Goal: Feedback & Contribution: Submit feedback/report problem

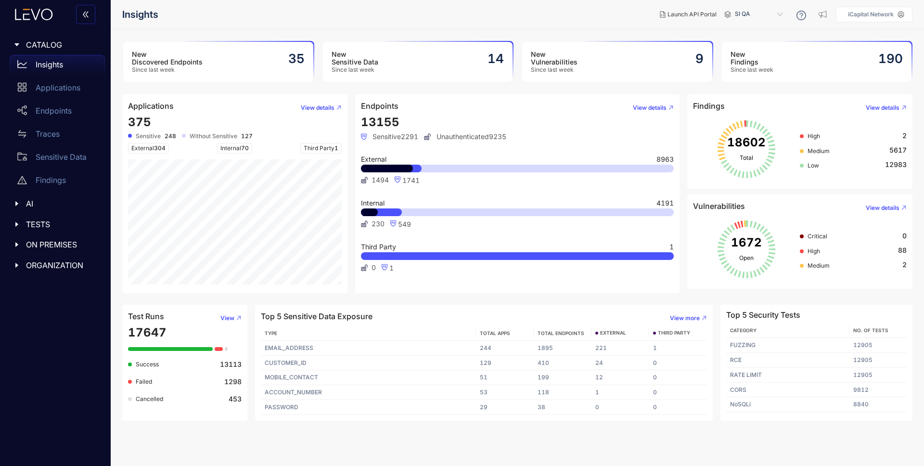
click at [34, 223] on span "TESTS" at bounding box center [61, 224] width 71 height 9
click at [65, 273] on div "Vulnerabilities" at bounding box center [57, 267] width 95 height 19
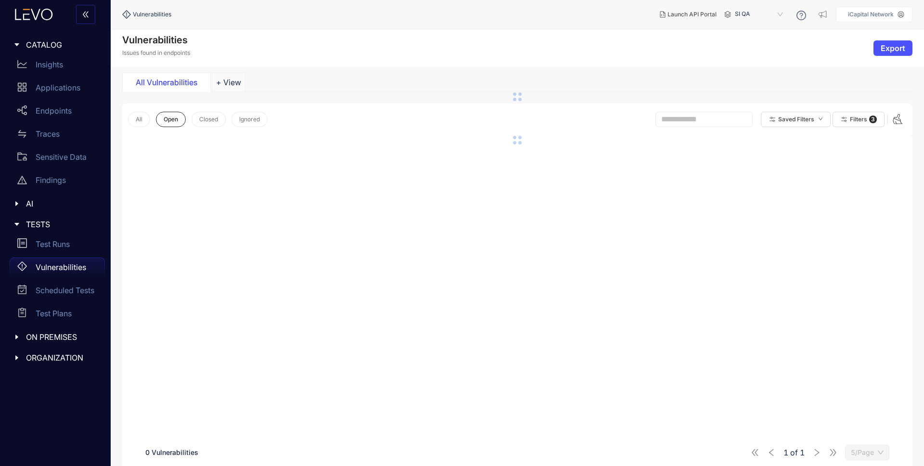
click at [750, 15] on span "SI QA" at bounding box center [760, 14] width 50 height 15
click at [753, 52] on div "Alts staging" at bounding box center [764, 55] width 50 height 11
click at [277, 86] on div "Confirmed Vulnerabilities" at bounding box center [265, 82] width 91 height 9
click at [325, 83] on icon "more" at bounding box center [323, 82] width 7 height 7
click at [310, 100] on span "Rename" at bounding box center [307, 97] width 29 height 11
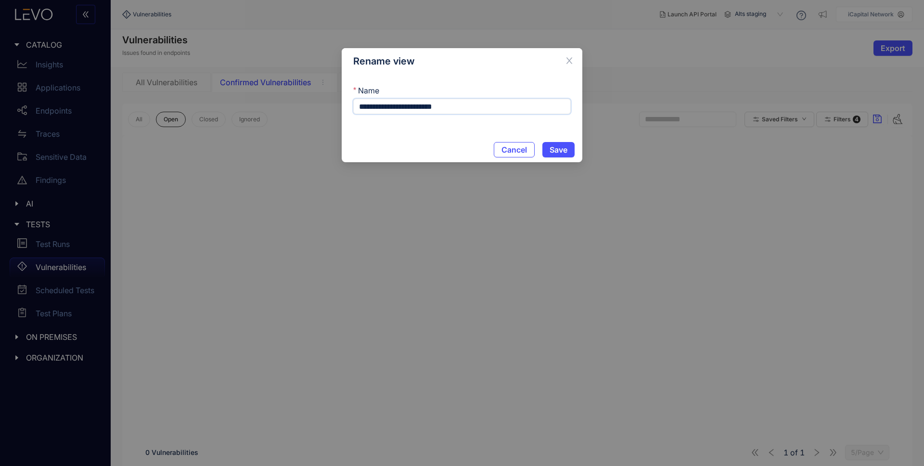
click at [390, 105] on input "**********" at bounding box center [462, 106] width 218 height 15
click at [404, 108] on input "**********" at bounding box center [462, 106] width 218 height 15
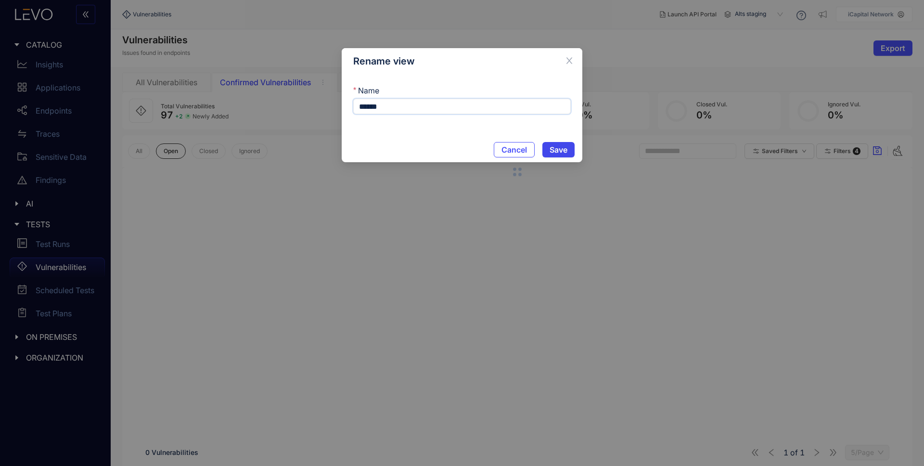
type input "******"
click at [553, 157] on button "Save" at bounding box center [559, 149] width 32 height 15
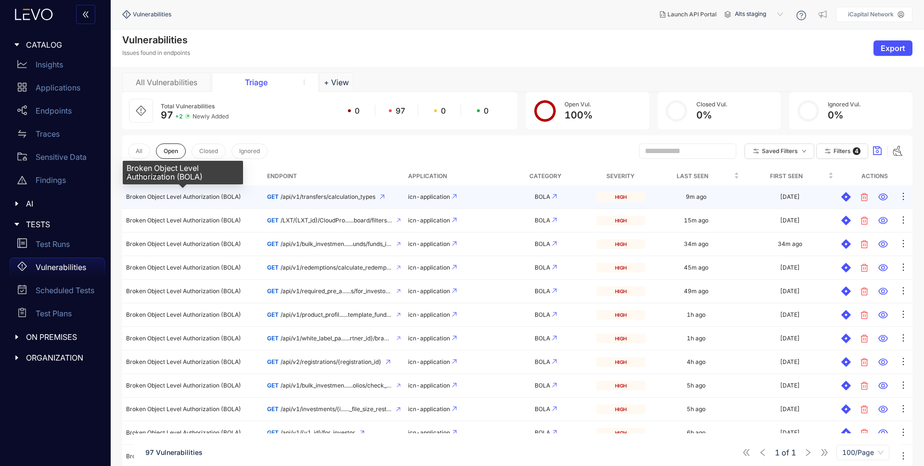
click at [206, 197] on span "Broken Object Level Authorization (BOLA)" at bounding box center [183, 196] width 115 height 7
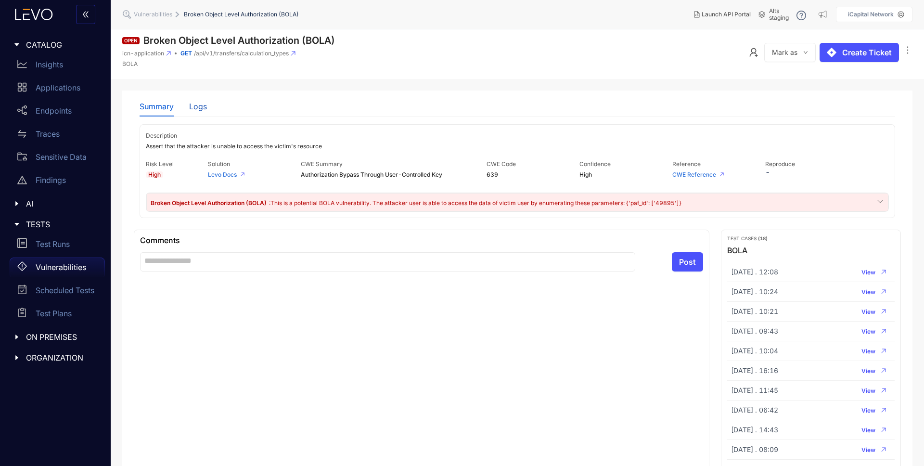
click at [198, 105] on div "Logs" at bounding box center [198, 106] width 18 height 9
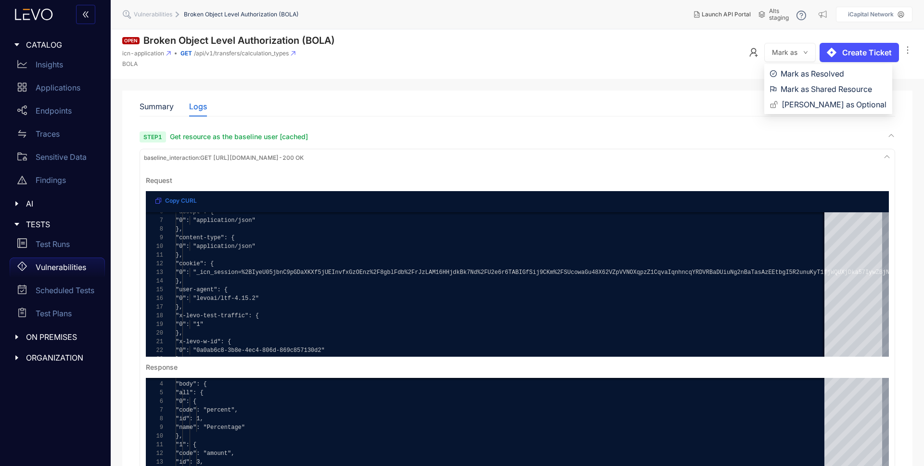
click at [802, 52] on button "Mark as" at bounding box center [791, 52] width 52 height 19
click at [804, 88] on span "Mark as Shared Resource" at bounding box center [834, 89] width 106 height 11
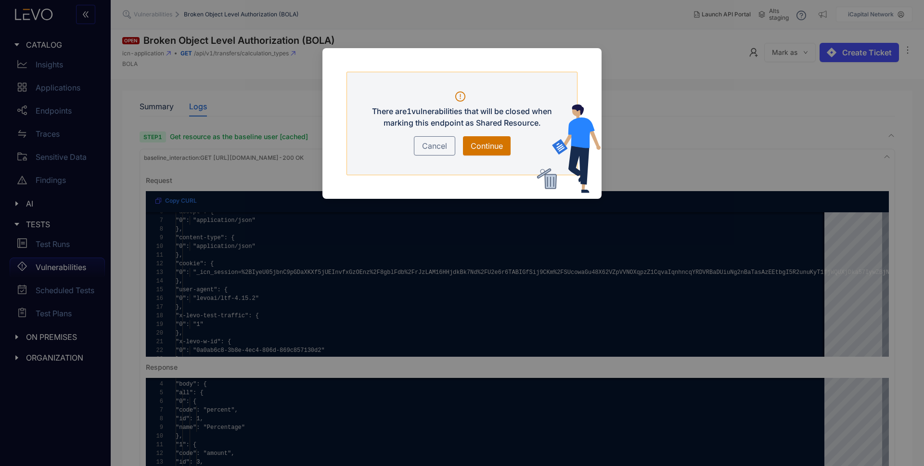
click at [480, 143] on span "Continue" at bounding box center [487, 146] width 32 height 12
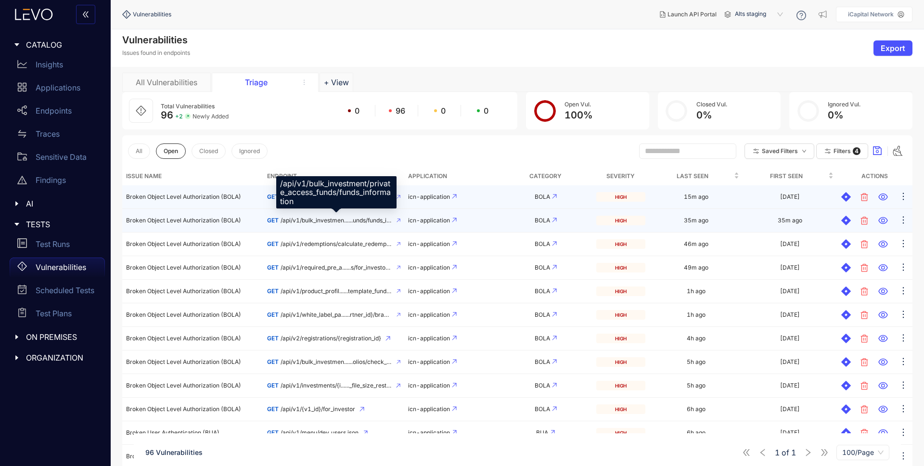
click at [328, 220] on span "/api/v1/bulk_investmen......unds/funds_information" at bounding box center [337, 220] width 112 height 7
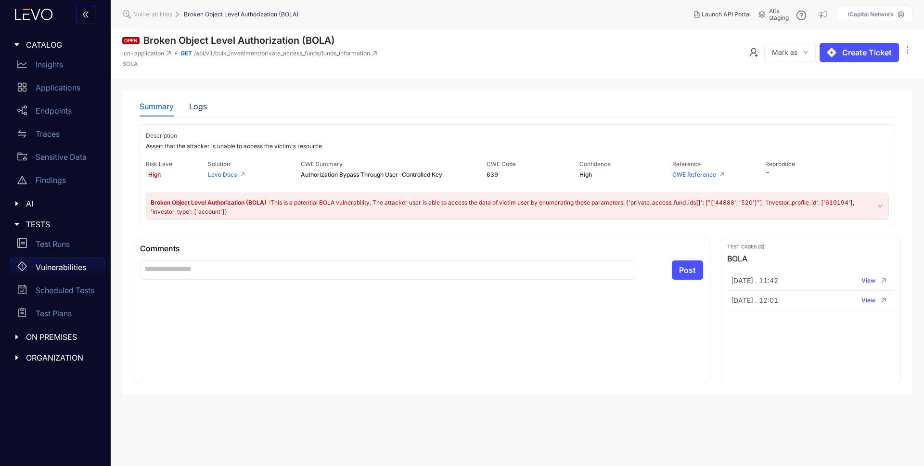
click at [782, 53] on span "Mark as" at bounding box center [785, 53] width 26 height 8
click at [794, 84] on span "Mark as Shared Resource" at bounding box center [834, 89] width 106 height 11
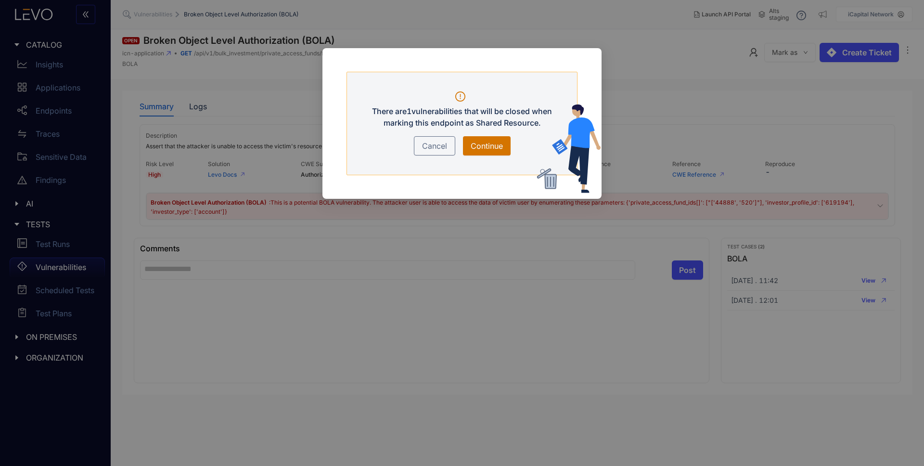
click at [497, 144] on span "Continue" at bounding box center [487, 146] width 32 height 12
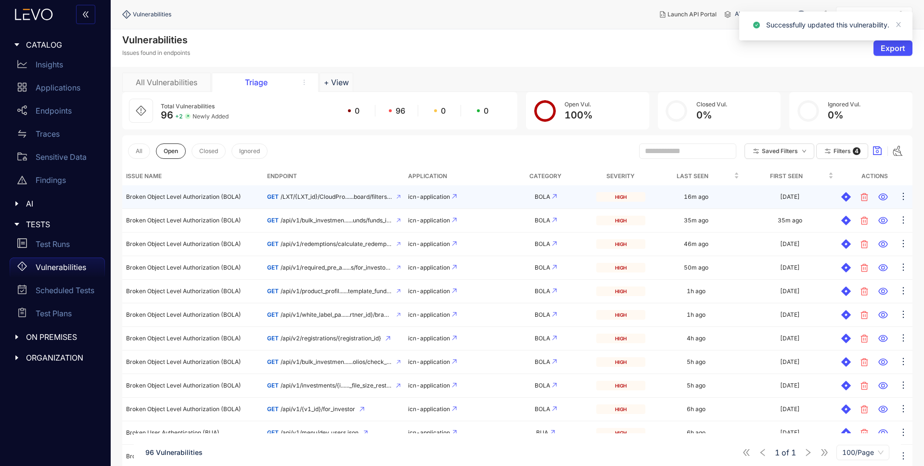
click at [311, 195] on span "/LXT/{LXT_id}/CloudPro......board/filters/accounts" at bounding box center [337, 197] width 112 height 7
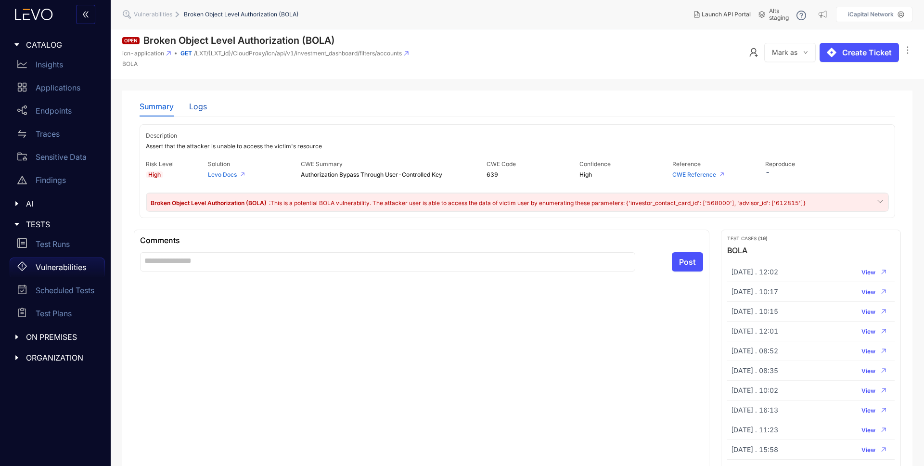
click at [202, 106] on div "Logs" at bounding box center [198, 106] width 18 height 9
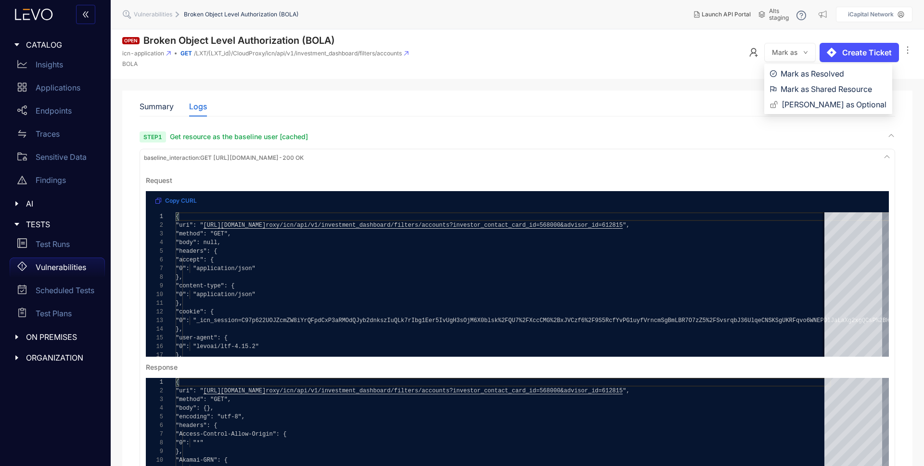
click at [801, 49] on button "Mark as" at bounding box center [791, 52] width 52 height 19
click at [805, 87] on span "Mark as Shared Resource" at bounding box center [834, 89] width 106 height 11
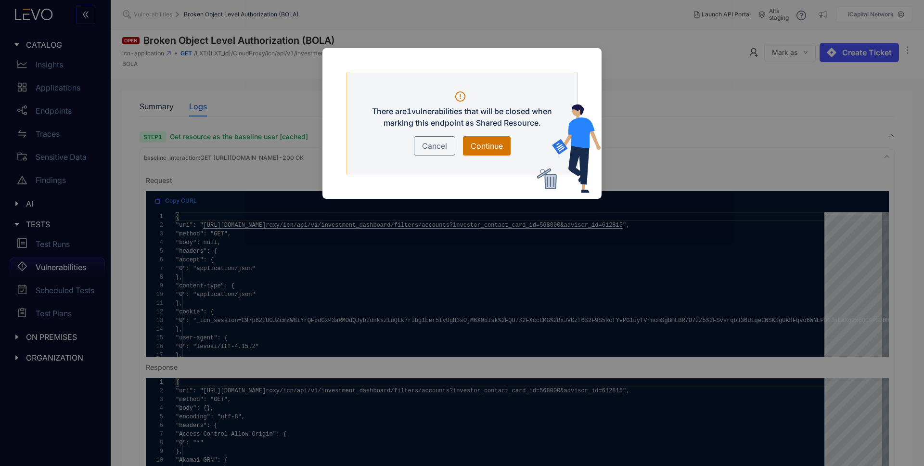
click at [490, 146] on span "Continue" at bounding box center [487, 146] width 32 height 12
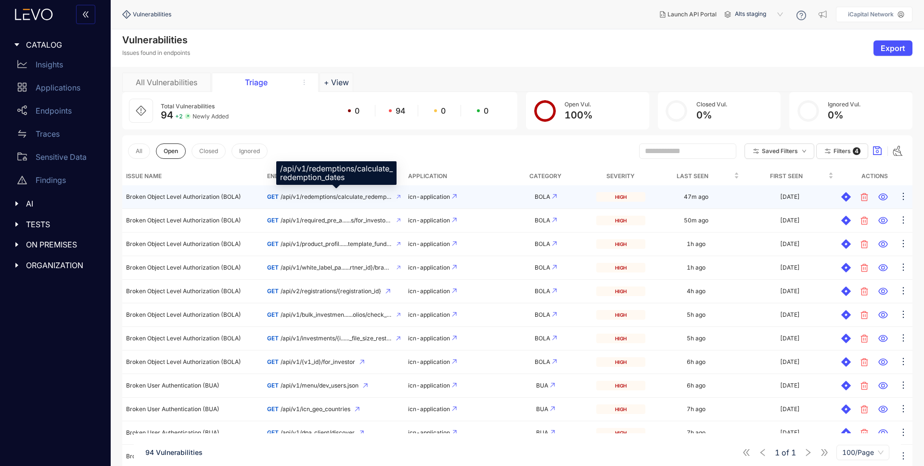
click at [291, 197] on span "/api/v1/redemptions/calculate_redemption_dates" at bounding box center [337, 197] width 112 height 7
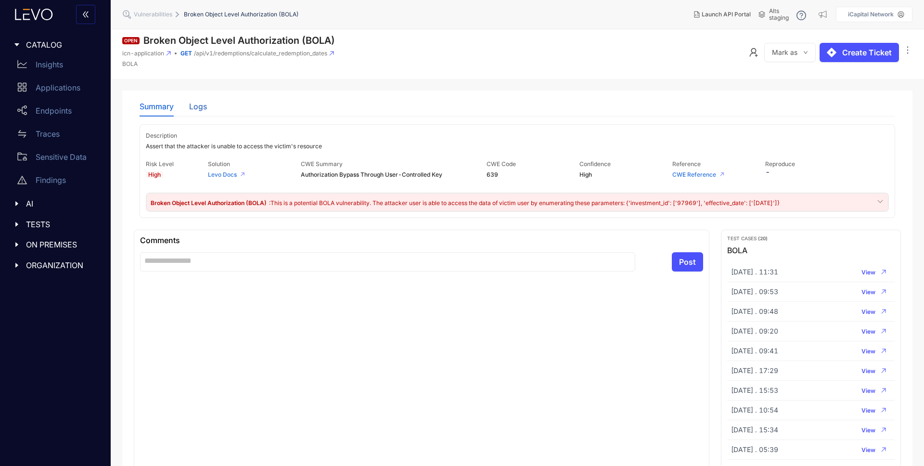
click at [205, 110] on div "Logs" at bounding box center [198, 106] width 18 height 9
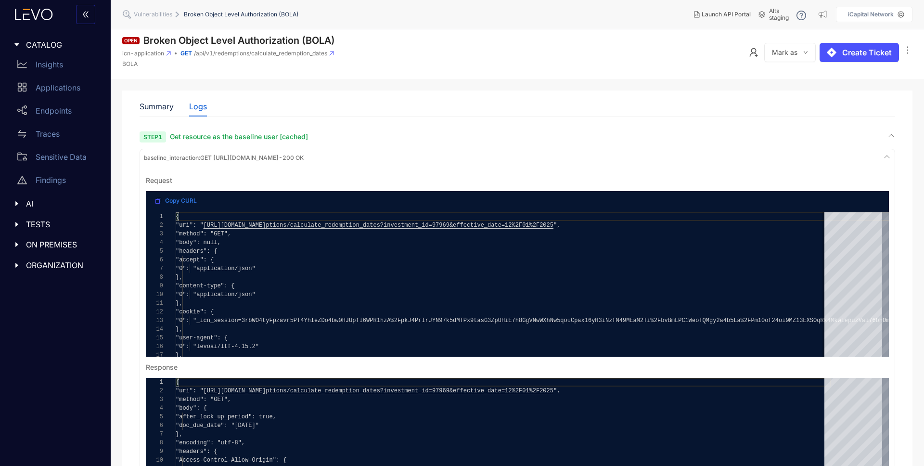
click at [781, 52] on span "Mark as" at bounding box center [785, 53] width 26 height 8
click at [785, 92] on span "Mark as Shared Resource" at bounding box center [834, 89] width 106 height 11
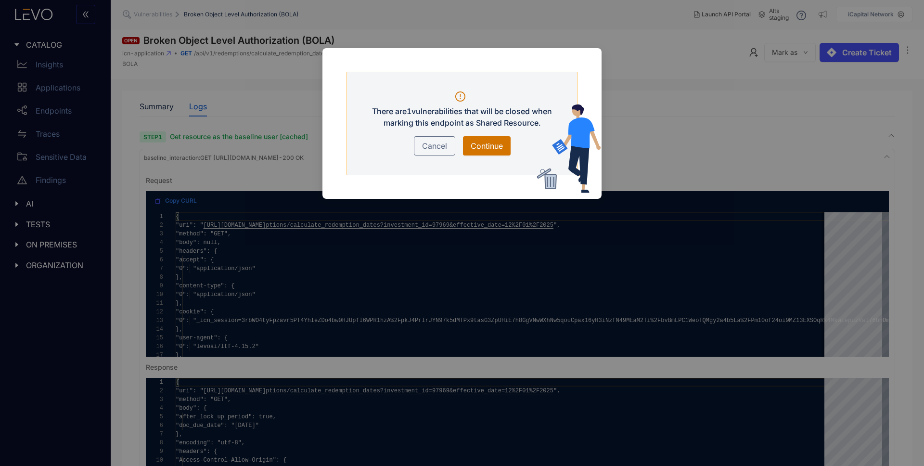
click at [493, 145] on span "Continue" at bounding box center [487, 146] width 32 height 12
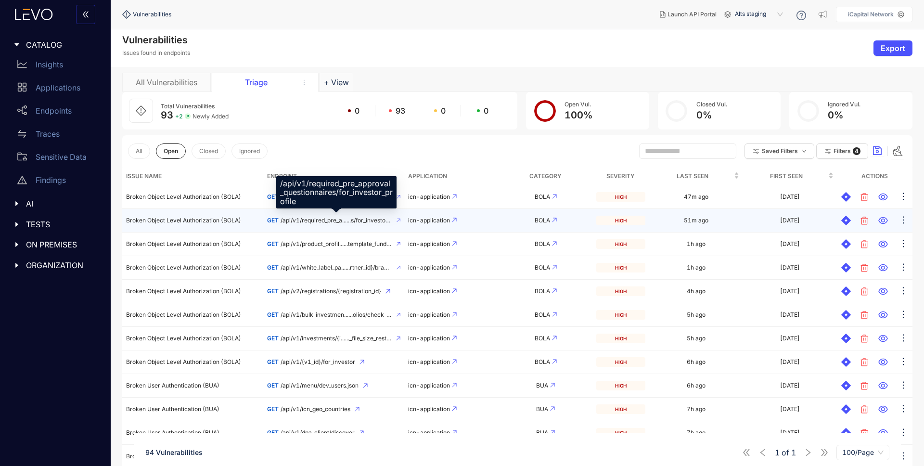
click at [327, 220] on span "/api/v1/required_pre_a......s/for_investor_profile" at bounding box center [336, 220] width 111 height 7
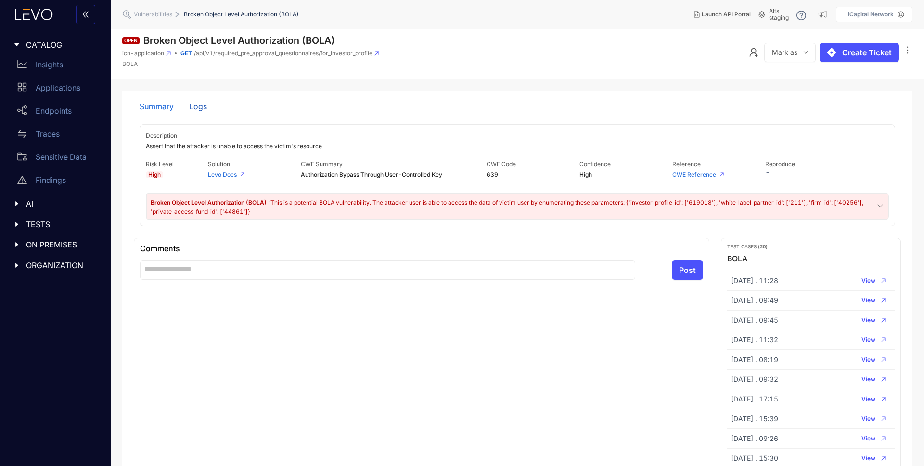
click at [194, 104] on div "Logs" at bounding box center [198, 106] width 18 height 9
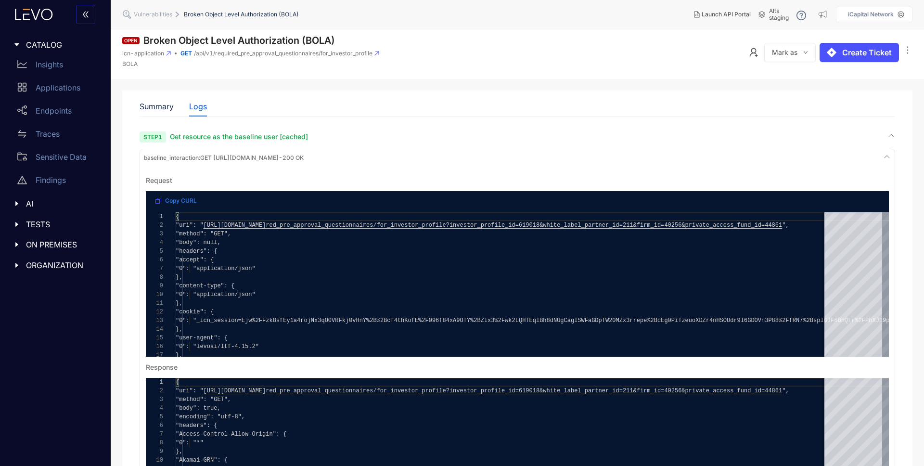
click at [789, 52] on span "Mark as" at bounding box center [785, 53] width 26 height 8
click at [796, 90] on span "Mark as Shared Resource" at bounding box center [834, 89] width 106 height 11
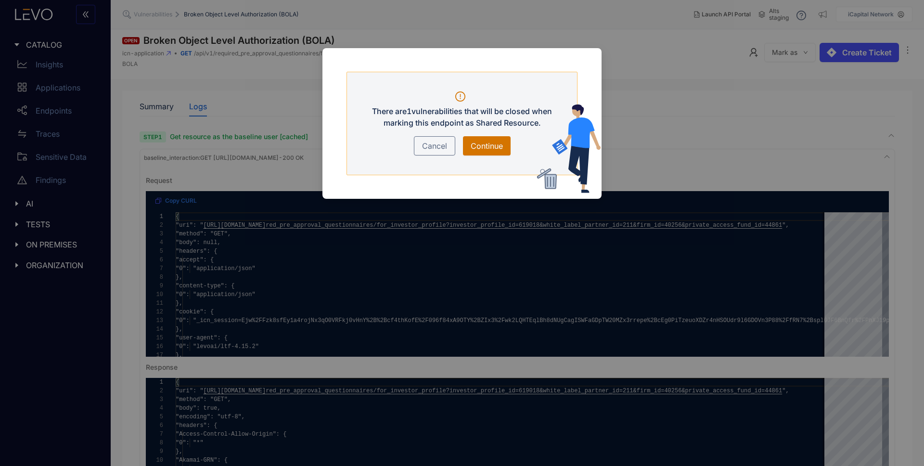
click at [482, 144] on span "Continue" at bounding box center [487, 146] width 32 height 12
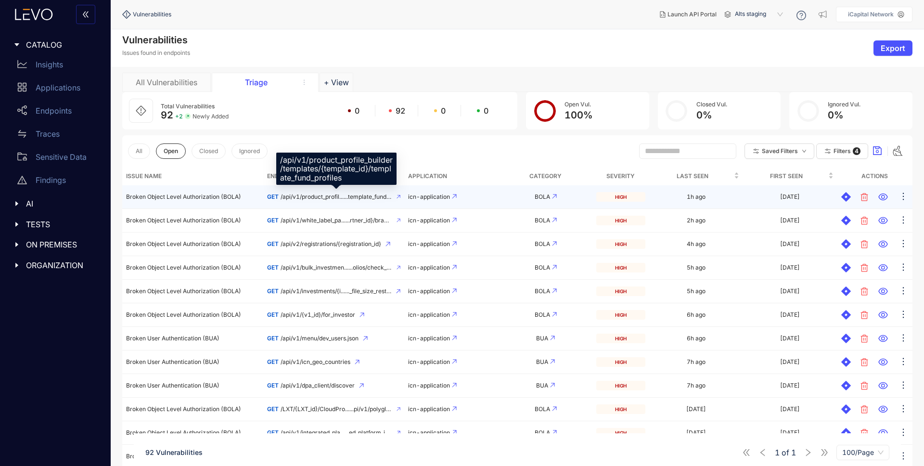
click at [346, 197] on span "/api/v1/product_profil......template_fund_profiles" at bounding box center [337, 197] width 112 height 7
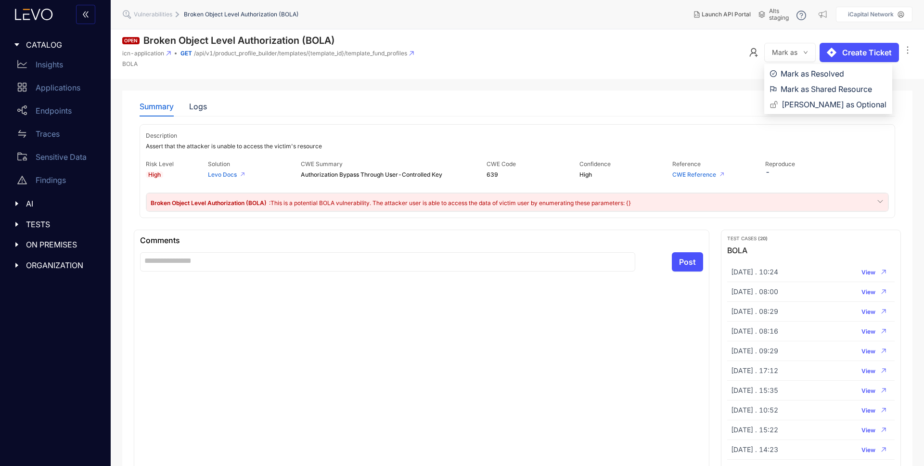
click at [788, 51] on span "Mark as" at bounding box center [785, 53] width 26 height 8
click at [798, 91] on span "Mark as Shared Resource" at bounding box center [834, 89] width 106 height 11
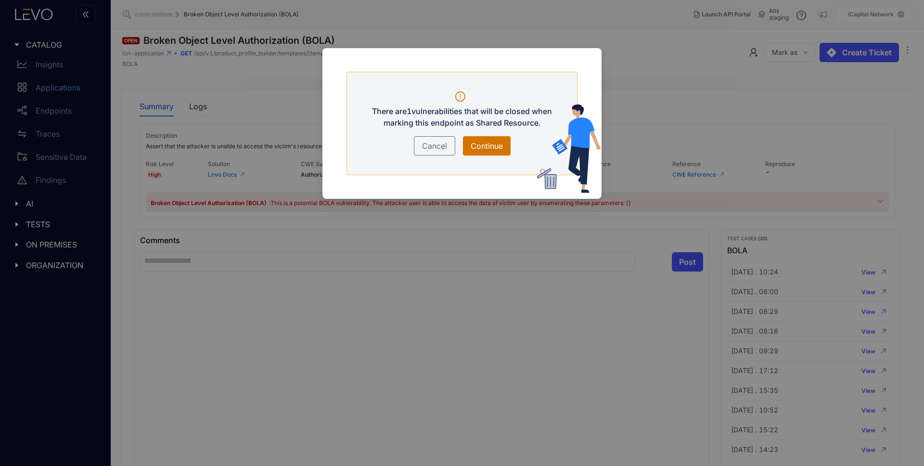
click at [493, 147] on span "Continue" at bounding box center [487, 146] width 32 height 12
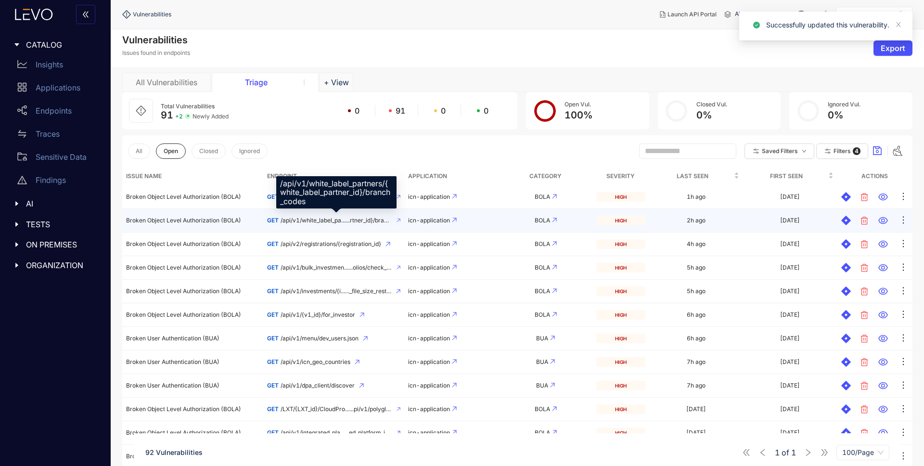
click at [352, 219] on span "/api/v1/white_label_pa......rtner_id}/branch_codes" at bounding box center [337, 220] width 112 height 7
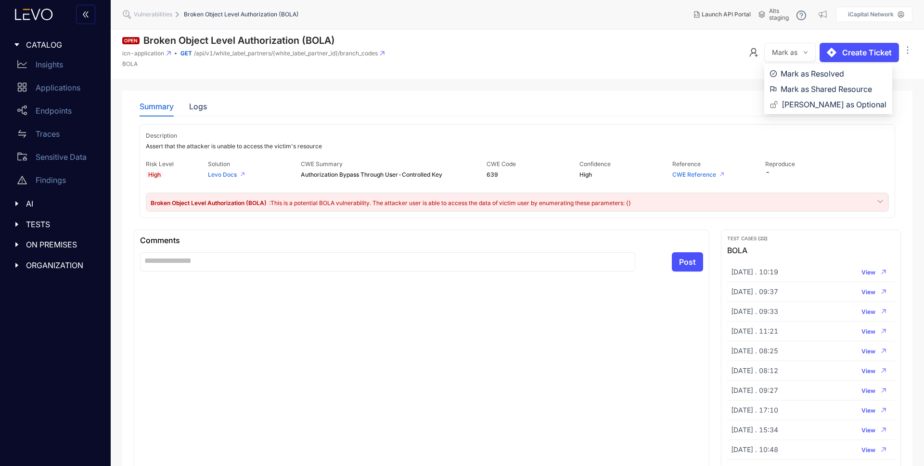
click at [778, 53] on span "Mark as" at bounding box center [785, 53] width 26 height 8
click at [804, 90] on span "Mark as Shared Resource" at bounding box center [834, 89] width 106 height 11
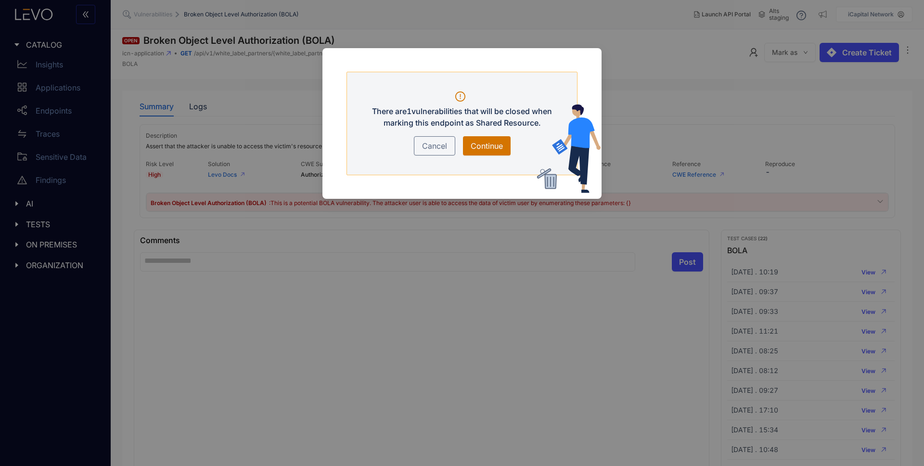
click at [477, 146] on span "Continue" at bounding box center [487, 146] width 32 height 12
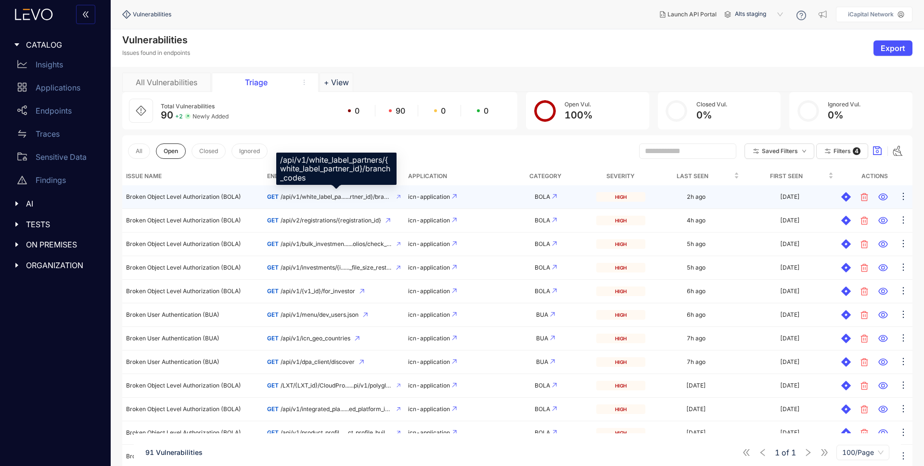
click at [325, 194] on span "/api/v1/white_label_pa......rtner_id}/branch_codes" at bounding box center [337, 197] width 112 height 7
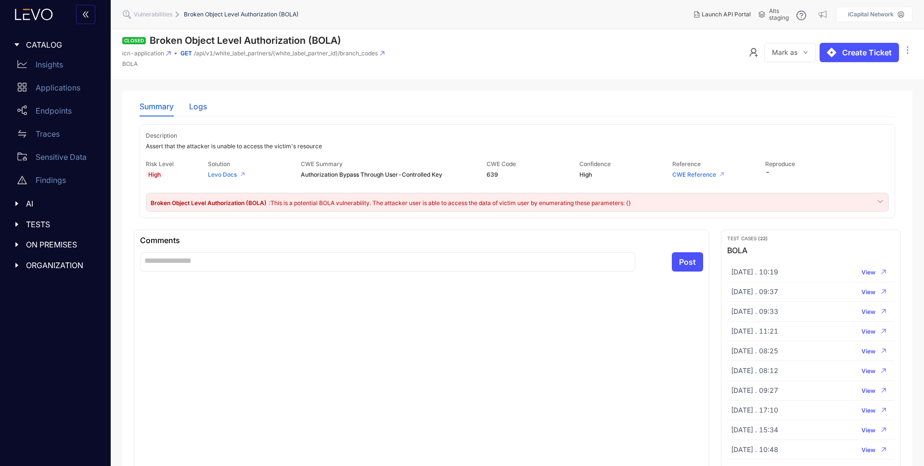
click at [201, 105] on div "Logs" at bounding box center [198, 106] width 18 height 9
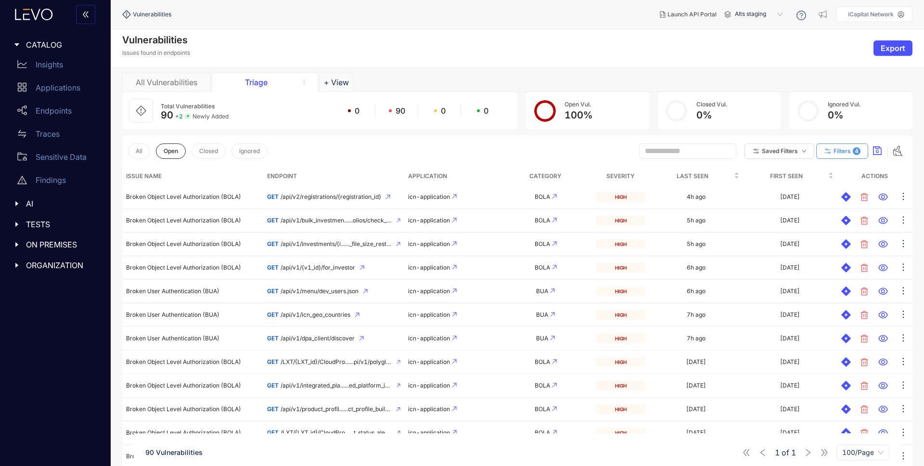
click at [838, 148] on span "Filters" at bounding box center [842, 151] width 17 height 7
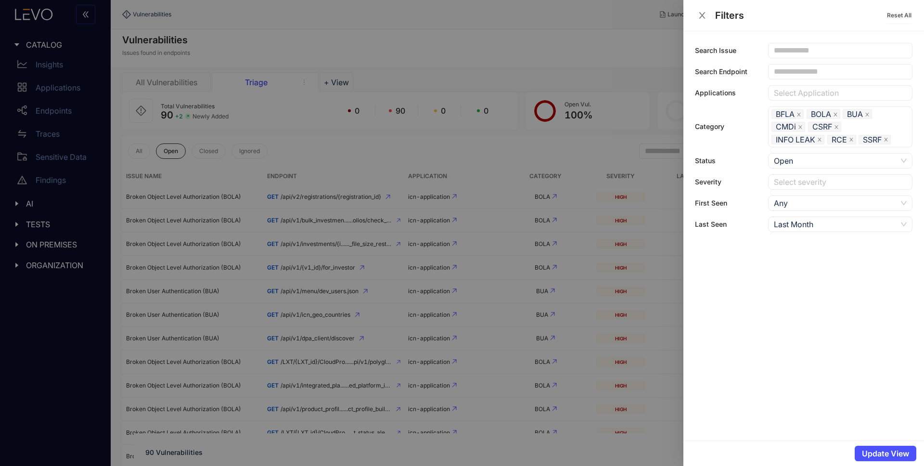
click at [499, 151] on div at bounding box center [462, 233] width 924 height 466
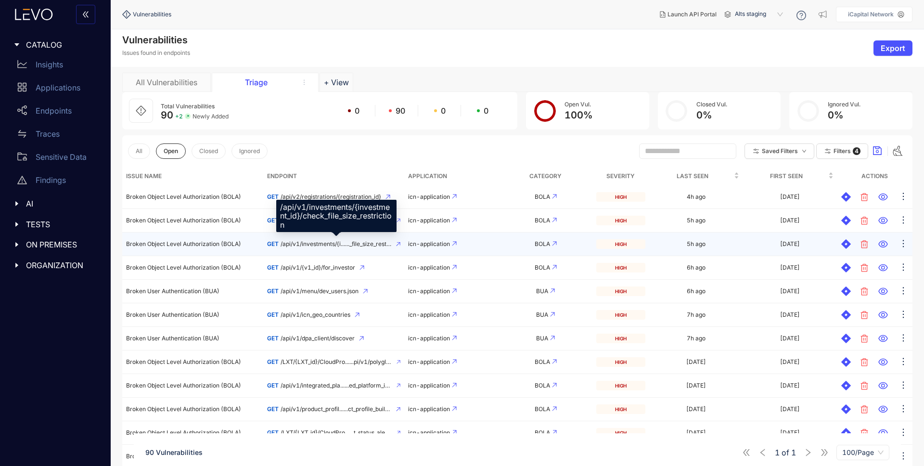
click at [312, 242] on span "/api/v1/investments/{i......_file_size_restriction" at bounding box center [336, 244] width 111 height 7
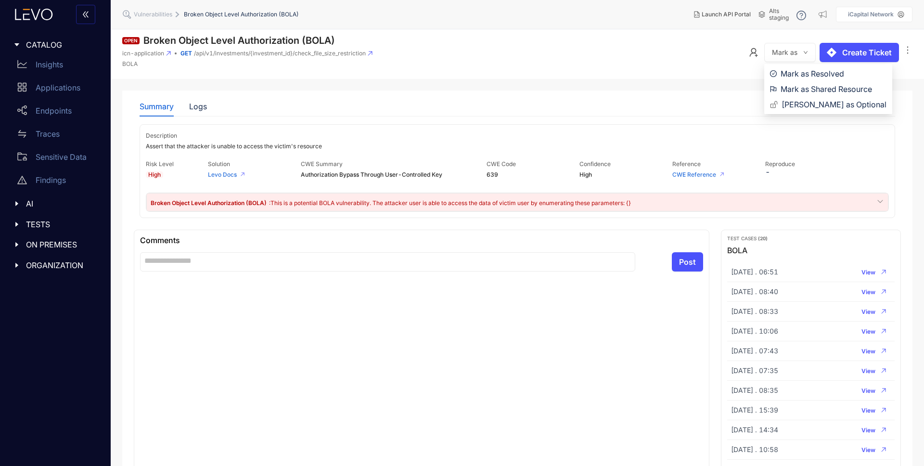
click at [795, 53] on span "Mark as" at bounding box center [785, 53] width 26 height 8
click at [796, 89] on span "Mark as Shared Resource" at bounding box center [834, 89] width 106 height 11
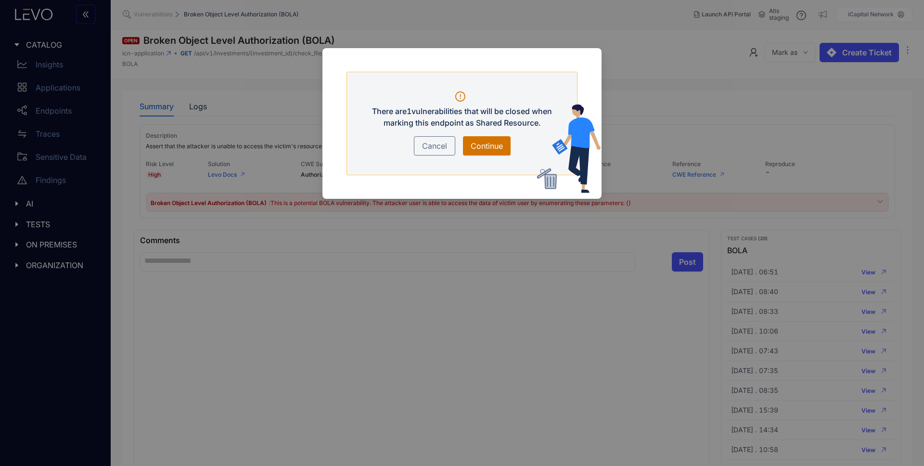
click at [490, 144] on span "Continue" at bounding box center [487, 146] width 32 height 12
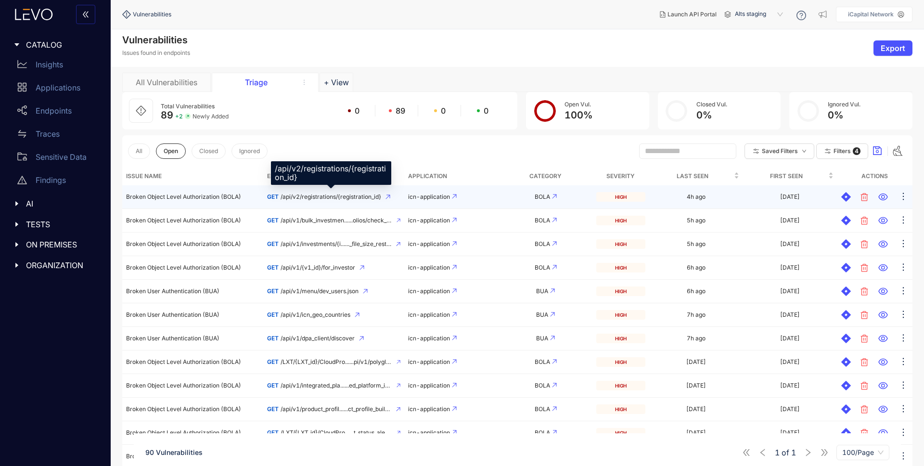
click at [347, 194] on span "/api/v2/registrations/{registration_id}" at bounding box center [331, 197] width 101 height 7
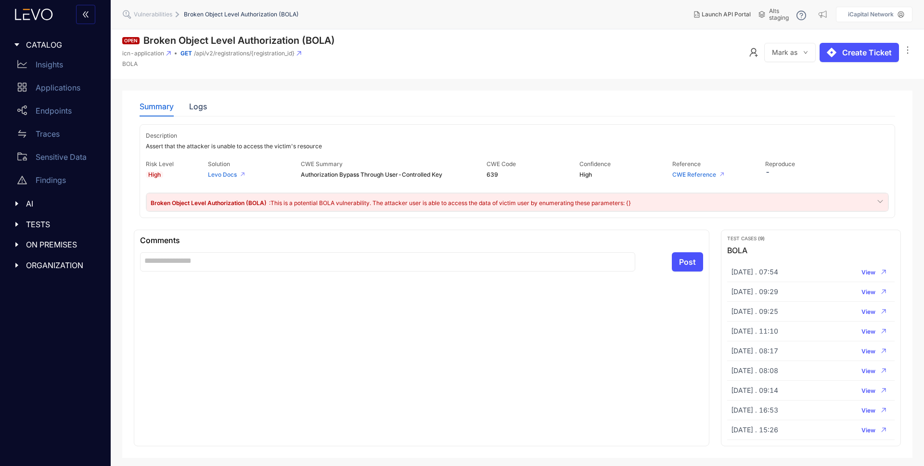
click at [184, 108] on div "Summary Logs" at bounding box center [173, 106] width 67 height 20
click at [192, 108] on div "Logs" at bounding box center [198, 106] width 18 height 9
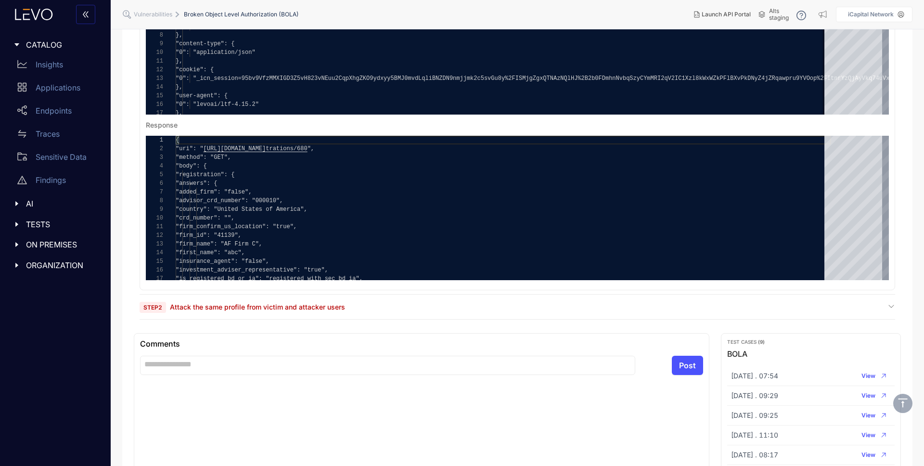
scroll to position [248, 0]
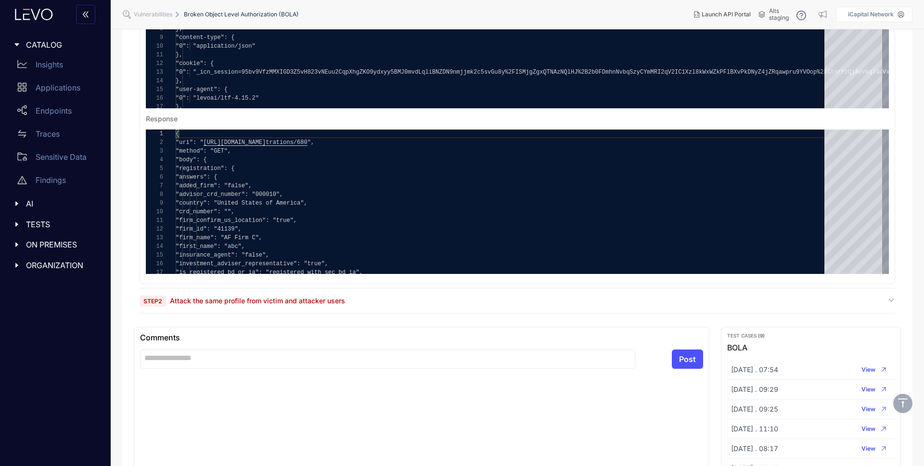
drag, startPoint x: 233, startPoint y: 296, endPoint x: 237, endPoint y: 308, distance: 12.3
click at [234, 297] on span "Attack the same profile from victim and attacker users" at bounding box center [257, 301] width 175 height 8
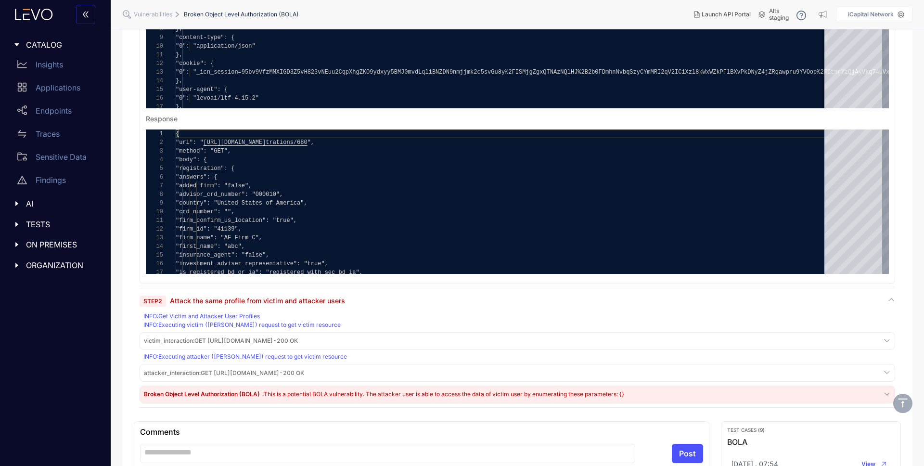
click at [202, 373] on span "attacker_interaction : GET [URL][DOMAIN_NAME] - 200 OK" at bounding box center [224, 373] width 160 height 7
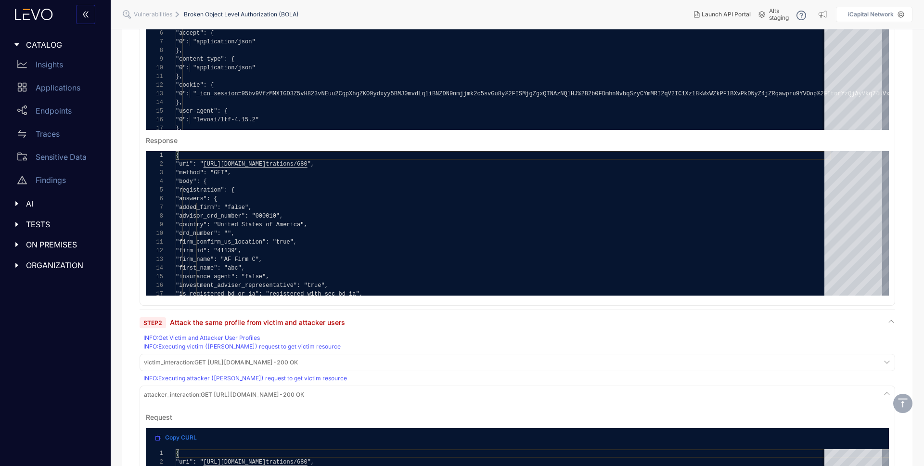
scroll to position [24, 0]
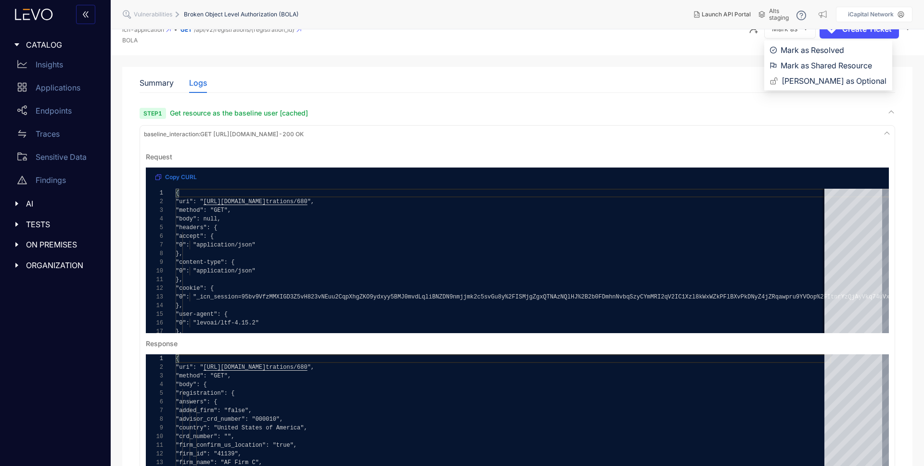
click at [798, 32] on button "Mark as" at bounding box center [791, 28] width 52 height 19
click at [810, 65] on span "Mark as Shared Resource" at bounding box center [834, 65] width 106 height 11
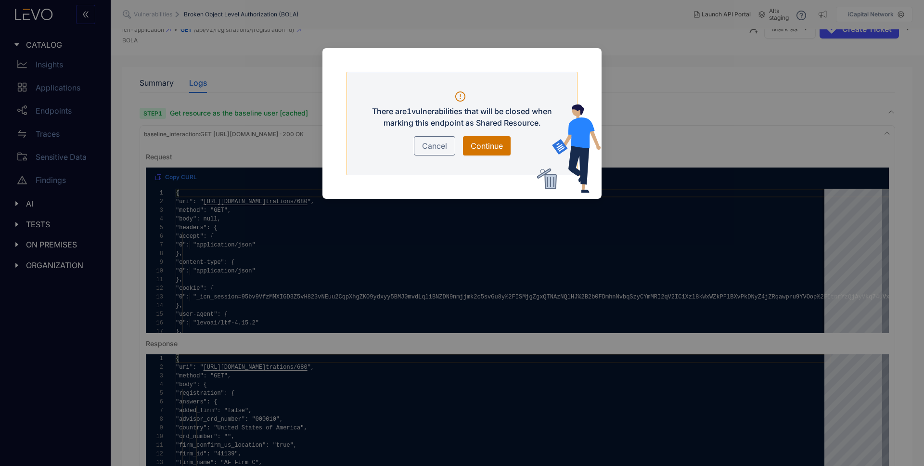
click at [496, 144] on span "Continue" at bounding box center [487, 146] width 32 height 12
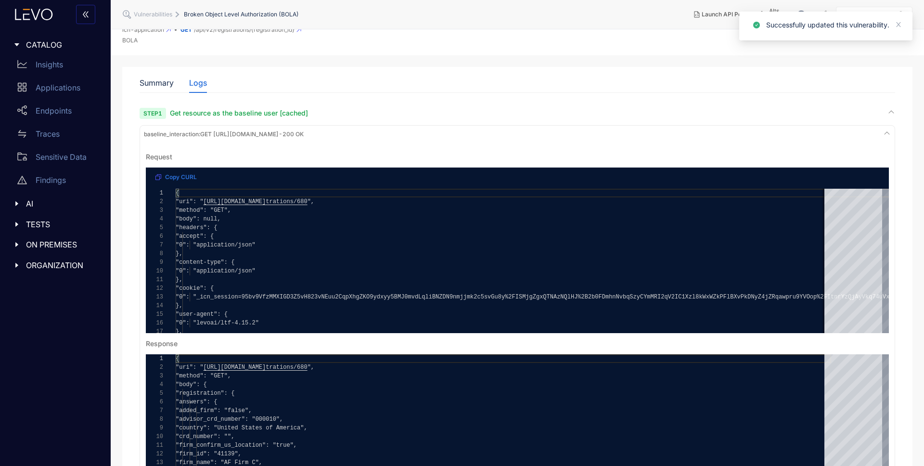
scroll to position [0, 0]
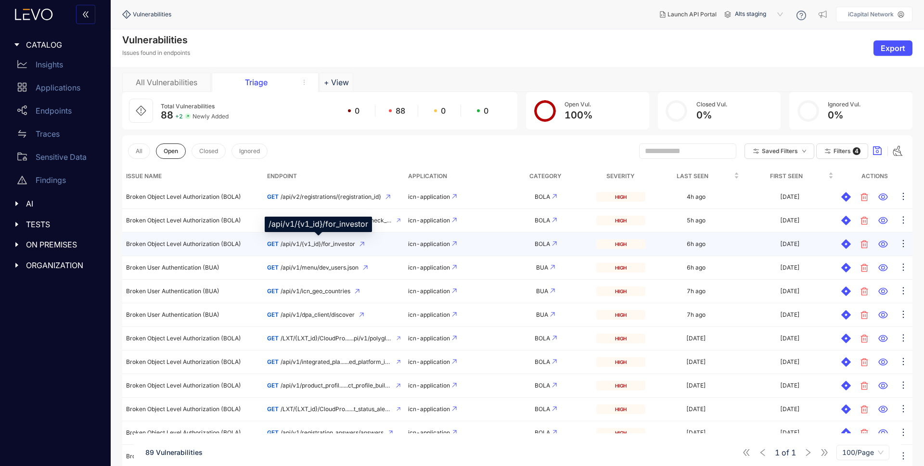
click at [337, 244] on span "/api/v1/{v1_id}/for_investor" at bounding box center [318, 244] width 75 height 7
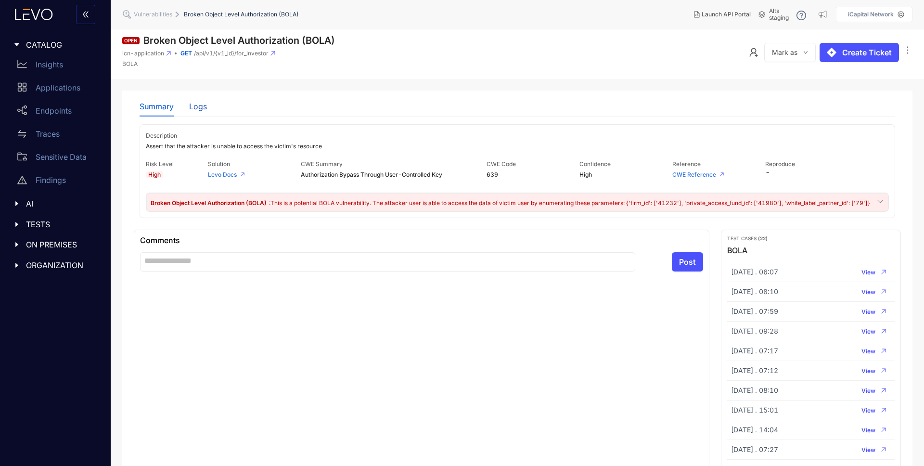
click at [194, 105] on div "Logs" at bounding box center [198, 106] width 18 height 9
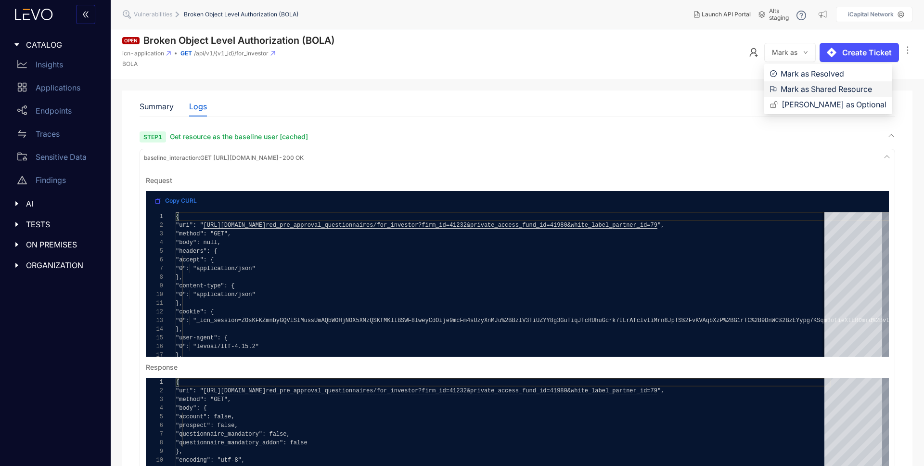
click at [802, 92] on span "Mark as Shared Resource" at bounding box center [834, 89] width 106 height 11
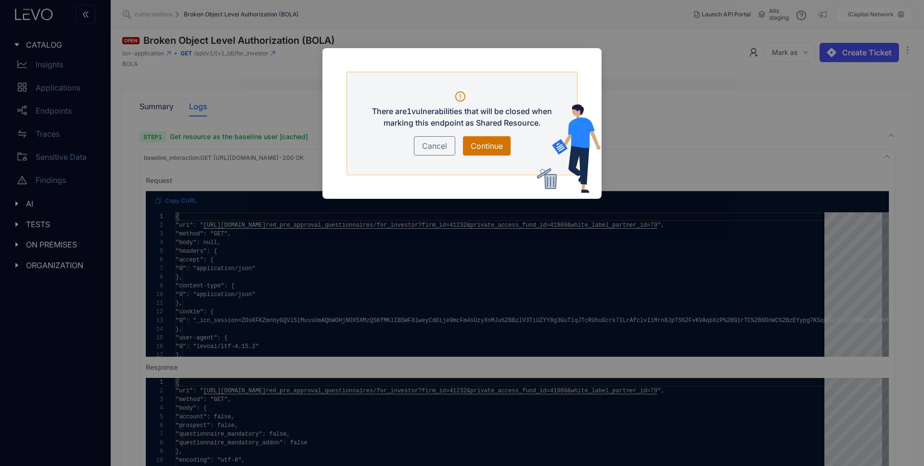
click at [479, 141] on span "Continue" at bounding box center [487, 146] width 32 height 12
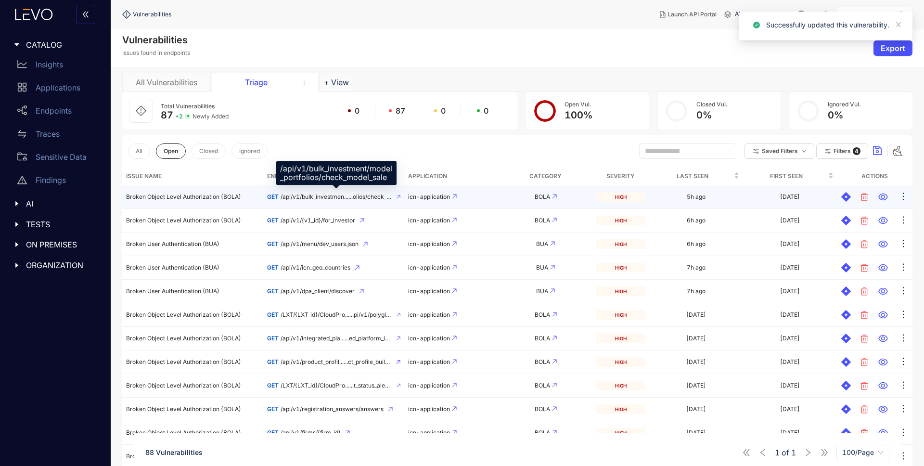
click at [322, 196] on span "/api/v1/bulk_investmen......olios/check_model_sale" at bounding box center [337, 197] width 112 height 7
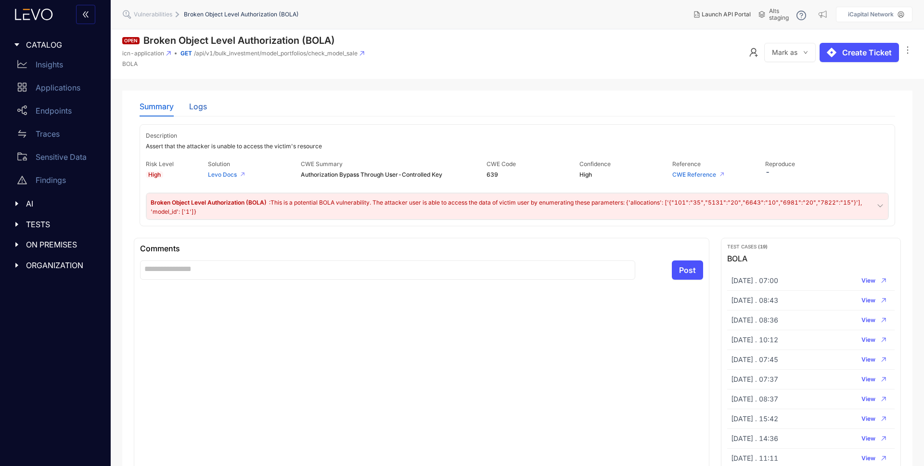
click at [194, 106] on div "Logs" at bounding box center [198, 106] width 18 height 9
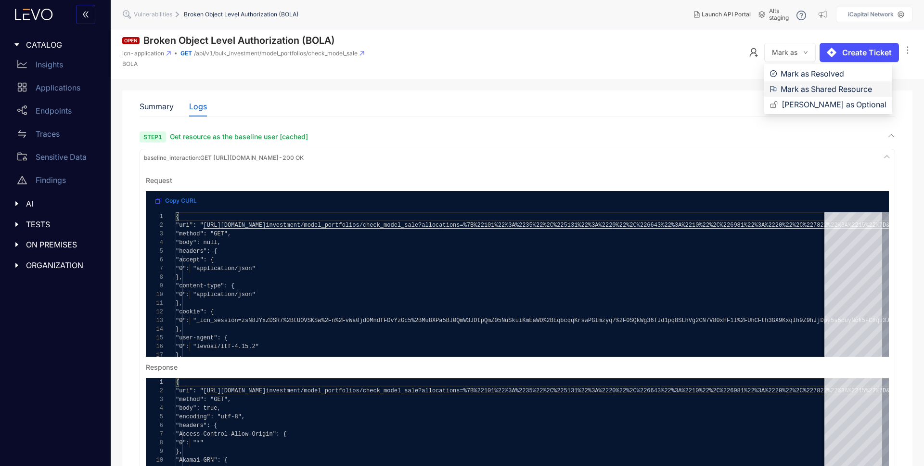
click at [807, 90] on span "Mark as Shared Resource" at bounding box center [834, 89] width 106 height 11
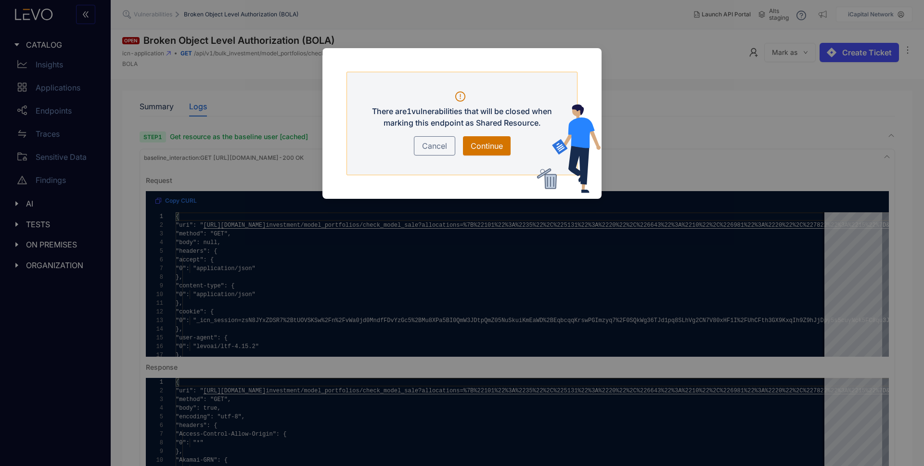
click at [495, 143] on span "Continue" at bounding box center [487, 146] width 32 height 12
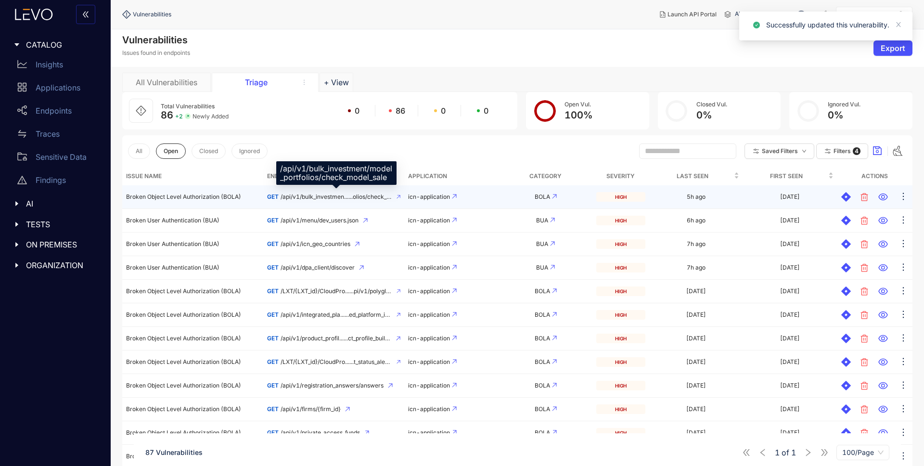
click at [335, 199] on span "/api/v1/bulk_investmen......olios/check_model_sale" at bounding box center [337, 197] width 112 height 7
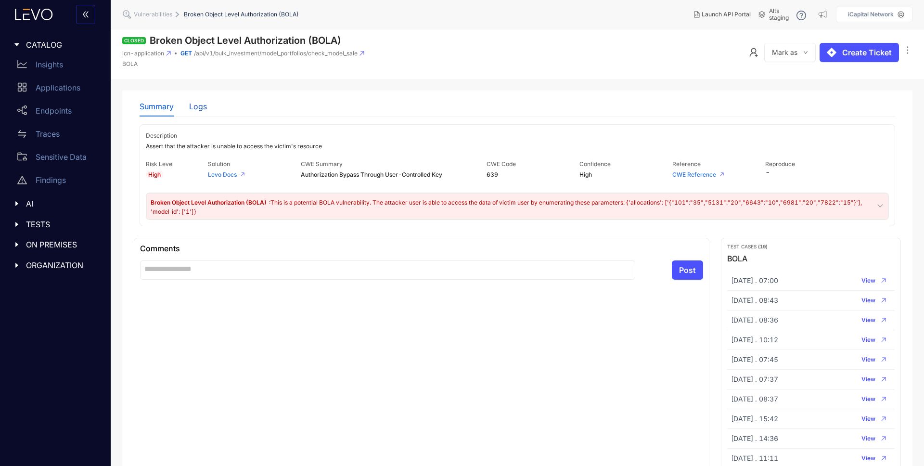
click at [197, 106] on div "Logs" at bounding box center [198, 106] width 18 height 9
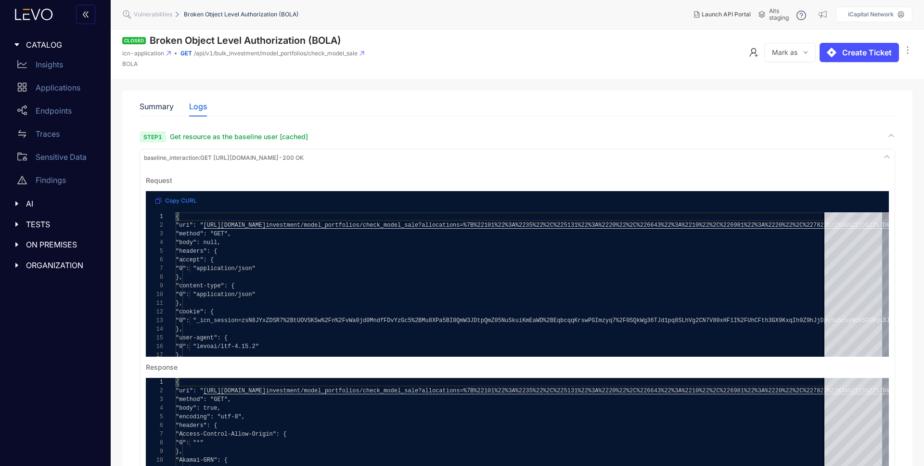
click at [781, 51] on span "Mark as" at bounding box center [785, 53] width 26 height 8
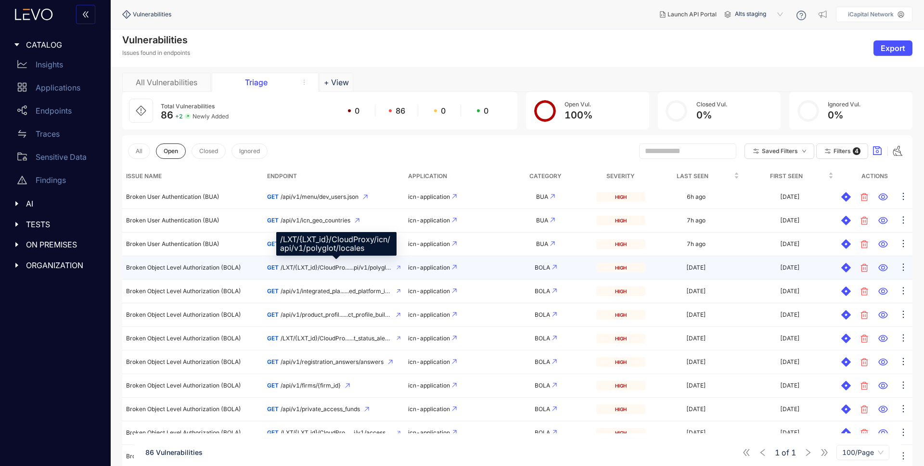
click at [290, 268] on span "/LXT/{LXT_id}/CloudPro......pi/v1/polyglot/locales" at bounding box center [337, 267] width 112 height 7
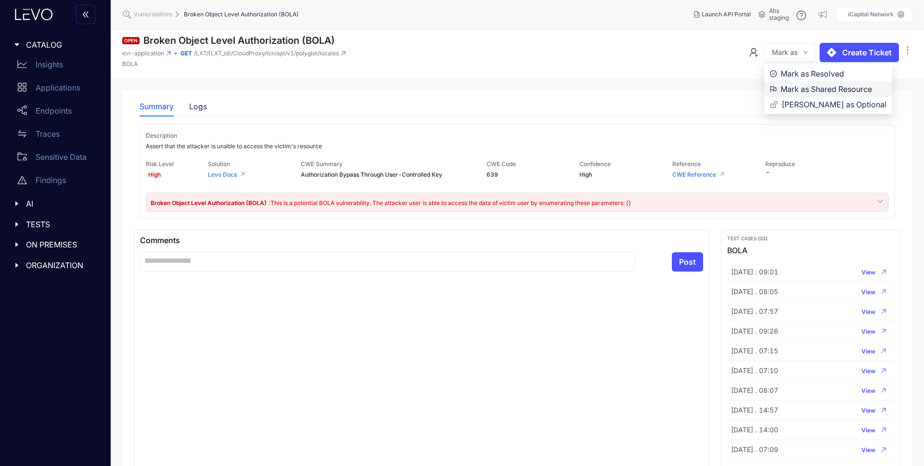
click at [799, 87] on span "Mark as Shared Resource" at bounding box center [834, 89] width 106 height 11
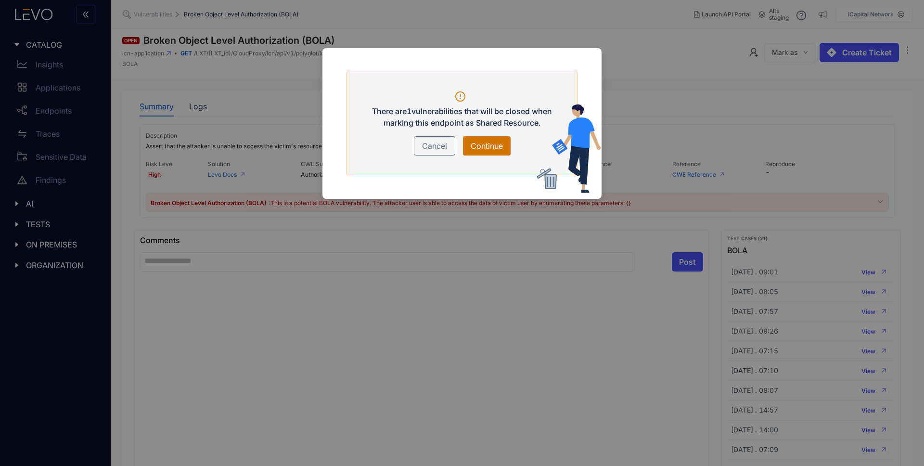
click at [488, 143] on span "Continue" at bounding box center [487, 146] width 32 height 12
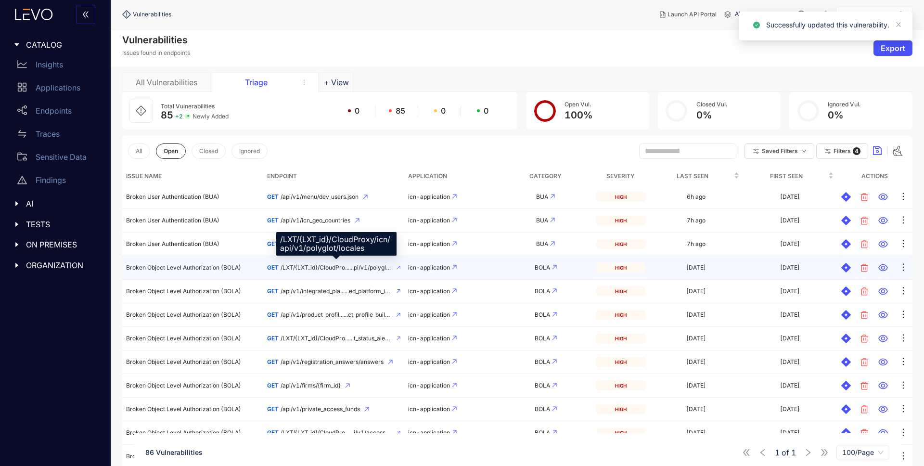
click at [327, 267] on span "/LXT/{LXT_id}/CloudPro......pi/v1/polyglot/locales" at bounding box center [337, 267] width 112 height 7
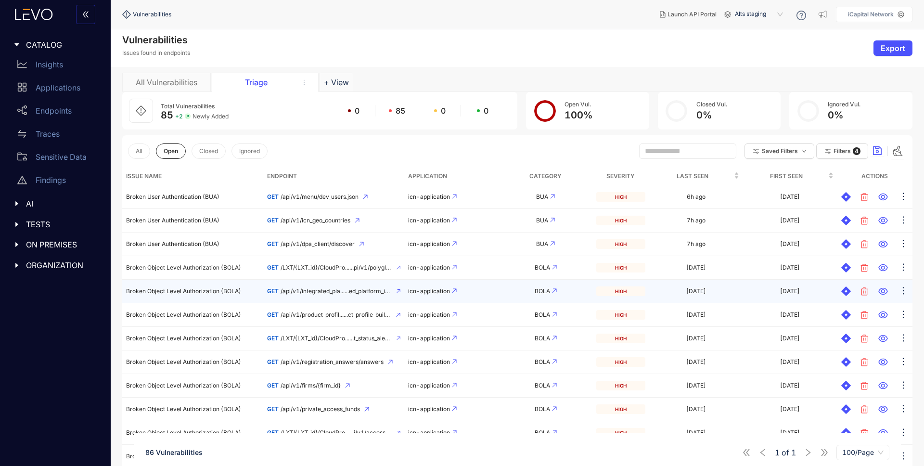
click at [308, 291] on span "/api/v1/integrated_pla......ed_platform_id}/search" at bounding box center [337, 291] width 112 height 7
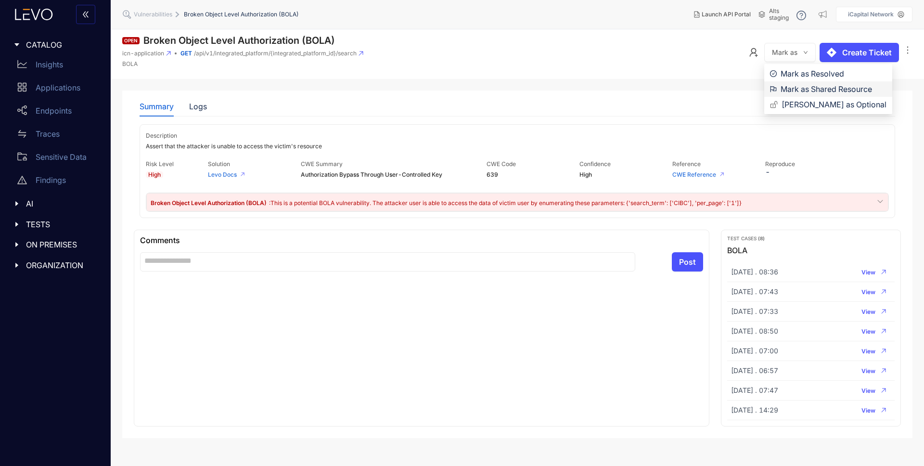
click at [795, 87] on span "Mark as Shared Resource" at bounding box center [834, 89] width 106 height 11
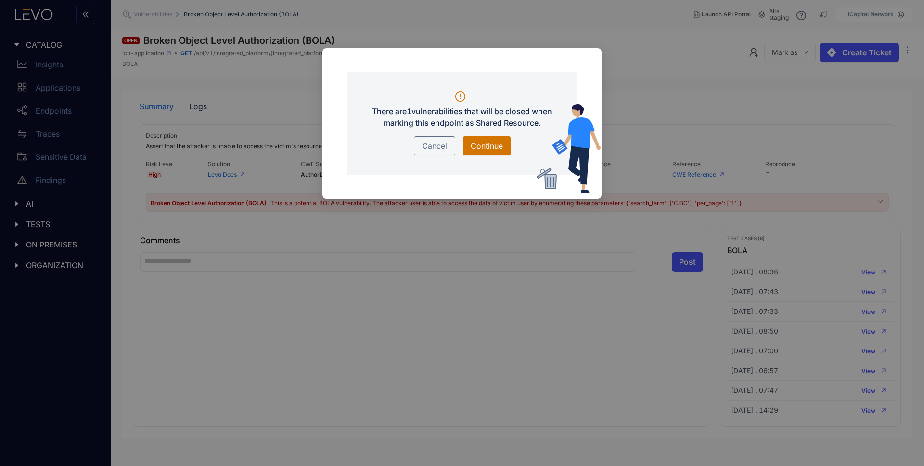
click at [489, 148] on span "Continue" at bounding box center [487, 146] width 32 height 12
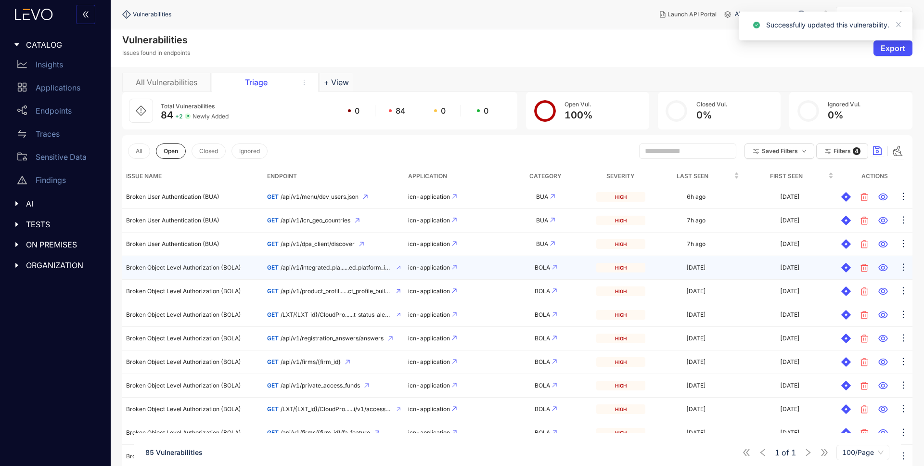
click at [338, 272] on td "GET /api/v1/integrated_pla......ed_platform_id}/search" at bounding box center [333, 268] width 141 height 24
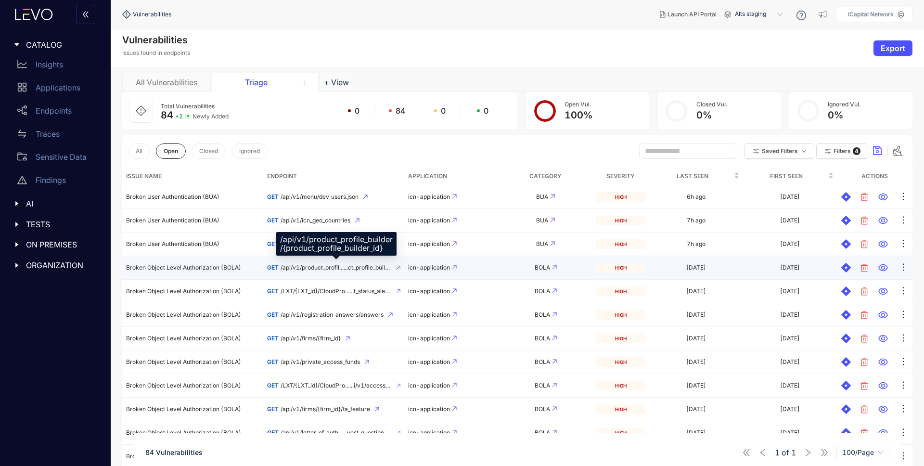
click at [309, 269] on span "/api/v1/product_profil......ct_profile_builder_id}" at bounding box center [336, 267] width 111 height 7
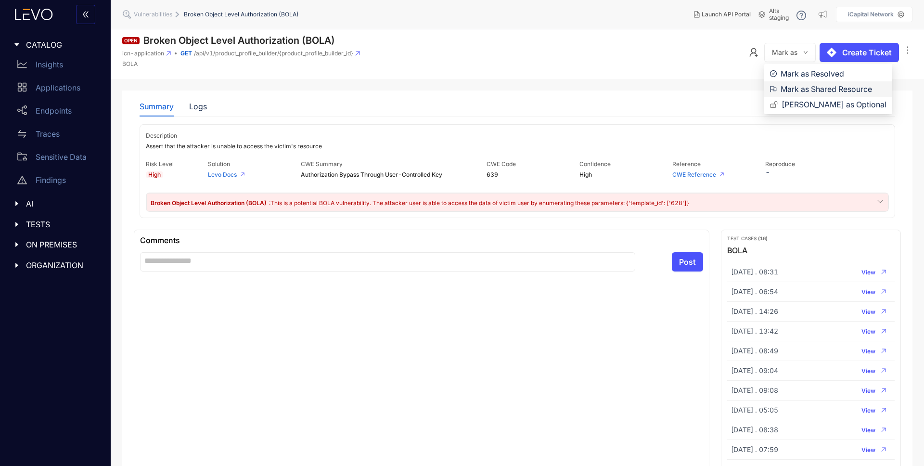
click at [792, 88] on span "Mark as Shared Resource" at bounding box center [834, 89] width 106 height 11
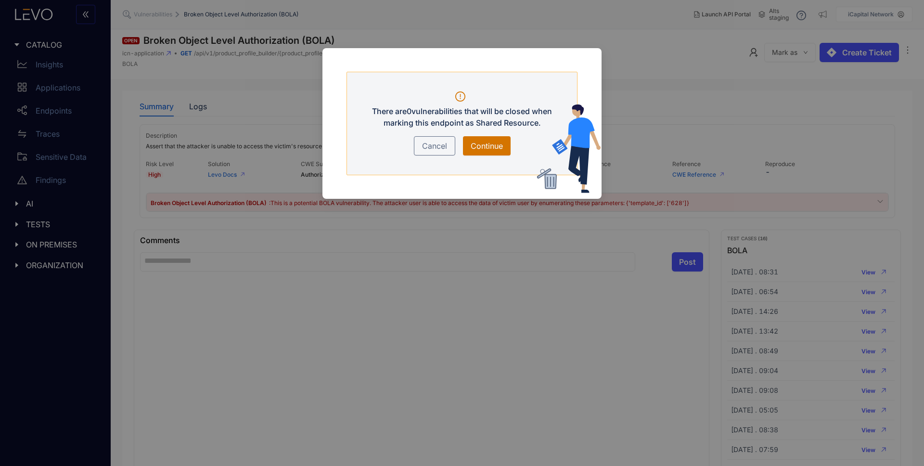
click at [501, 145] on span "Continue" at bounding box center [487, 146] width 32 height 12
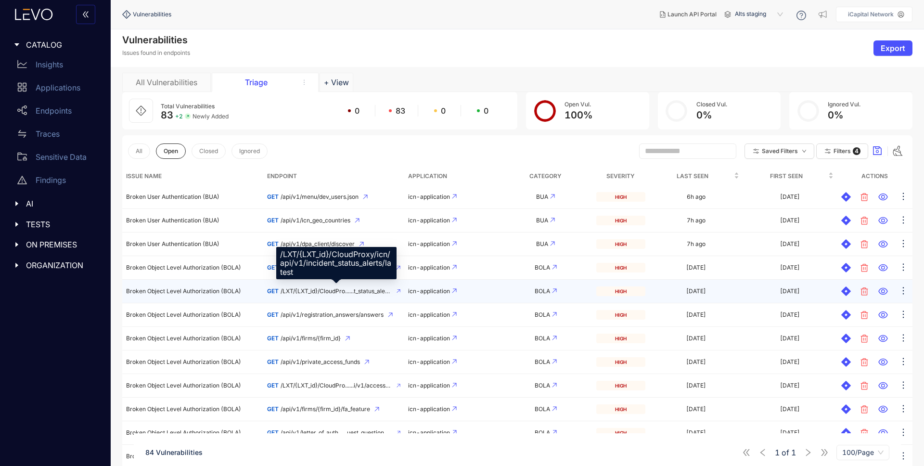
click at [336, 294] on span "/LXT/{LXT_id}/CloudPro......t_status_alerts/latest" at bounding box center [337, 291] width 112 height 7
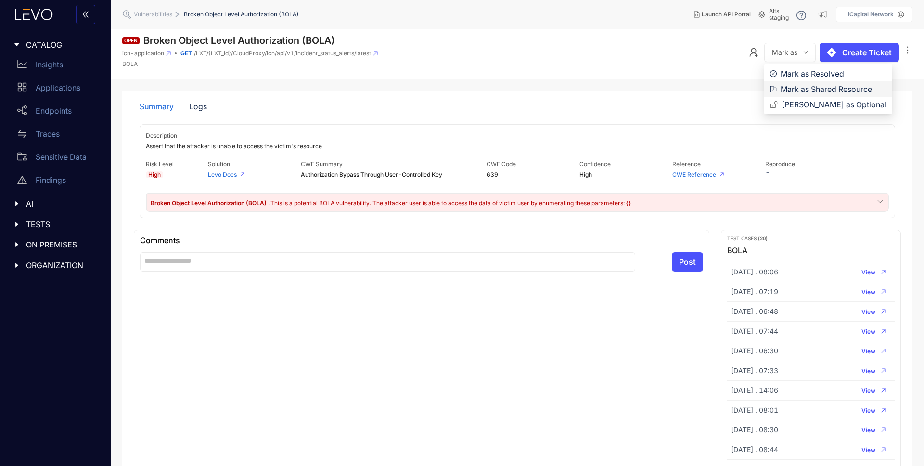
click at [791, 91] on span "Mark as Shared Resource" at bounding box center [834, 89] width 106 height 11
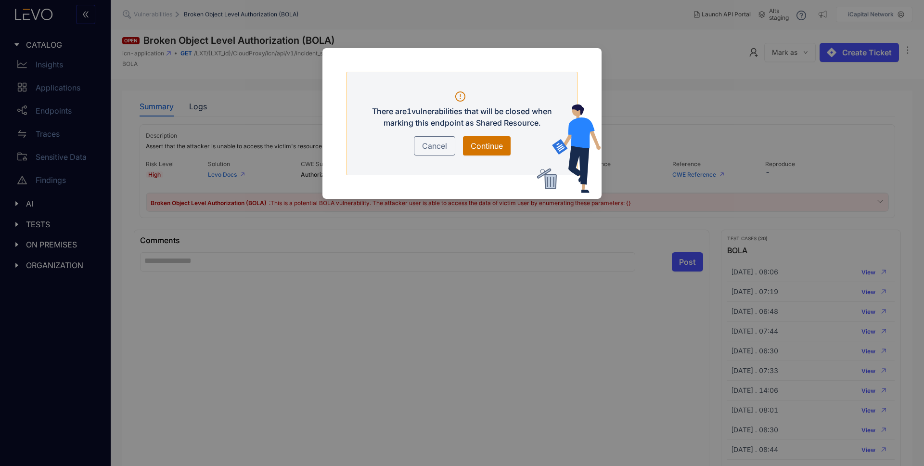
click at [490, 143] on span "Continue" at bounding box center [487, 146] width 32 height 12
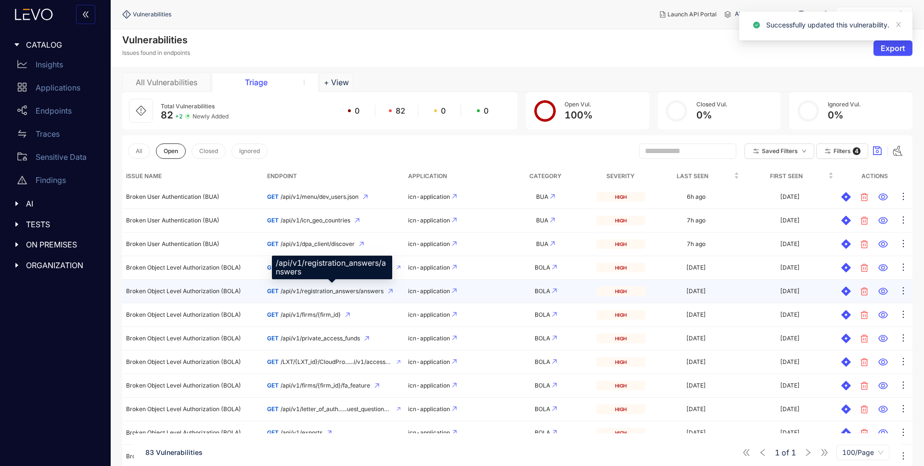
click at [302, 293] on span "/api/v1/registration_answers/answers" at bounding box center [332, 291] width 103 height 7
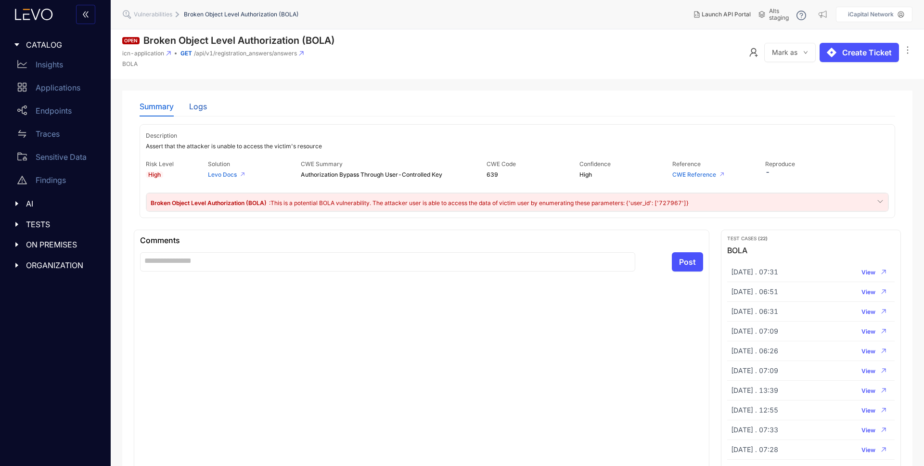
click at [202, 110] on div "Logs" at bounding box center [198, 106] width 18 height 9
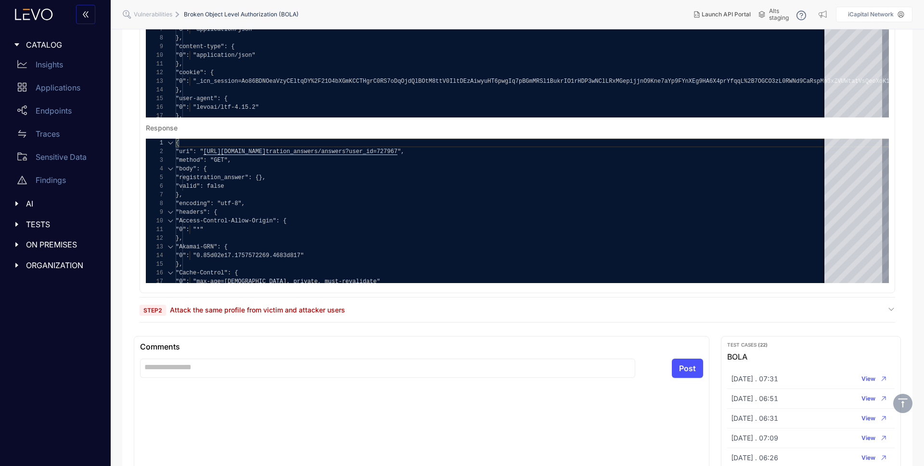
scroll to position [240, 0]
click at [221, 308] on span "Attack the same profile from victim and attacker users" at bounding box center [257, 309] width 175 height 8
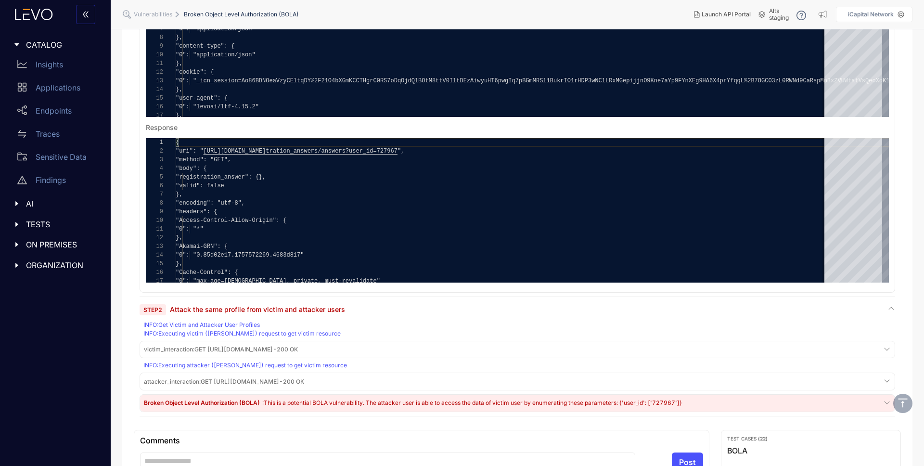
click at [254, 382] on span "attacker_interaction : GET [URL][DOMAIN_NAME] - 200 OK" at bounding box center [224, 381] width 160 height 7
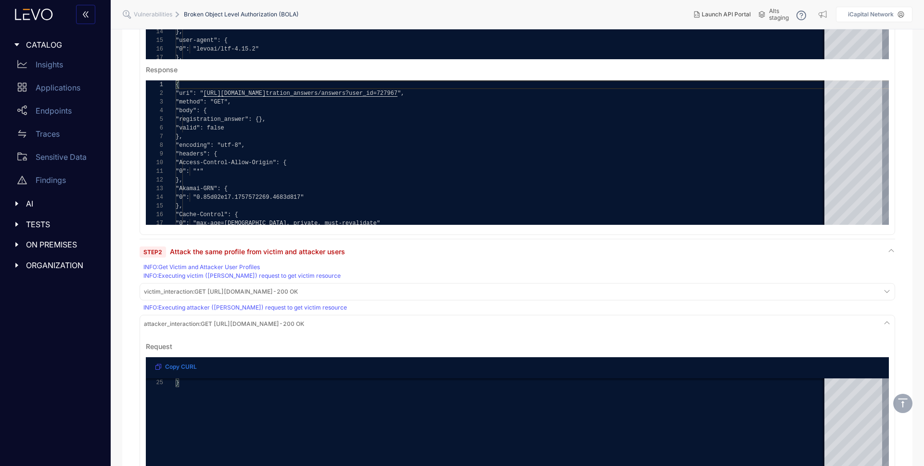
scroll to position [0, 0]
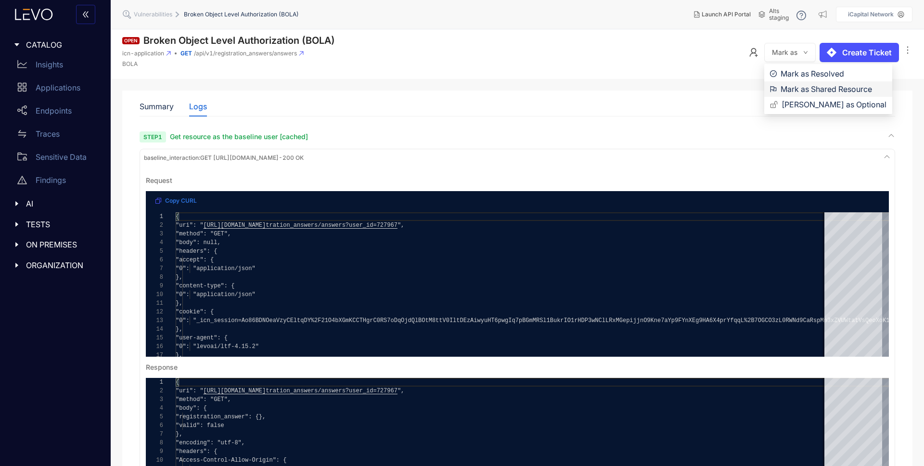
click at [801, 92] on span "Mark as Shared Resource" at bounding box center [834, 89] width 106 height 11
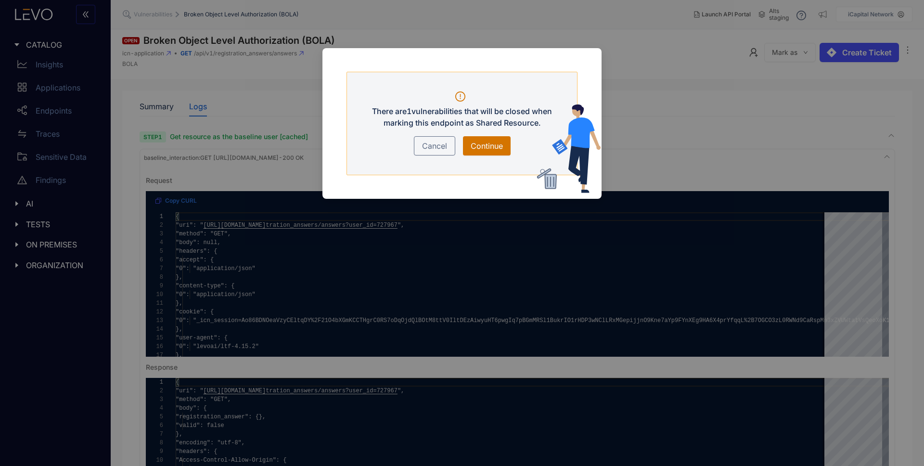
click at [473, 138] on button "Continue" at bounding box center [487, 145] width 48 height 19
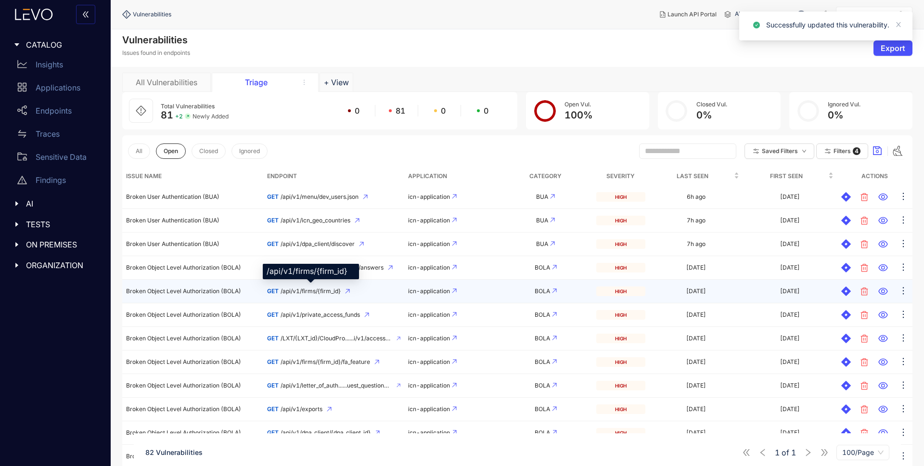
click at [321, 291] on span "/api/v1/firms/{firm_id}" at bounding box center [311, 291] width 60 height 7
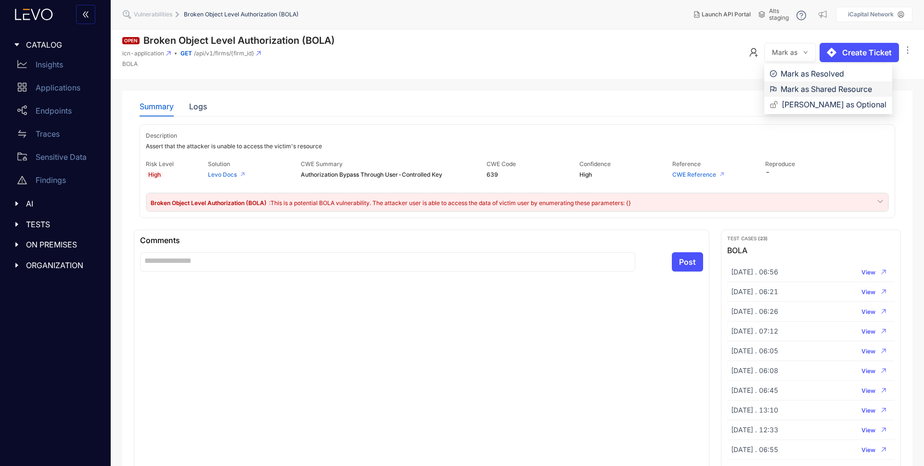
click at [801, 90] on span "Mark as Shared Resource" at bounding box center [834, 89] width 106 height 11
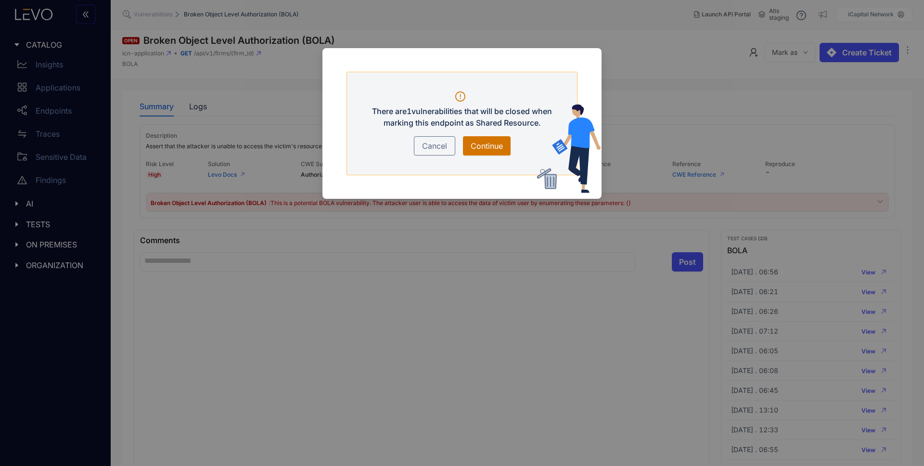
click at [495, 145] on span "Continue" at bounding box center [487, 146] width 32 height 12
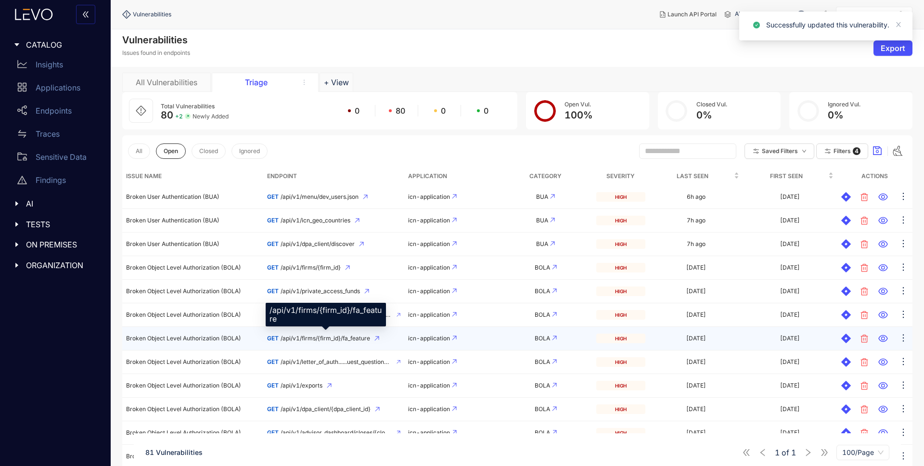
click at [305, 339] on span "/api/v1/firms/{firm_id}/fa_feature" at bounding box center [326, 338] width 90 height 7
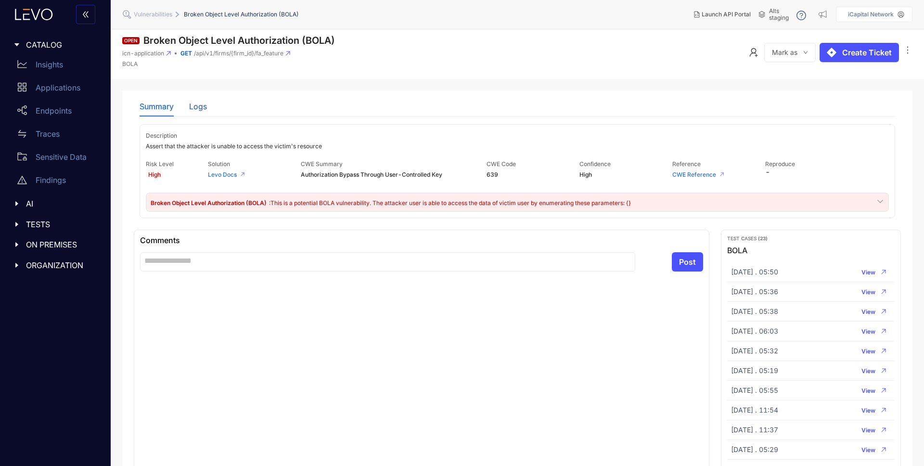
click at [196, 103] on div "Logs" at bounding box center [198, 106] width 18 height 9
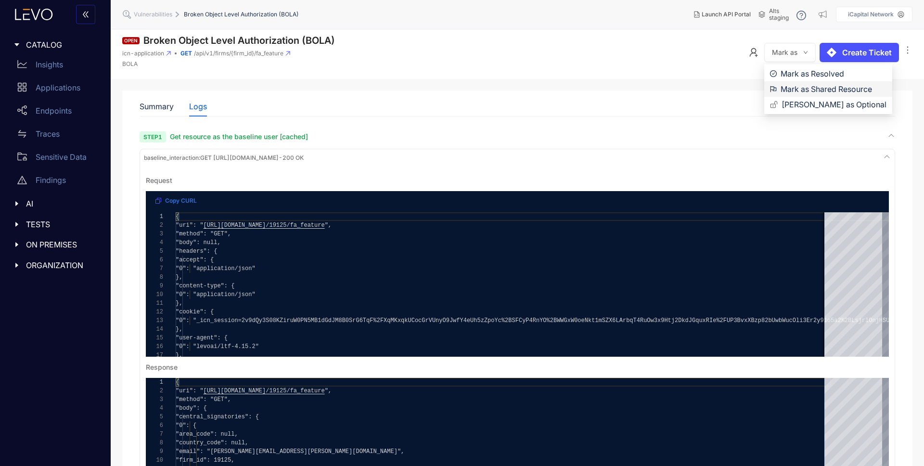
click at [792, 91] on span "Mark as Shared Resource" at bounding box center [834, 89] width 106 height 11
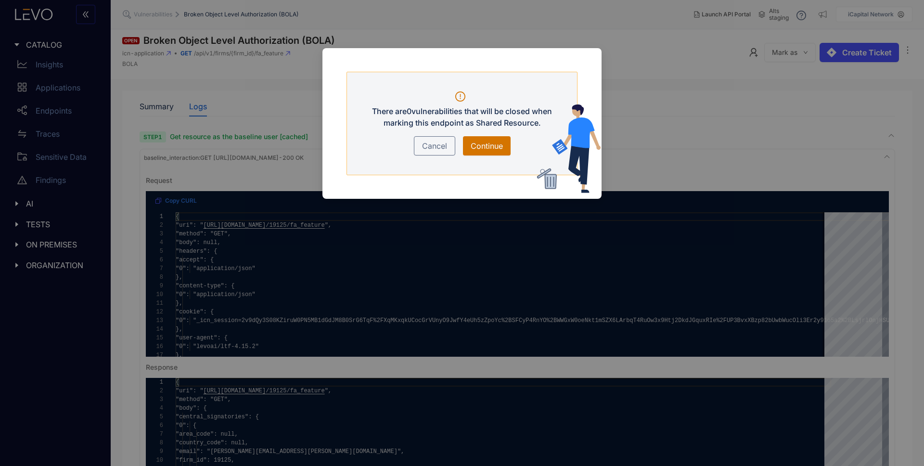
click at [475, 144] on span "Continue" at bounding box center [487, 146] width 32 height 12
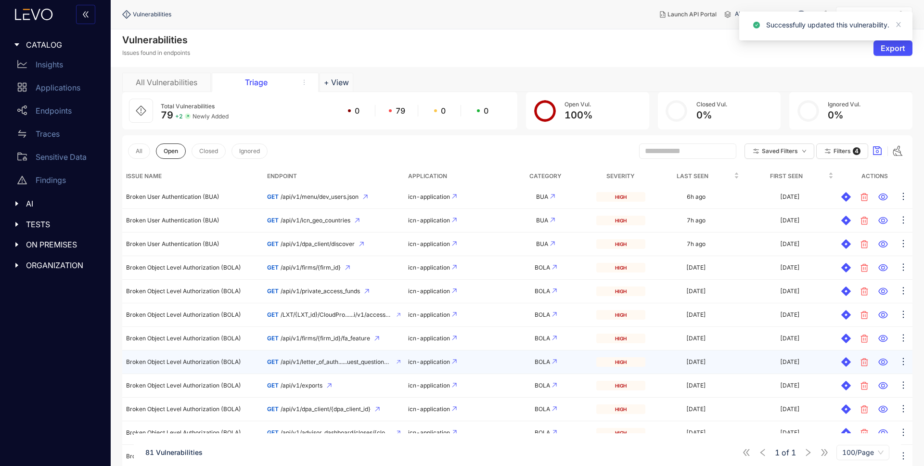
click at [343, 361] on span "/api/v1/letter_of_auth......uest_questionnaire_id}" at bounding box center [336, 362] width 111 height 7
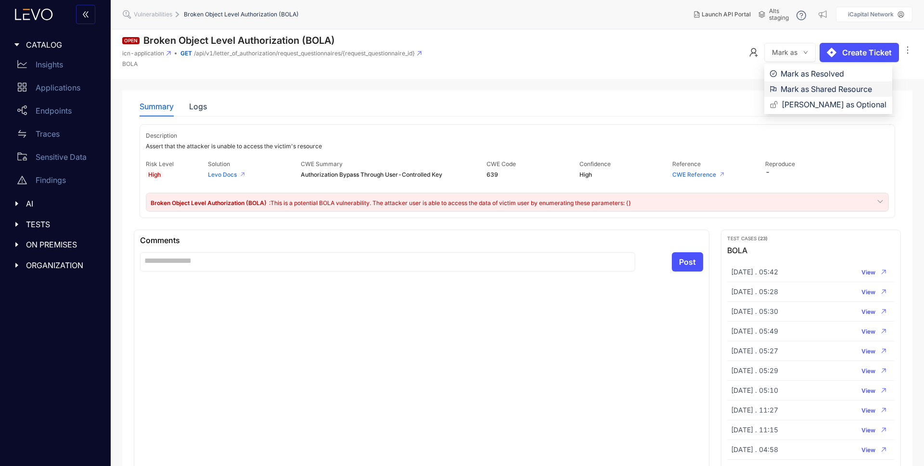
click at [799, 91] on span "Mark as Shared Resource" at bounding box center [834, 89] width 106 height 11
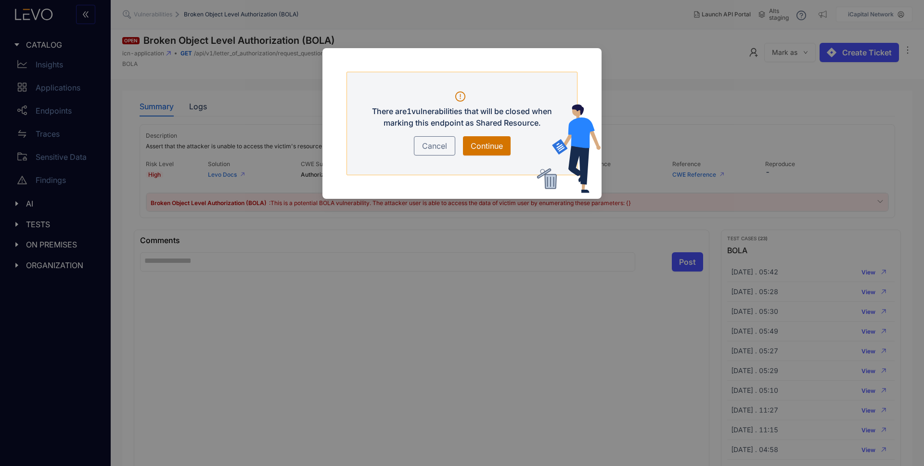
click at [497, 143] on span "Continue" at bounding box center [487, 146] width 32 height 12
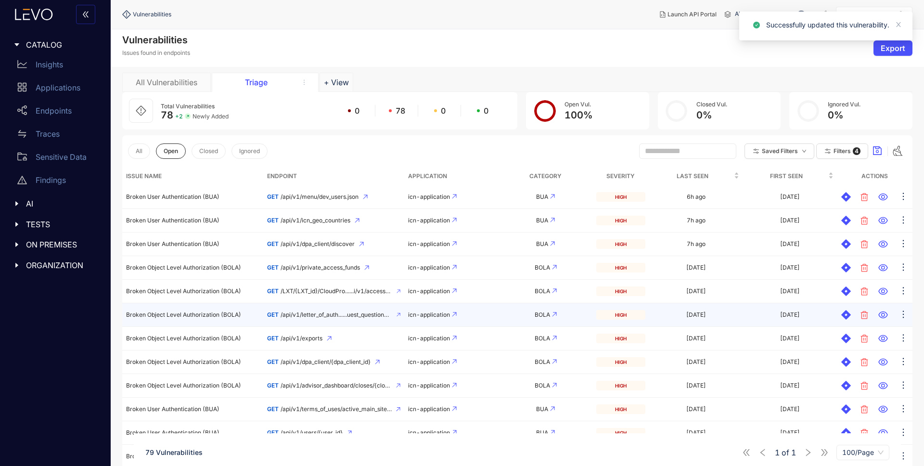
click at [363, 310] on td "GET /api/v1/letter_of_auth......uest_questionnaire_id}" at bounding box center [333, 315] width 141 height 24
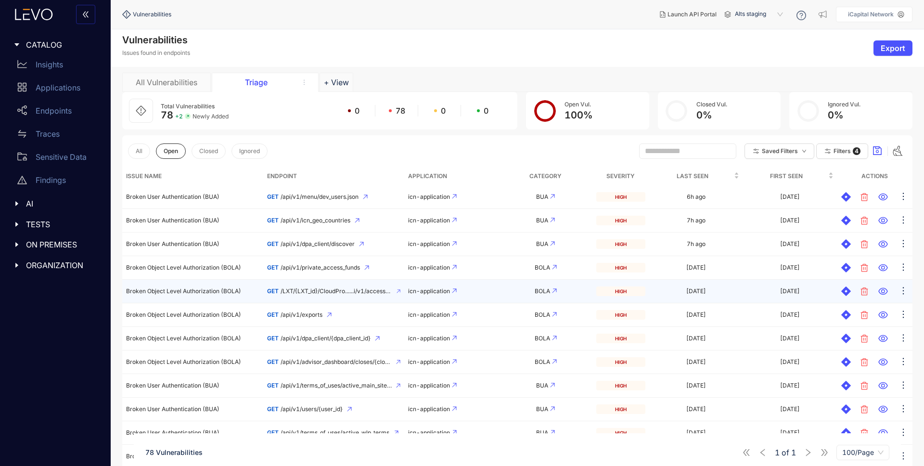
click at [339, 292] on span "/LXT/{LXT_id}/CloudPro......i/v1/access_agreements" at bounding box center [337, 291] width 112 height 7
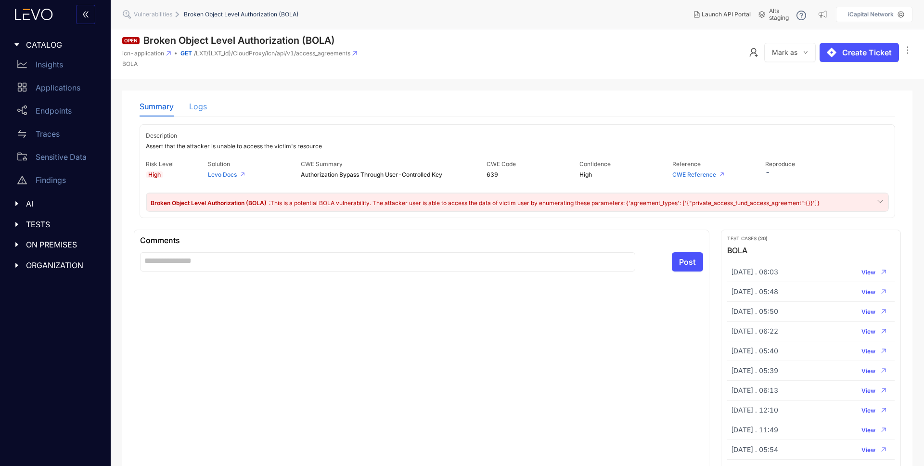
click at [199, 100] on div "Logs" at bounding box center [198, 106] width 18 height 20
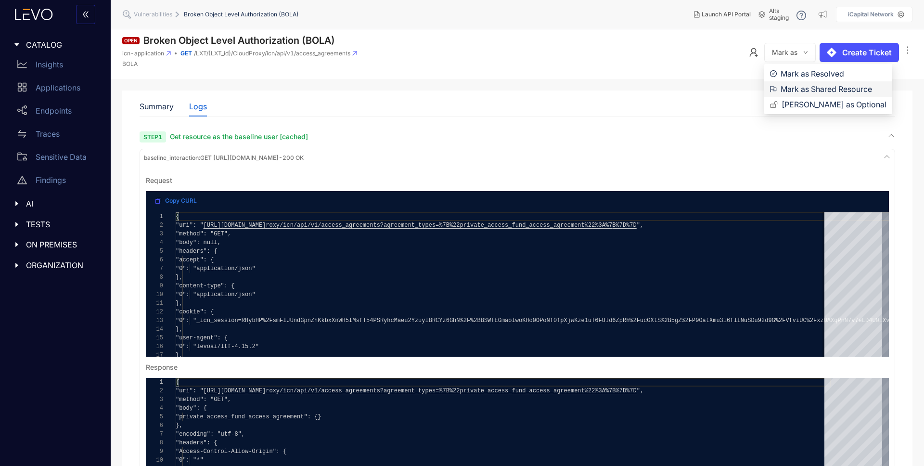
click at [790, 95] on li "Mark as Shared Resource" at bounding box center [829, 88] width 128 height 15
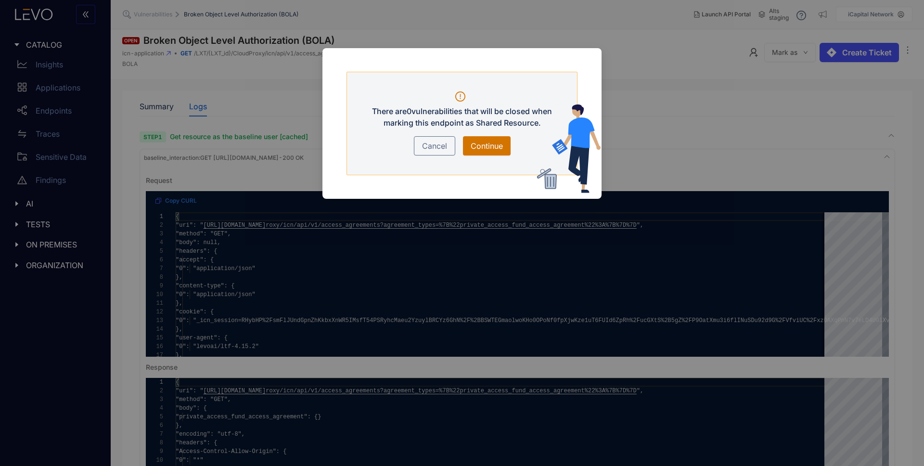
click at [497, 146] on span "Continue" at bounding box center [487, 146] width 32 height 12
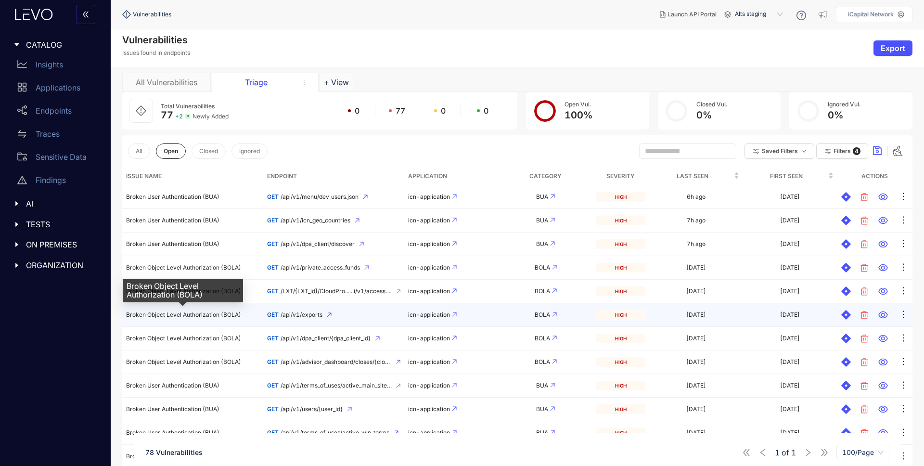
click at [210, 316] on span "Broken Object Level Authorization (BOLA)" at bounding box center [183, 314] width 115 height 7
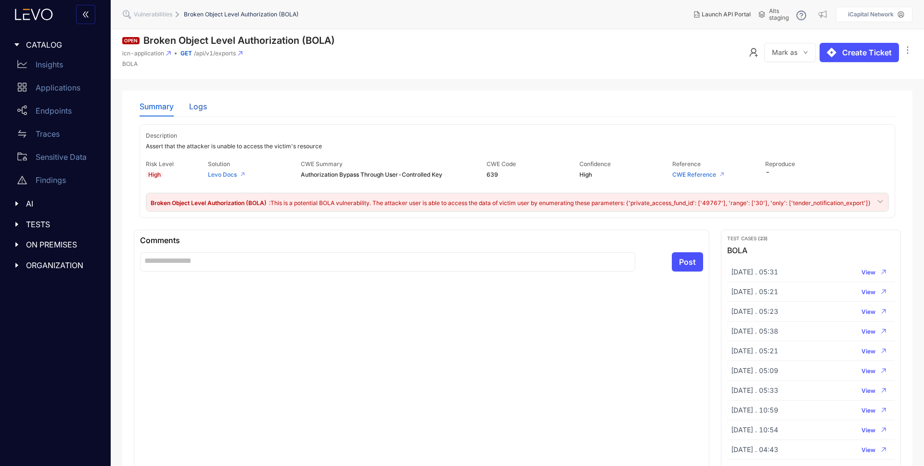
click at [198, 103] on div "Logs" at bounding box center [198, 106] width 18 height 9
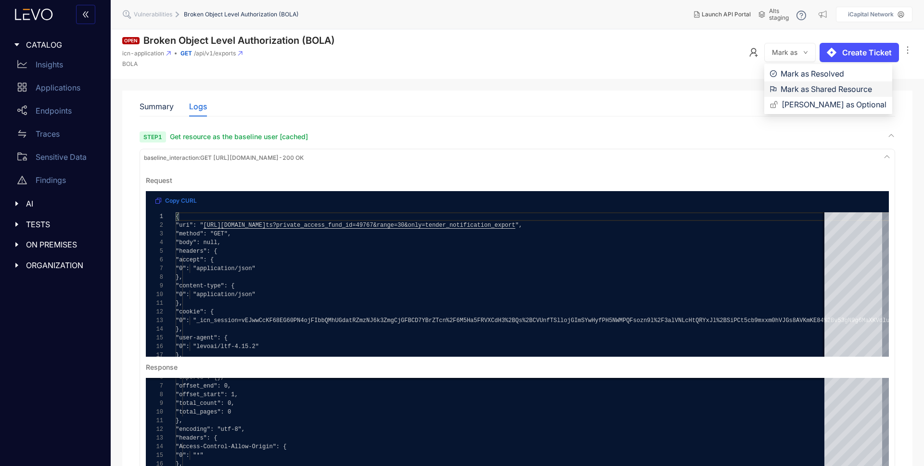
click at [804, 90] on span "Mark as Shared Resource" at bounding box center [834, 89] width 106 height 11
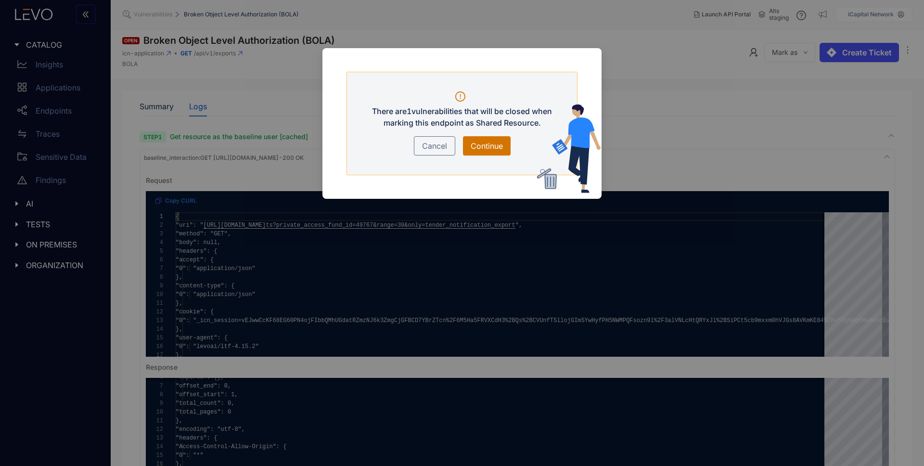
click at [484, 142] on span "Continue" at bounding box center [487, 146] width 32 height 12
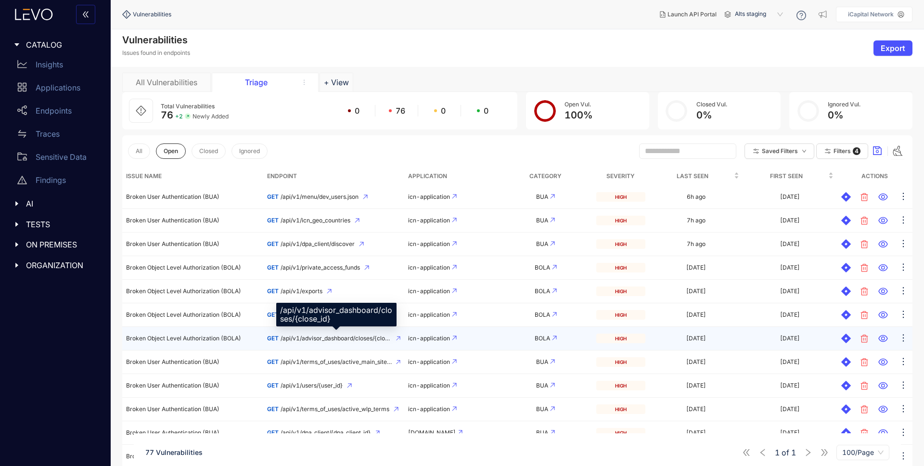
click at [339, 339] on span "/api/v1/advisor_dashboard/closes/{close_id}" at bounding box center [336, 338] width 111 height 7
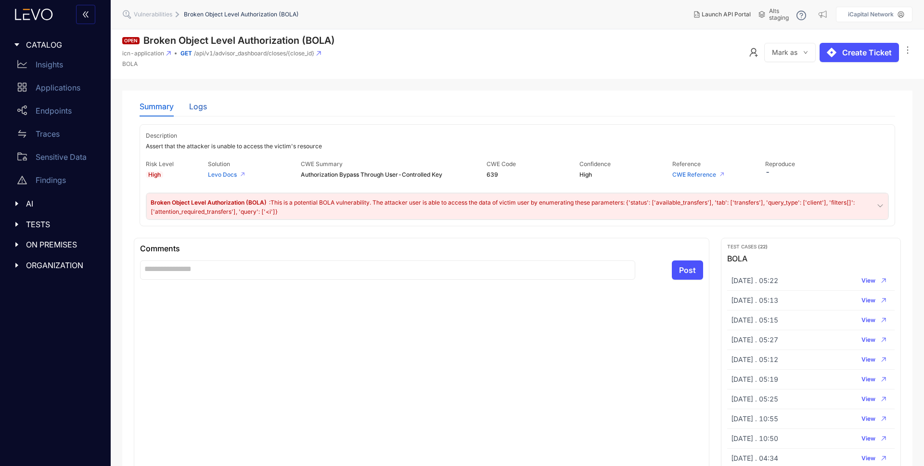
click at [204, 110] on div "Logs" at bounding box center [198, 106] width 18 height 9
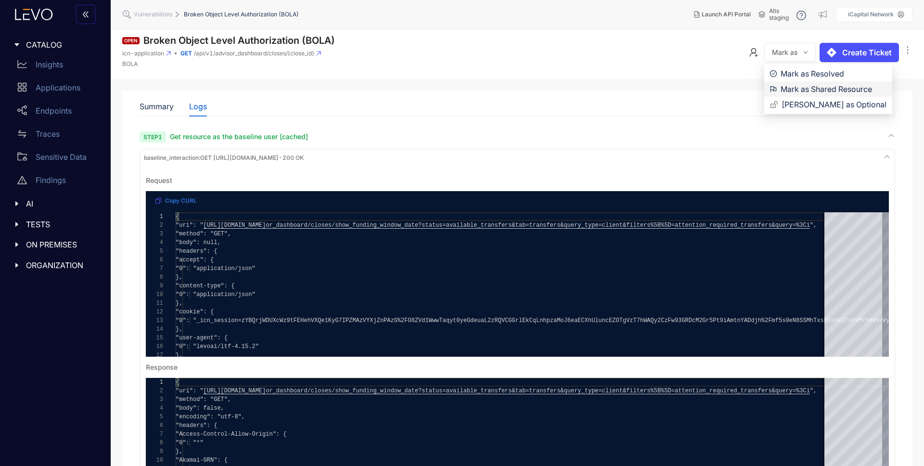
click at [793, 87] on span "Mark as Shared Resource" at bounding box center [834, 89] width 106 height 11
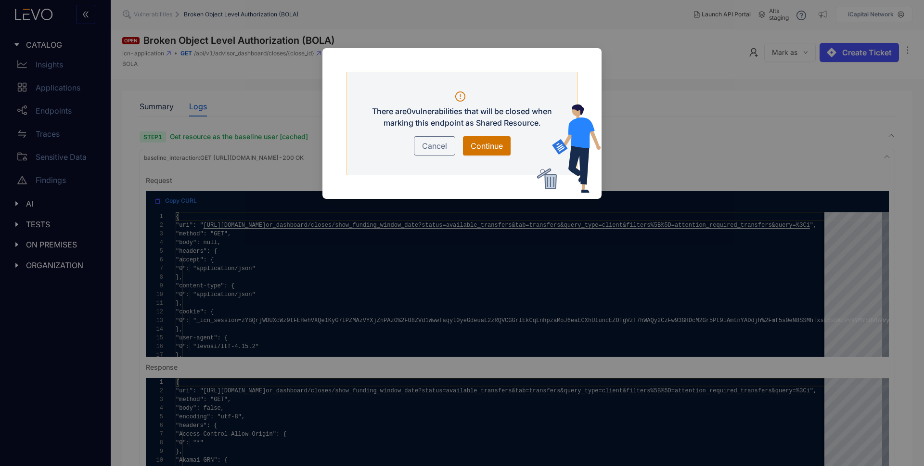
click at [474, 142] on span "Continue" at bounding box center [487, 146] width 32 height 12
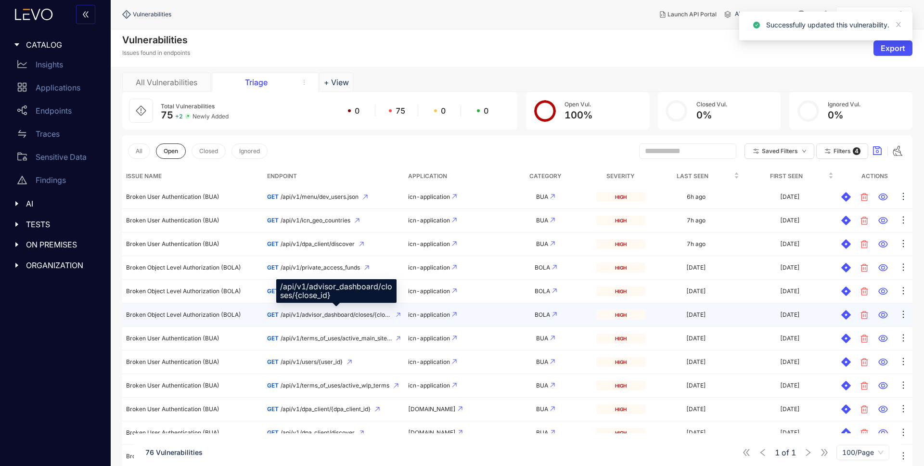
click at [299, 312] on span "/api/v1/advisor_dashboard/closes/{close_id}" at bounding box center [336, 315] width 111 height 7
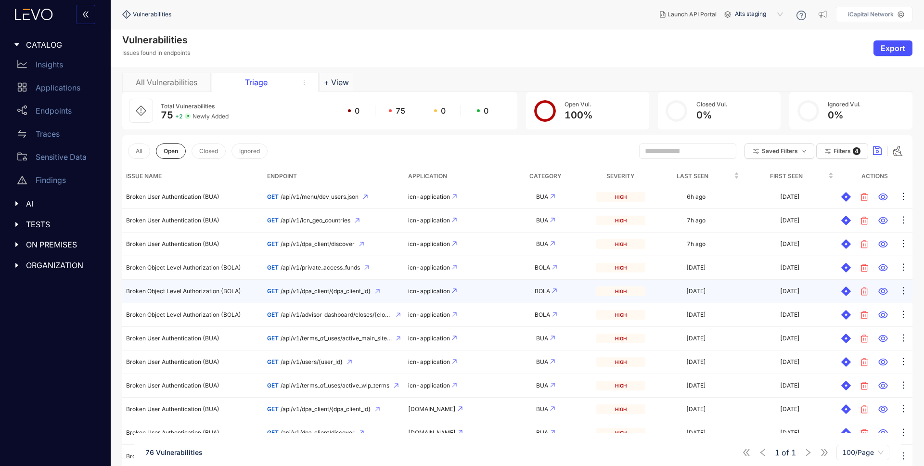
click at [312, 294] on span "/api/v1/dpa_client/{dpa_client_id}" at bounding box center [326, 291] width 90 height 7
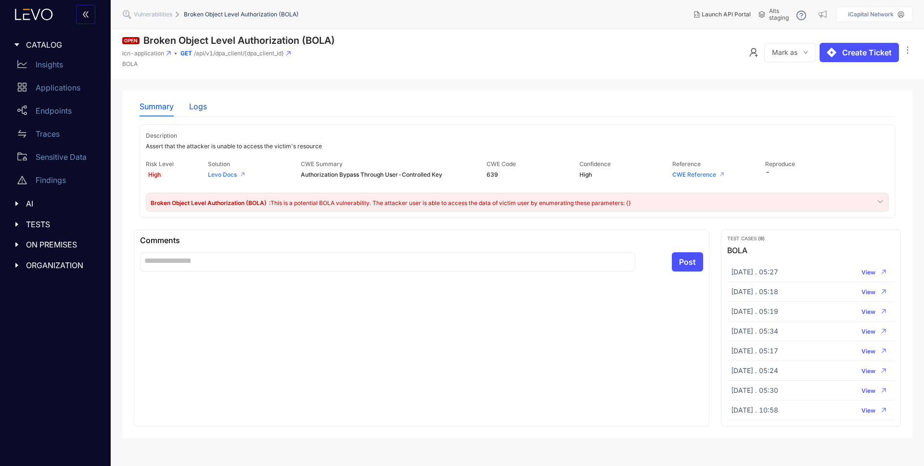
click at [194, 106] on div "Logs" at bounding box center [198, 106] width 18 height 9
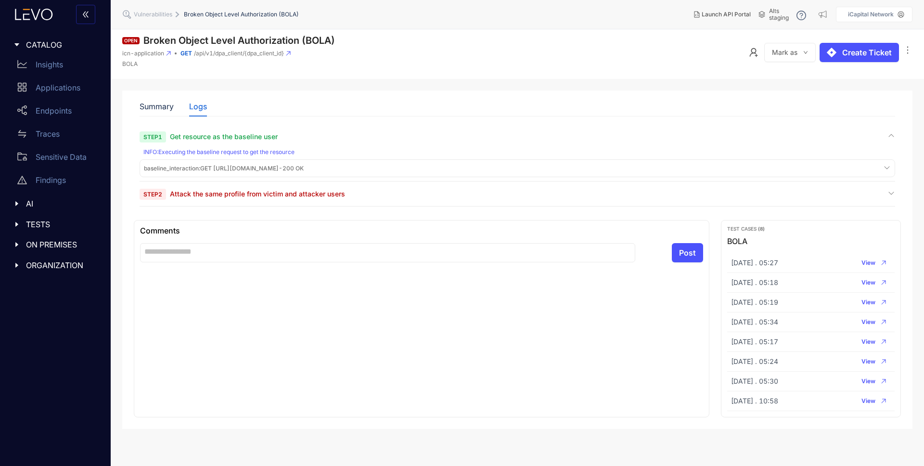
click at [279, 196] on span "Attack the same profile from victim and attacker users" at bounding box center [257, 194] width 175 height 8
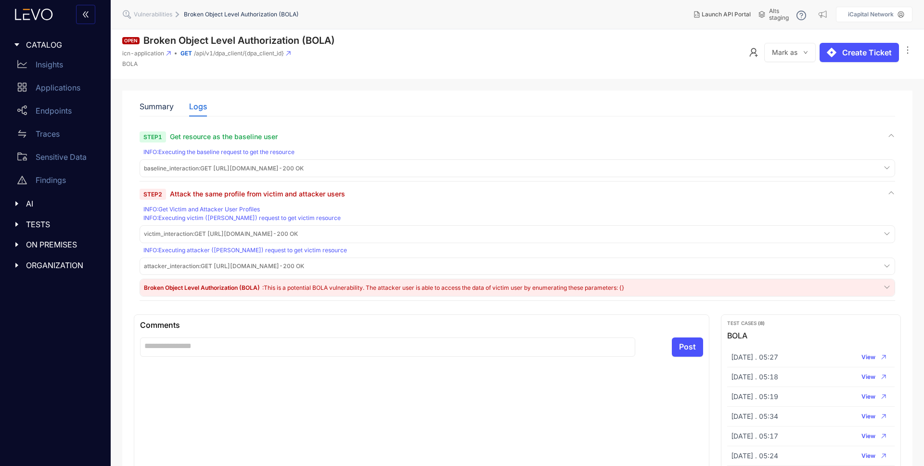
click at [262, 169] on span "baseline_interaction : GET [URL][DOMAIN_NAME] - 200 OK" at bounding box center [224, 168] width 160 height 7
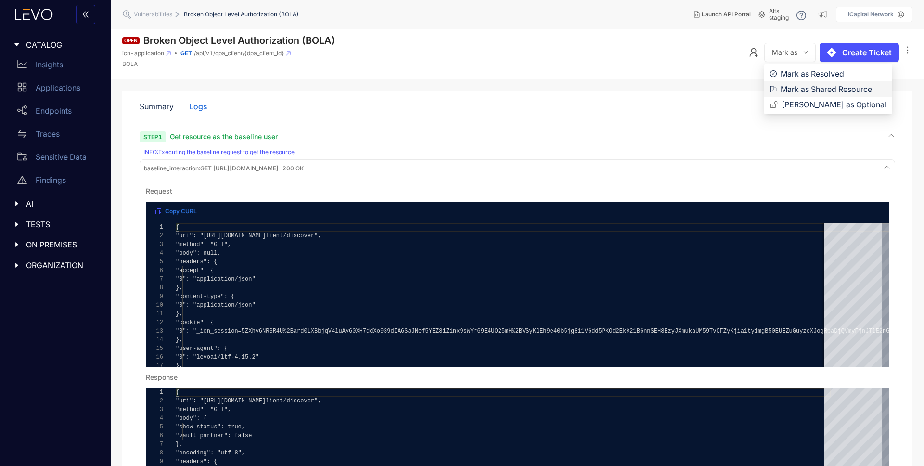
click at [809, 85] on span "Mark as Shared Resource" at bounding box center [834, 89] width 106 height 11
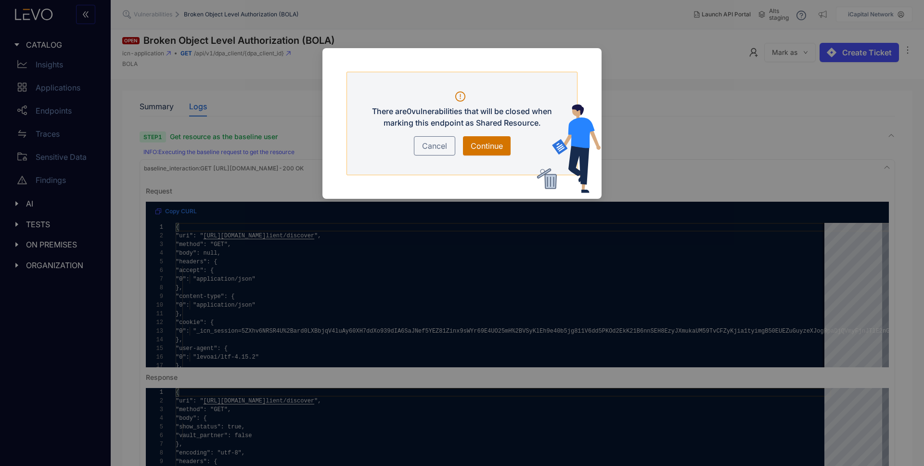
click at [482, 144] on span "Continue" at bounding box center [487, 146] width 32 height 12
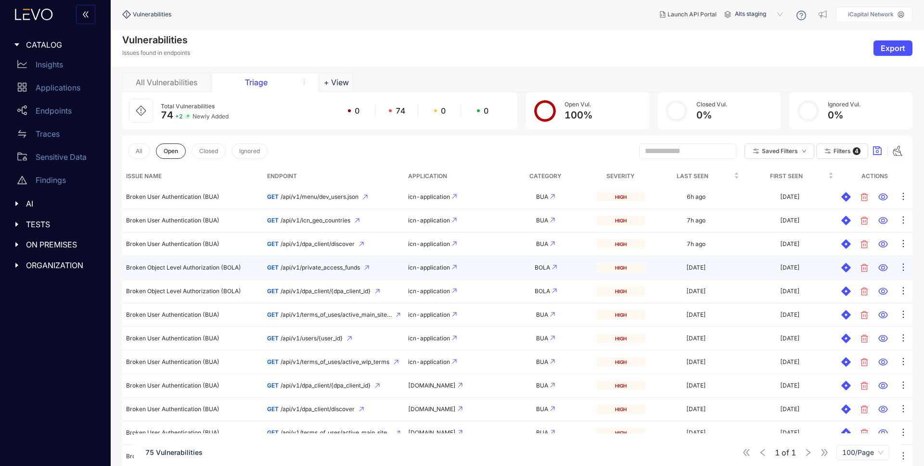
click at [219, 270] on span "Broken Object Level Authorization (BOLA)" at bounding box center [183, 267] width 115 height 7
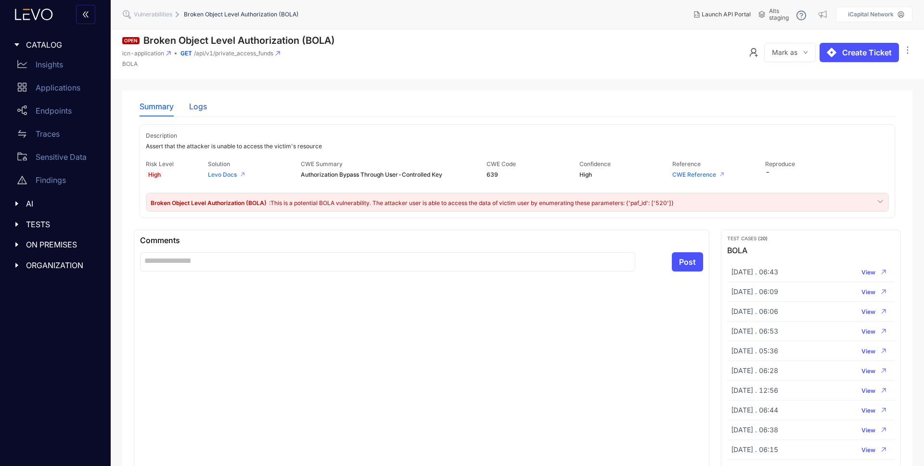
click at [189, 108] on div "Logs" at bounding box center [198, 106] width 18 height 9
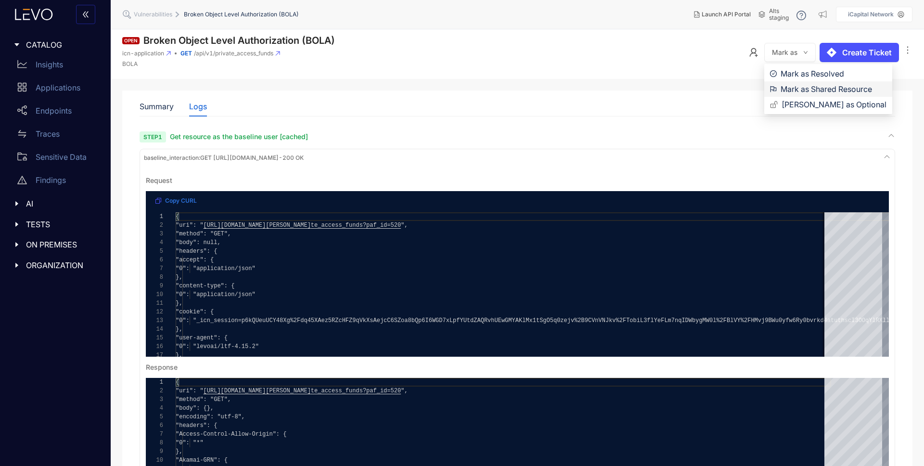
click at [794, 86] on span "Mark as Shared Resource" at bounding box center [834, 89] width 106 height 11
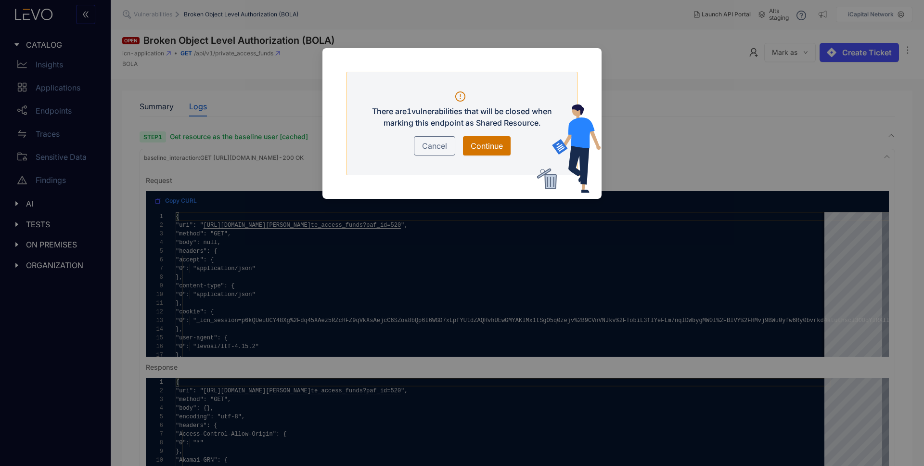
click at [497, 147] on span "Continue" at bounding box center [487, 146] width 32 height 12
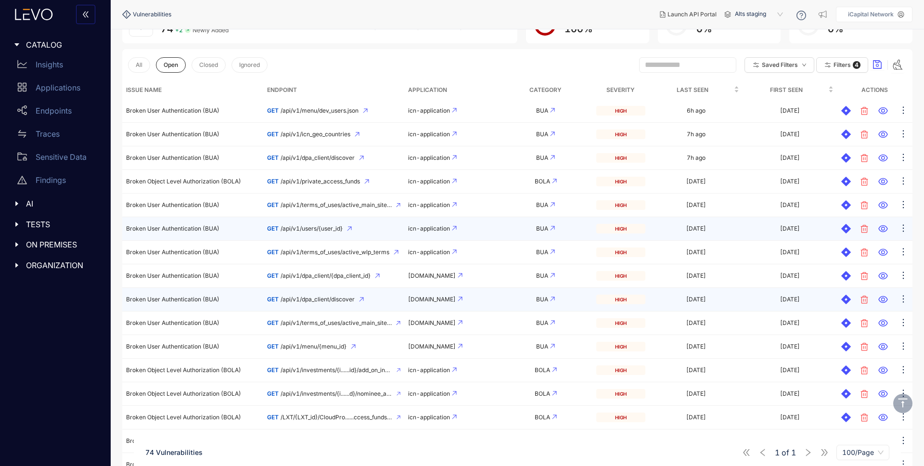
scroll to position [94, 0]
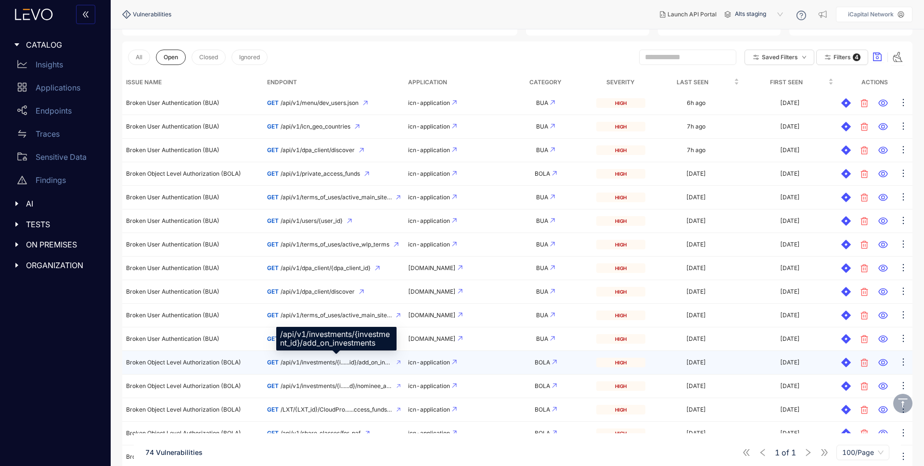
click at [338, 362] on span "/api/v1/investments/{i......id}/add_on_investments" at bounding box center [337, 362] width 112 height 7
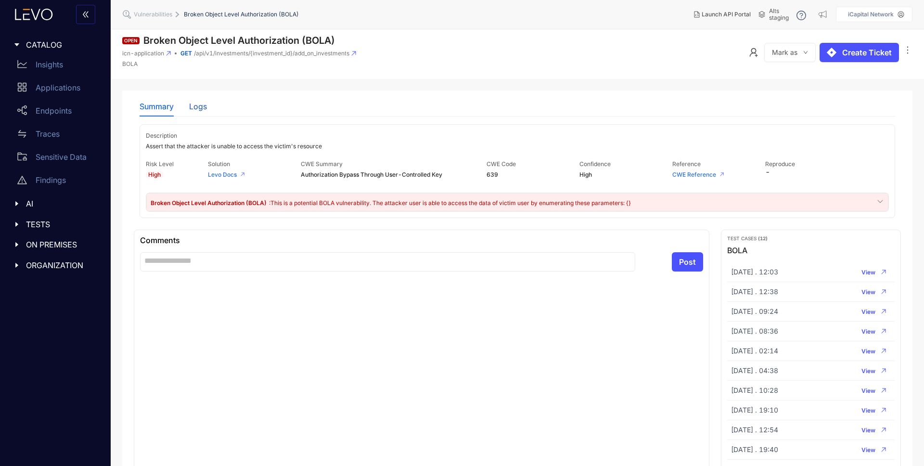
click at [199, 106] on div "Logs" at bounding box center [198, 106] width 18 height 9
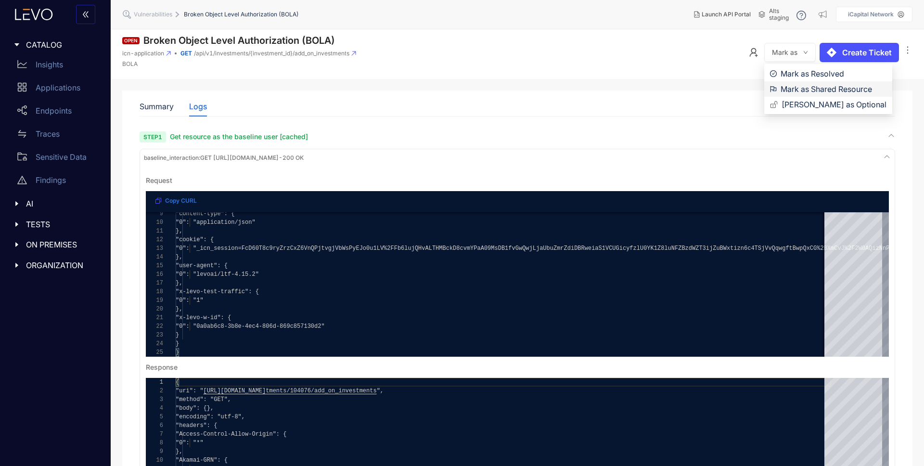
click at [797, 91] on span "Mark as Shared Resource" at bounding box center [834, 89] width 106 height 11
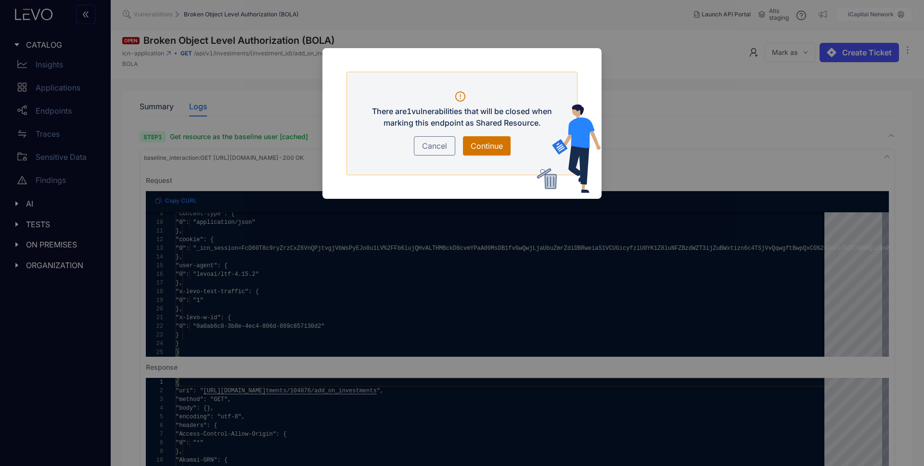
click at [500, 147] on span "Continue" at bounding box center [487, 146] width 32 height 12
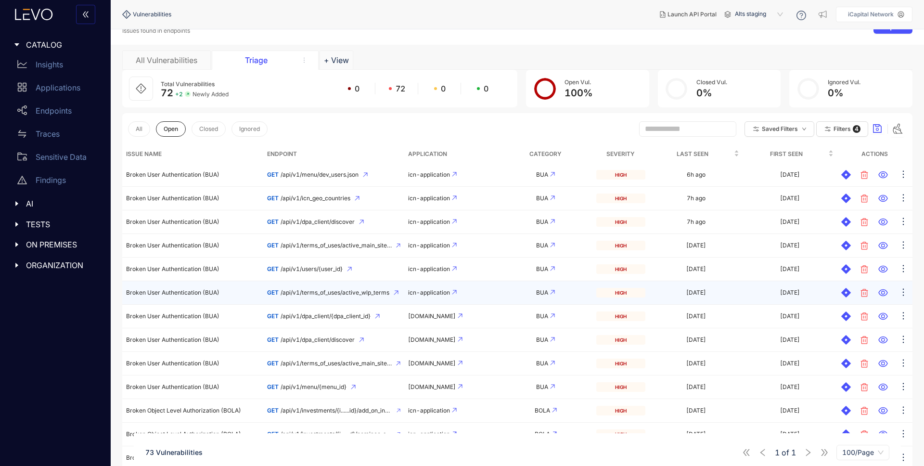
scroll to position [28, 0]
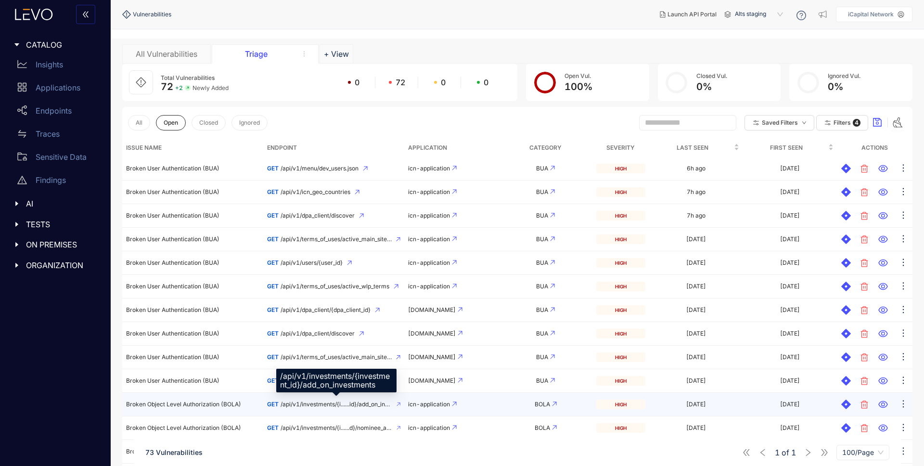
click at [306, 405] on span "/api/v1/investments/{i......id}/add_on_investments" at bounding box center [337, 404] width 112 height 7
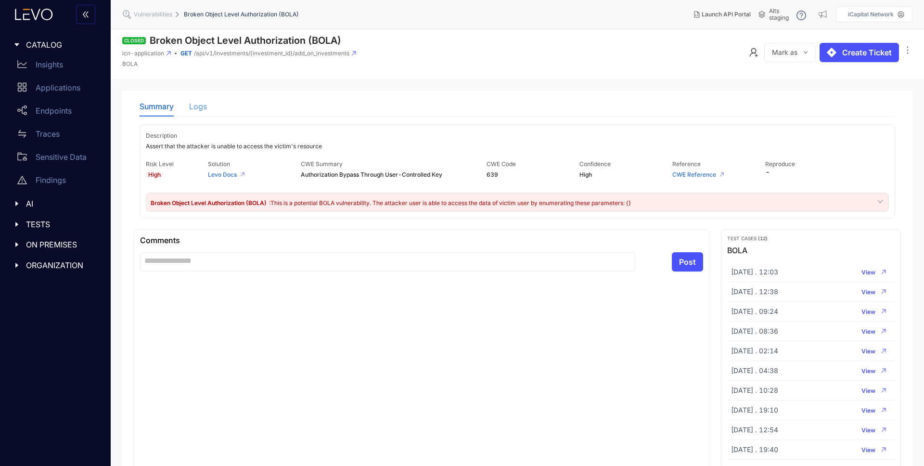
click at [198, 112] on div "Logs" at bounding box center [198, 106] width 18 height 20
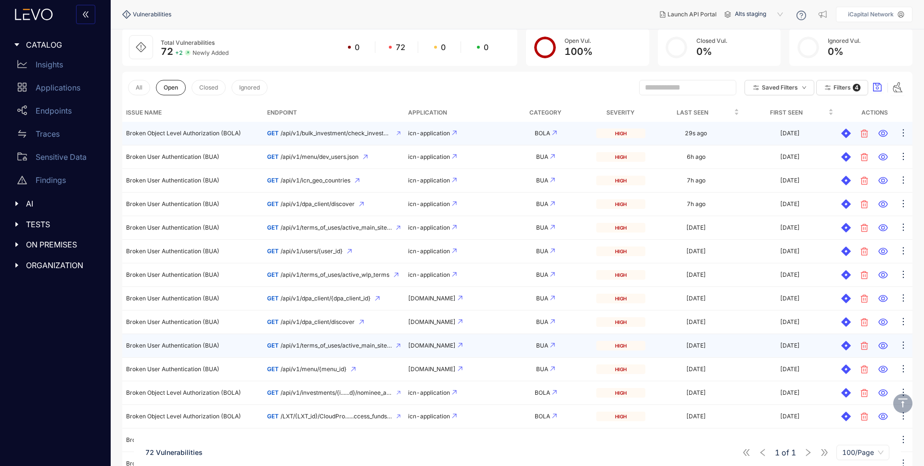
scroll to position [62, 0]
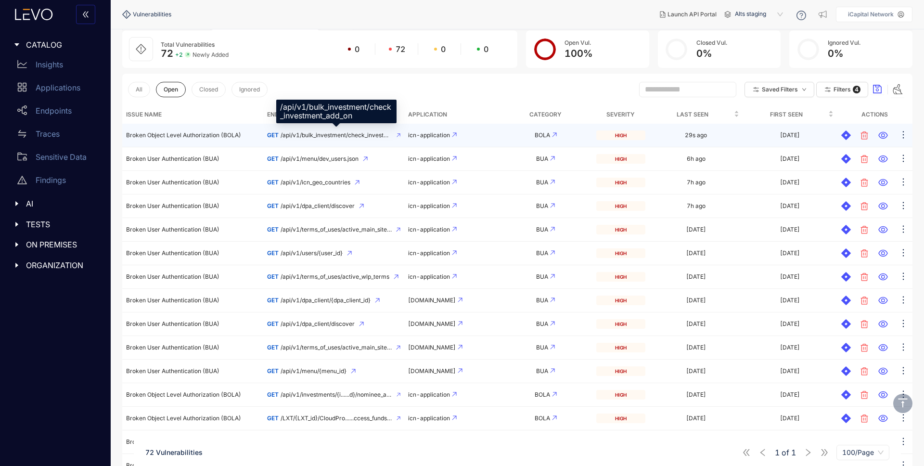
click at [328, 135] on span "/api/v1/bulk_investment/check_investment_add_on" at bounding box center [337, 135] width 112 height 7
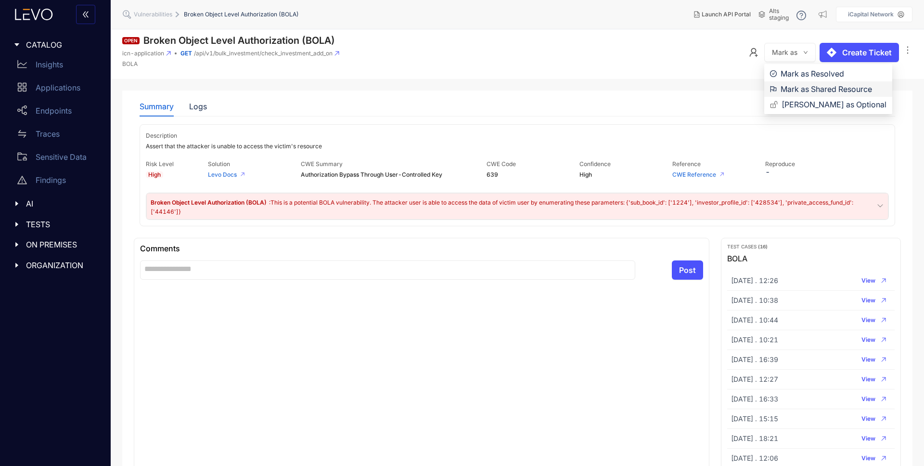
click at [790, 86] on span "Mark as Shared Resource" at bounding box center [834, 89] width 106 height 11
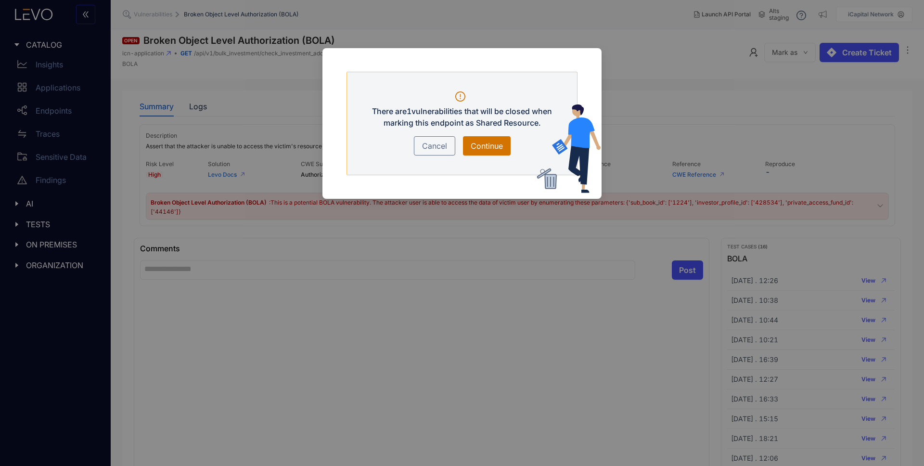
click at [494, 147] on span "Continue" at bounding box center [487, 146] width 32 height 12
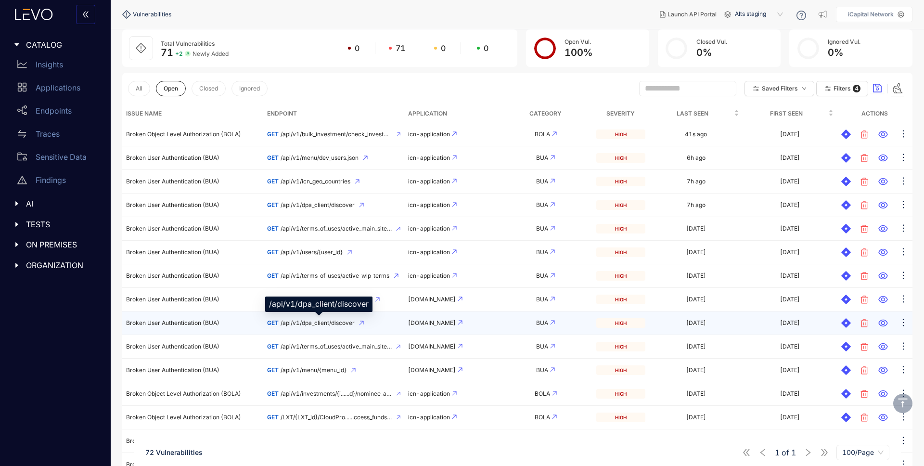
scroll to position [68, 0]
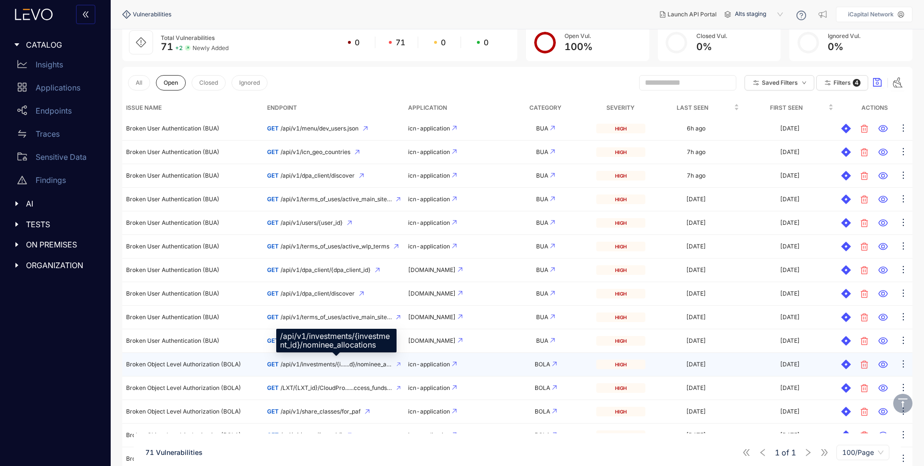
click at [333, 365] on span "/api/v1/investments/{i......d}/nominee_allocations" at bounding box center [337, 364] width 112 height 7
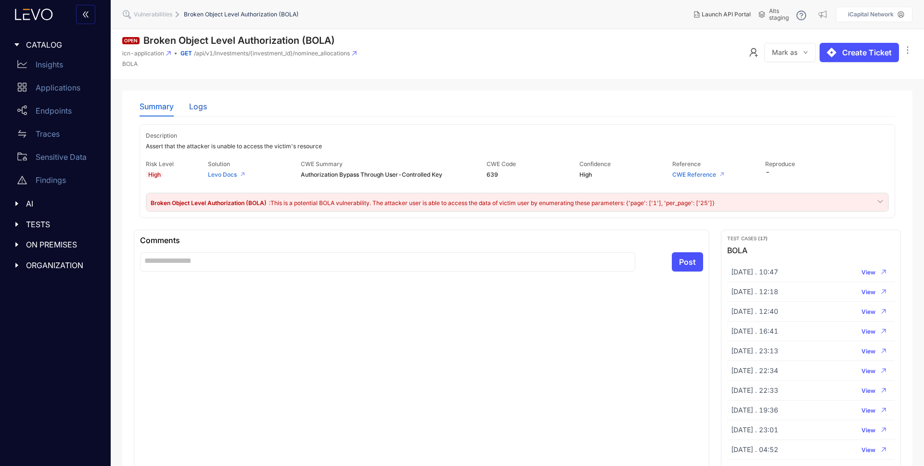
click at [191, 108] on div "Logs" at bounding box center [198, 106] width 18 height 9
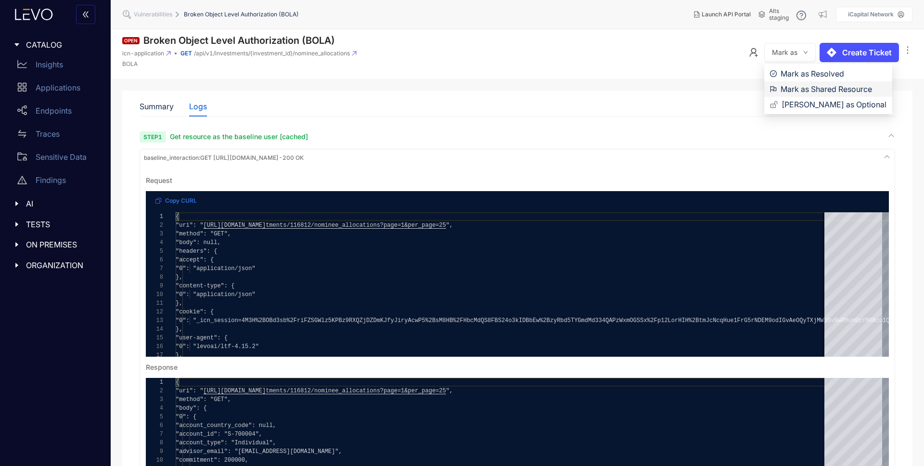
click at [794, 86] on span "Mark as Shared Resource" at bounding box center [834, 89] width 106 height 11
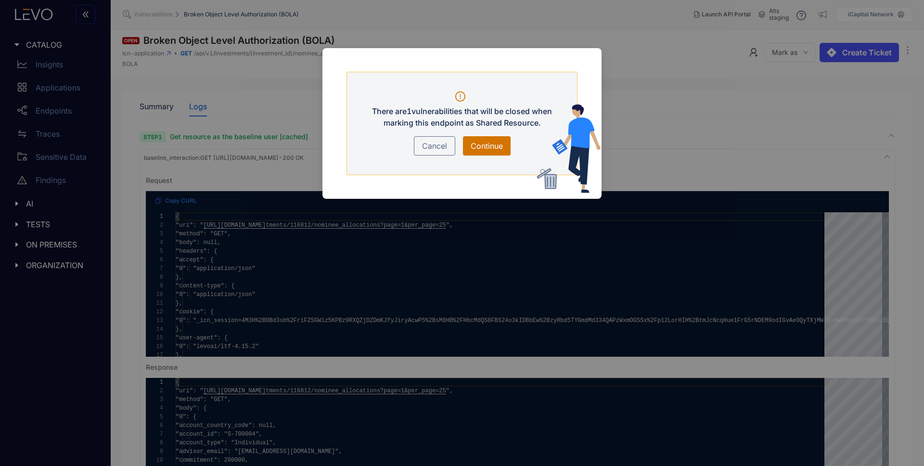
click at [481, 143] on span "Continue" at bounding box center [487, 146] width 32 height 12
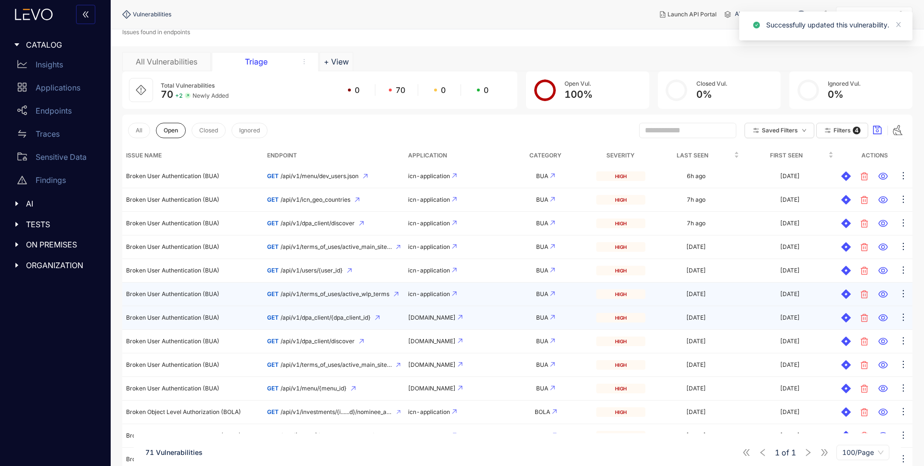
scroll to position [28, 0]
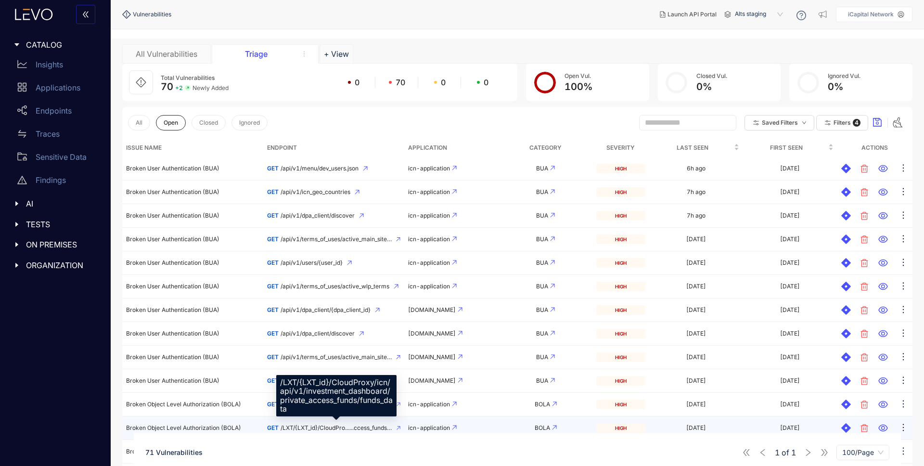
click at [302, 425] on span "/LXT/{LXT_id}/CloudPro......ccess_funds/funds_data" at bounding box center [337, 428] width 112 height 7
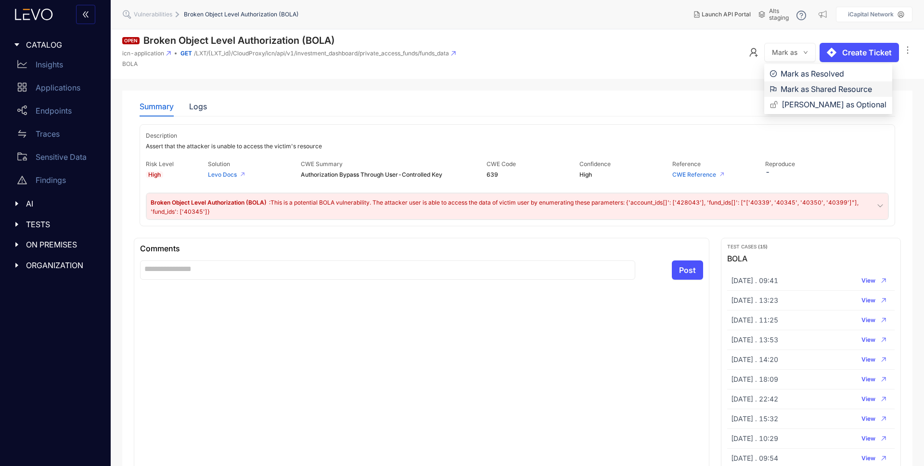
click at [801, 88] on span "Mark as Shared Resource" at bounding box center [834, 89] width 106 height 11
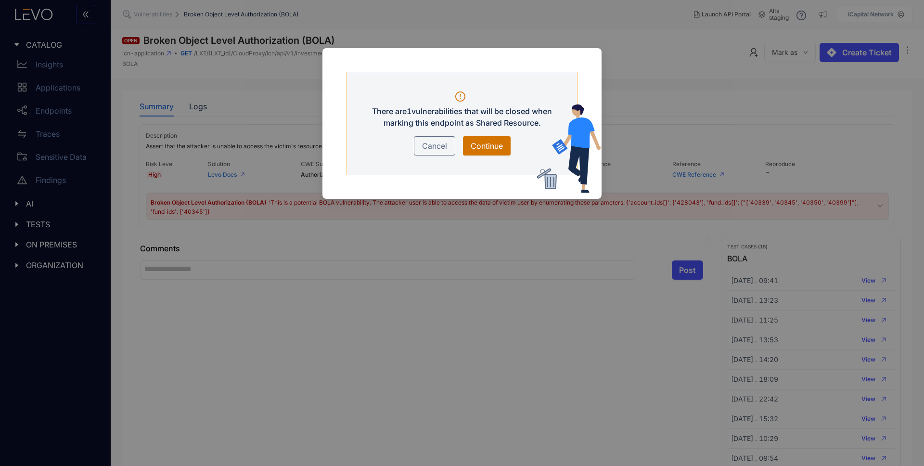
click at [485, 145] on span "Continue" at bounding box center [487, 146] width 32 height 12
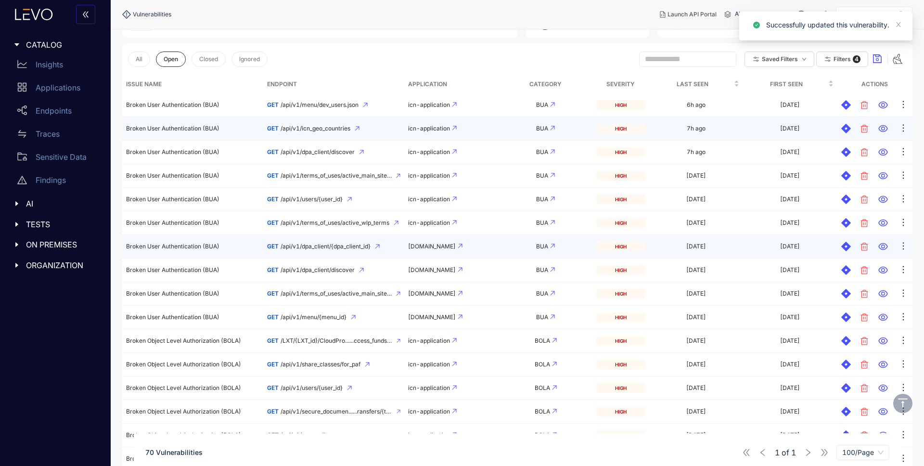
scroll to position [192, 0]
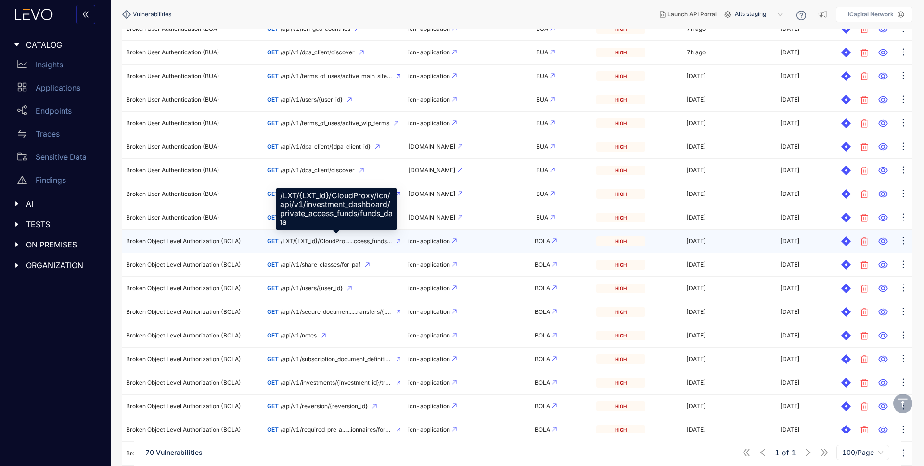
click at [326, 241] on span "/LXT/{LXT_id}/CloudPro......ccess_funds/funds_data" at bounding box center [337, 241] width 112 height 7
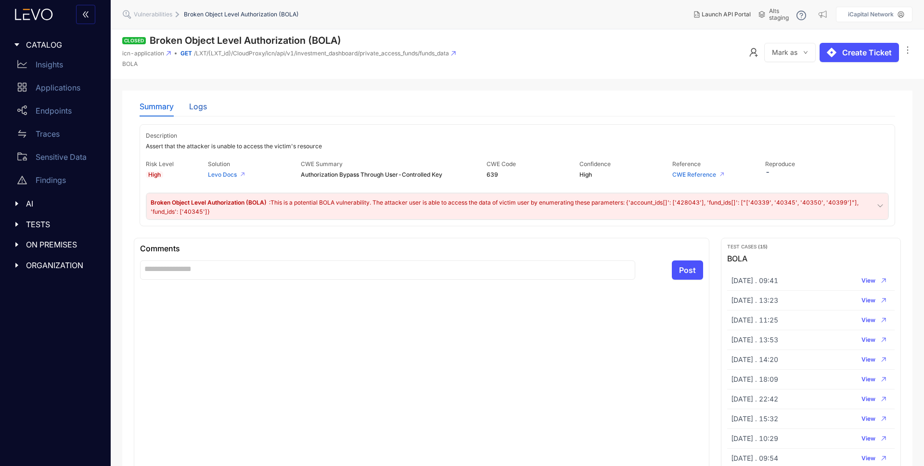
click at [197, 108] on div "Logs" at bounding box center [198, 106] width 18 height 9
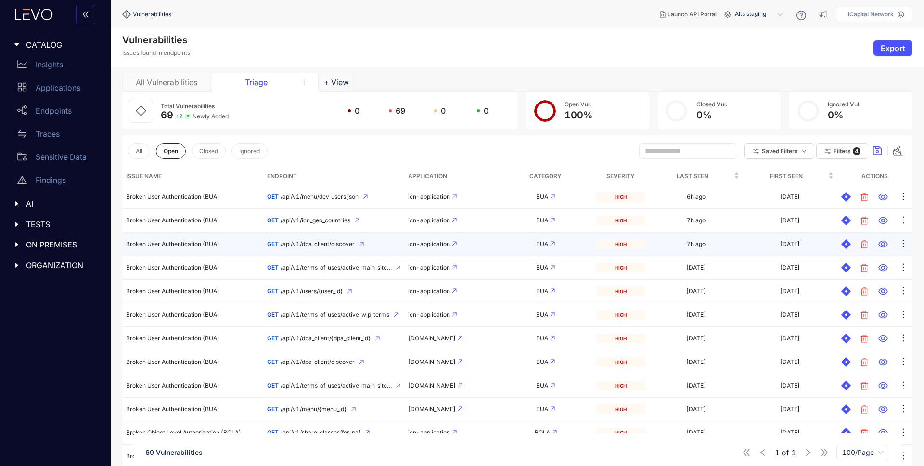
scroll to position [104, 0]
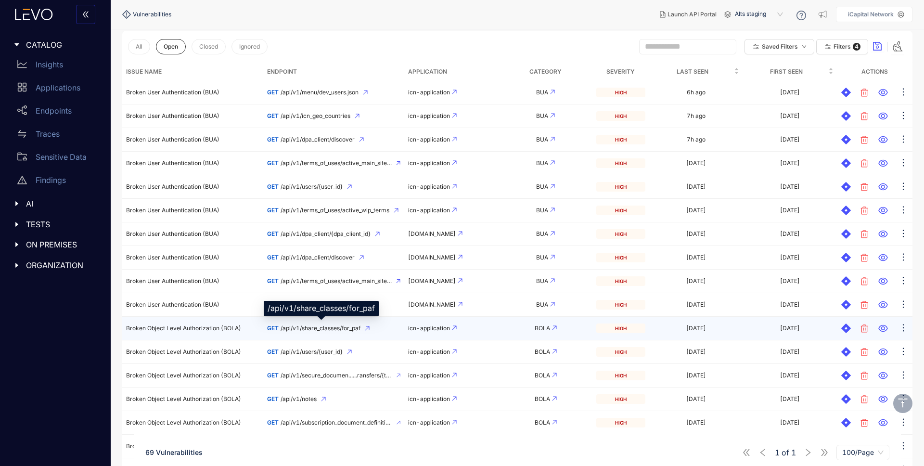
click at [327, 329] on span "/api/v1/share_classes/for_paf" at bounding box center [321, 328] width 80 height 7
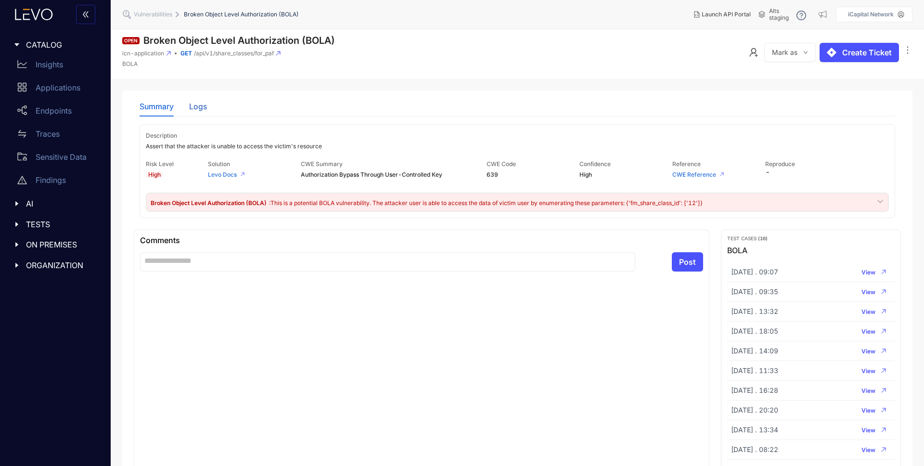
click at [202, 108] on div "Logs" at bounding box center [198, 106] width 18 height 9
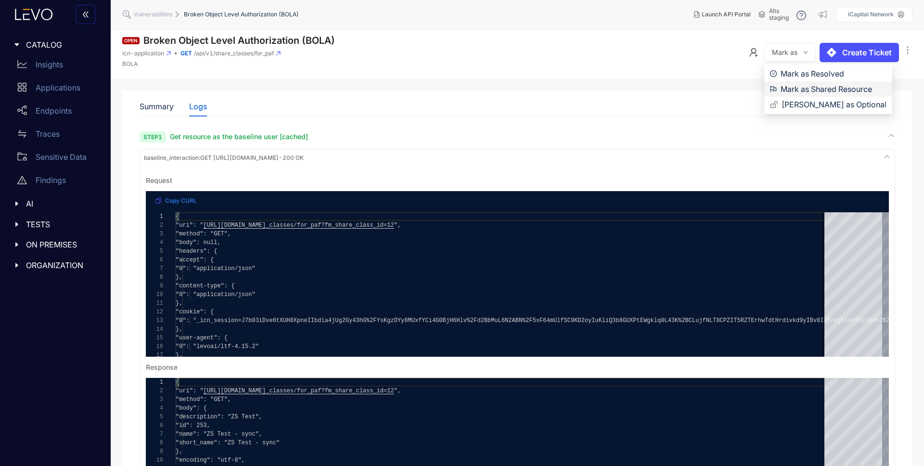
click at [800, 87] on span "Mark as Shared Resource" at bounding box center [834, 89] width 106 height 11
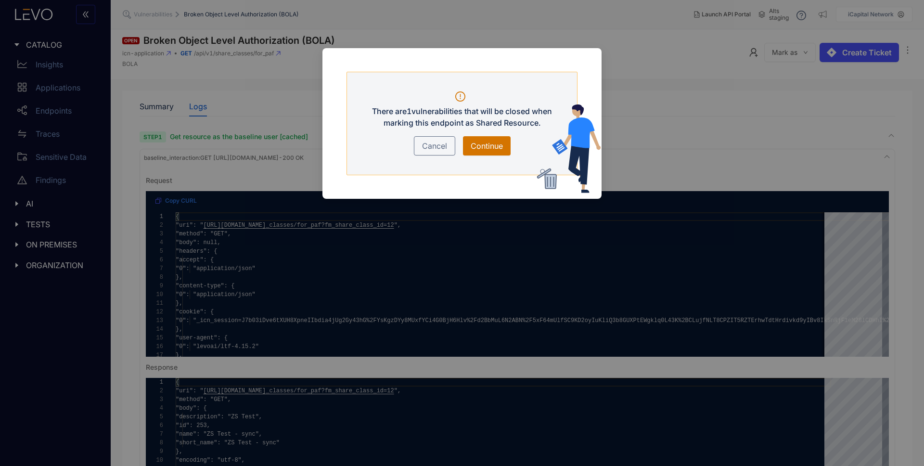
click at [475, 143] on span "Continue" at bounding box center [487, 146] width 32 height 12
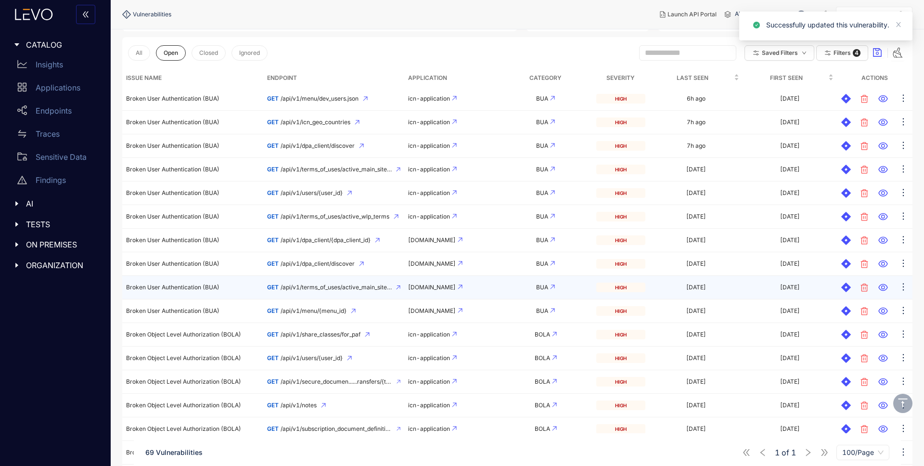
scroll to position [99, 0]
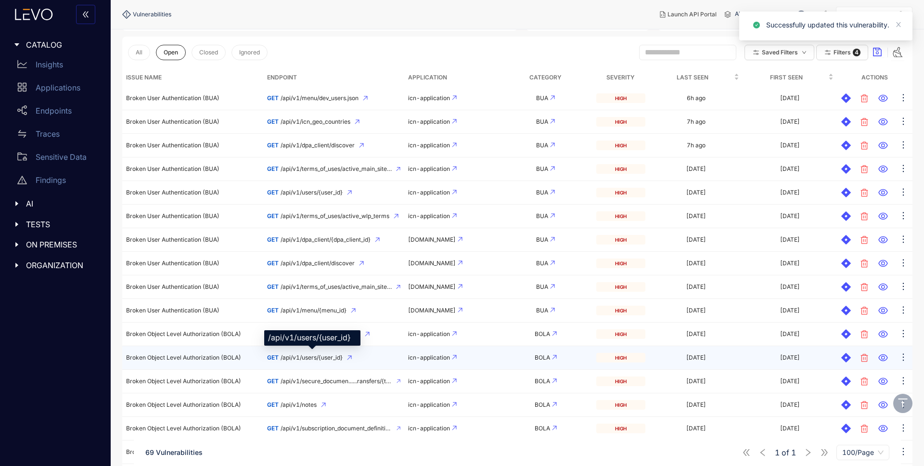
click at [325, 359] on span "/api/v1/users/{user_id}" at bounding box center [312, 357] width 62 height 7
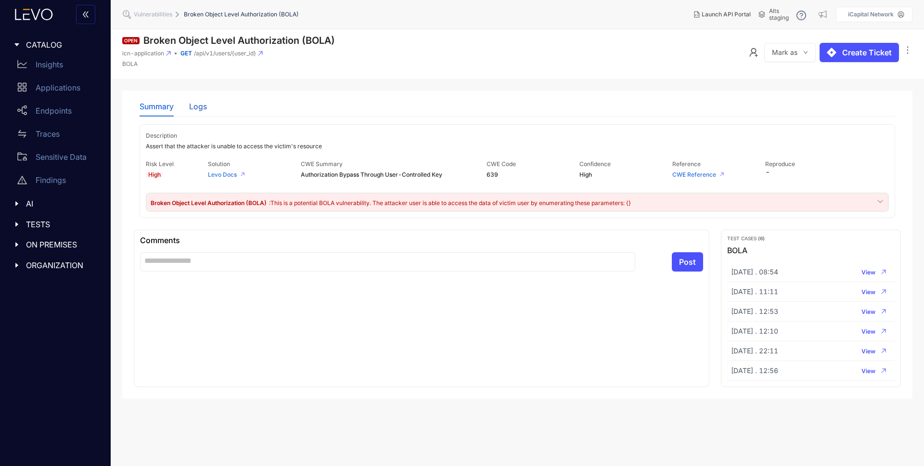
click at [196, 108] on div "Logs" at bounding box center [198, 106] width 18 height 9
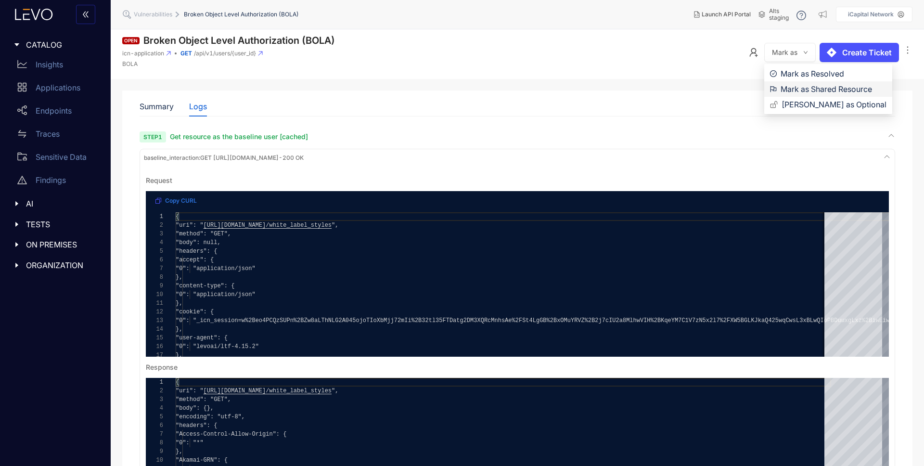
click at [799, 92] on span "Mark as Shared Resource" at bounding box center [834, 89] width 106 height 11
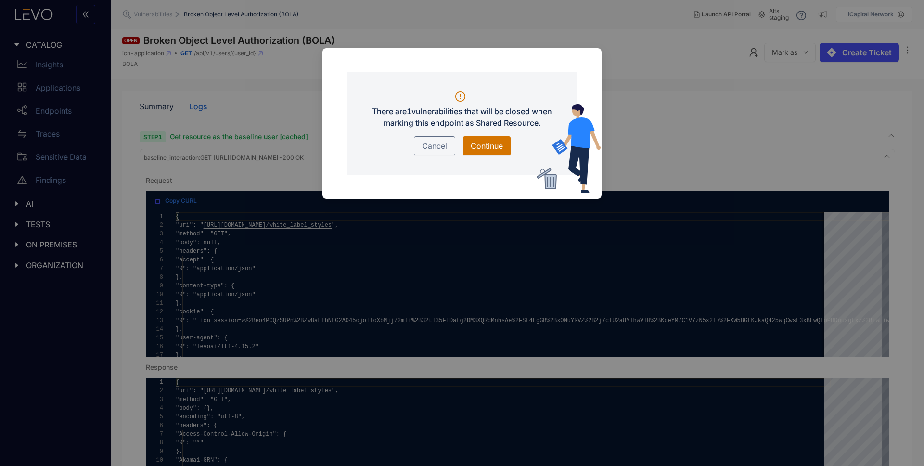
click at [484, 144] on span "Continue" at bounding box center [487, 146] width 32 height 12
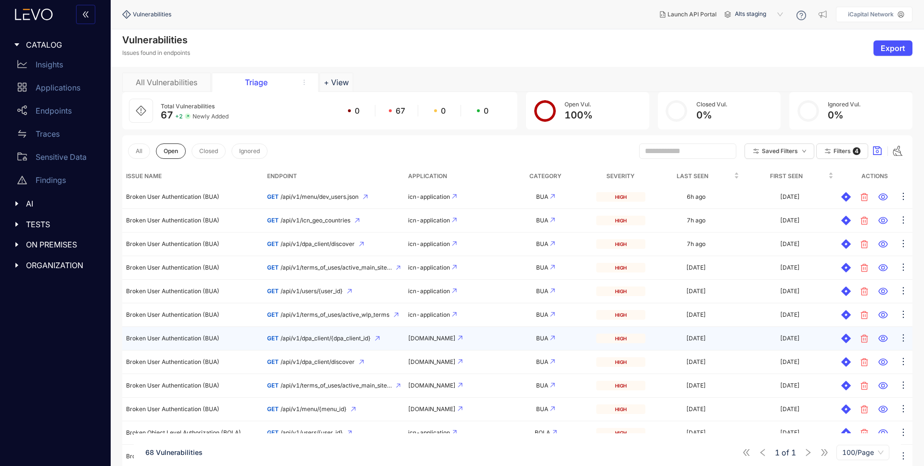
click at [223, 339] on td "Broken User Authentication (BUA)" at bounding box center [192, 339] width 141 height 24
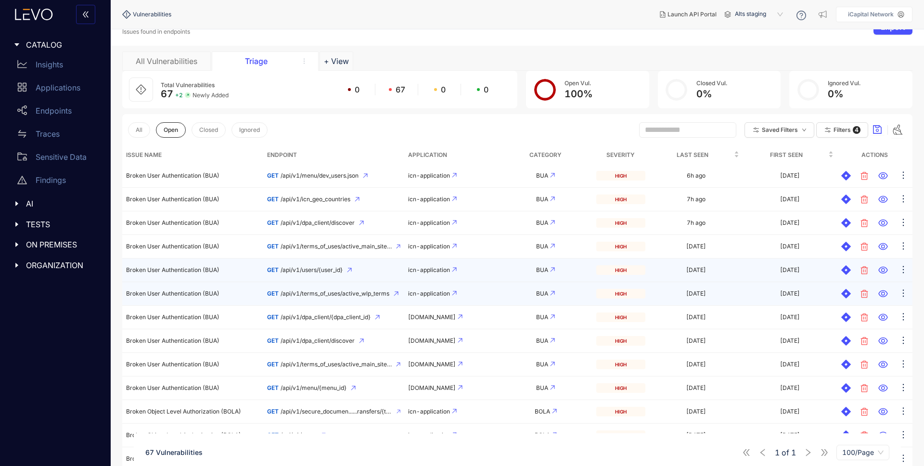
scroll to position [41, 0]
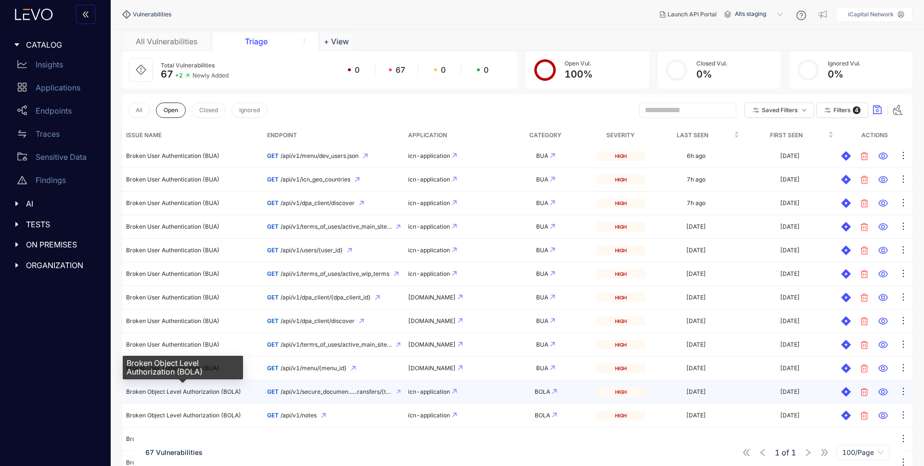
click at [237, 391] on span "Broken Object Level Authorization (BOLA)" at bounding box center [183, 391] width 115 height 7
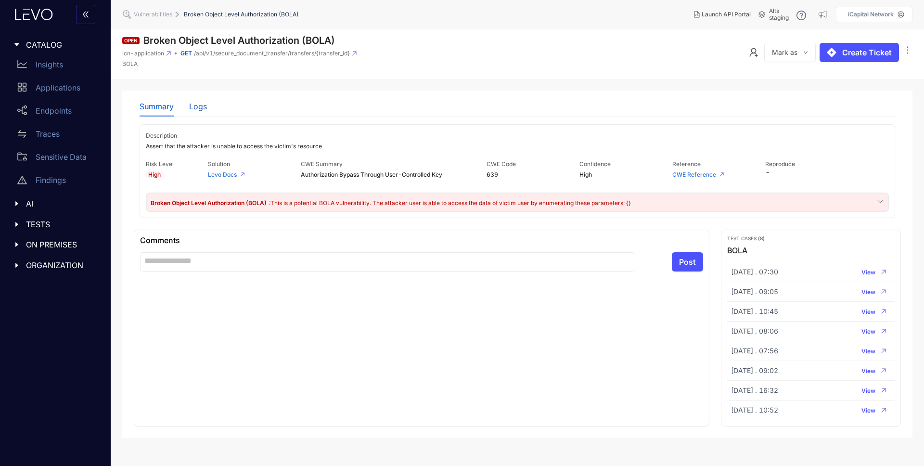
click at [196, 109] on div "Logs" at bounding box center [198, 106] width 18 height 9
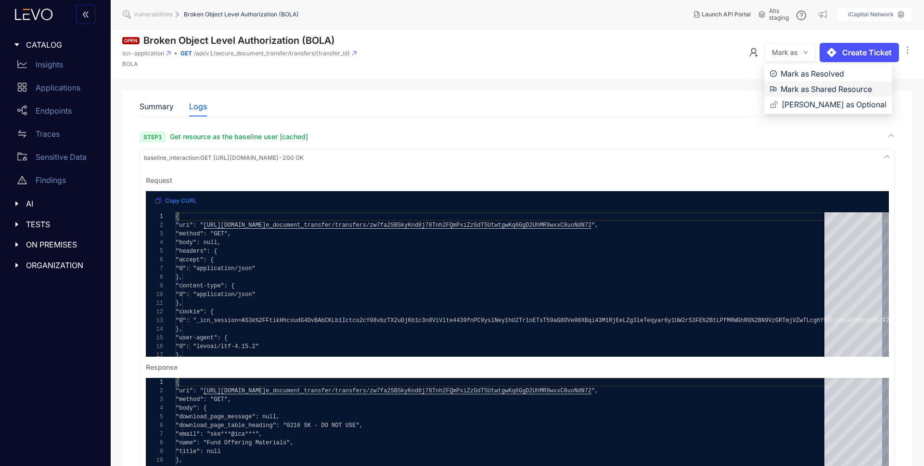
click at [807, 89] on span "Mark as Shared Resource" at bounding box center [834, 89] width 106 height 11
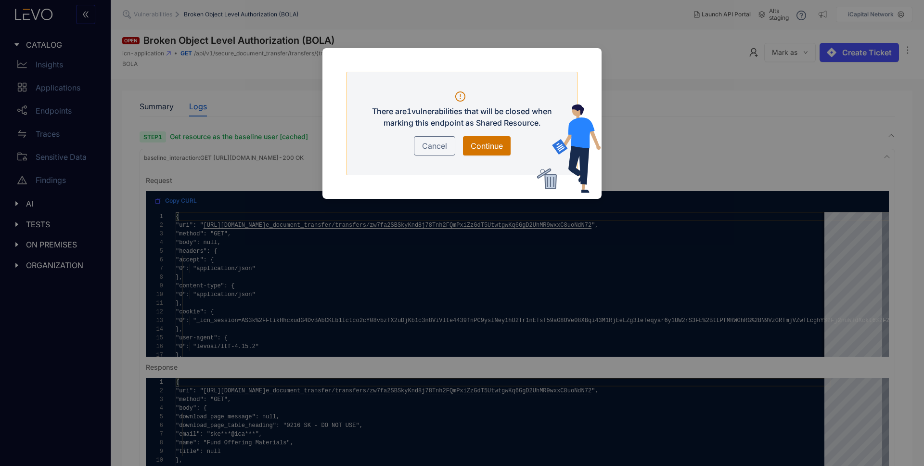
click at [494, 145] on span "Continue" at bounding box center [487, 146] width 32 height 12
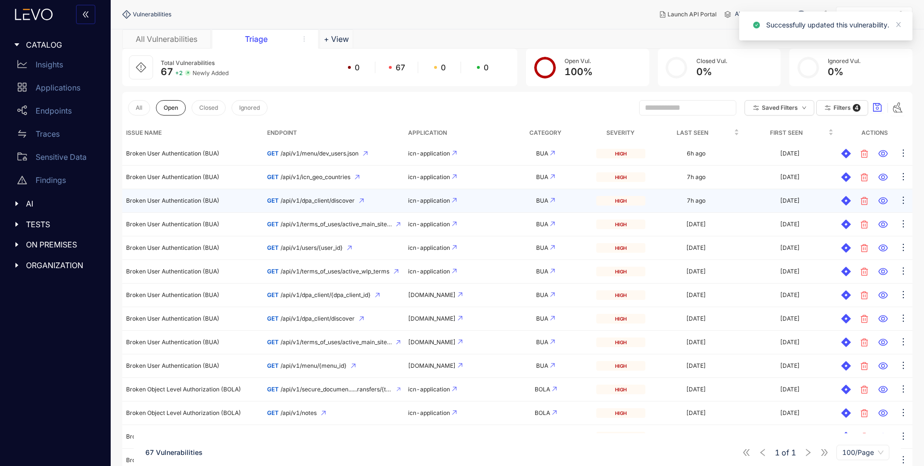
scroll to position [202, 0]
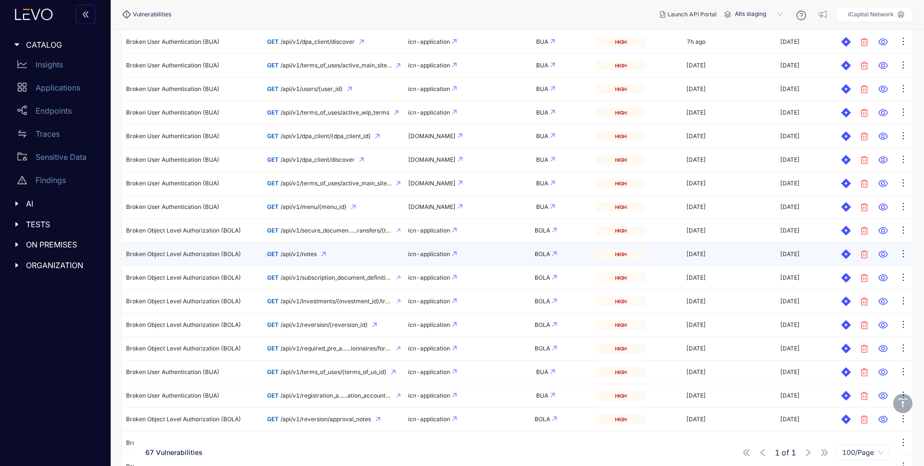
click at [366, 252] on div "GET /api/v1/notes" at bounding box center [333, 254] width 133 height 7
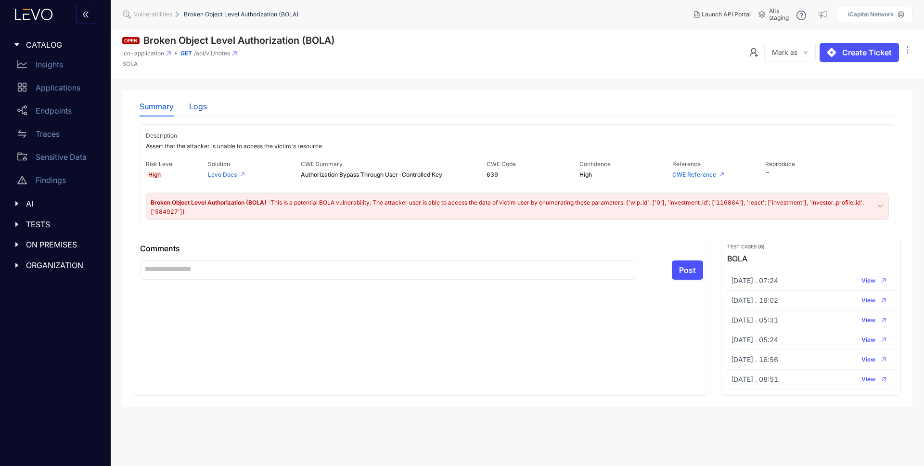
click at [200, 110] on div "Logs" at bounding box center [198, 106] width 18 height 9
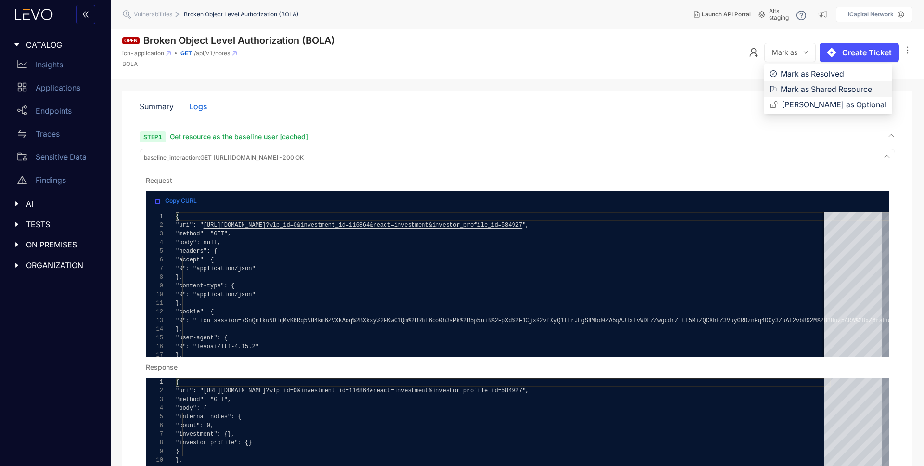
click at [803, 85] on span "Mark as Shared Resource" at bounding box center [834, 89] width 106 height 11
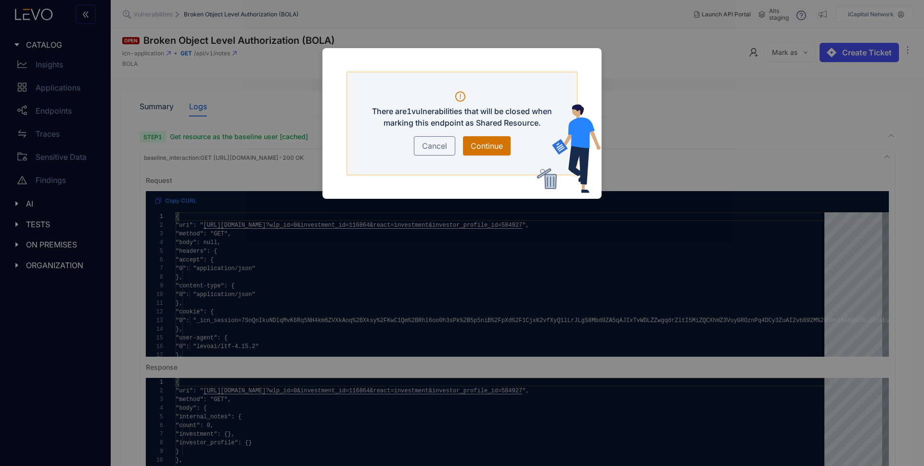
click at [481, 143] on span "Continue" at bounding box center [487, 146] width 32 height 12
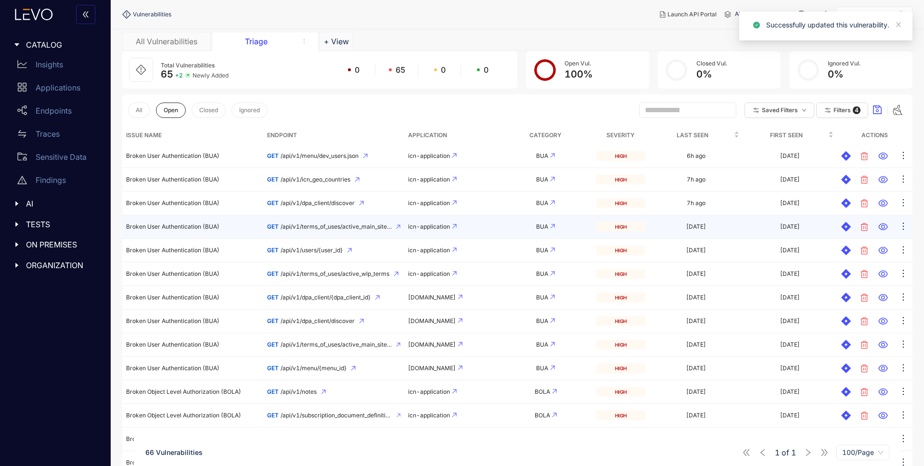
scroll to position [118, 0]
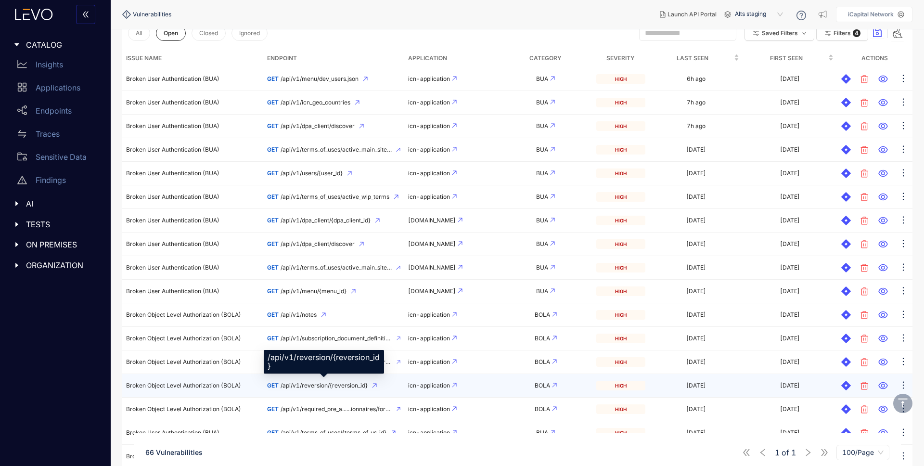
click at [331, 384] on span "/api/v1/reversion/{reversion_id}" at bounding box center [324, 385] width 87 height 7
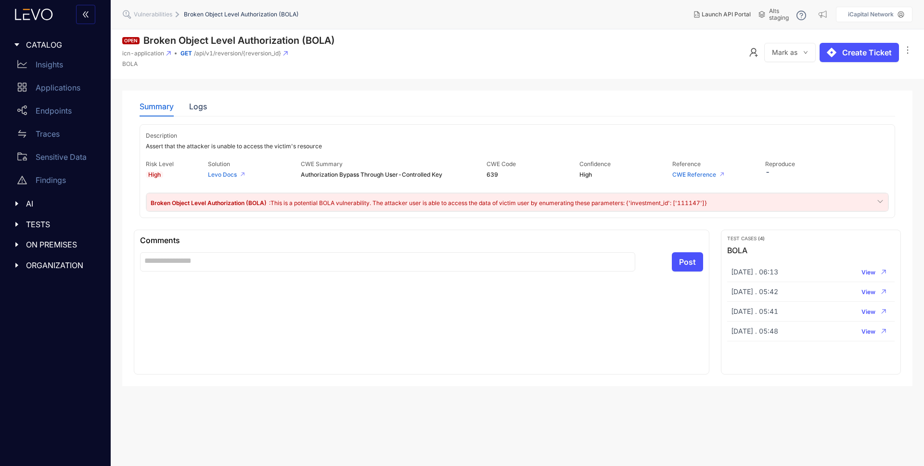
click at [185, 103] on div "Summary Logs" at bounding box center [173, 106] width 67 height 20
click at [191, 105] on div "Logs" at bounding box center [198, 106] width 18 height 9
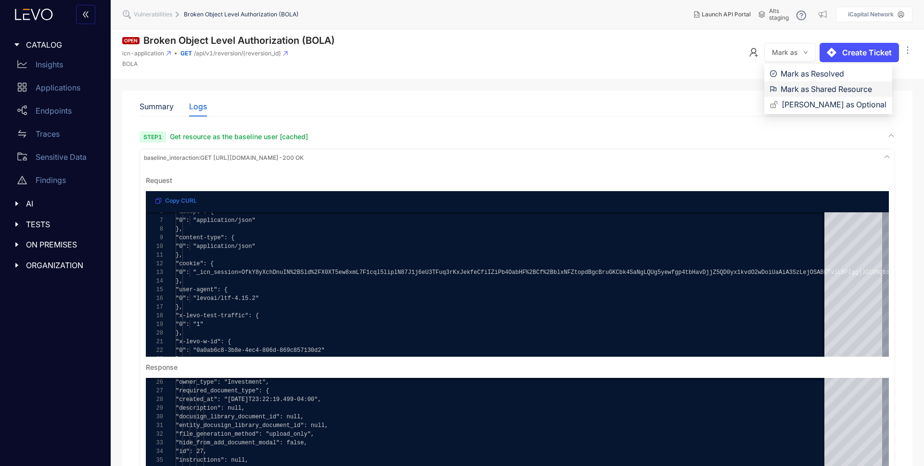
click at [803, 90] on span "Mark as Shared Resource" at bounding box center [834, 89] width 106 height 11
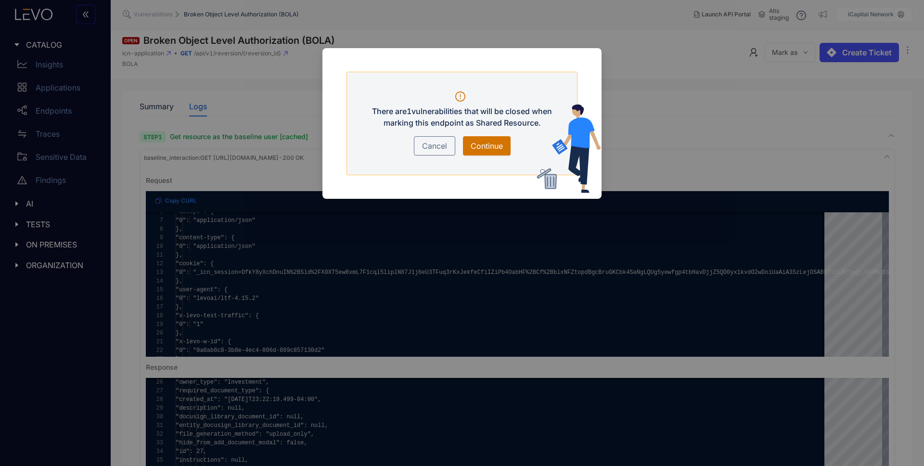
click at [490, 145] on span "Continue" at bounding box center [487, 146] width 32 height 12
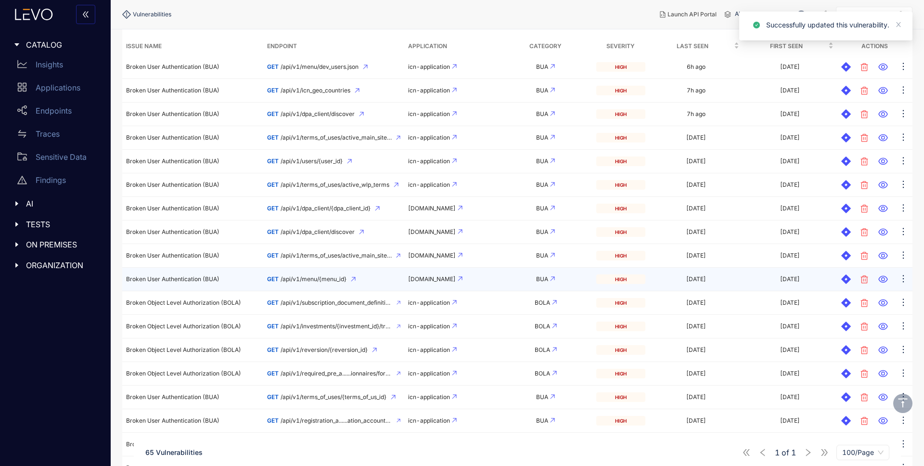
scroll to position [143, 0]
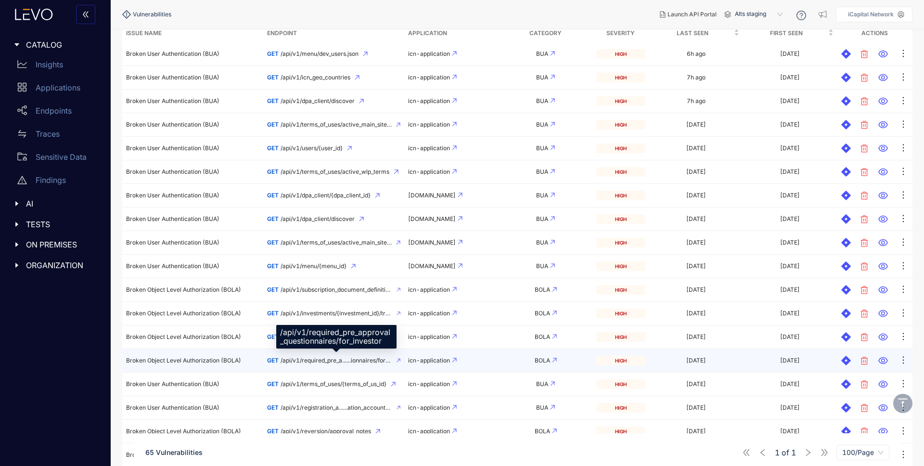
click at [352, 360] on span "/api/v1/required_pre_a......ionnaires/for_investor" at bounding box center [337, 360] width 112 height 7
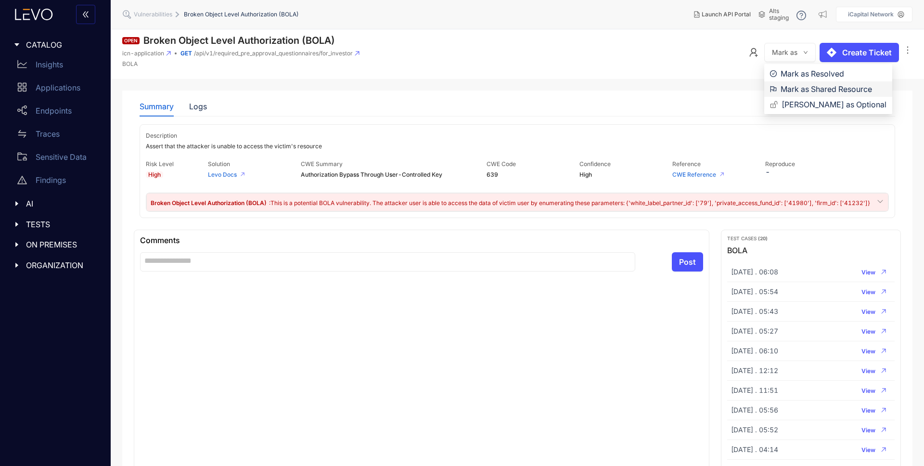
click at [801, 86] on span "Mark as Shared Resource" at bounding box center [834, 89] width 106 height 11
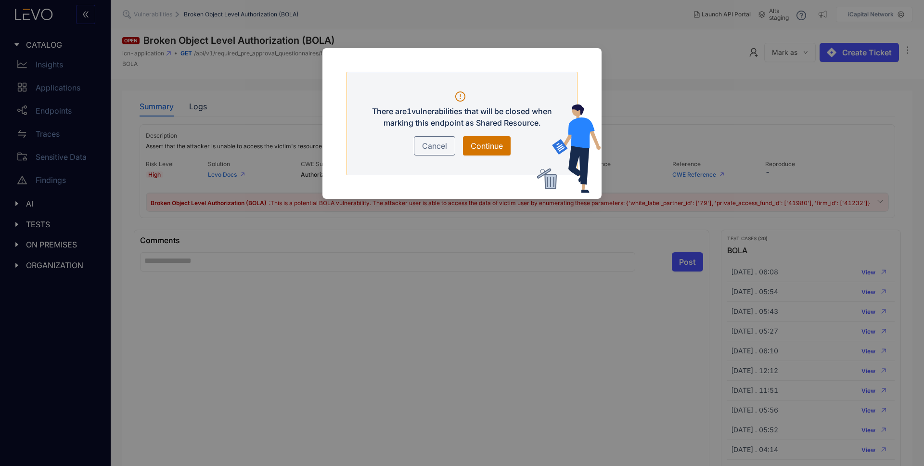
click at [499, 141] on span "Continue" at bounding box center [487, 146] width 32 height 12
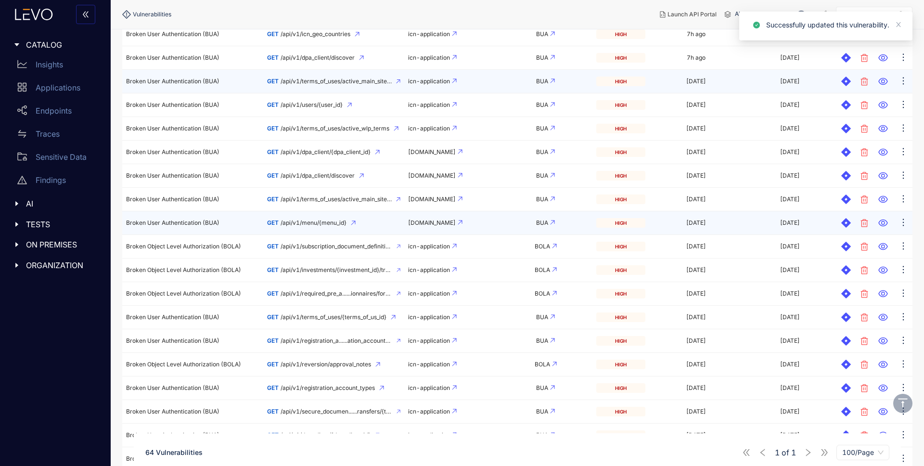
scroll to position [230, 0]
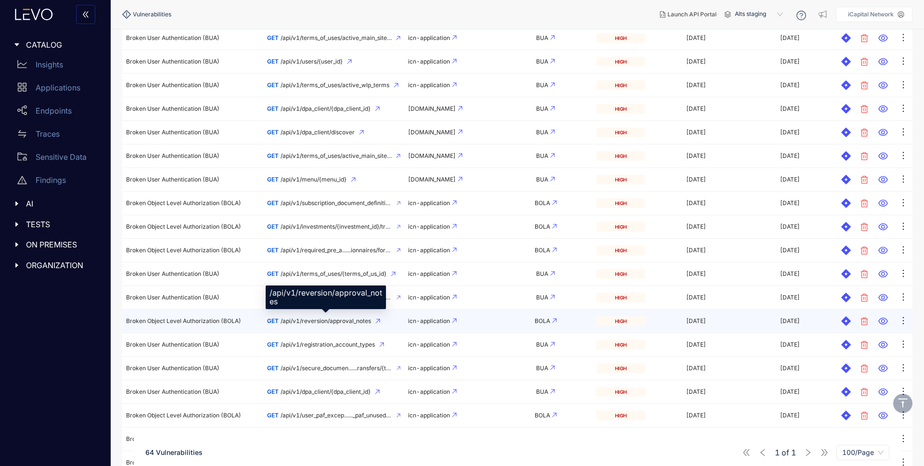
click at [352, 321] on span "/api/v1/reversion/approval_notes" at bounding box center [326, 321] width 91 height 7
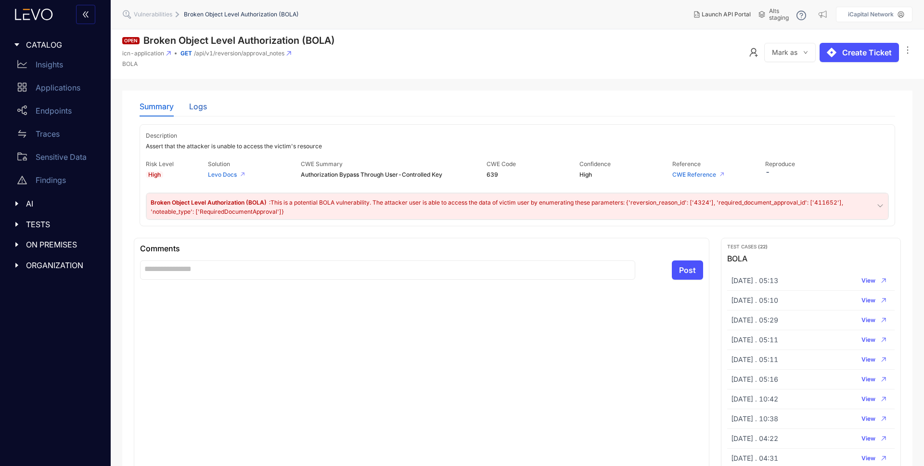
click at [201, 109] on div "Logs" at bounding box center [198, 106] width 18 height 9
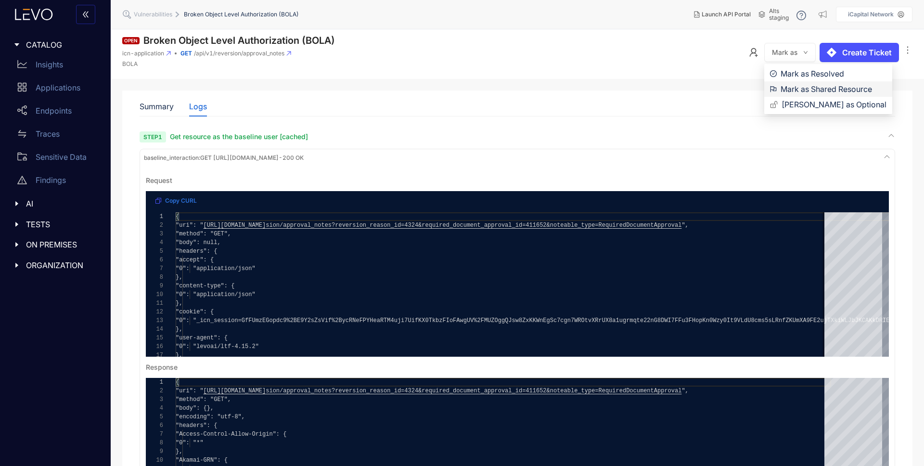
click at [800, 87] on span "Mark as Shared Resource" at bounding box center [834, 89] width 106 height 11
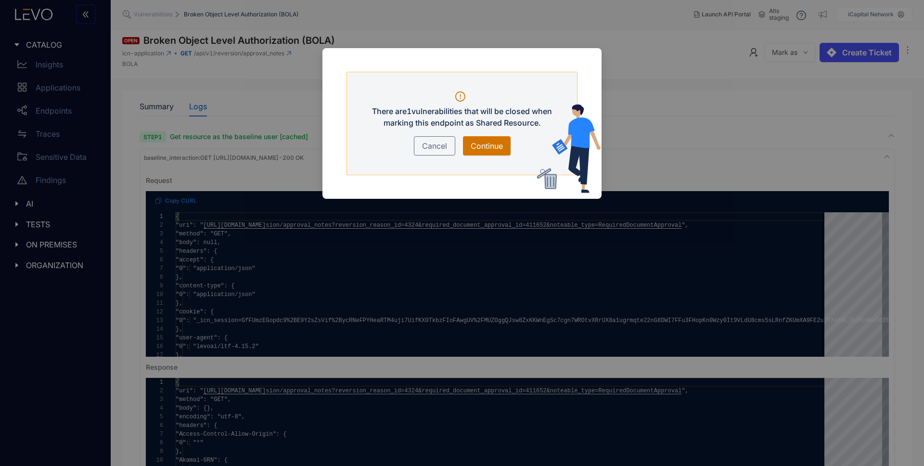
click at [498, 143] on span "Continue" at bounding box center [487, 146] width 32 height 12
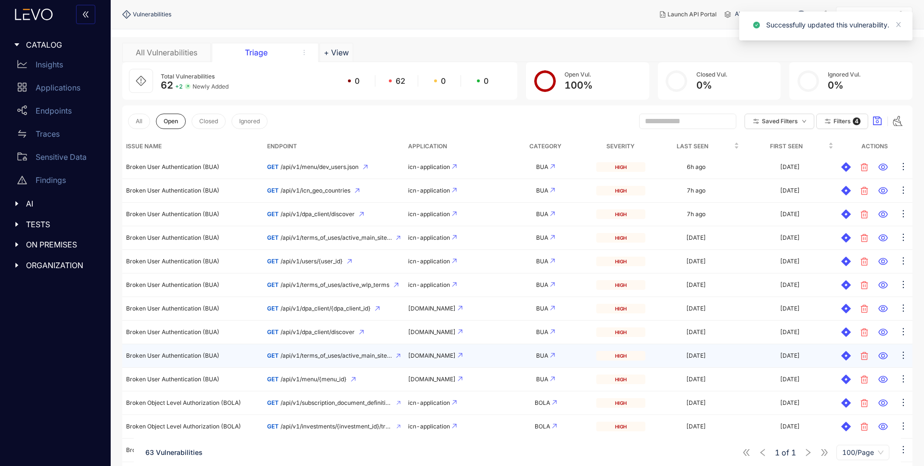
scroll to position [87, 0]
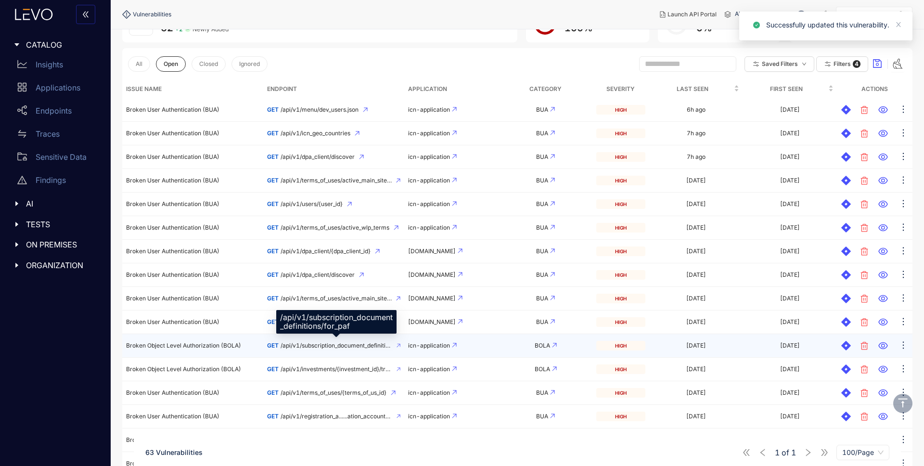
click at [343, 346] on span "/api/v1/subscription_document_definitions/for_paf" at bounding box center [337, 345] width 112 height 7
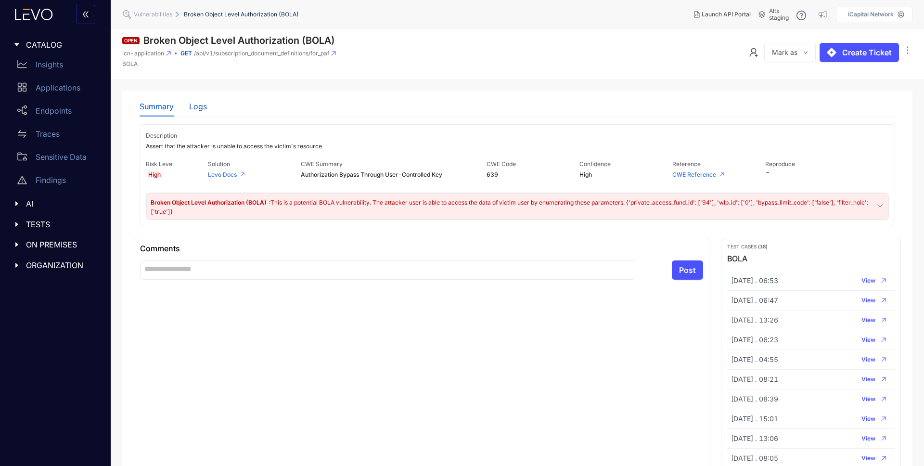
click at [201, 109] on div "Logs" at bounding box center [198, 106] width 18 height 9
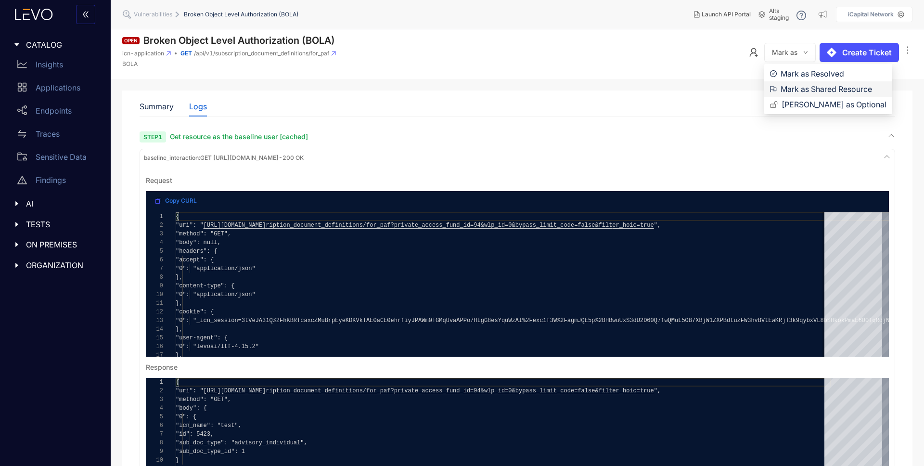
click at [797, 86] on span "Mark as Shared Resource" at bounding box center [834, 89] width 106 height 11
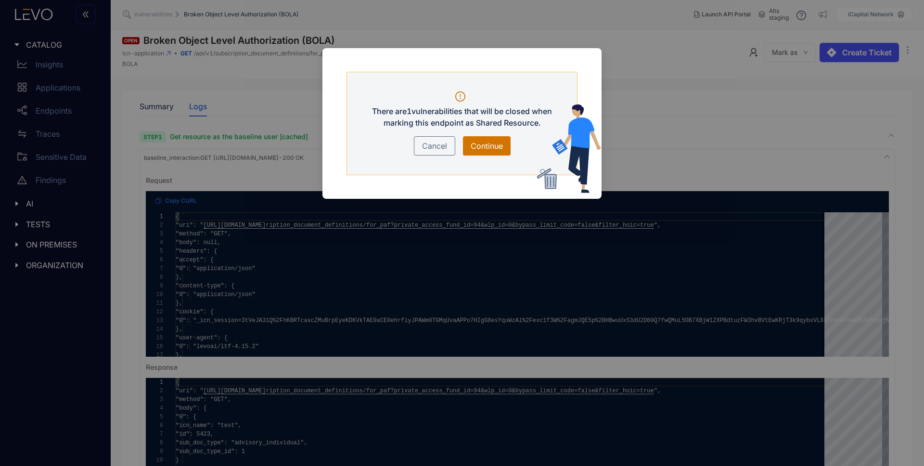
click at [492, 143] on span "Continue" at bounding box center [487, 146] width 32 height 12
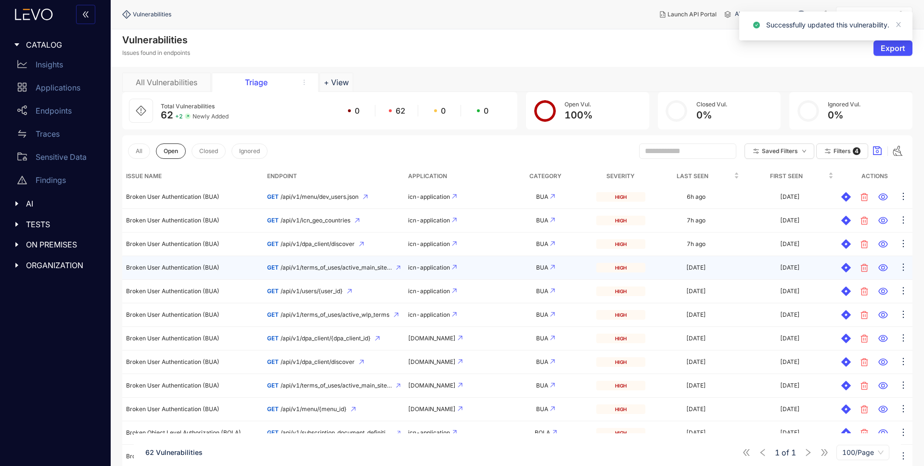
scroll to position [88, 0]
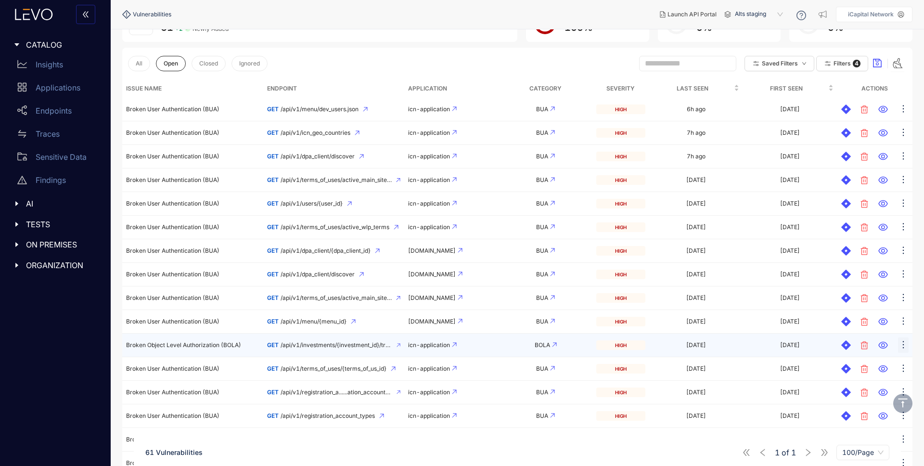
click at [904, 344] on icon "ellipsis" at bounding box center [903, 344] width 1 height 7
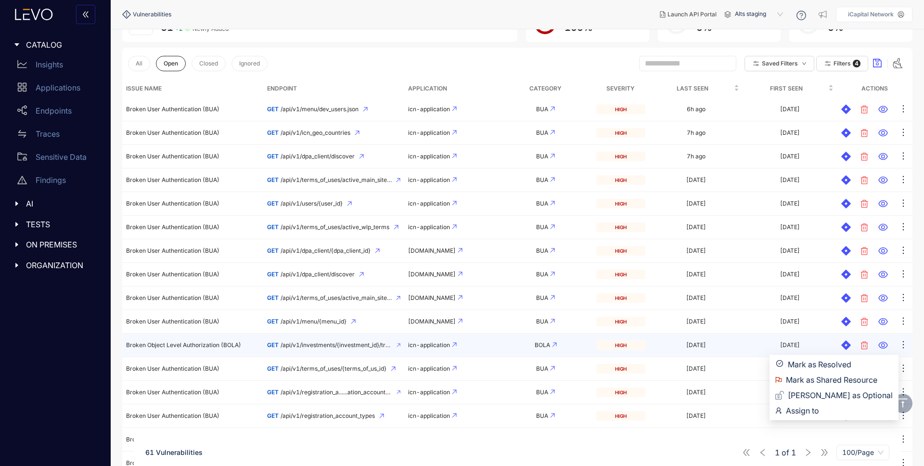
click at [327, 349] on td "GET /api/v1/investments/{investment_id}/transfer_terms" at bounding box center [333, 346] width 141 height 24
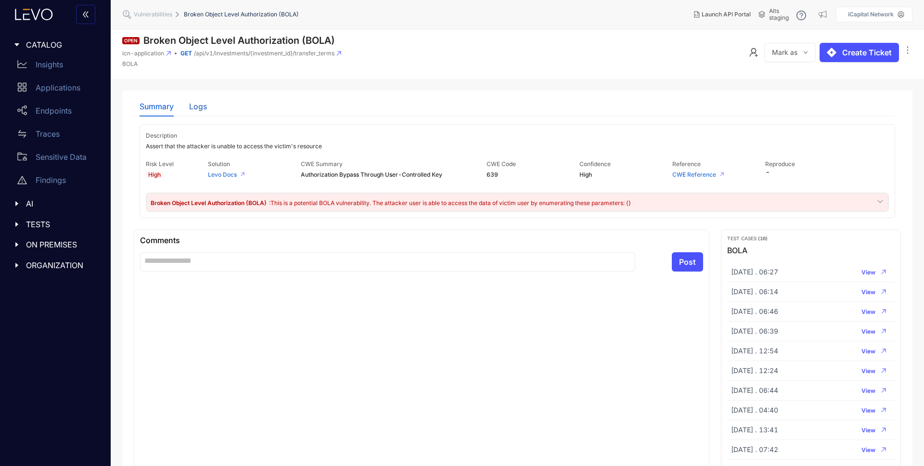
click at [195, 107] on div "Logs" at bounding box center [198, 106] width 18 height 9
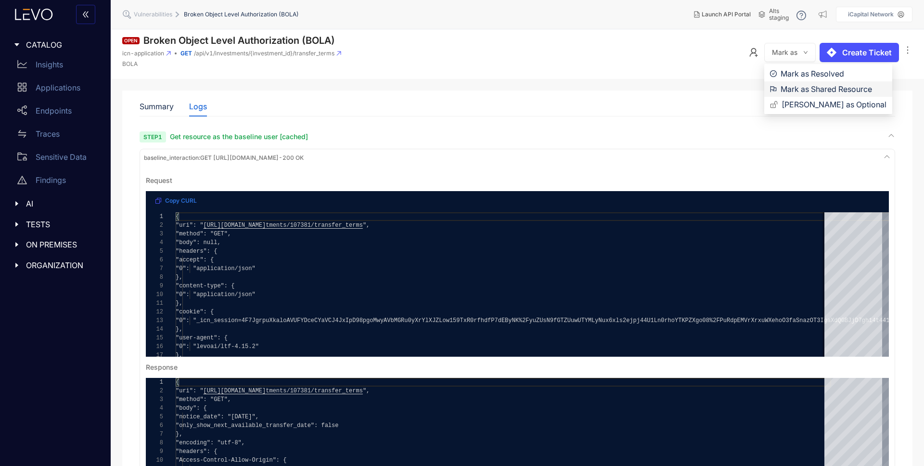
click at [794, 88] on span "Mark as Shared Resource" at bounding box center [834, 89] width 106 height 11
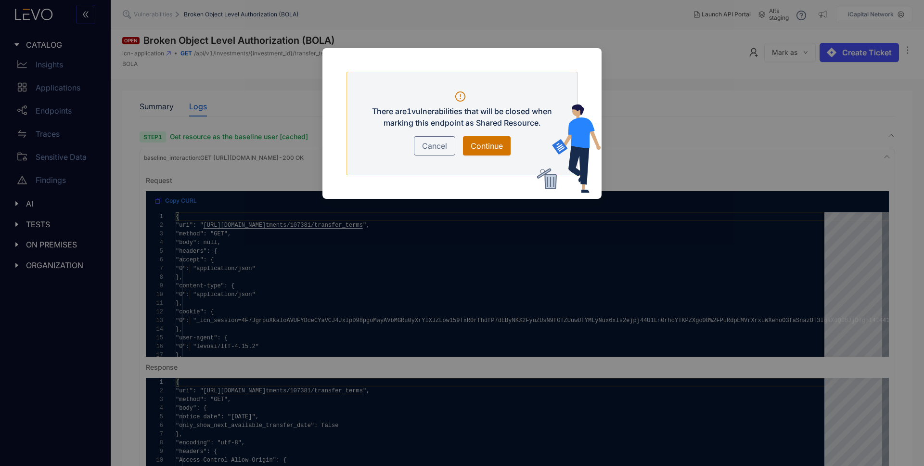
click at [479, 143] on span "Continue" at bounding box center [487, 146] width 32 height 12
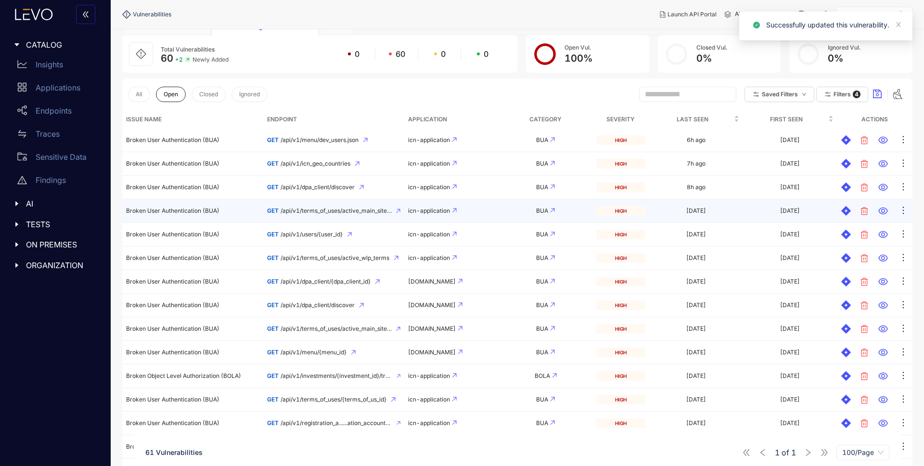
scroll to position [174, 0]
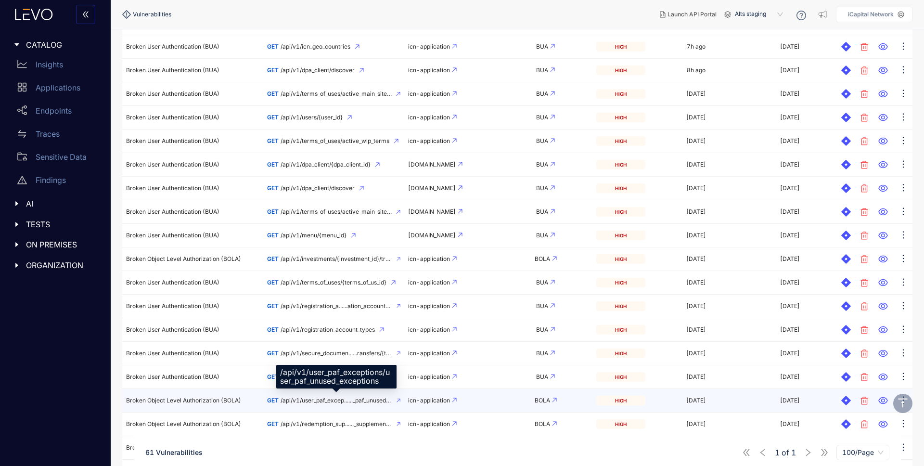
click at [325, 403] on span "/api/v1/user_paf_excep......_paf_unused_exceptions" at bounding box center [337, 400] width 112 height 7
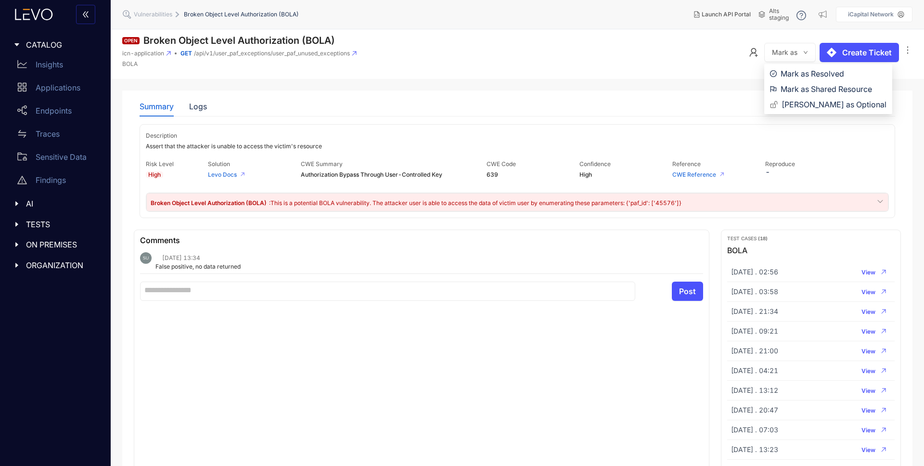
click at [788, 50] on span "Mark as" at bounding box center [785, 53] width 26 height 8
click at [793, 84] on span "Mark as Shared Resource" at bounding box center [834, 89] width 106 height 11
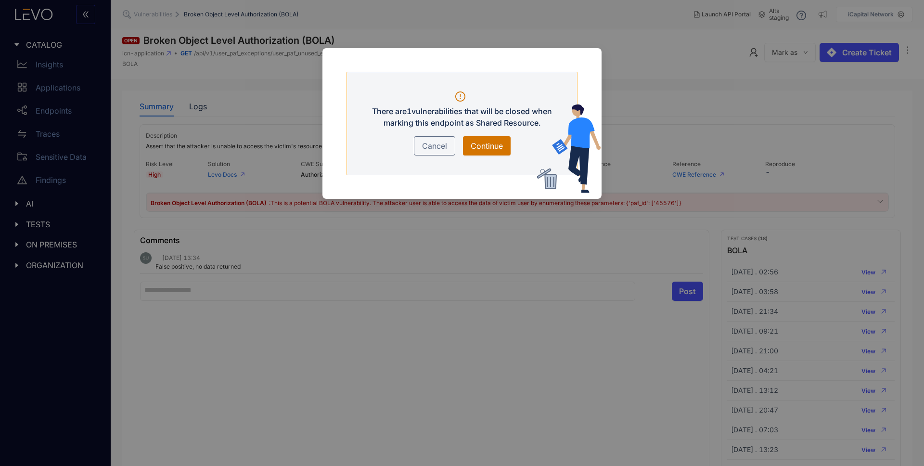
click at [503, 147] on button "Continue" at bounding box center [487, 145] width 48 height 19
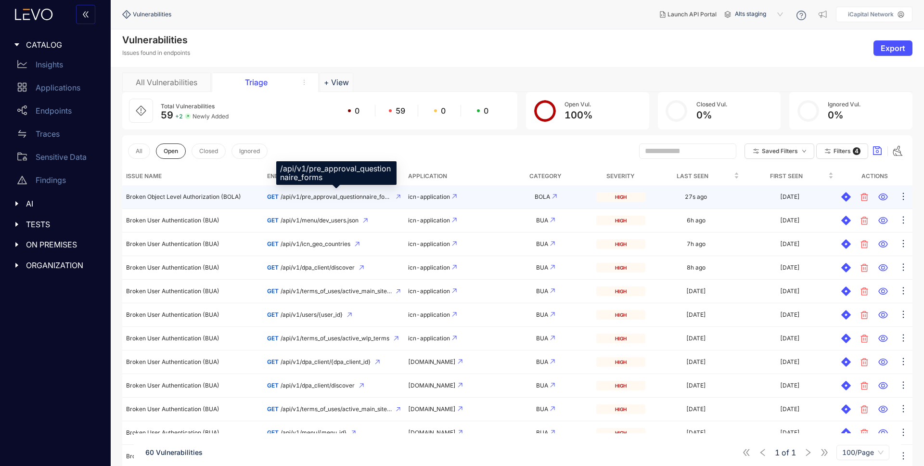
click at [307, 198] on span "/api/v1/pre_approval_questionnaire_forms" at bounding box center [336, 197] width 111 height 7
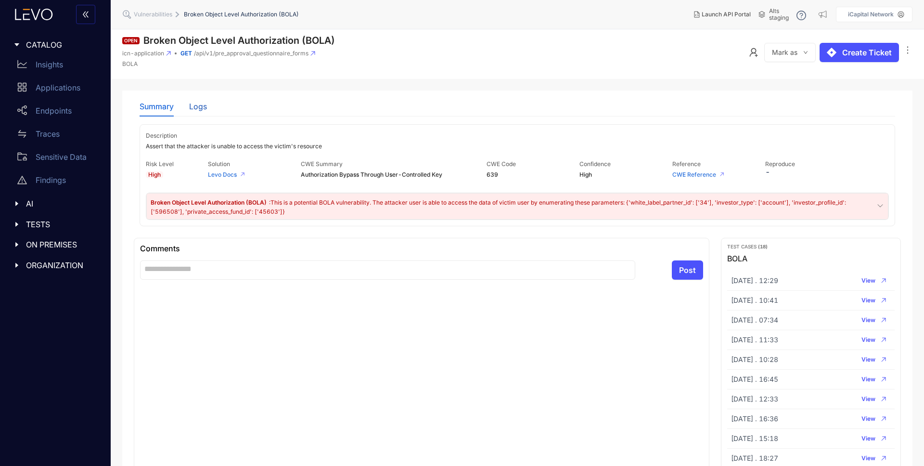
click at [198, 109] on div "Logs" at bounding box center [198, 106] width 18 height 9
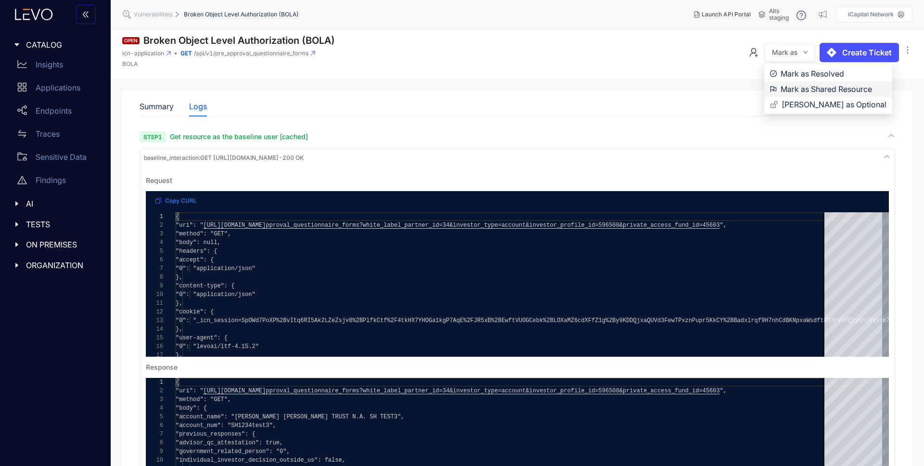
click at [792, 87] on span "Mark as Shared Resource" at bounding box center [834, 89] width 106 height 11
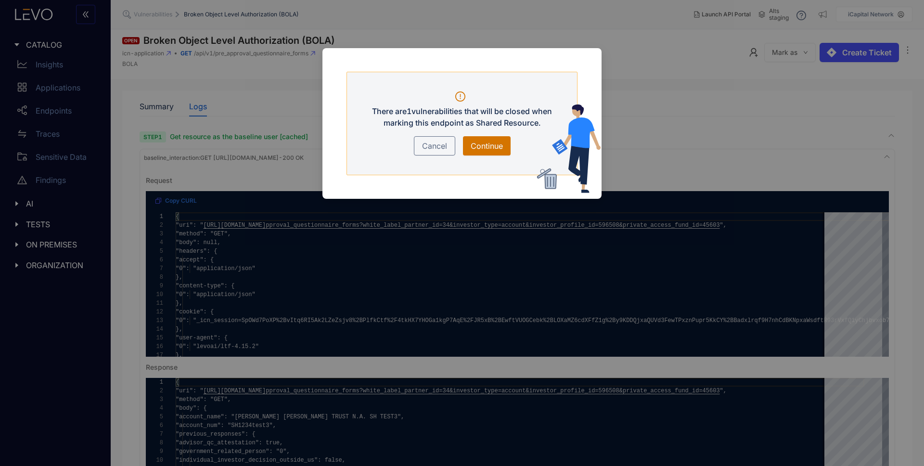
click at [498, 142] on span "Continue" at bounding box center [487, 146] width 32 height 12
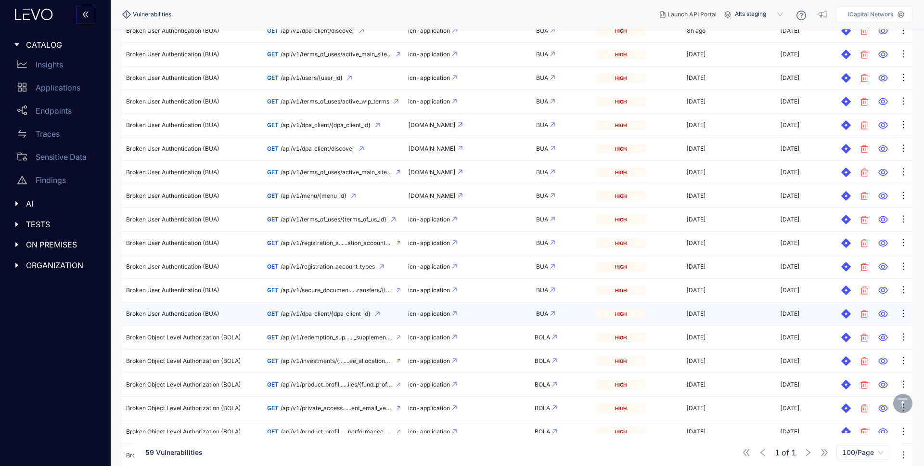
scroll to position [242, 0]
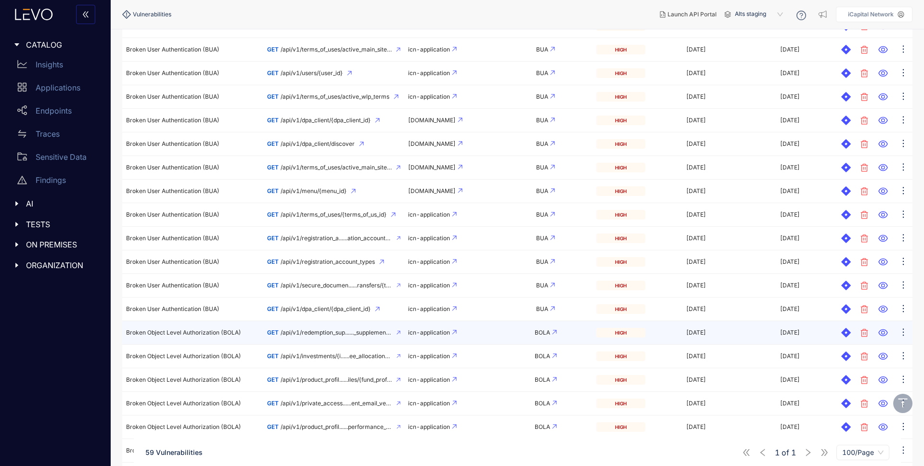
click at [227, 337] on td "Broken Object Level Authorization (BOLA)" at bounding box center [192, 333] width 141 height 24
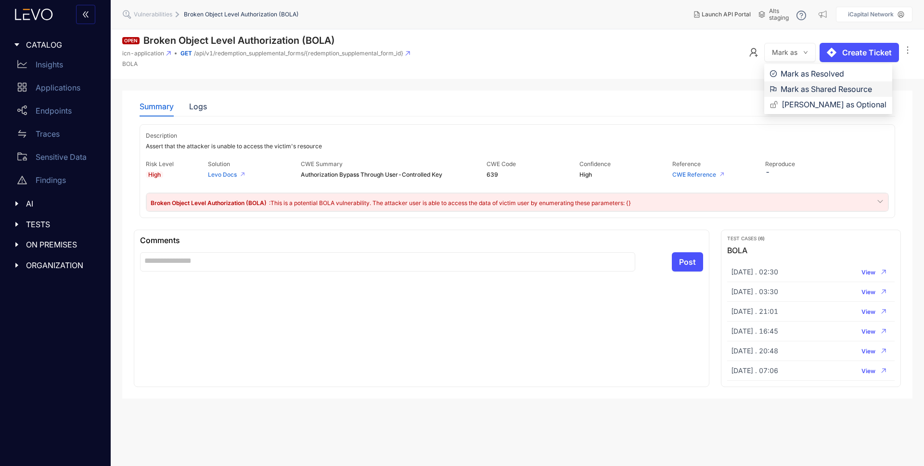
click at [794, 88] on span "Mark as Shared Resource" at bounding box center [834, 89] width 106 height 11
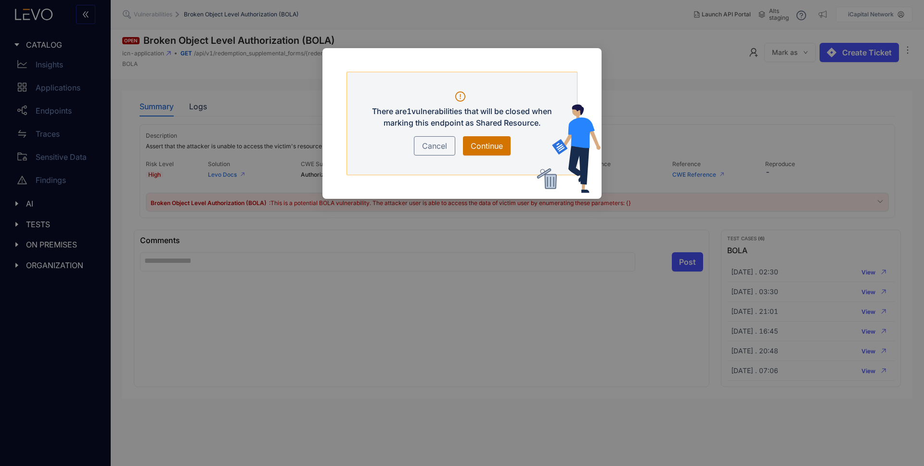
click at [491, 145] on span "Continue" at bounding box center [487, 146] width 32 height 12
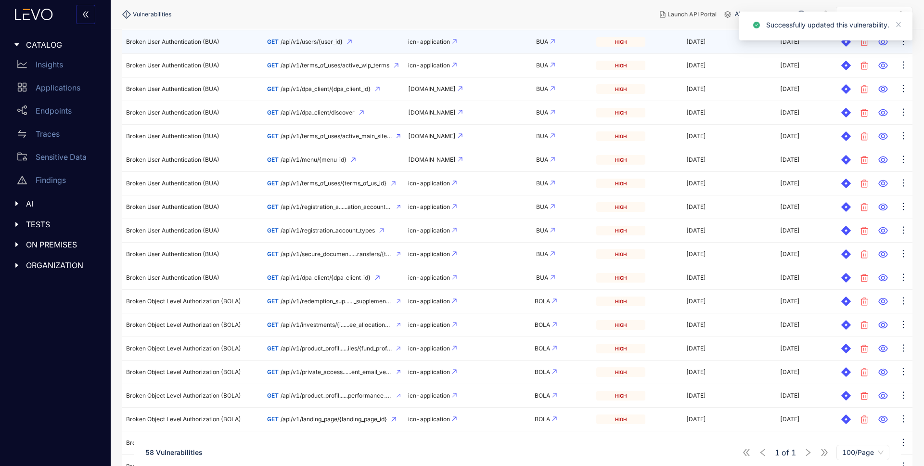
scroll to position [260, 0]
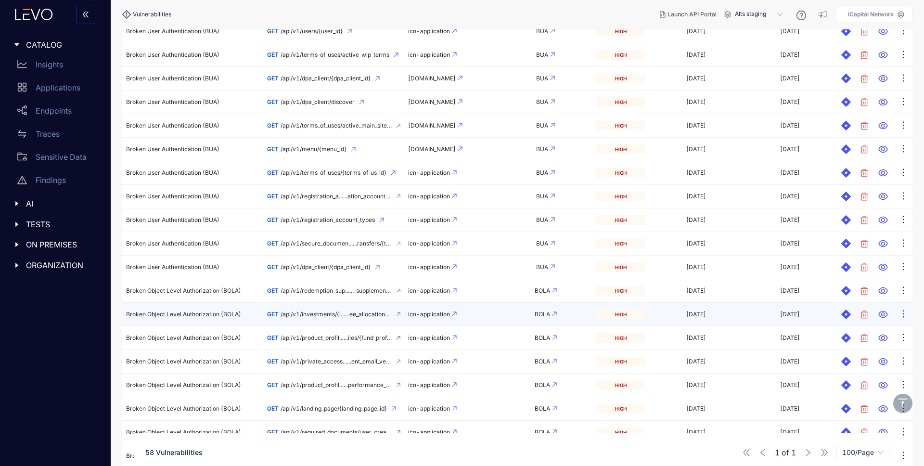
click at [306, 317] on span "/api/v1/investments/{i......ee_allocations/details" at bounding box center [336, 314] width 111 height 7
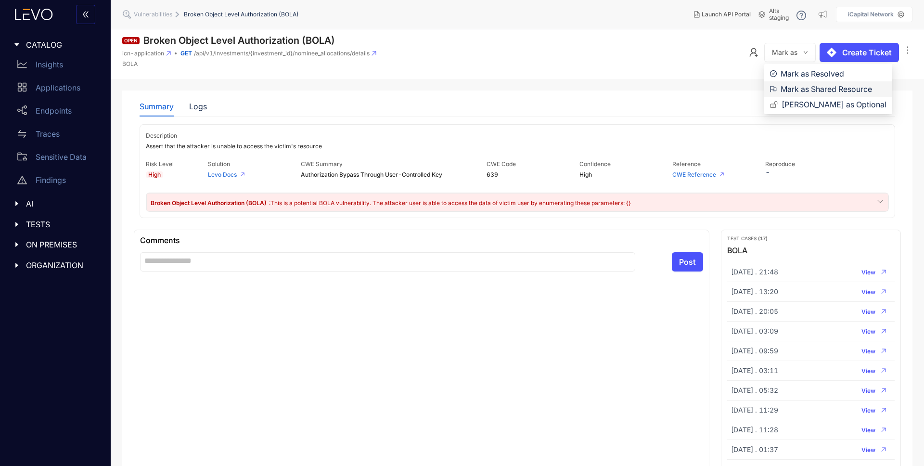
click at [794, 88] on span "Mark as Shared Resource" at bounding box center [834, 89] width 106 height 11
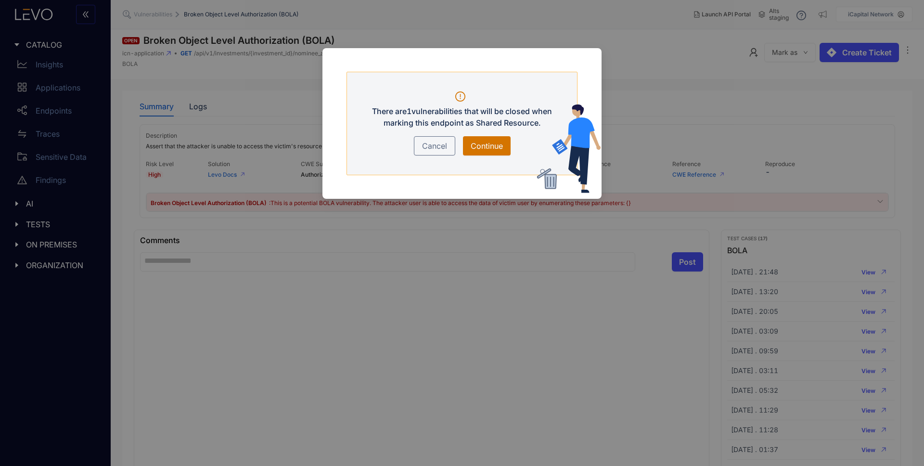
click at [489, 150] on span "Continue" at bounding box center [487, 146] width 32 height 12
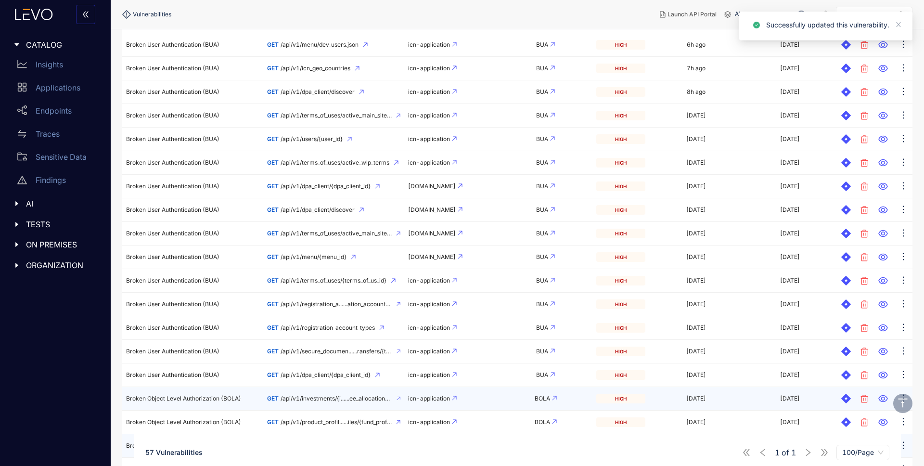
scroll to position [239, 0]
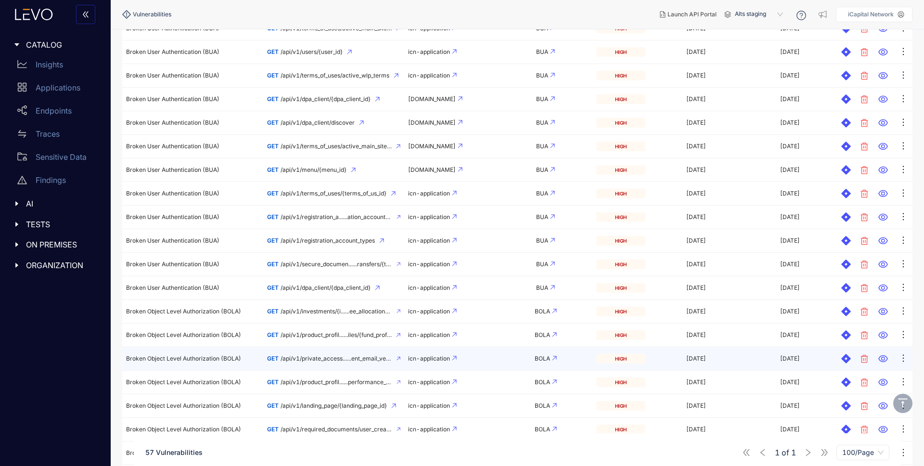
click at [311, 359] on span "/api/v1/private_access......ent_email_verification" at bounding box center [337, 358] width 112 height 7
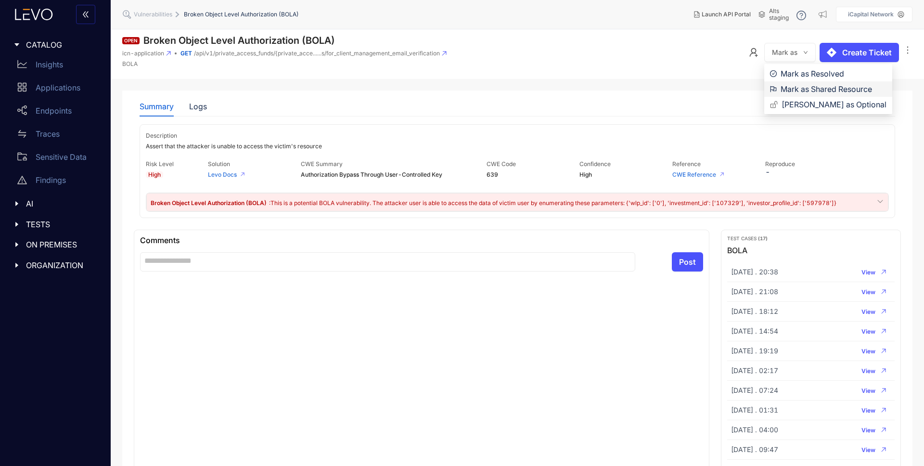
click at [800, 89] on span "Mark as Shared Resource" at bounding box center [834, 89] width 106 height 11
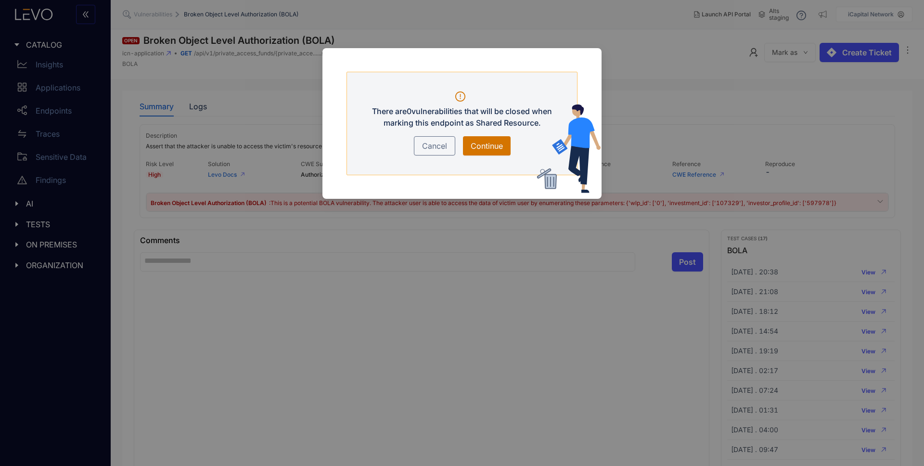
click at [488, 145] on span "Continue" at bounding box center [487, 146] width 32 height 12
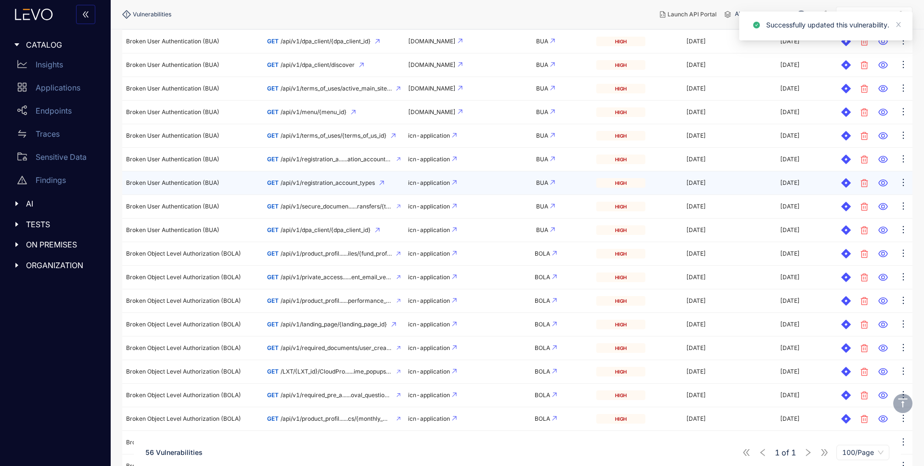
scroll to position [396, 0]
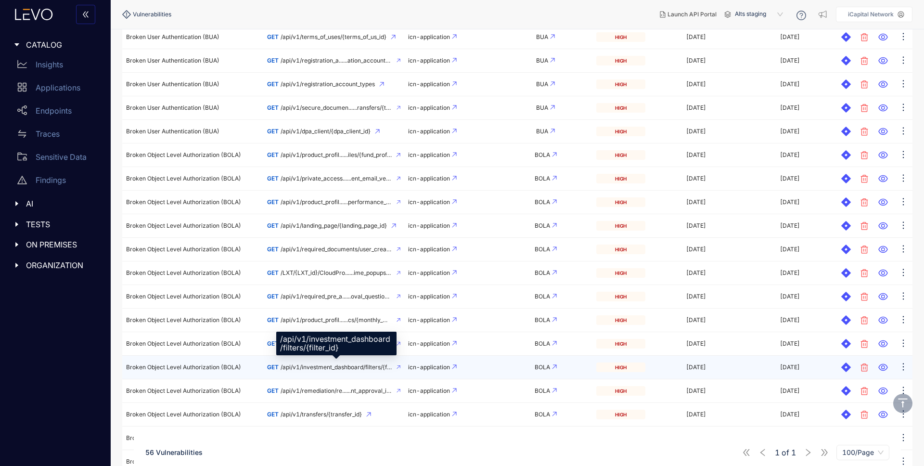
click at [324, 367] on span "/api/v1/investment_dashboard/filters/{filter_id}" at bounding box center [336, 367] width 111 height 7
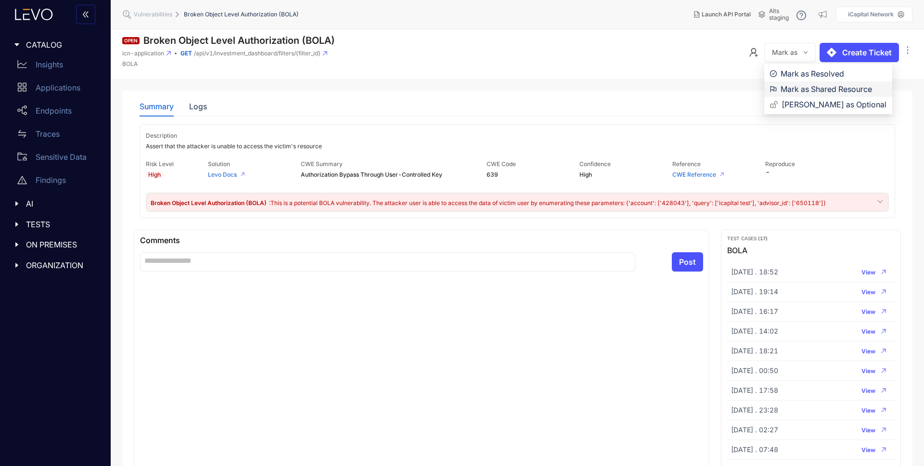
click at [784, 90] on span "Mark as Shared Resource" at bounding box center [834, 89] width 106 height 11
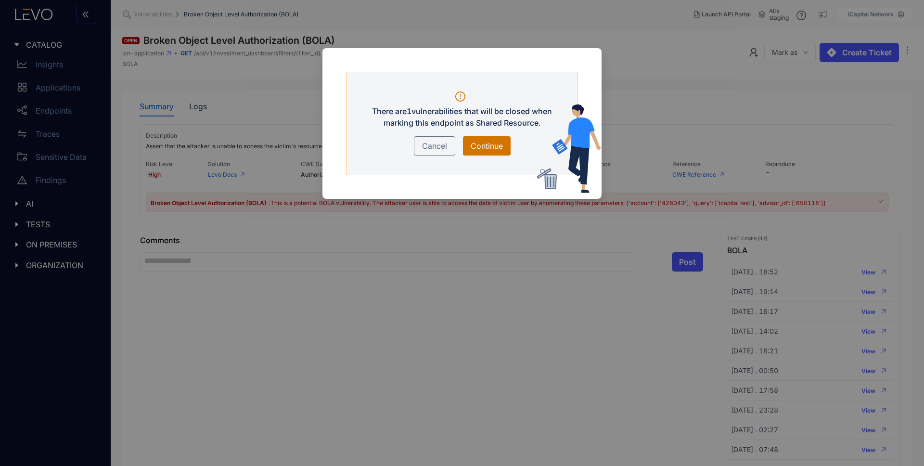
click at [479, 143] on span "Continue" at bounding box center [487, 146] width 32 height 12
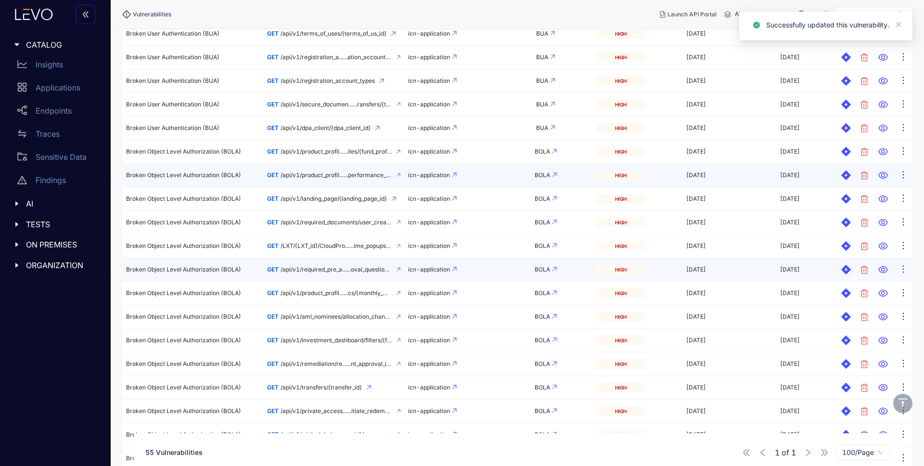
scroll to position [400, 0]
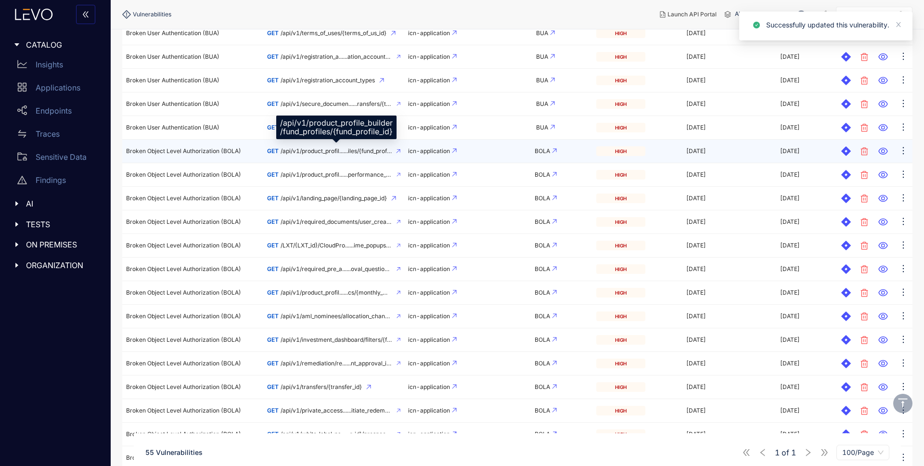
click at [324, 153] on span "/api/v1/product_profil......iles/{fund_profile_id}" at bounding box center [336, 151] width 111 height 7
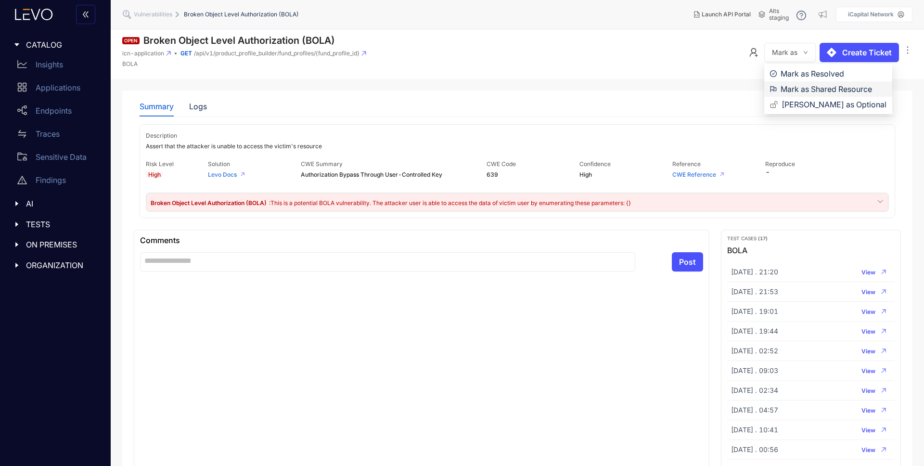
click at [796, 90] on span "Mark as Shared Resource" at bounding box center [834, 89] width 106 height 11
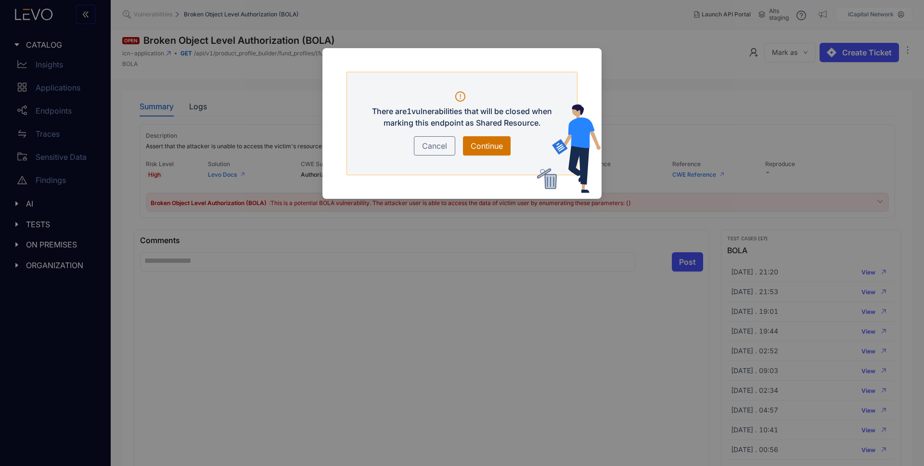
click at [493, 147] on span "Continue" at bounding box center [487, 146] width 32 height 12
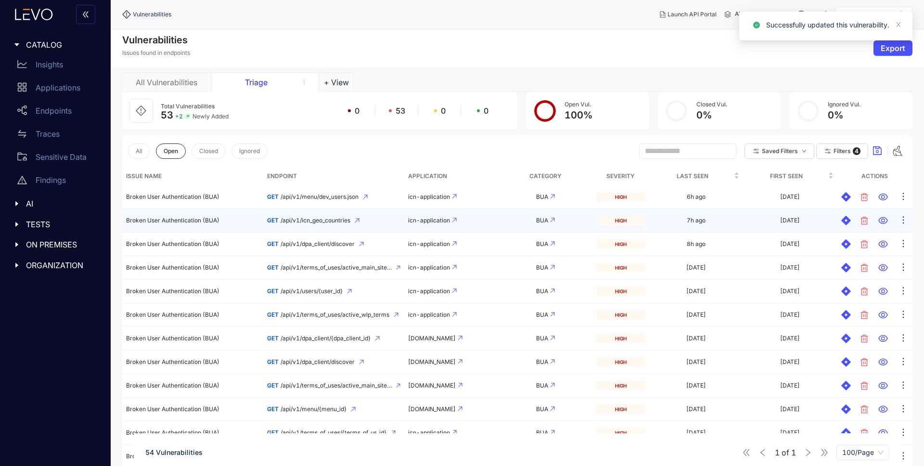
scroll to position [278, 0]
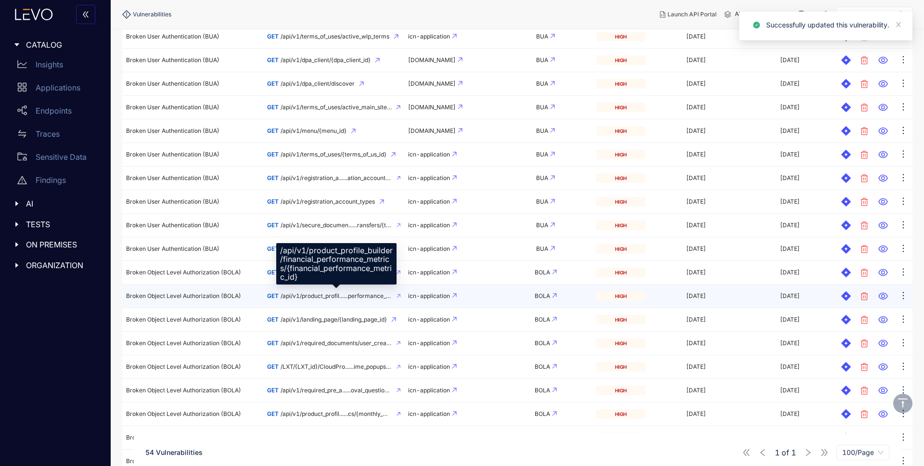
click at [311, 298] on span "/api/v1/product_profil......performance_metric_id}" at bounding box center [337, 296] width 112 height 7
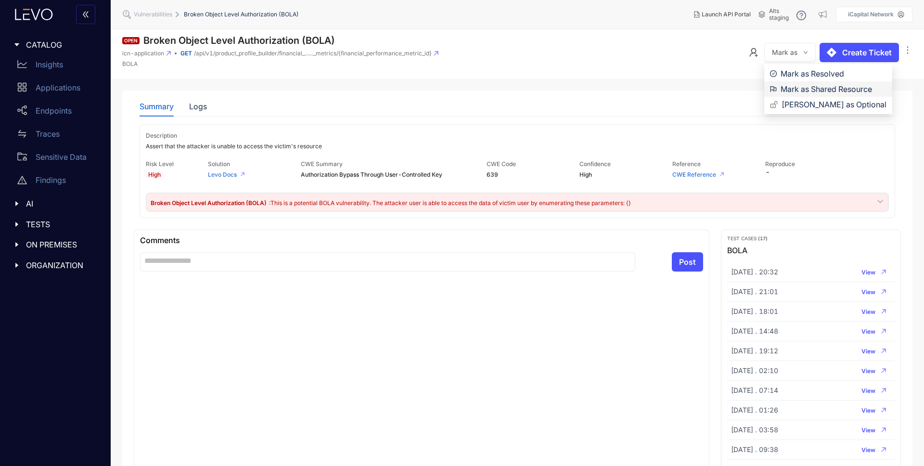
click at [789, 89] on span "Mark as Shared Resource" at bounding box center [834, 89] width 106 height 11
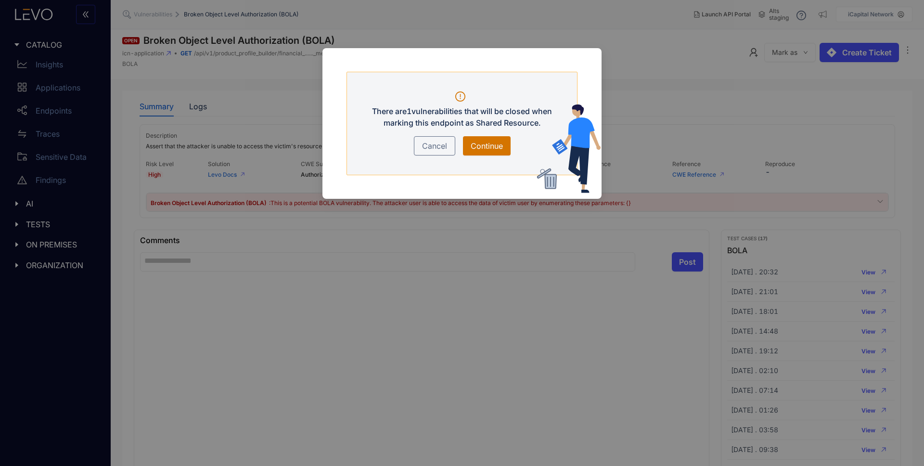
click at [507, 147] on button "Continue" at bounding box center [487, 145] width 48 height 19
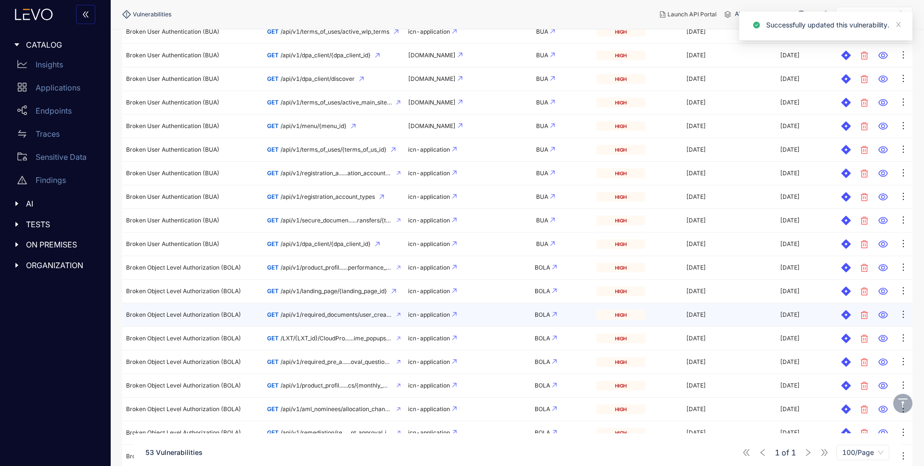
scroll to position [288, 0]
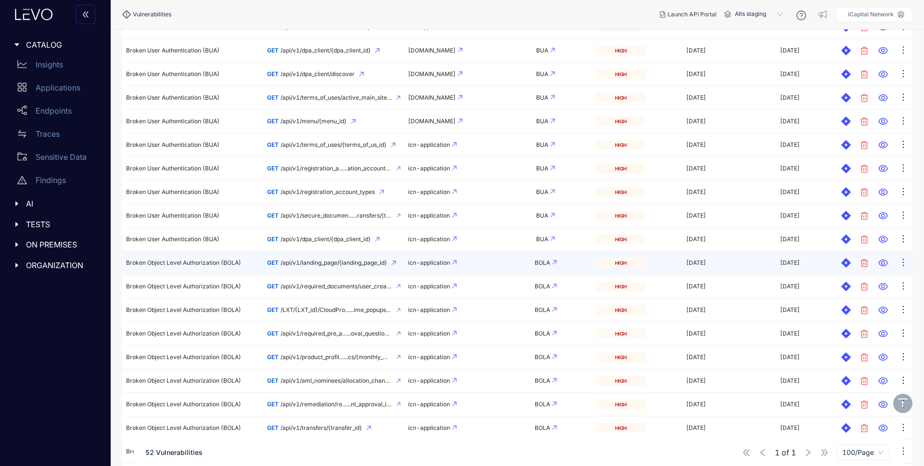
click at [299, 264] on span "/api/v1/landing_page/{landing_page_id}" at bounding box center [334, 263] width 106 height 7
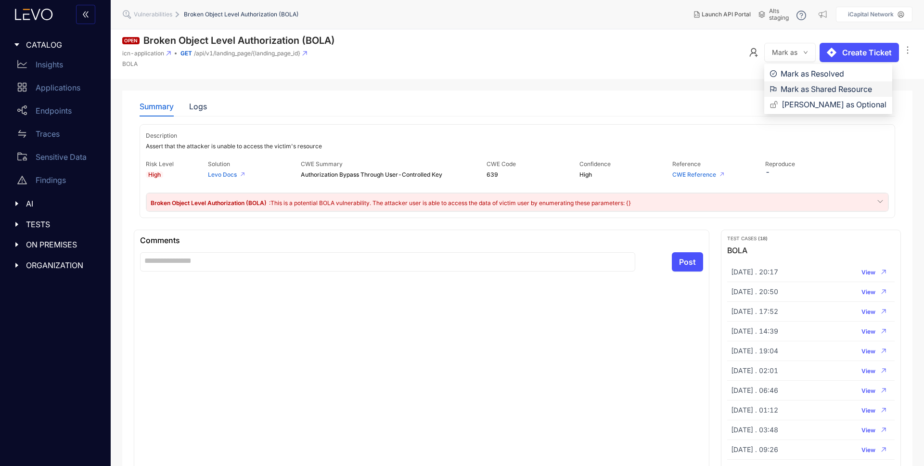
click at [791, 91] on span "Mark as Shared Resource" at bounding box center [834, 89] width 106 height 11
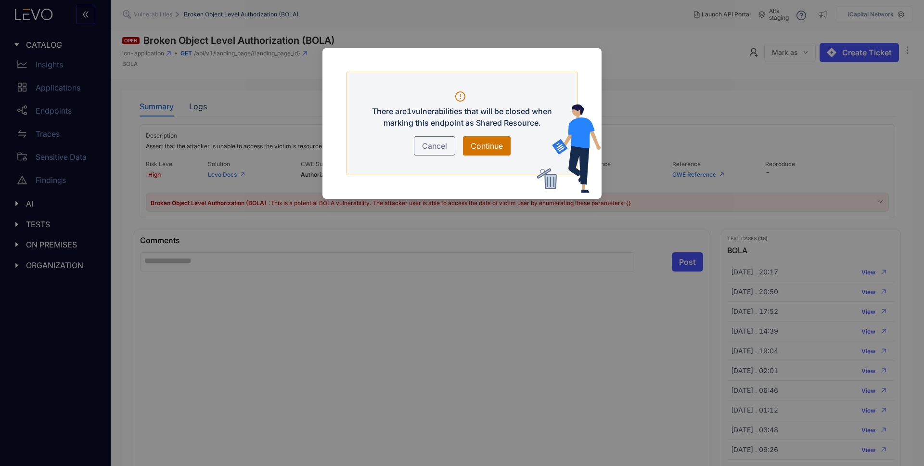
click at [492, 144] on span "Continue" at bounding box center [487, 146] width 32 height 12
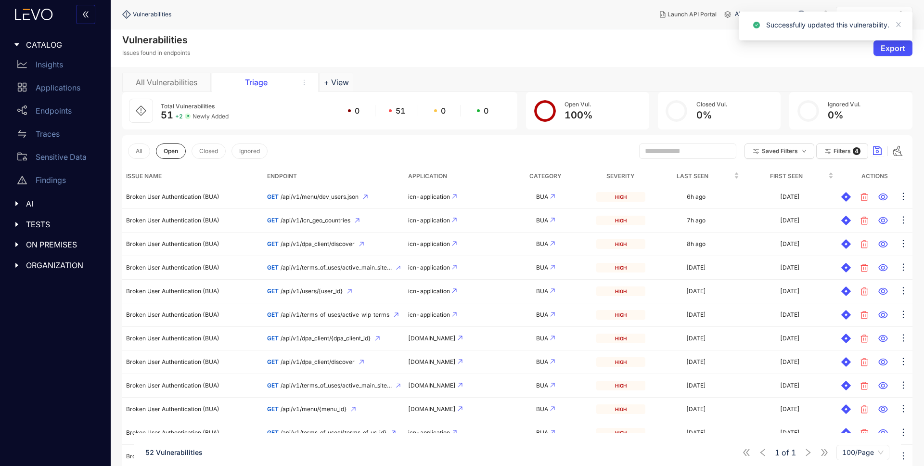
scroll to position [327, 0]
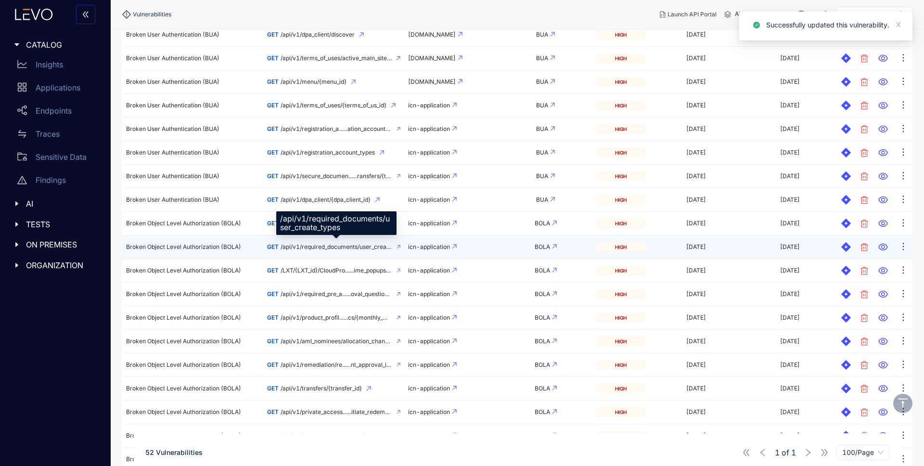
click at [319, 245] on span "/api/v1/required_documents/user_create_types" at bounding box center [337, 247] width 112 height 7
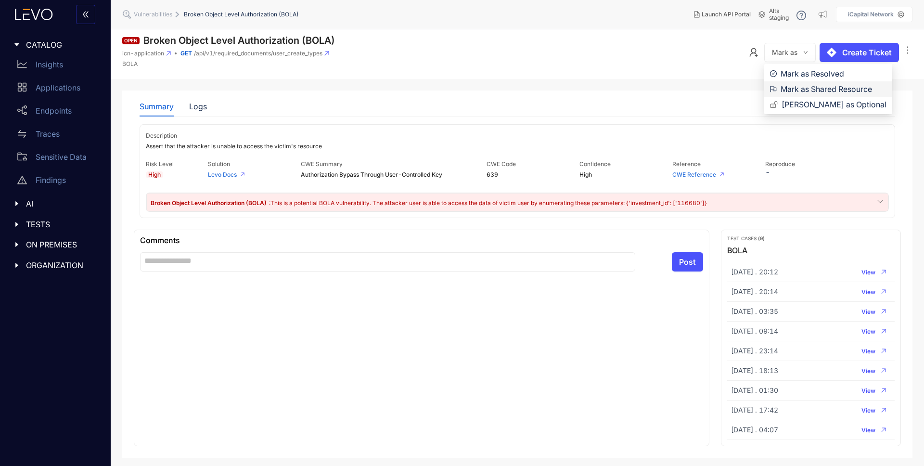
click at [798, 89] on span "Mark as Shared Resource" at bounding box center [834, 89] width 106 height 11
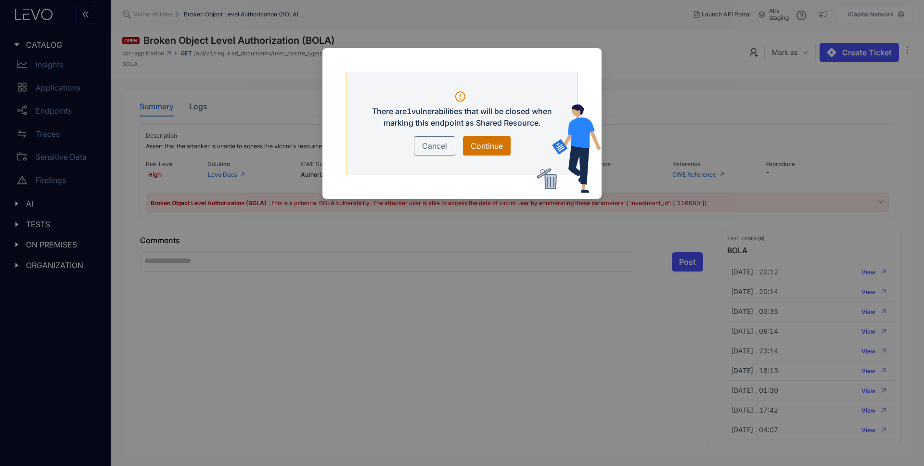
click at [484, 147] on span "Continue" at bounding box center [487, 146] width 32 height 12
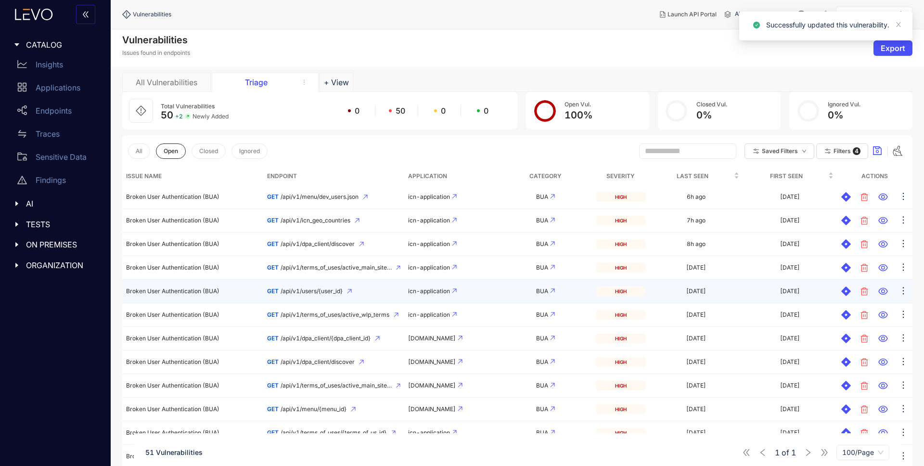
scroll to position [444, 0]
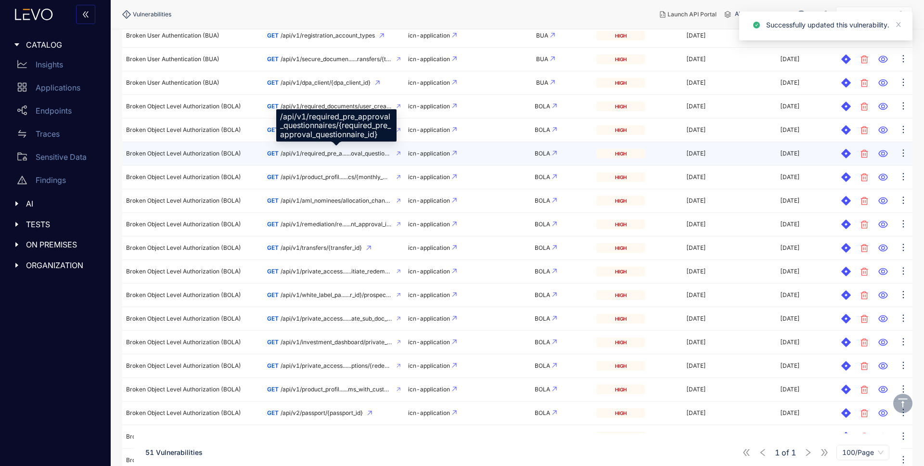
click at [318, 156] on span "/api/v1/required_pre_a......oval_questionnaire_id}" at bounding box center [337, 153] width 112 height 7
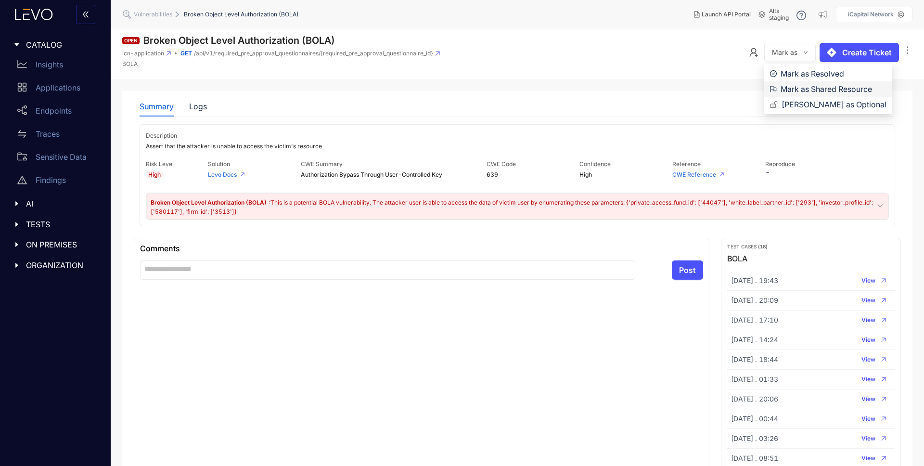
click at [788, 89] on span "Mark as Shared Resource" at bounding box center [834, 89] width 106 height 11
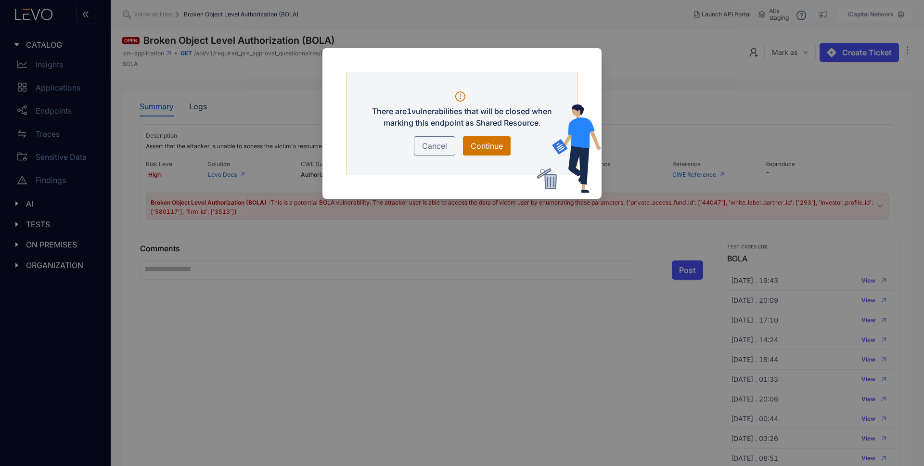
click at [481, 143] on span "Continue" at bounding box center [487, 146] width 32 height 12
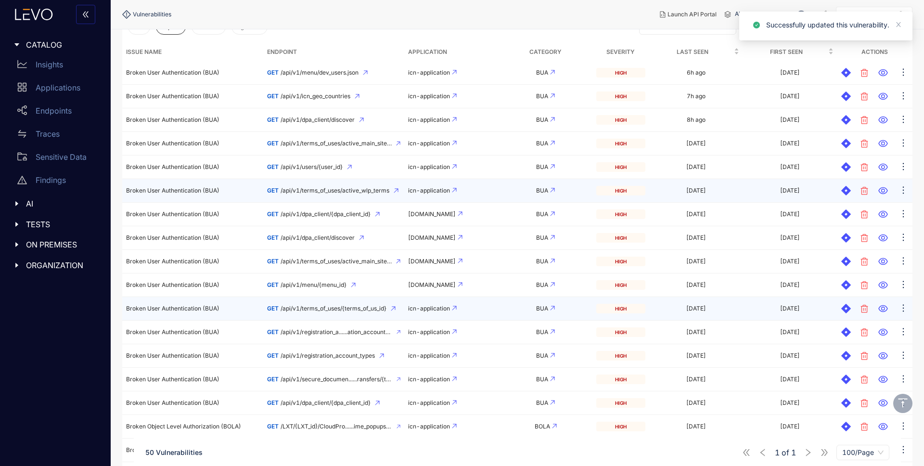
scroll to position [307, 0]
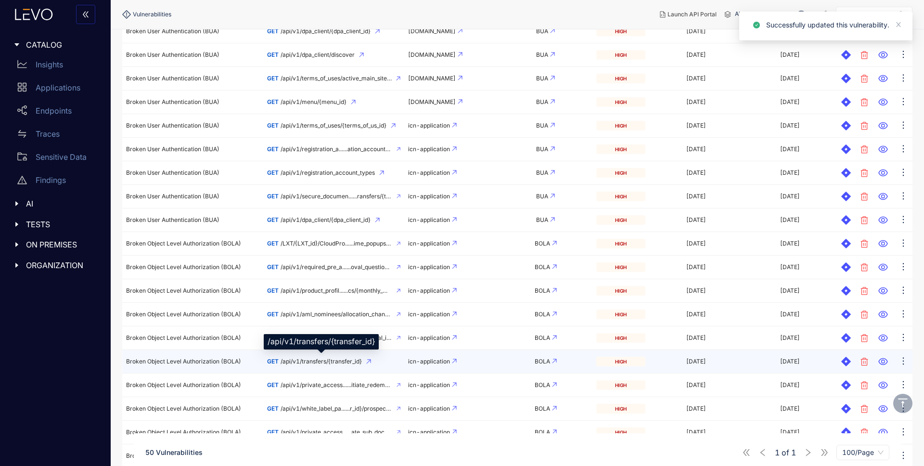
click at [294, 362] on span "/api/v1/transfers/{transfer_id}" at bounding box center [321, 361] width 81 height 7
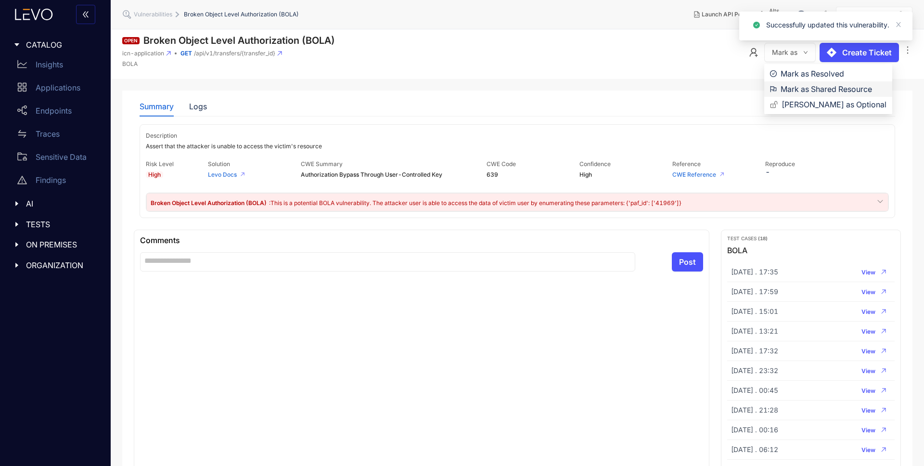
click at [797, 88] on span "Mark as Shared Resource" at bounding box center [834, 89] width 106 height 11
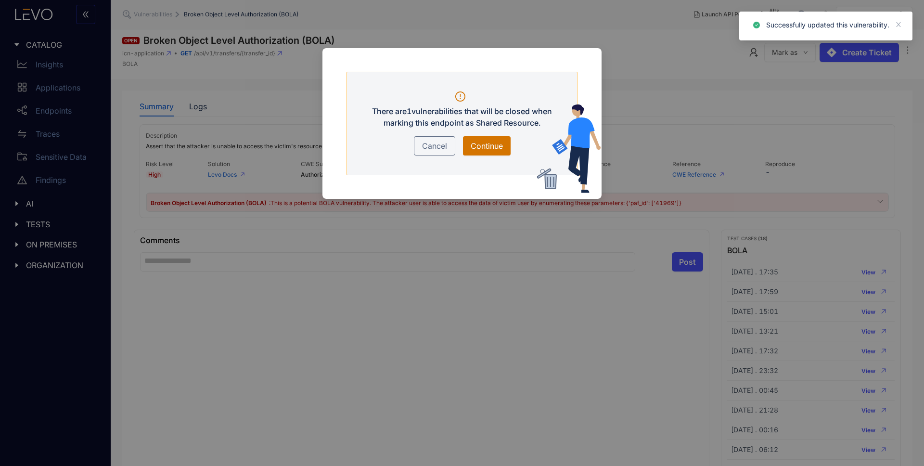
click at [477, 154] on button "Continue" at bounding box center [487, 145] width 48 height 19
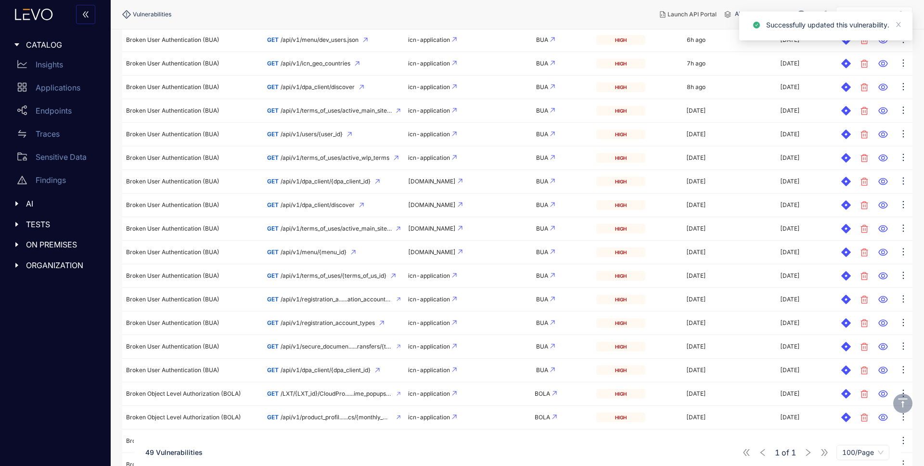
scroll to position [471, 0]
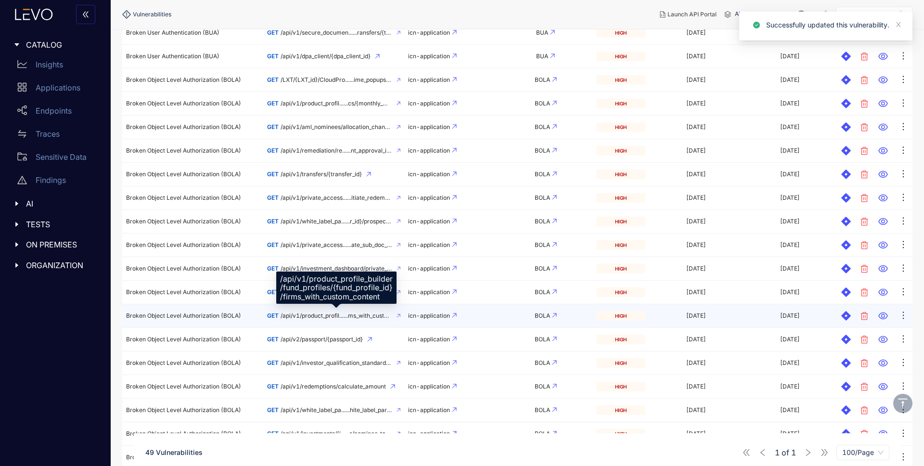
click at [306, 317] on span "/api/v1/product_profil......ms_with_custom_content" at bounding box center [337, 315] width 112 height 7
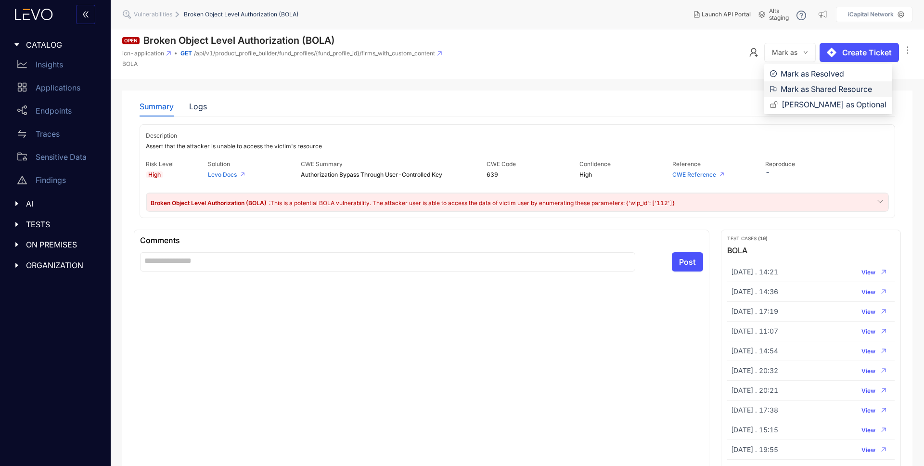
click at [800, 87] on span "Mark as Shared Resource" at bounding box center [834, 89] width 106 height 11
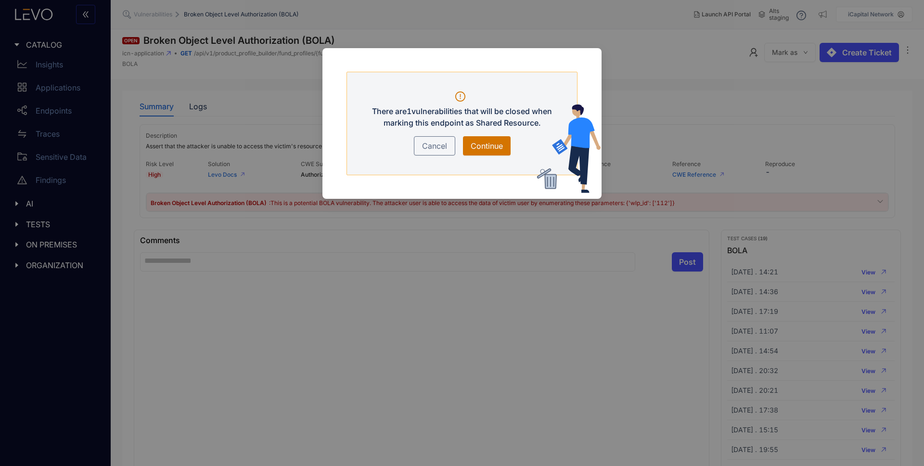
click at [490, 143] on span "Continue" at bounding box center [487, 146] width 32 height 12
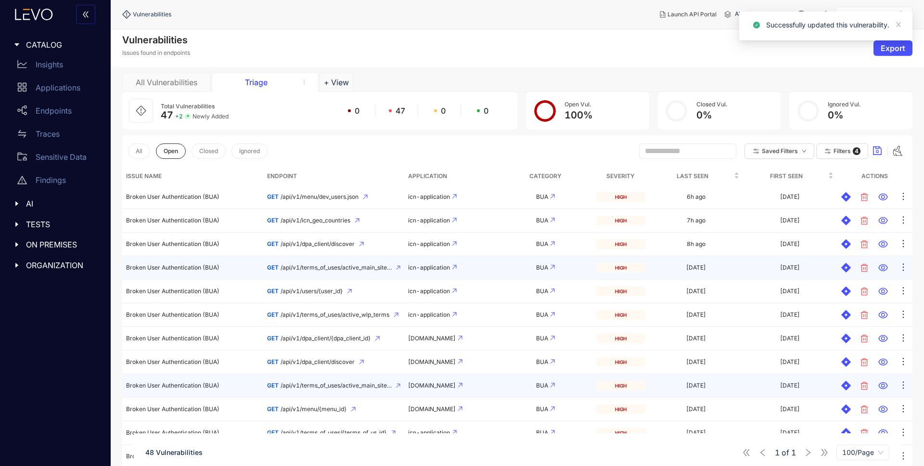
scroll to position [327, 0]
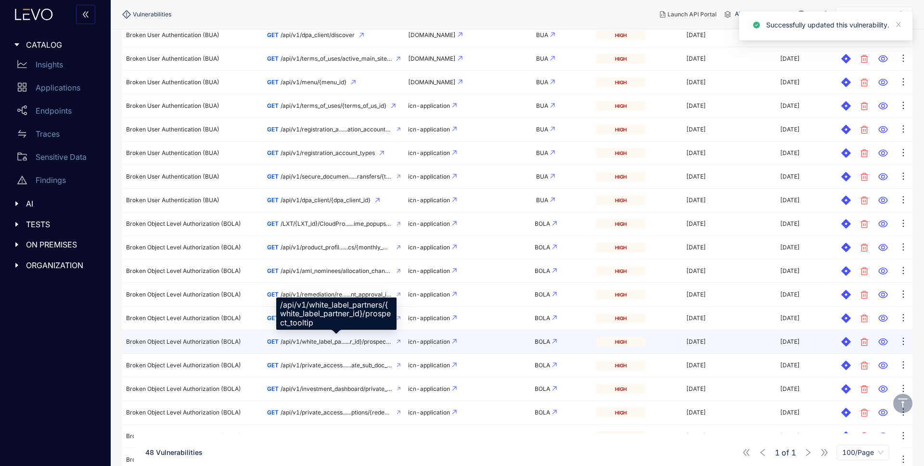
click at [305, 342] on span "/api/v1/white_label_pa......r_id}/prospect_tooltip" at bounding box center [336, 342] width 111 height 7
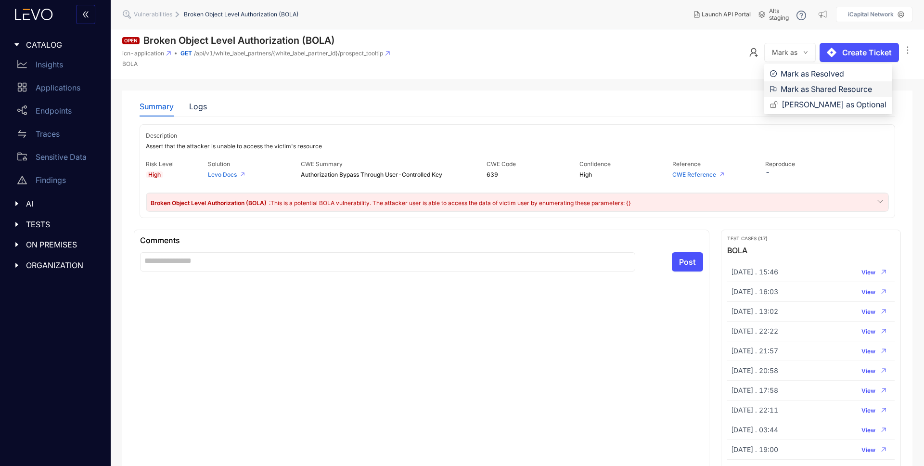
click at [795, 91] on span "Mark as Shared Resource" at bounding box center [834, 89] width 106 height 11
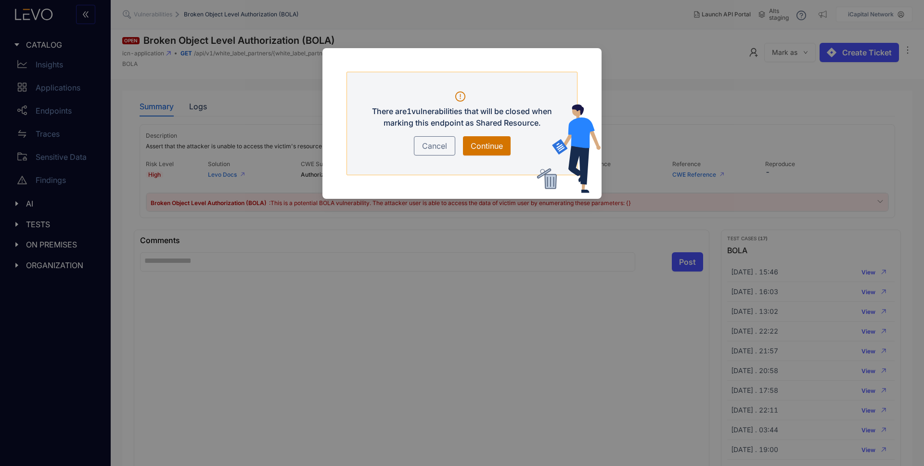
click at [483, 143] on span "Continue" at bounding box center [487, 146] width 32 height 12
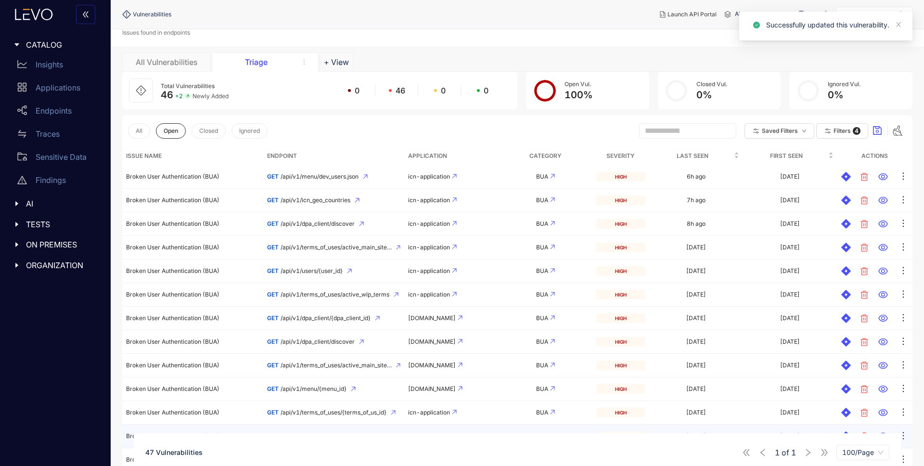
scroll to position [400, 0]
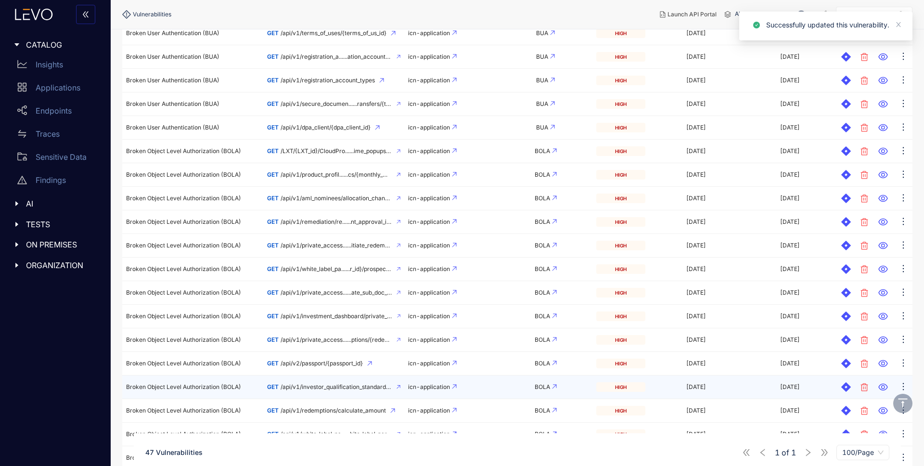
click at [308, 388] on span "/api/v1/investor_qualification_standard_question" at bounding box center [337, 387] width 112 height 7
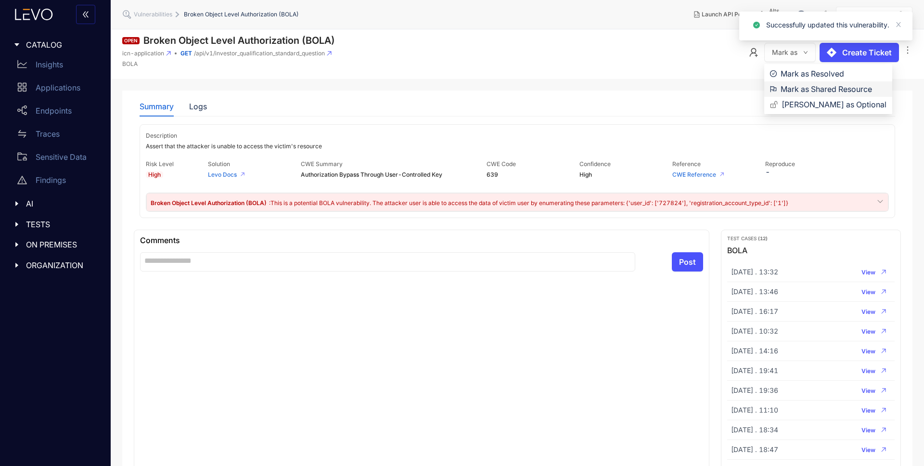
click at [794, 86] on span "Mark as Shared Resource" at bounding box center [834, 89] width 106 height 11
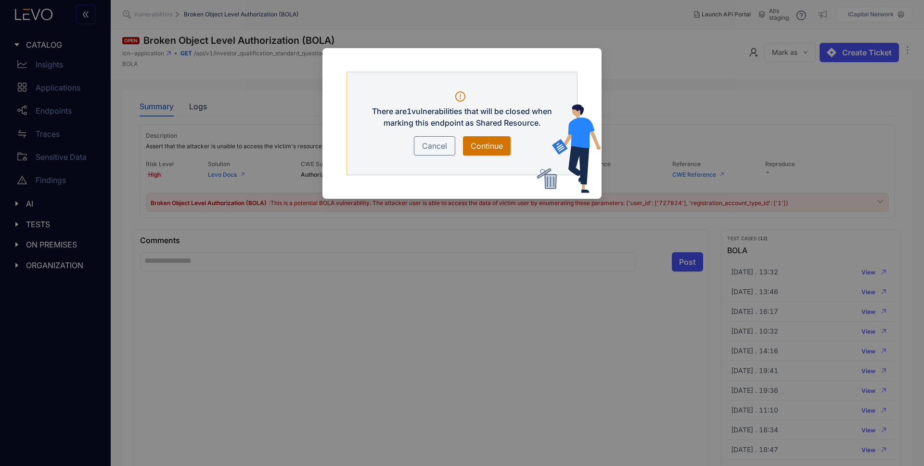
click at [490, 143] on span "Continue" at bounding box center [487, 146] width 32 height 12
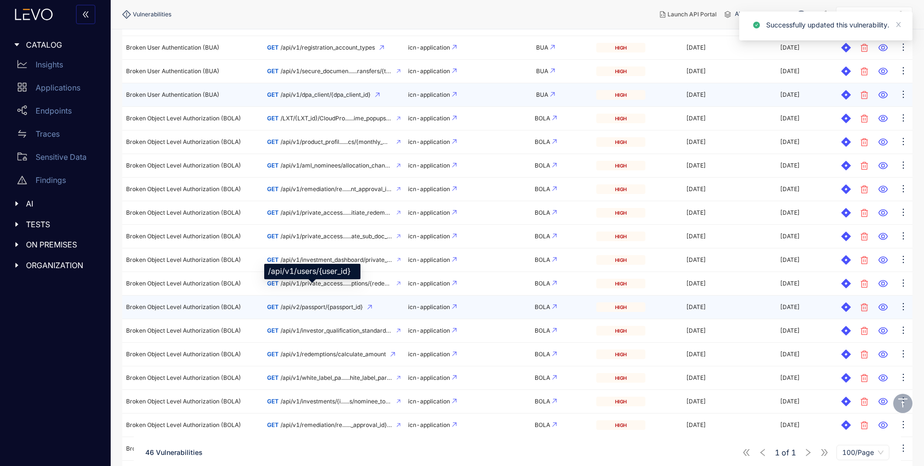
scroll to position [443, 0]
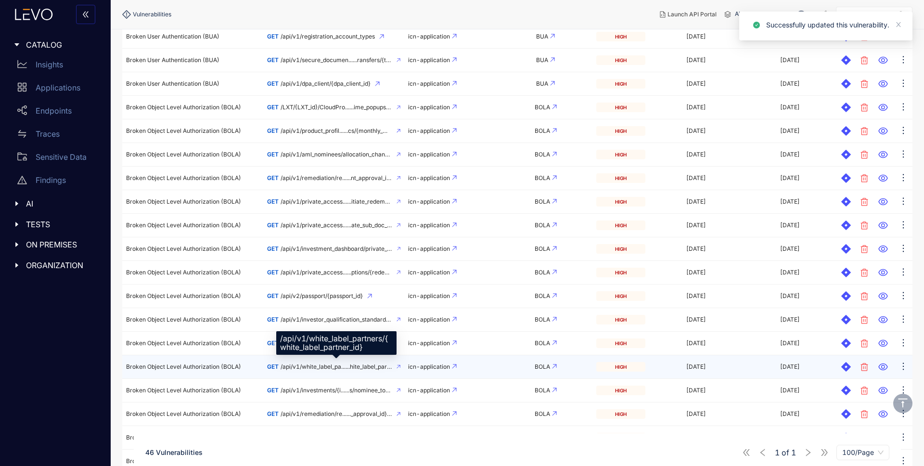
click at [318, 368] on span "/api/v1/white_label_pa......hite_label_partner_id}" at bounding box center [336, 367] width 111 height 7
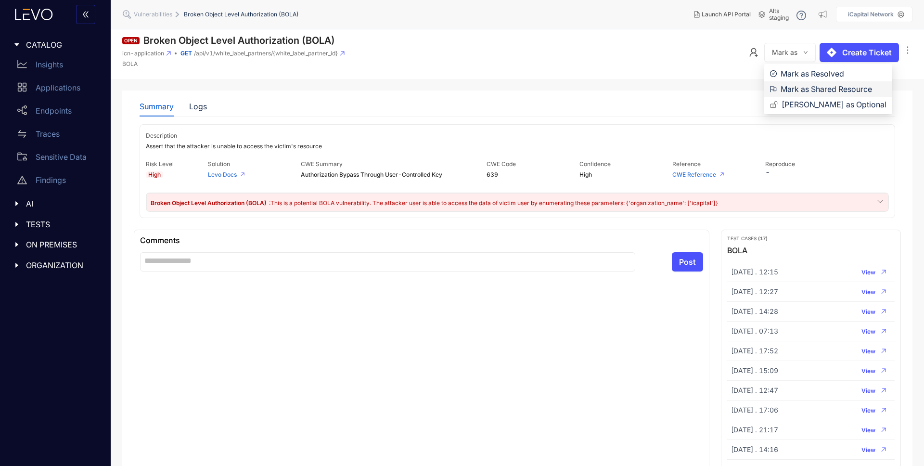
click at [796, 87] on span "Mark as Shared Resource" at bounding box center [834, 89] width 106 height 11
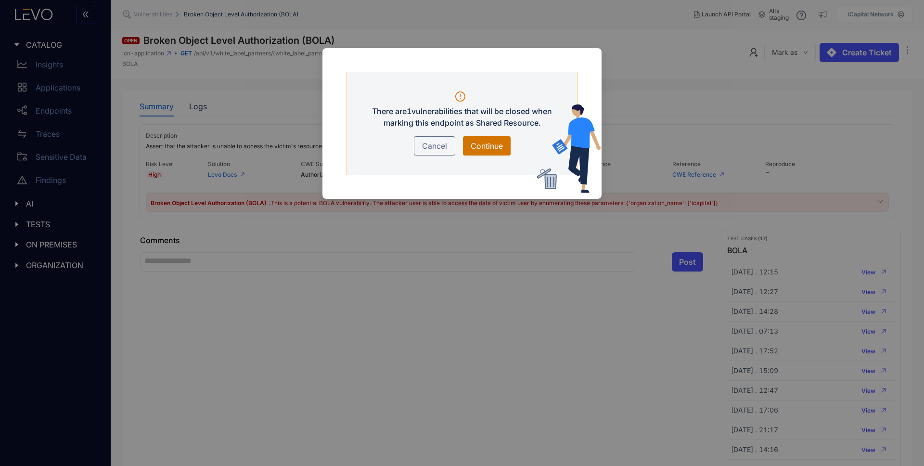
click at [484, 143] on span "Continue" at bounding box center [487, 146] width 32 height 12
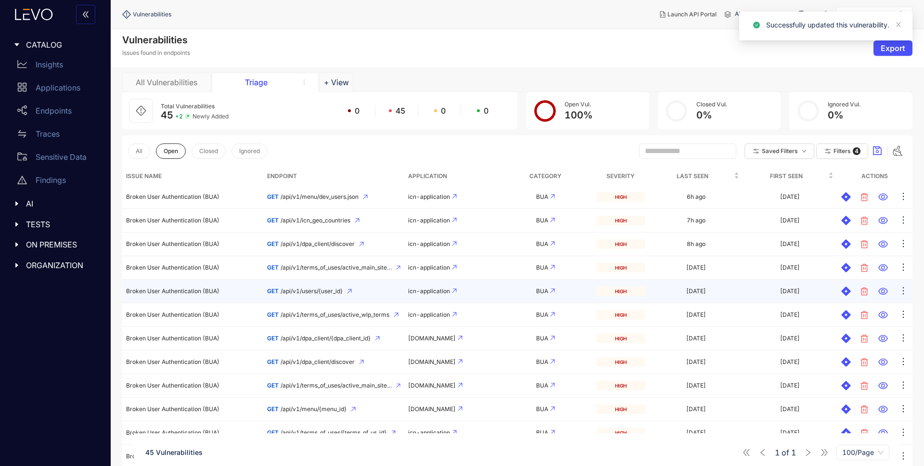
scroll to position [334, 0]
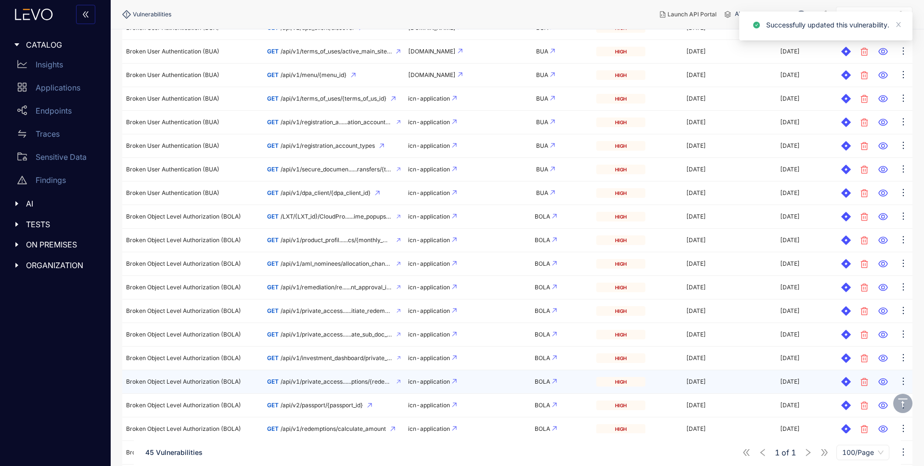
click at [328, 381] on span "/api/v1/private_access......ptions/{redemption_id}" at bounding box center [337, 381] width 112 height 7
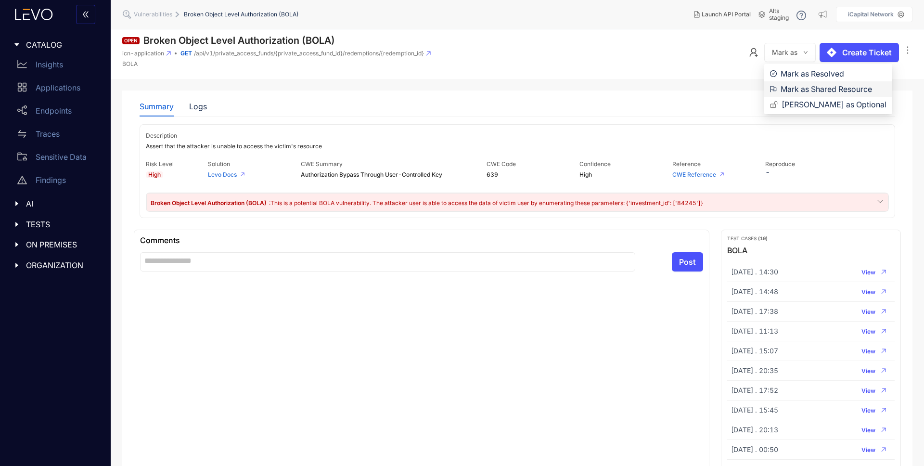
click at [789, 85] on span "Mark as Shared Resource" at bounding box center [834, 89] width 106 height 11
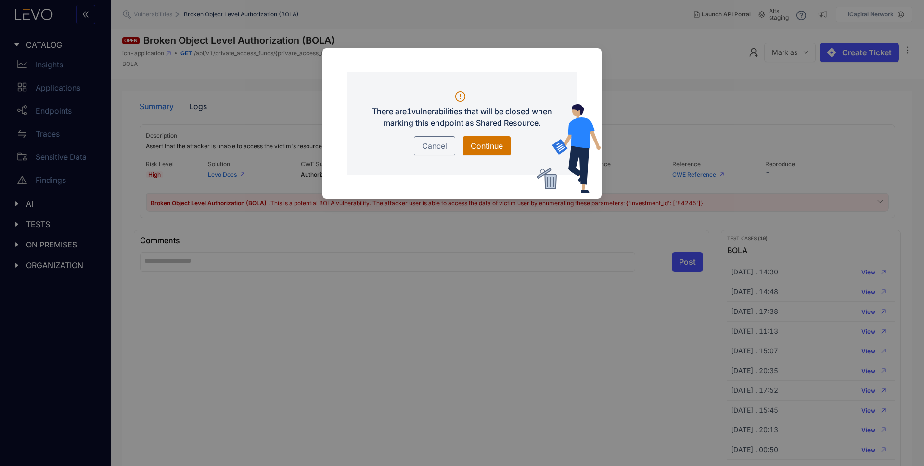
click at [489, 144] on span "Continue" at bounding box center [487, 146] width 32 height 12
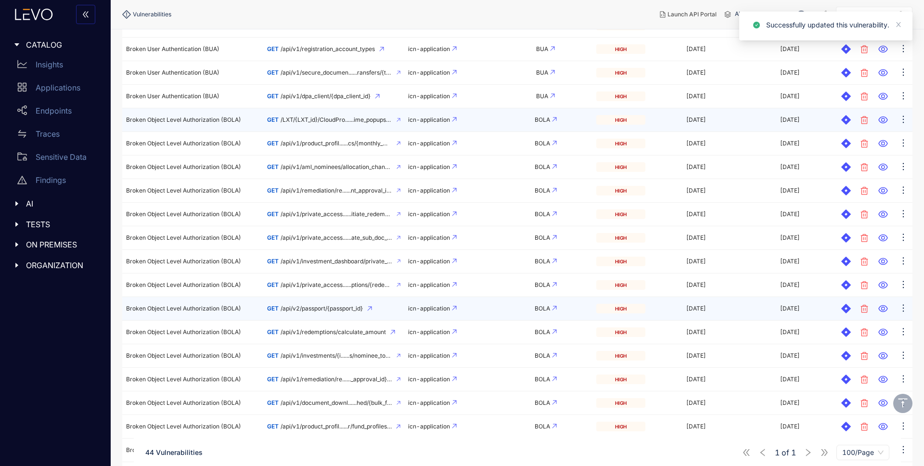
scroll to position [431, 0]
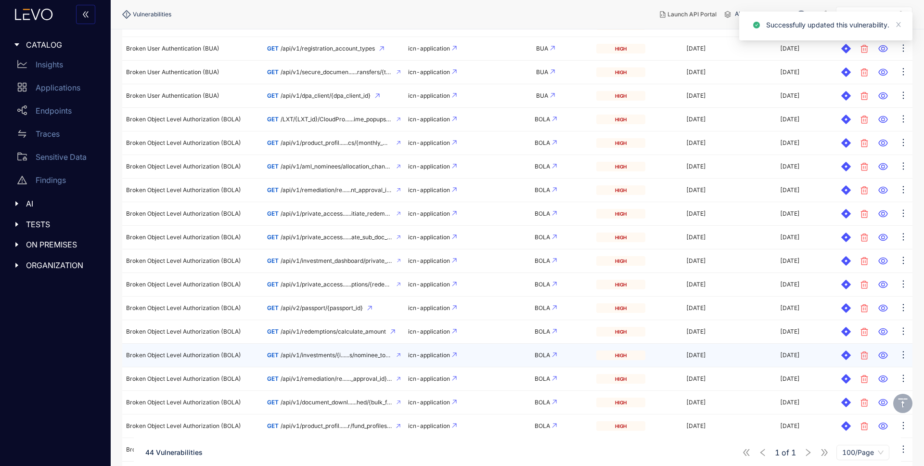
click at [286, 351] on td "GET /api/v1/investments/{i......s/nominee_tooltip_info" at bounding box center [333, 356] width 141 height 24
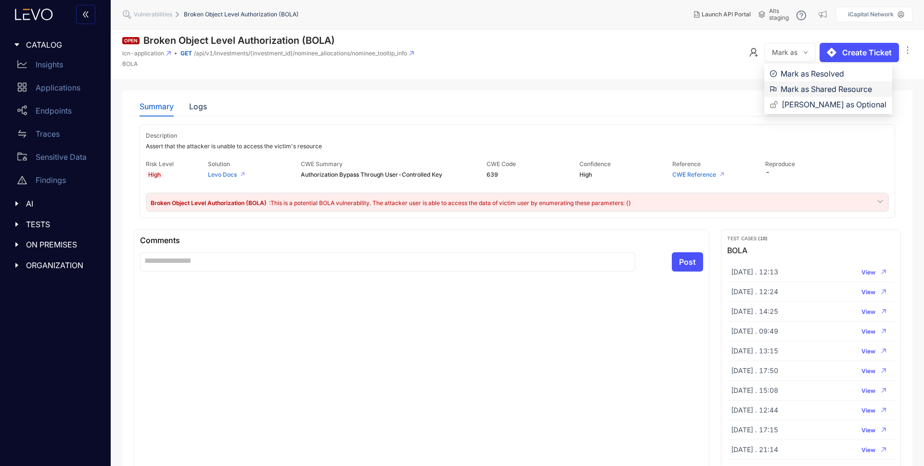
click at [801, 90] on span "Mark as Shared Resource" at bounding box center [834, 89] width 106 height 11
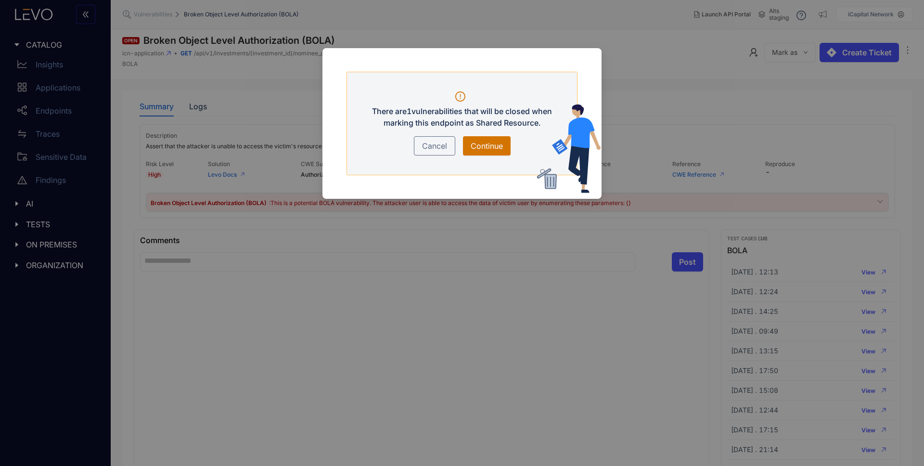
click at [486, 152] on button "Continue" at bounding box center [487, 145] width 48 height 19
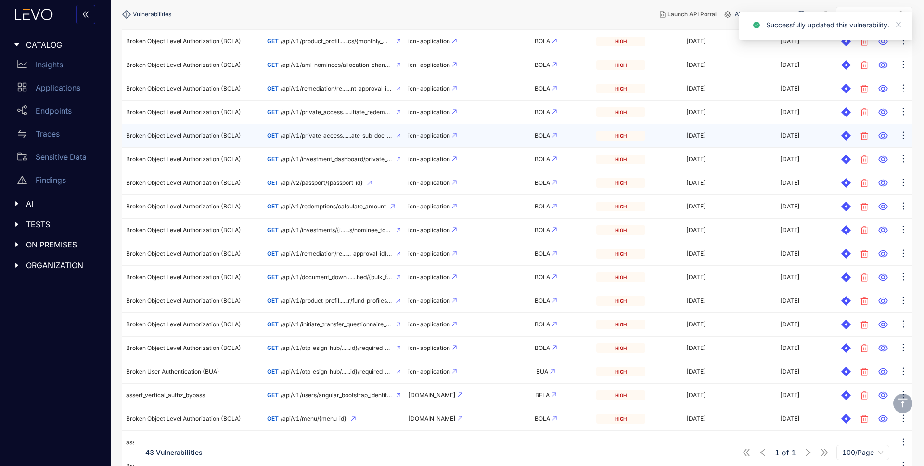
scroll to position [738, 0]
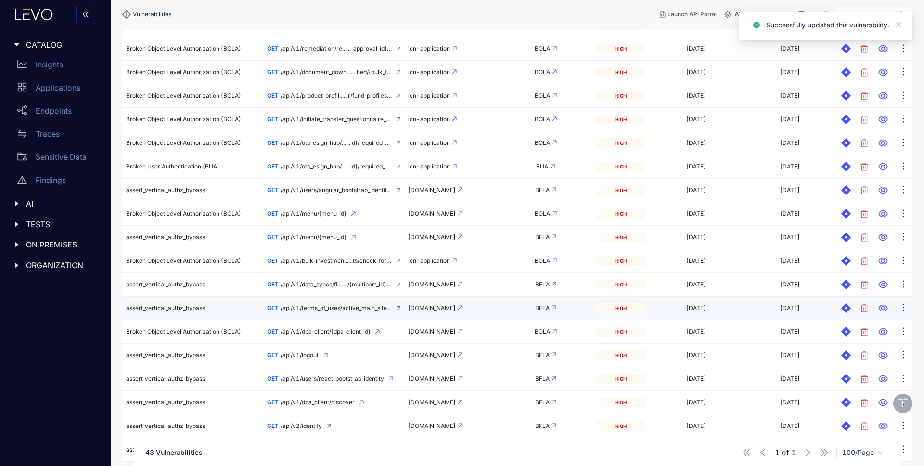
click at [348, 312] on td "GET /api/v1/terms_of_uses/active_main_site_terms" at bounding box center [333, 309] width 141 height 24
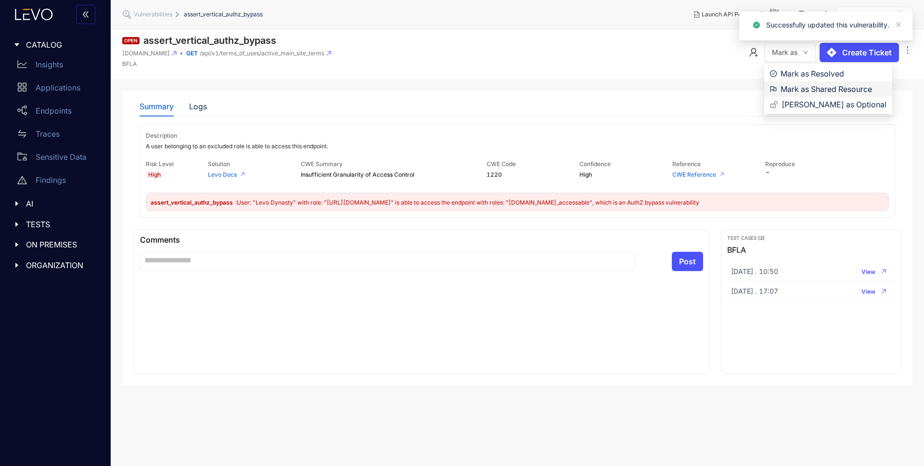
click at [789, 90] on span "Mark as Shared Resource" at bounding box center [834, 89] width 106 height 11
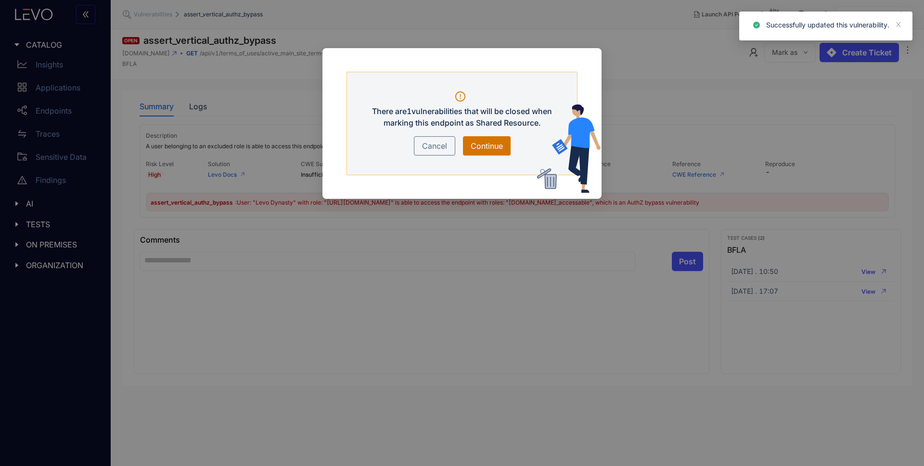
click at [482, 147] on span "Continue" at bounding box center [487, 146] width 32 height 12
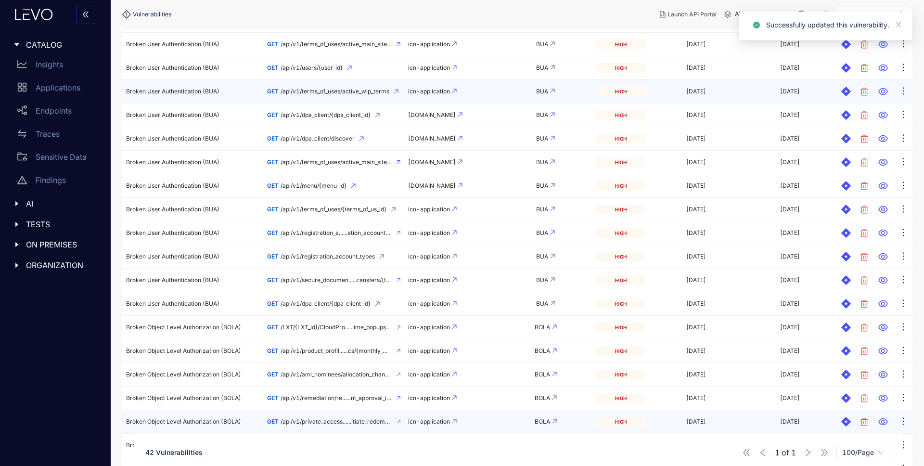
scroll to position [330, 0]
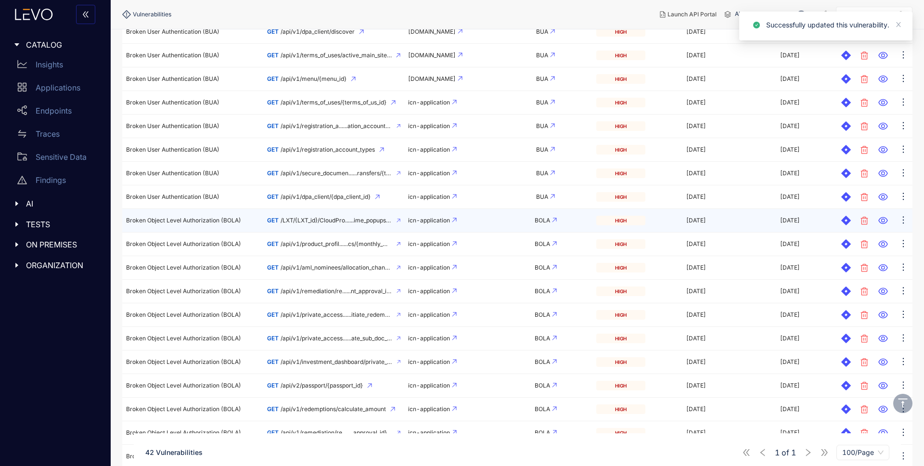
click at [309, 224] on td "GET /LXT/{LXT_id}/CloudPro......ime_popups/most_recent" at bounding box center [333, 221] width 141 height 24
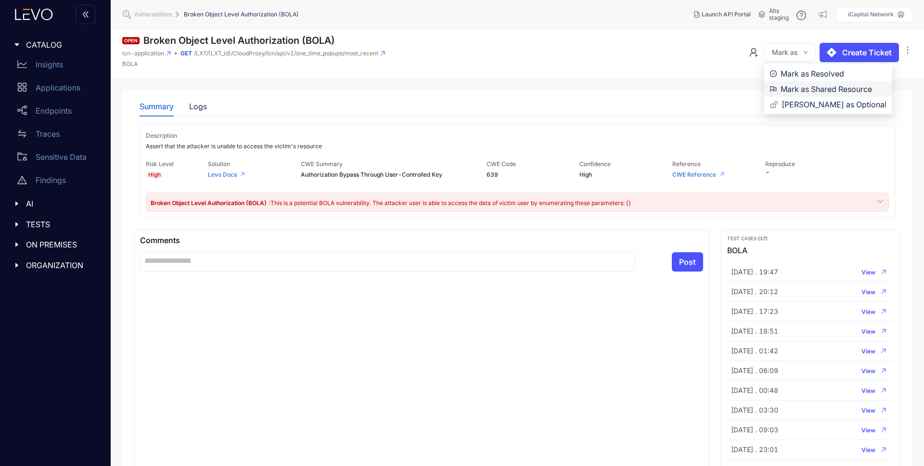
click at [794, 88] on span "Mark as Shared Resource" at bounding box center [834, 89] width 106 height 11
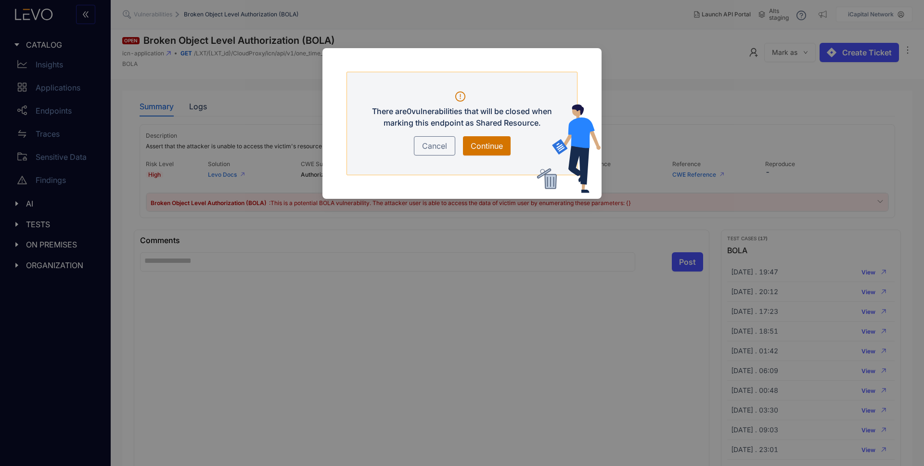
click at [489, 139] on button "Continue" at bounding box center [487, 145] width 48 height 19
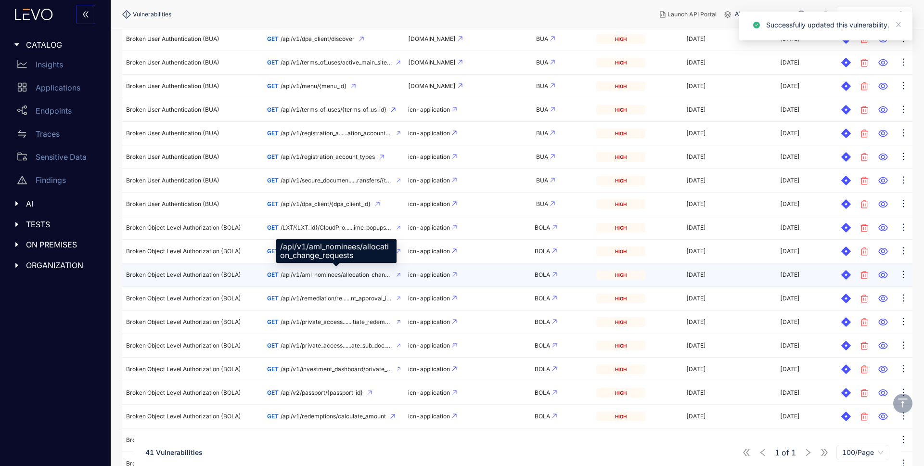
scroll to position [634, 0]
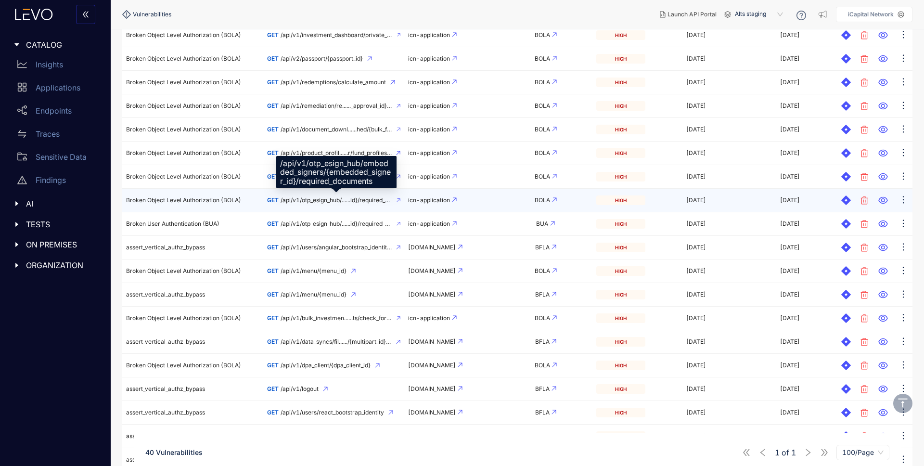
click at [297, 198] on span "/api/v1/otp_esign_hub/......id}/required_documents" at bounding box center [337, 200] width 112 height 7
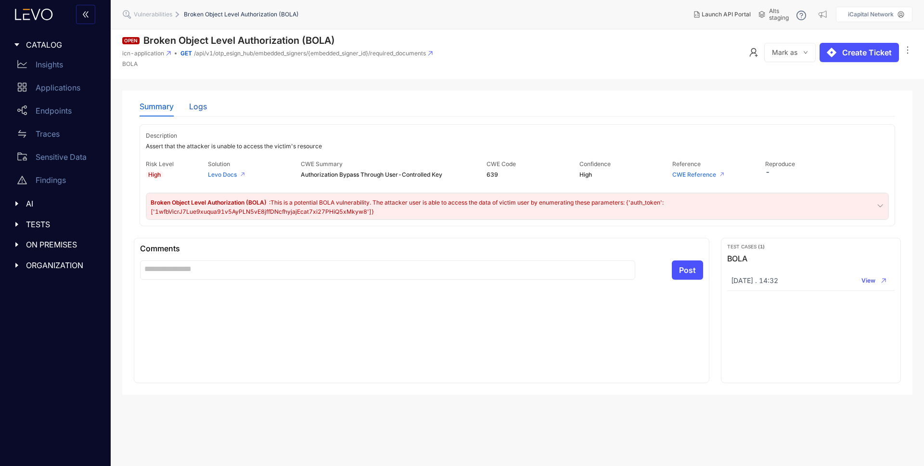
click at [199, 107] on div "Logs" at bounding box center [198, 106] width 18 height 9
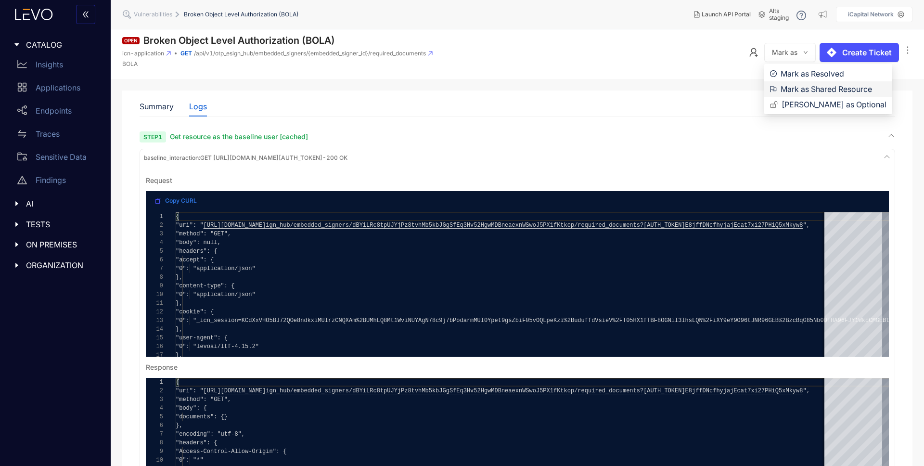
click at [807, 88] on span "Mark as Shared Resource" at bounding box center [834, 89] width 106 height 11
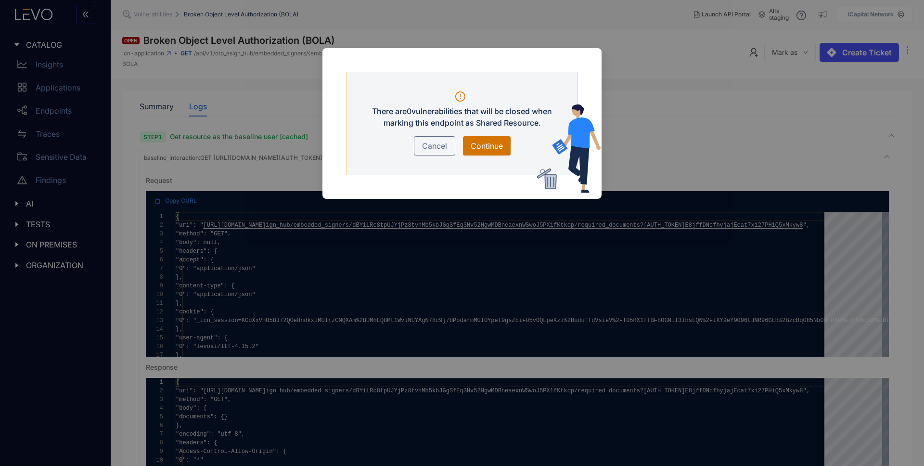
click at [505, 141] on button "Continue" at bounding box center [487, 145] width 48 height 19
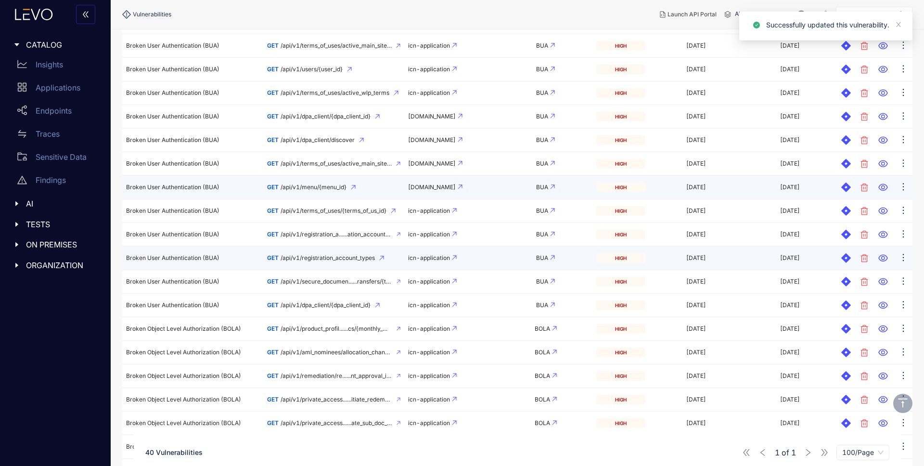
scroll to position [234, 0]
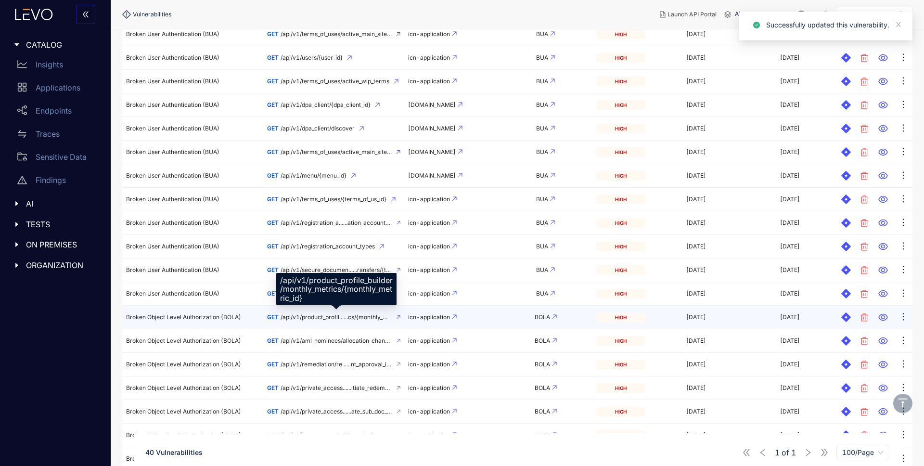
click at [308, 314] on span "/api/v1/product_profil......cs/{monthly_metric_id}" at bounding box center [337, 317] width 112 height 7
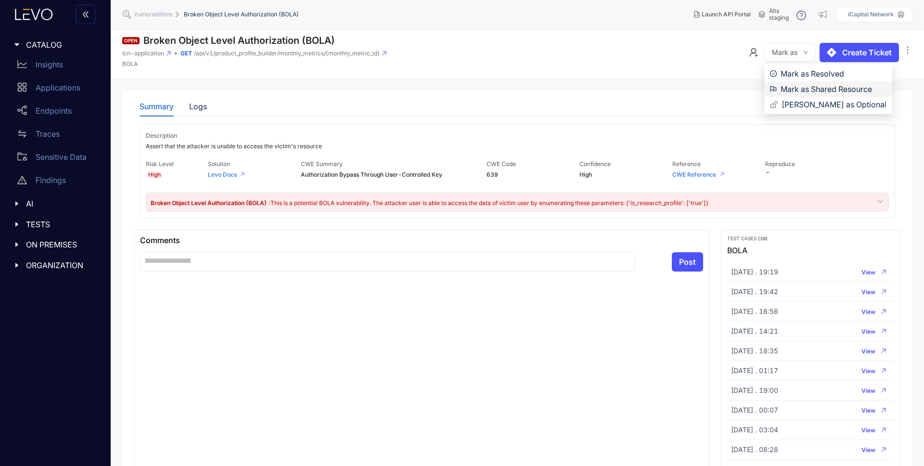
click at [797, 90] on span "Mark as Shared Resource" at bounding box center [834, 89] width 106 height 11
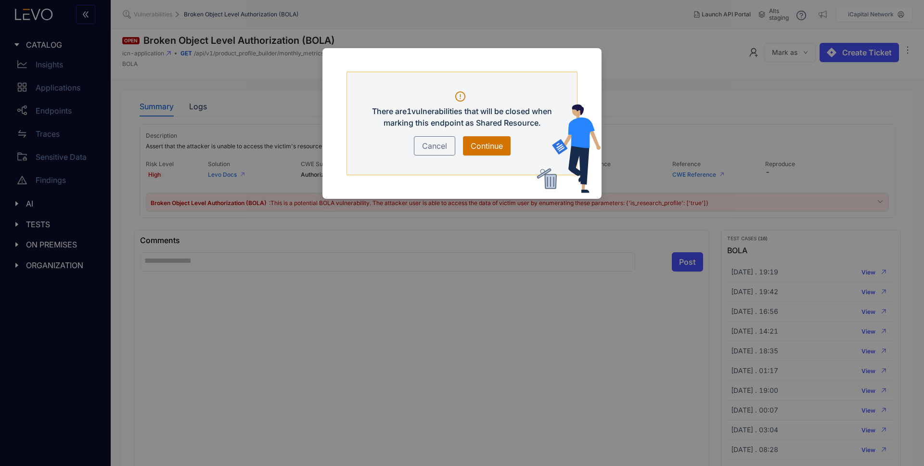
click at [488, 143] on span "Continue" at bounding box center [487, 146] width 32 height 12
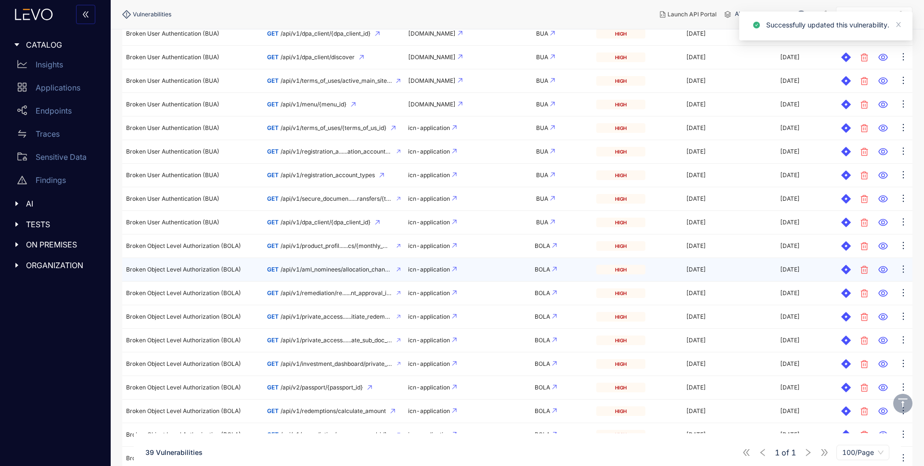
scroll to position [306, 0]
click at [330, 269] on span "/api/v1/aml_nominees/allocation_change_requests" at bounding box center [337, 268] width 112 height 7
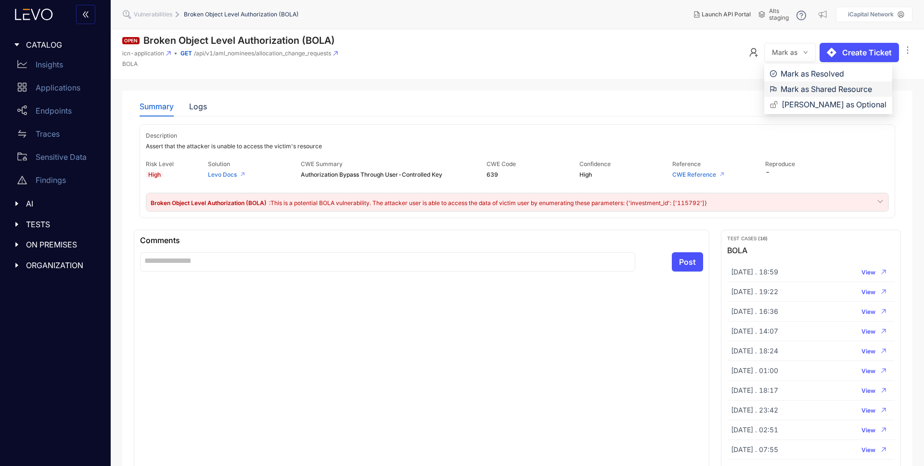
click at [794, 86] on span "Mark as Shared Resource" at bounding box center [834, 89] width 106 height 11
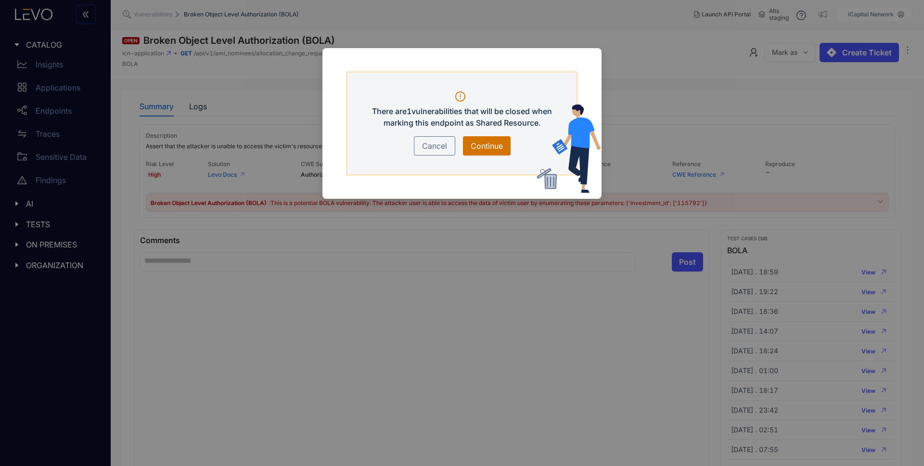
click at [483, 147] on span "Continue" at bounding box center [487, 146] width 32 height 12
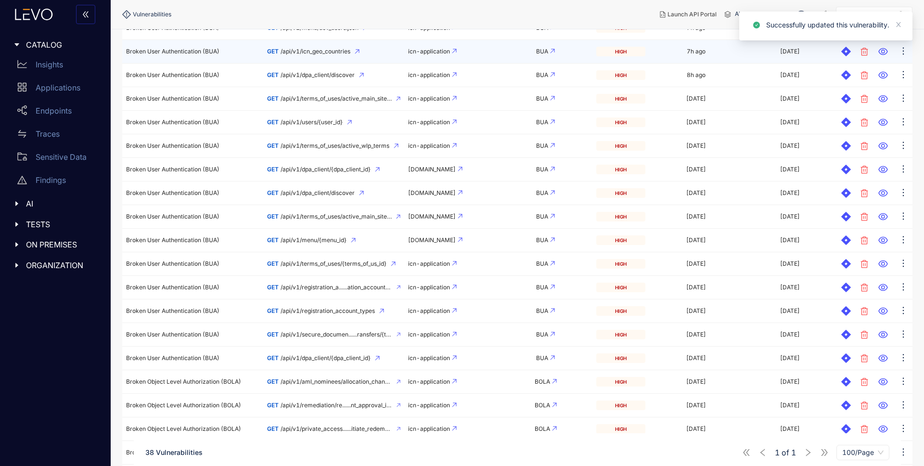
scroll to position [318, 0]
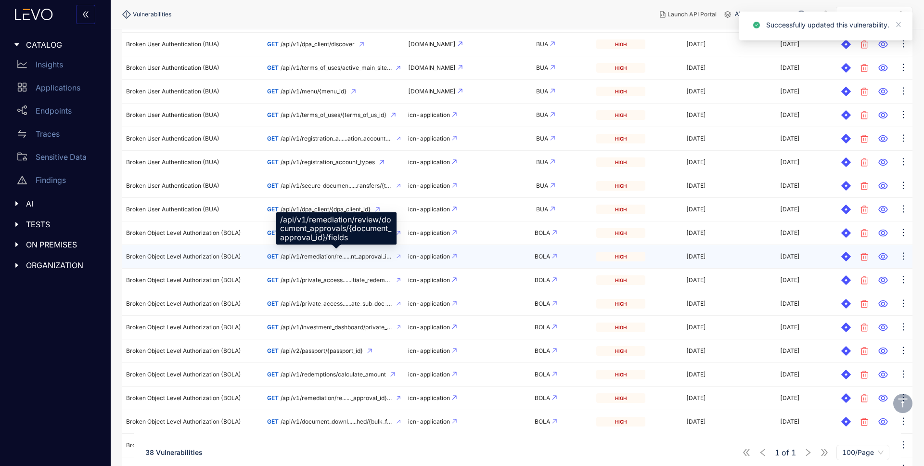
click at [322, 256] on span "/api/v1/remediation/re......nt_approval_id}/fields" at bounding box center [337, 256] width 112 height 7
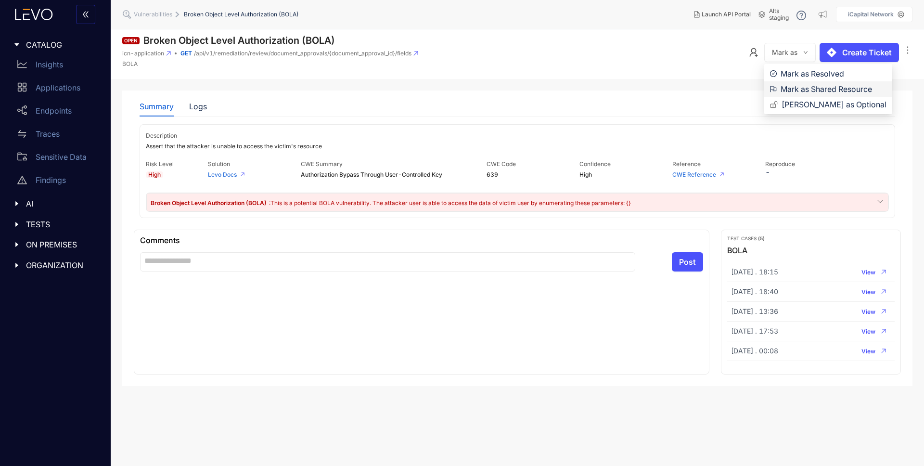
click at [800, 86] on span "Mark as Shared Resource" at bounding box center [834, 89] width 106 height 11
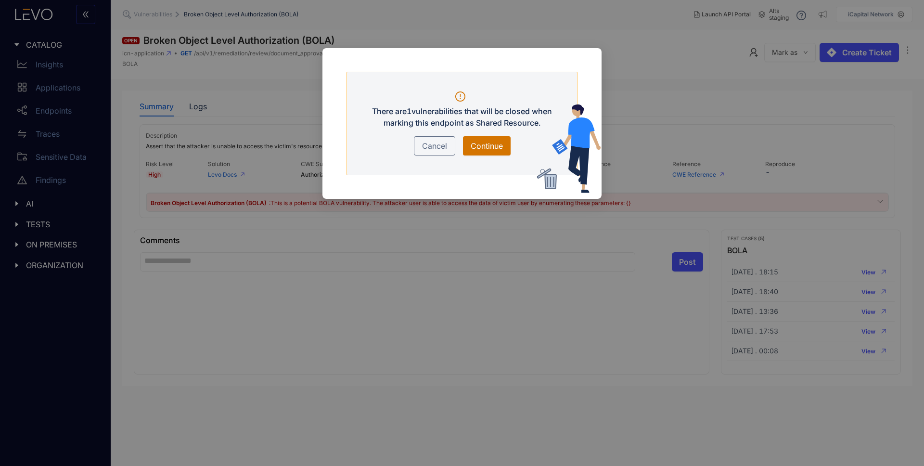
click at [496, 144] on span "Continue" at bounding box center [487, 146] width 32 height 12
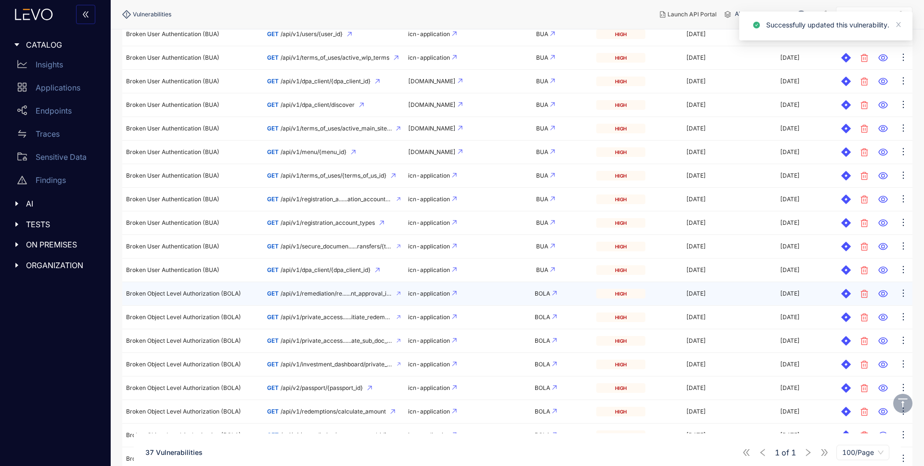
scroll to position [334, 0]
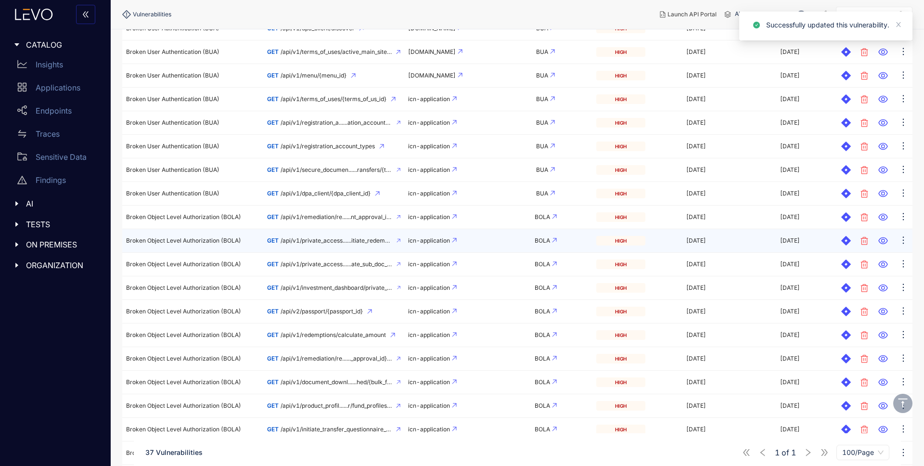
click at [308, 239] on tbody "Broken User Authentication (BUA) GET /api/v1/menu/dev_users.json icn-applicatio…" at bounding box center [517, 288] width 791 height 873
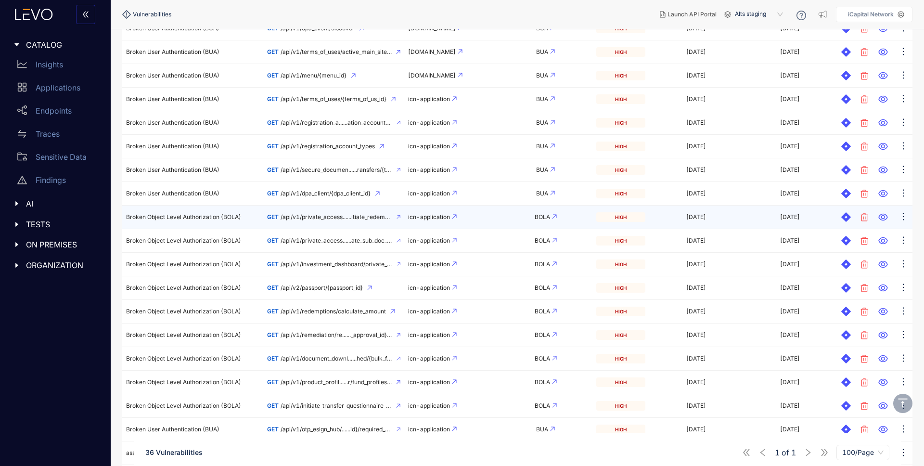
click at [348, 216] on span "/api/v1/private_access......itiate_redemption_data" at bounding box center [337, 217] width 112 height 7
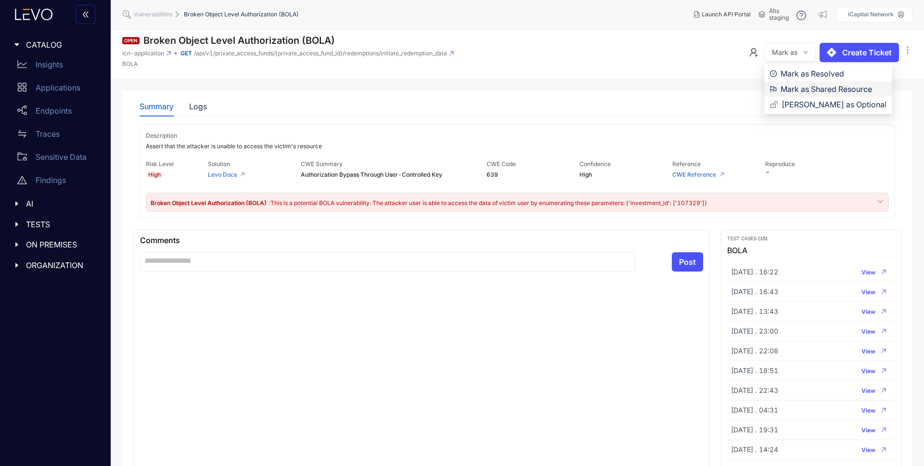
click at [803, 87] on span "Mark as Shared Resource" at bounding box center [834, 89] width 106 height 11
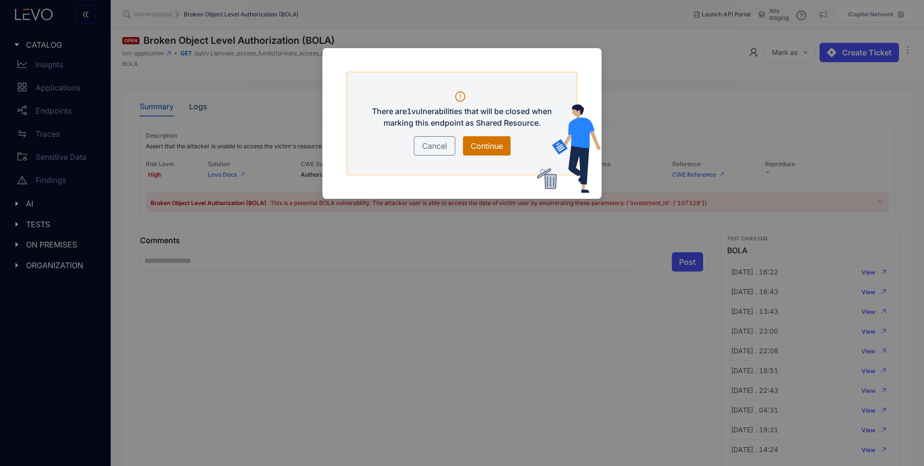
click at [491, 147] on span "Continue" at bounding box center [487, 146] width 32 height 12
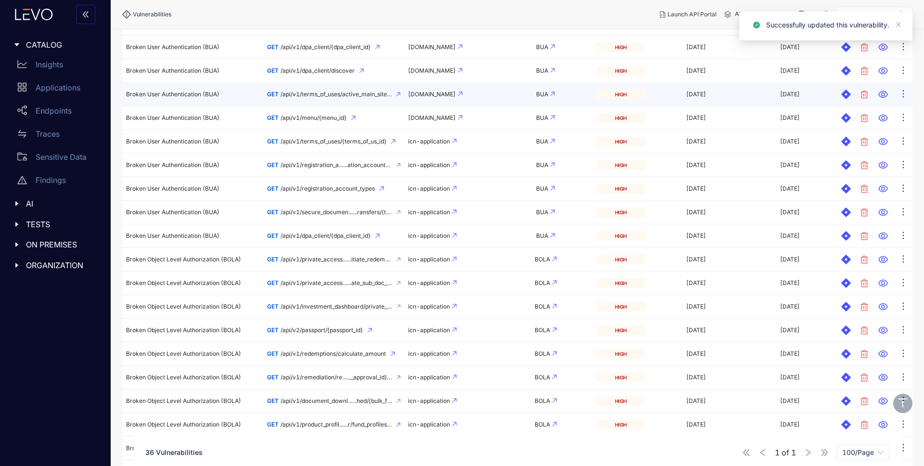
scroll to position [296, 0]
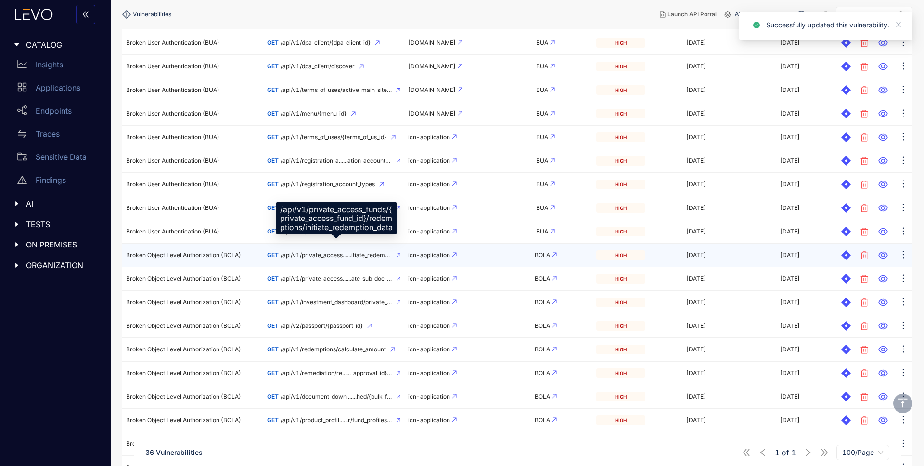
click at [322, 252] on span "/api/v1/private_access......itiate_redemption_data" at bounding box center [337, 255] width 112 height 7
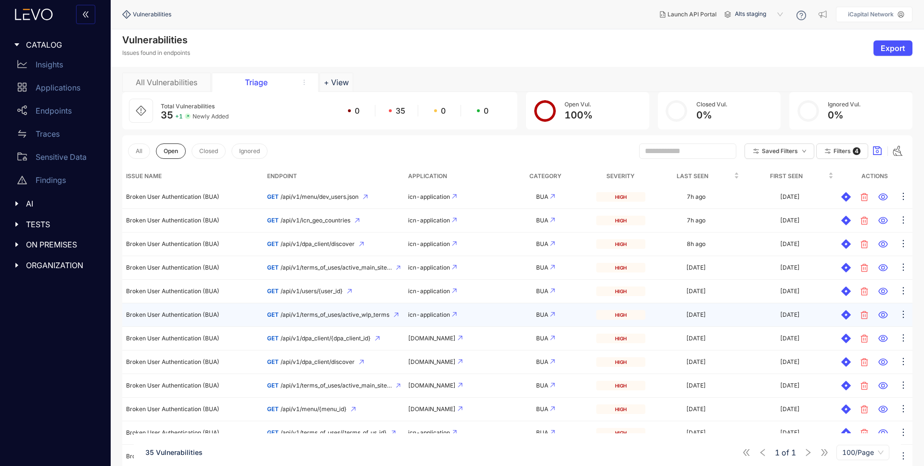
scroll to position [383, 0]
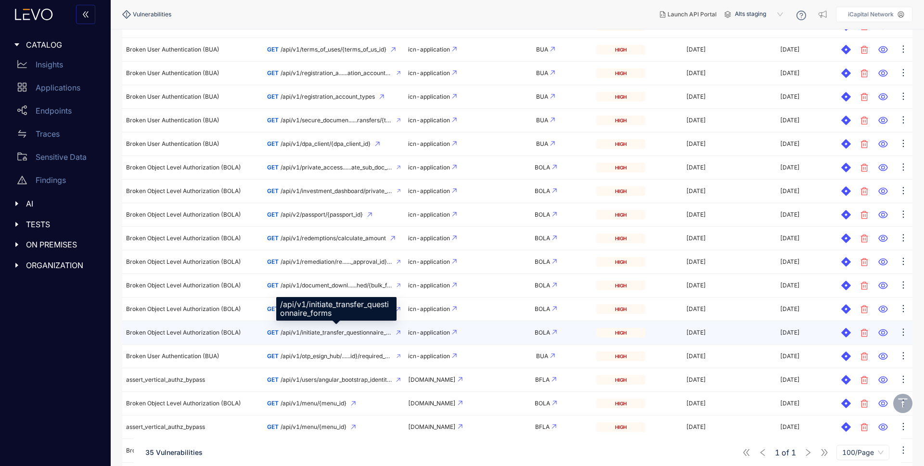
click at [314, 333] on span "/api/v1/initiate_transfer_questionnaire_forms" at bounding box center [336, 332] width 111 height 7
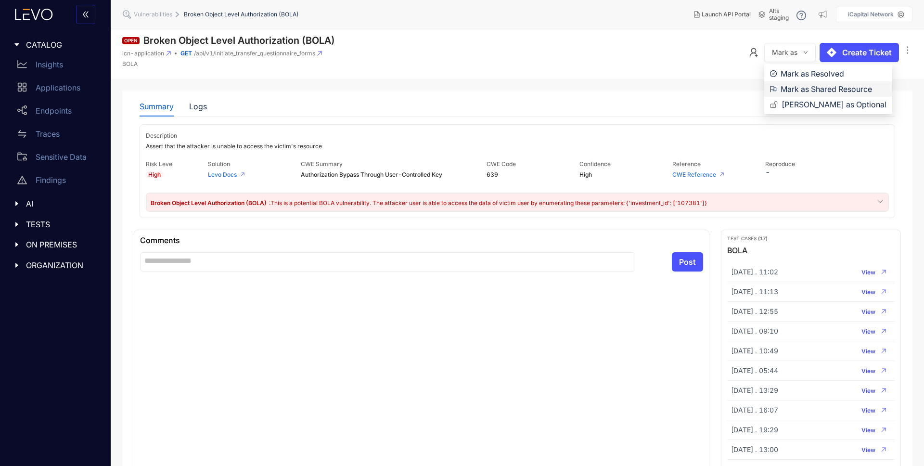
click at [809, 86] on span "Mark as Shared Resource" at bounding box center [834, 89] width 106 height 11
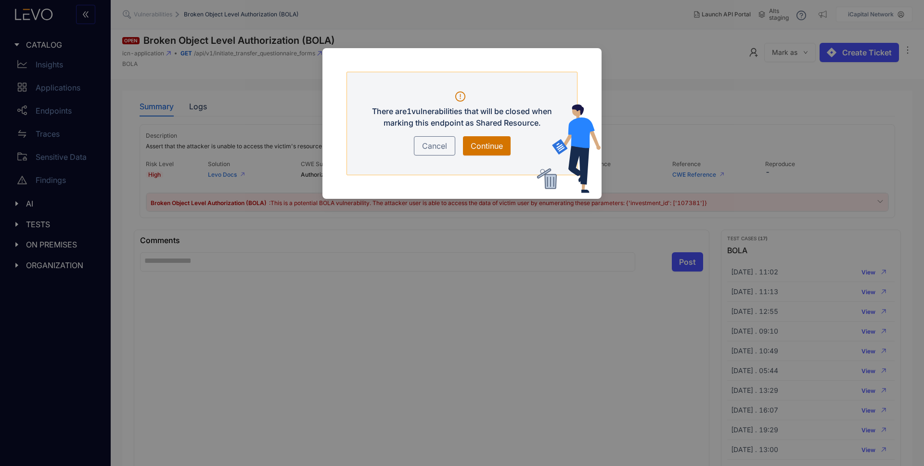
click at [489, 142] on span "Continue" at bounding box center [487, 146] width 32 height 12
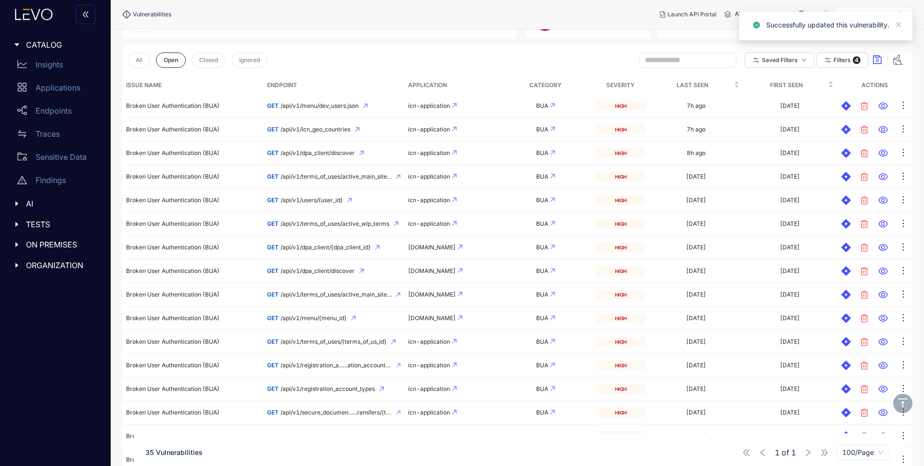
scroll to position [310, 0]
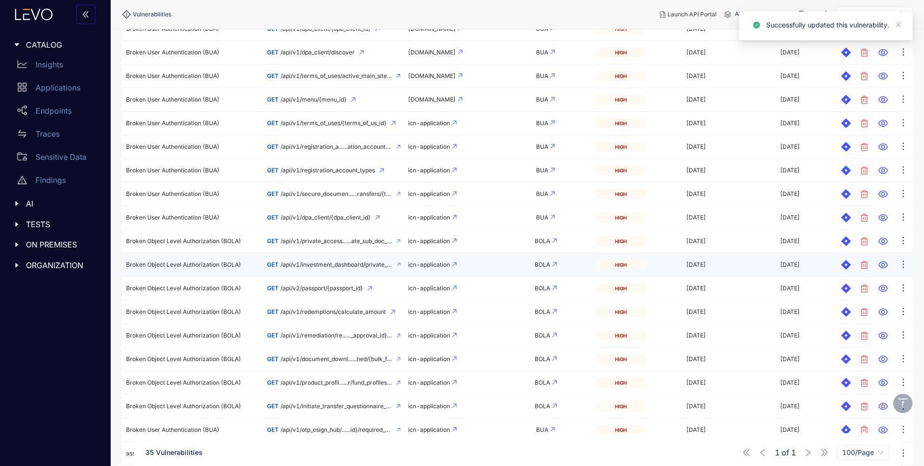
click at [335, 267] on span "/api/v1/investment_dashboard/private_access_funds" at bounding box center [337, 264] width 112 height 7
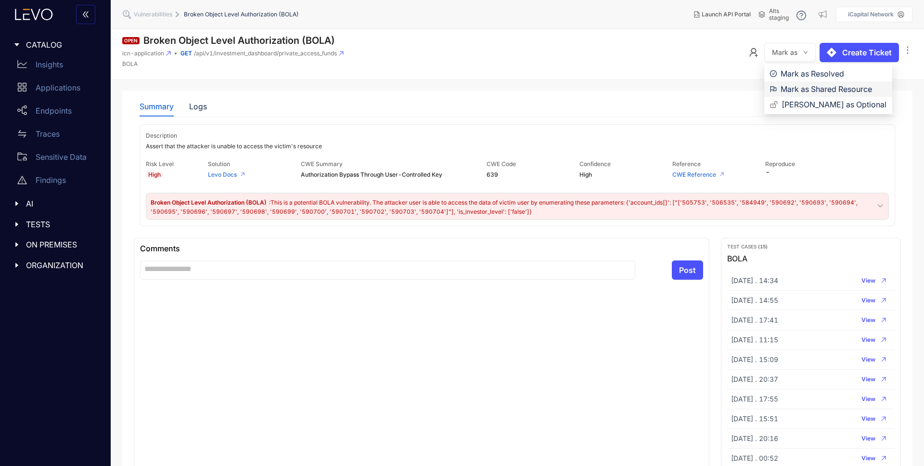
click at [790, 90] on span "Mark as Shared Resource" at bounding box center [834, 89] width 106 height 11
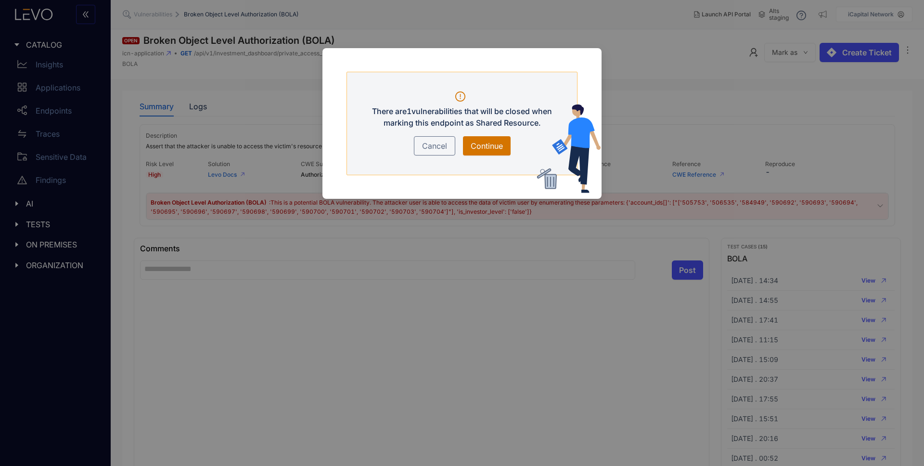
click at [487, 147] on span "Continue" at bounding box center [487, 146] width 32 height 12
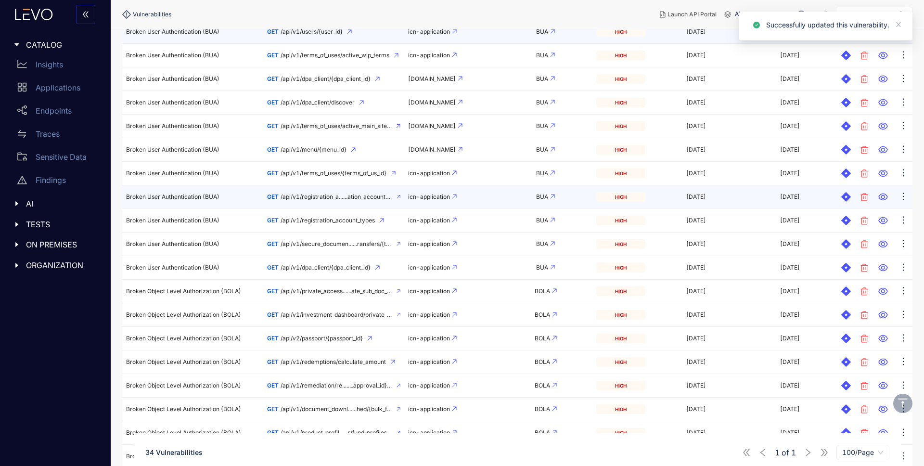
scroll to position [344, 0]
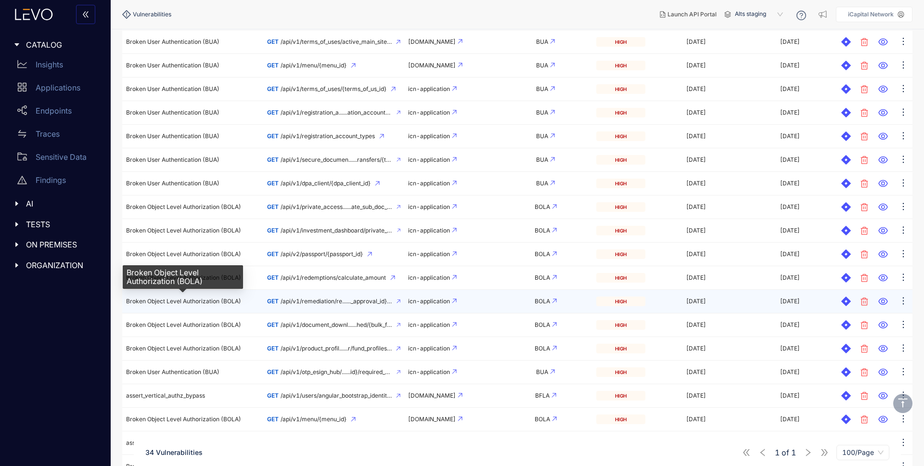
click at [209, 301] on span "Broken Object Level Authorization (BOLA)" at bounding box center [183, 301] width 115 height 7
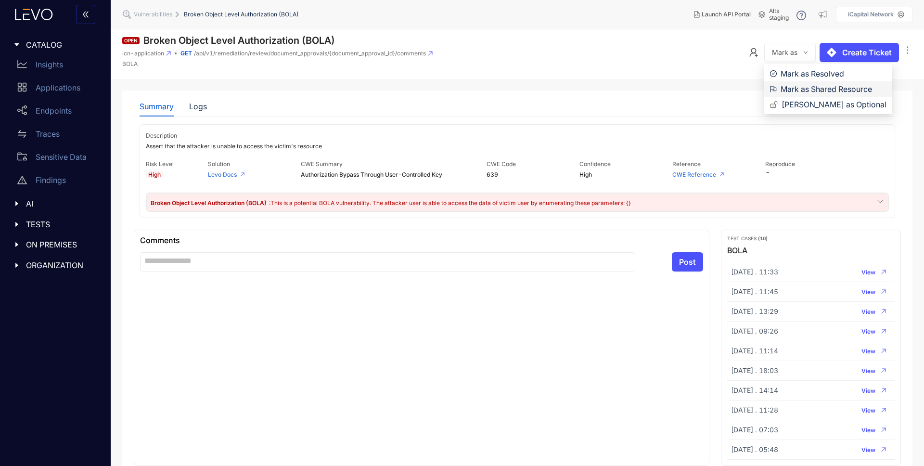
click at [787, 85] on span "Mark as Shared Resource" at bounding box center [834, 89] width 106 height 11
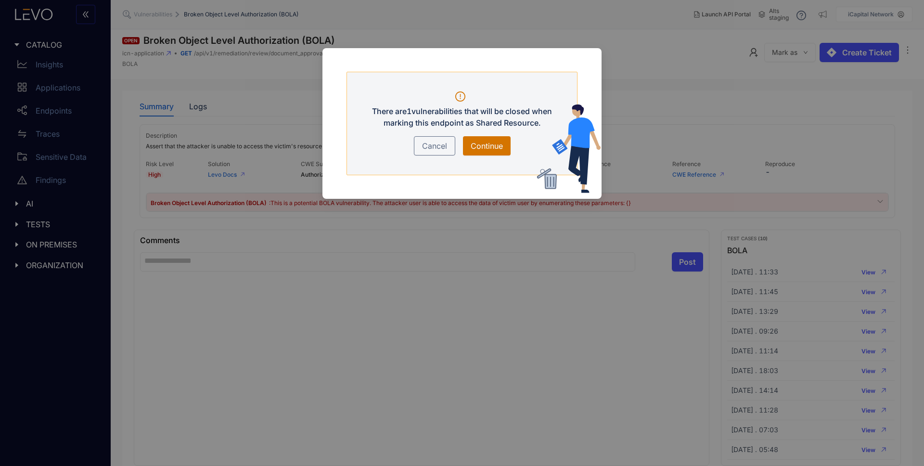
click at [485, 142] on span "Continue" at bounding box center [487, 146] width 32 height 12
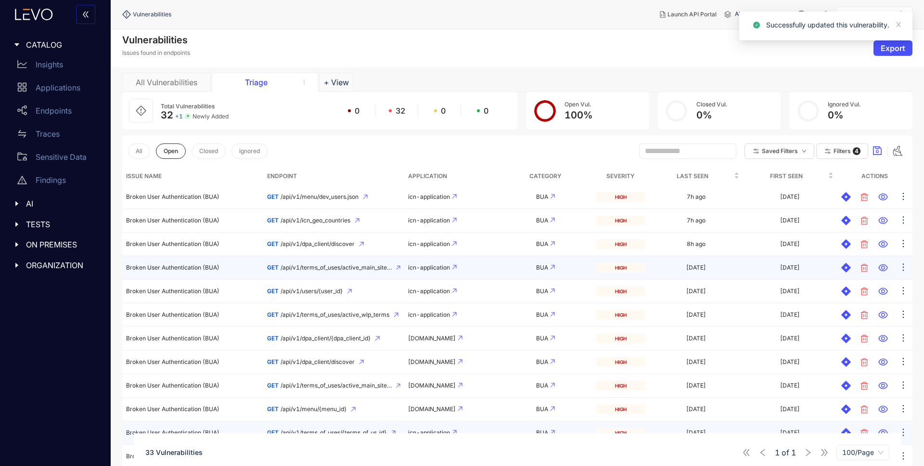
scroll to position [396, 0]
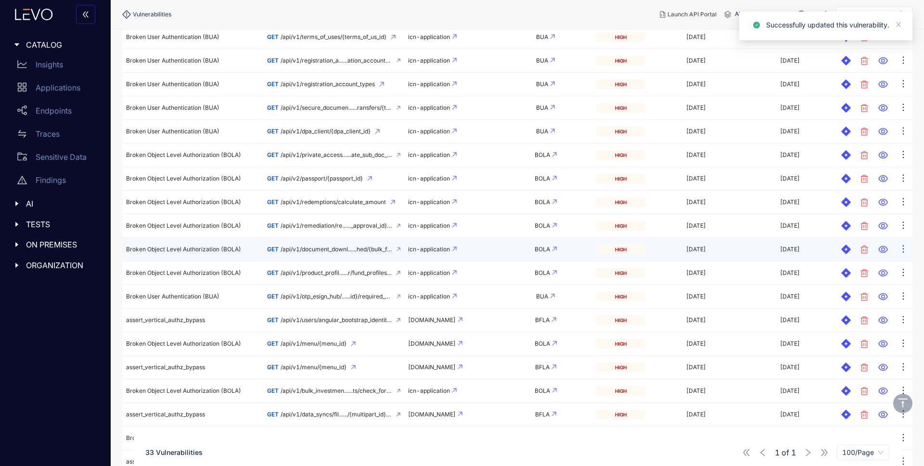
click at [300, 246] on span "/api/v1/document_downl......hed/{bulk_finished_id}" at bounding box center [337, 249] width 112 height 7
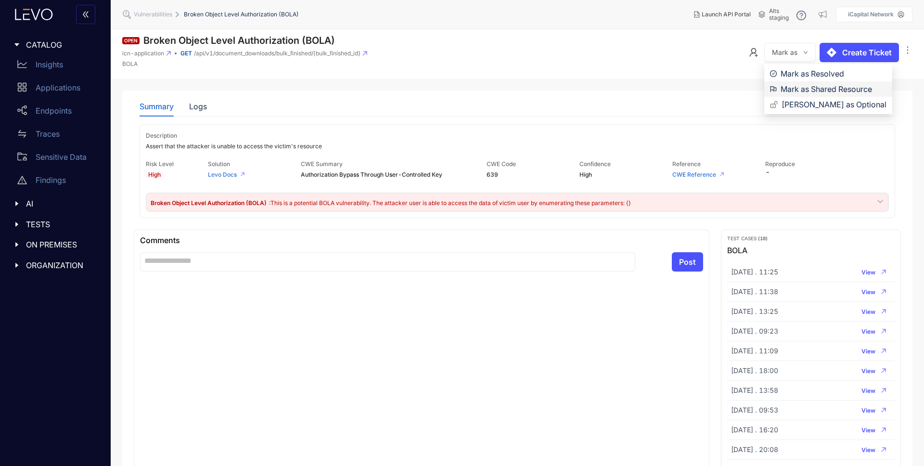
click at [806, 88] on span "Mark as Shared Resource" at bounding box center [834, 89] width 106 height 11
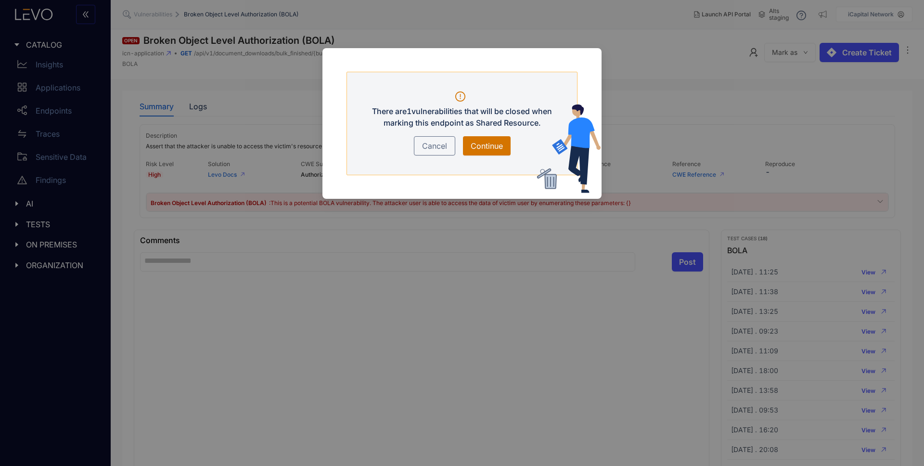
click at [489, 146] on span "Continue" at bounding box center [487, 146] width 32 height 12
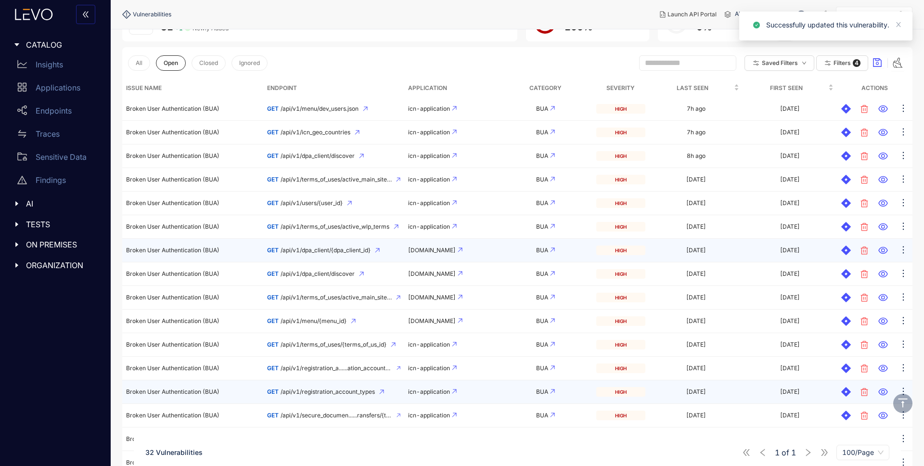
scroll to position [300, 0]
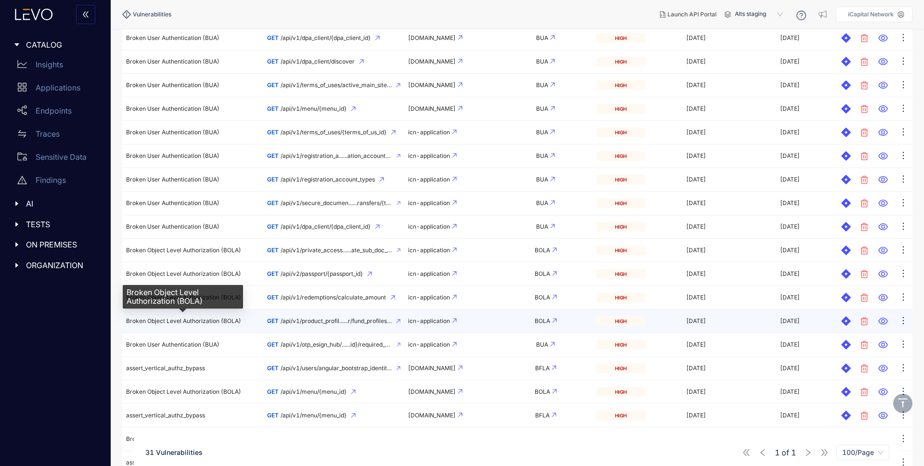
click at [222, 321] on span "Broken Object Level Authorization (BOLA)" at bounding box center [183, 320] width 115 height 7
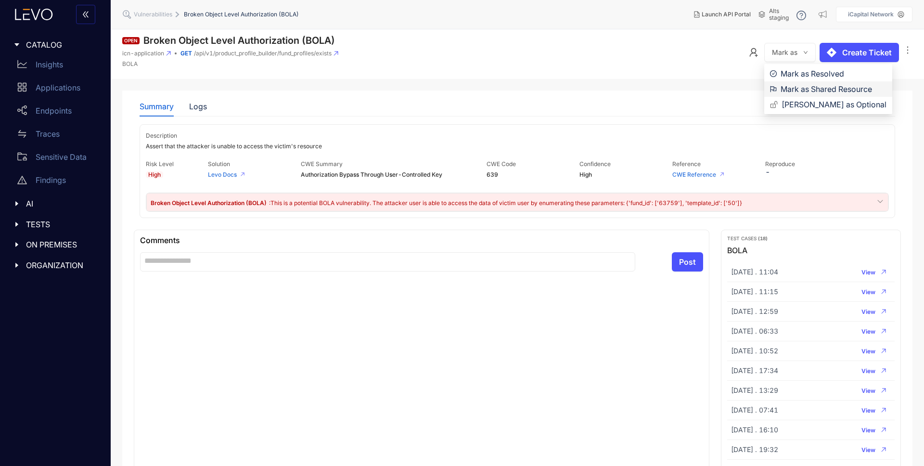
click at [796, 90] on span "Mark as Shared Resource" at bounding box center [834, 89] width 106 height 11
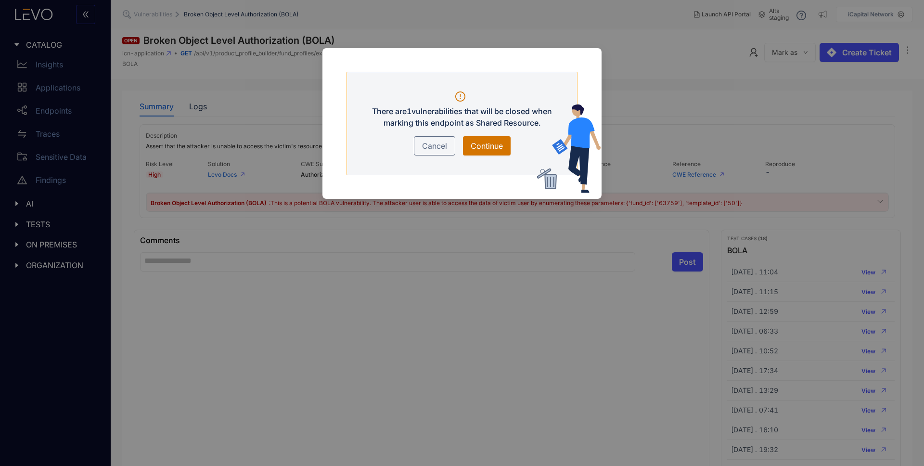
click at [479, 142] on span "Continue" at bounding box center [487, 146] width 32 height 12
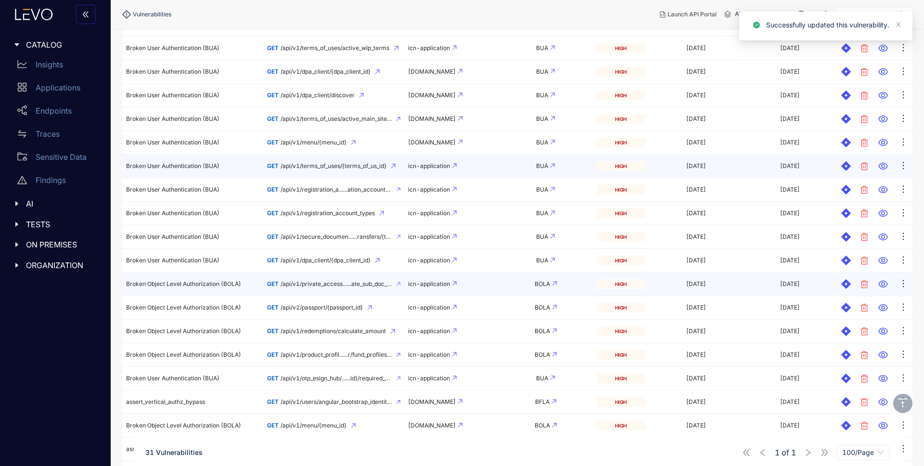
scroll to position [281, 0]
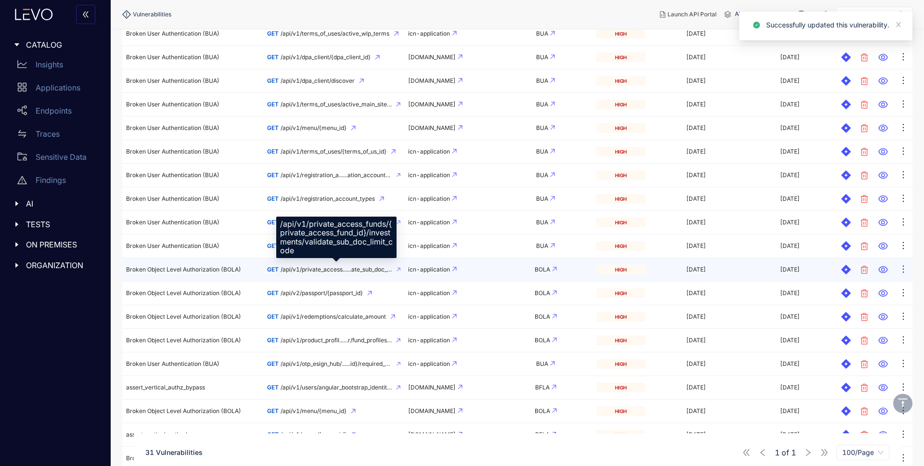
click at [313, 269] on span "/api/v1/private_access......ate_sub_doc_limit_code" at bounding box center [337, 269] width 112 height 7
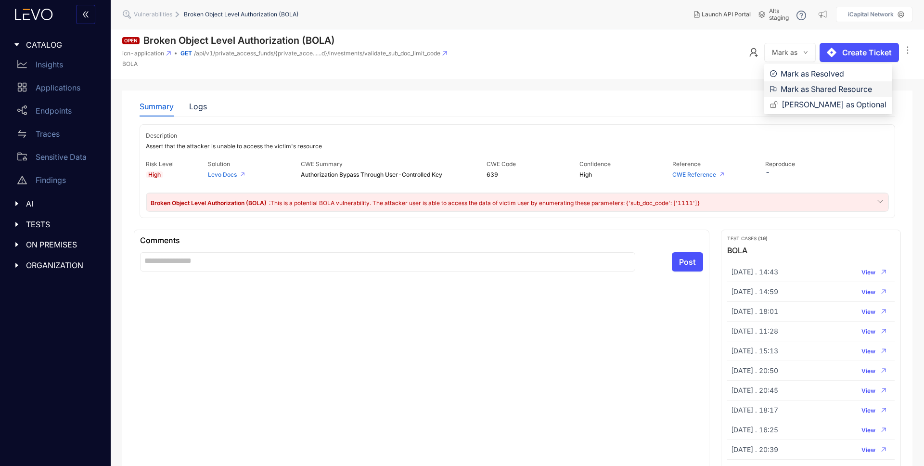
click at [796, 91] on span "Mark as Shared Resource" at bounding box center [834, 89] width 106 height 11
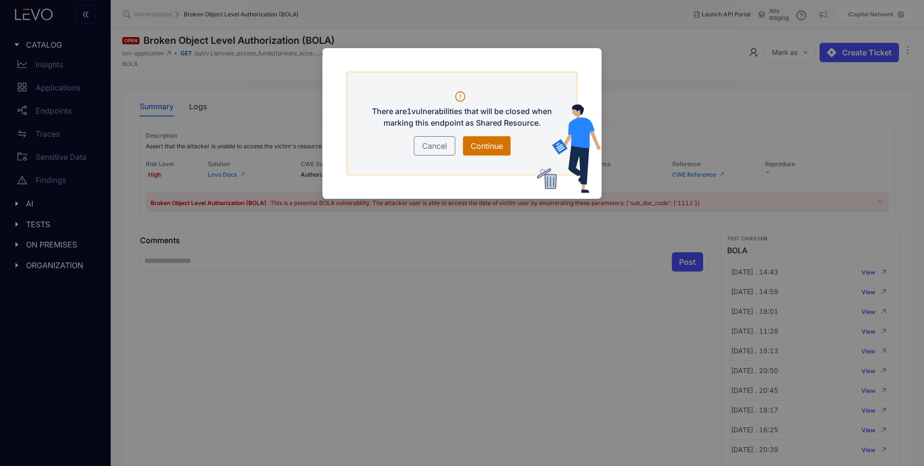
click at [492, 149] on span "Continue" at bounding box center [487, 146] width 32 height 12
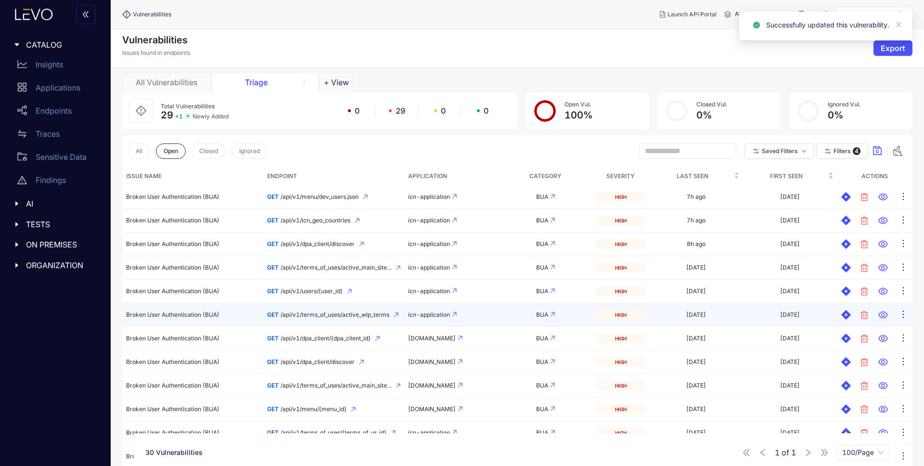
scroll to position [271, 0]
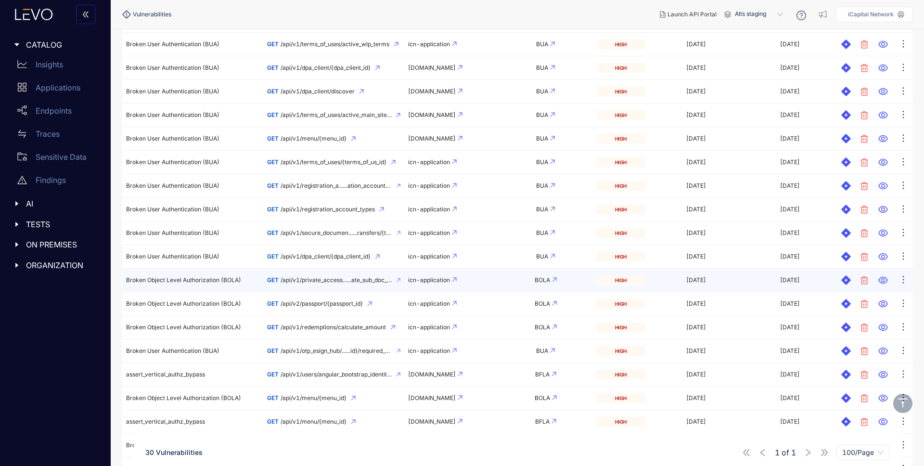
click at [324, 280] on span "/api/v1/private_access......ate_sub_doc_limit_code" at bounding box center [337, 280] width 112 height 7
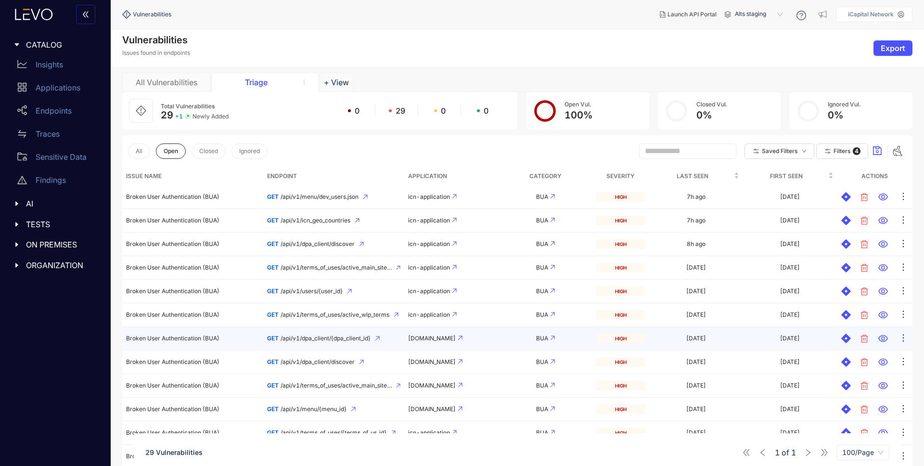
scroll to position [442, 0]
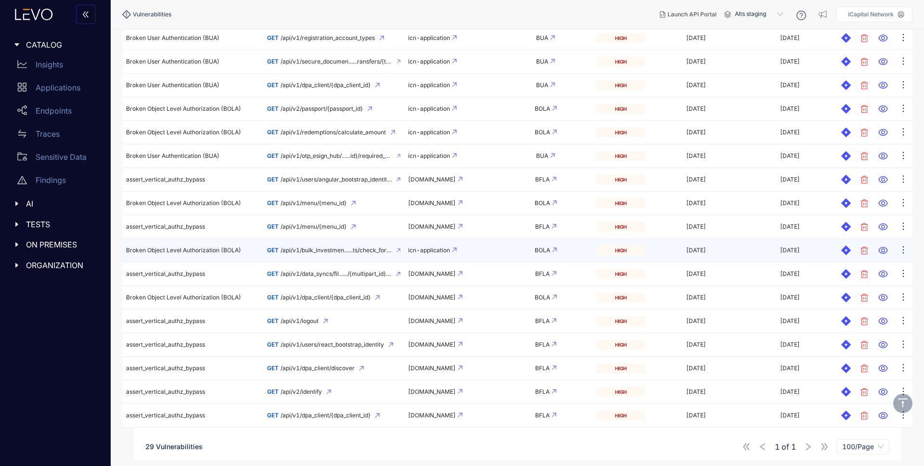
click at [323, 251] on span "/api/v1/bulk_investmen......ts/check_form_versions" at bounding box center [337, 250] width 112 height 7
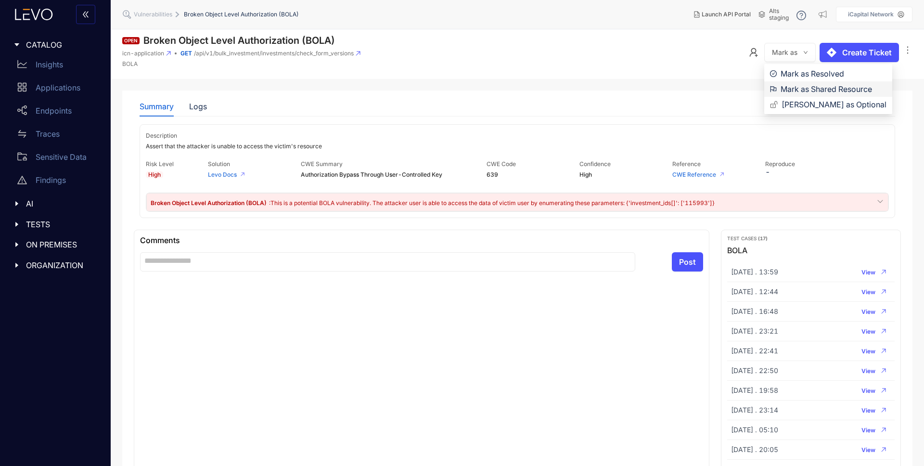
click at [794, 89] on span "Mark as Shared Resource" at bounding box center [834, 89] width 106 height 11
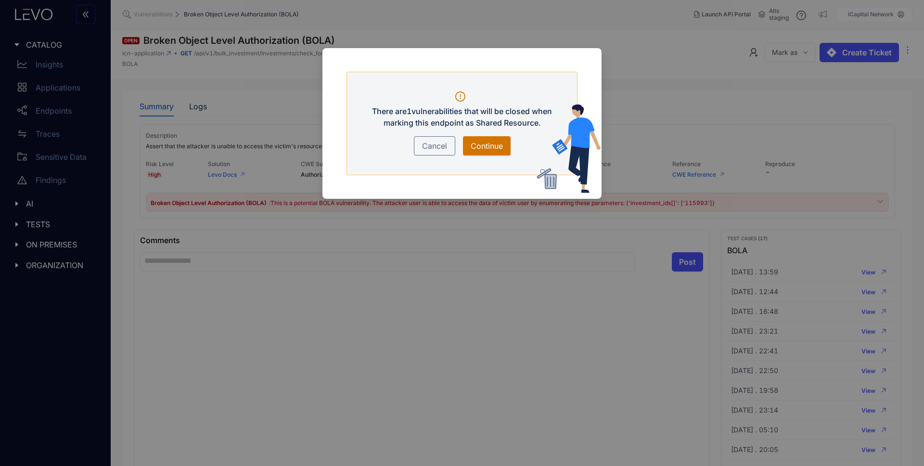
click at [491, 144] on span "Continue" at bounding box center [487, 146] width 32 height 12
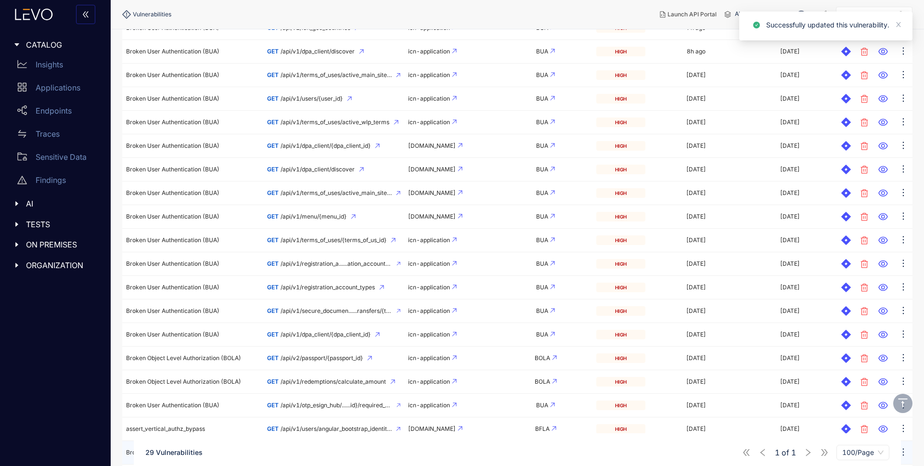
scroll to position [442, 0]
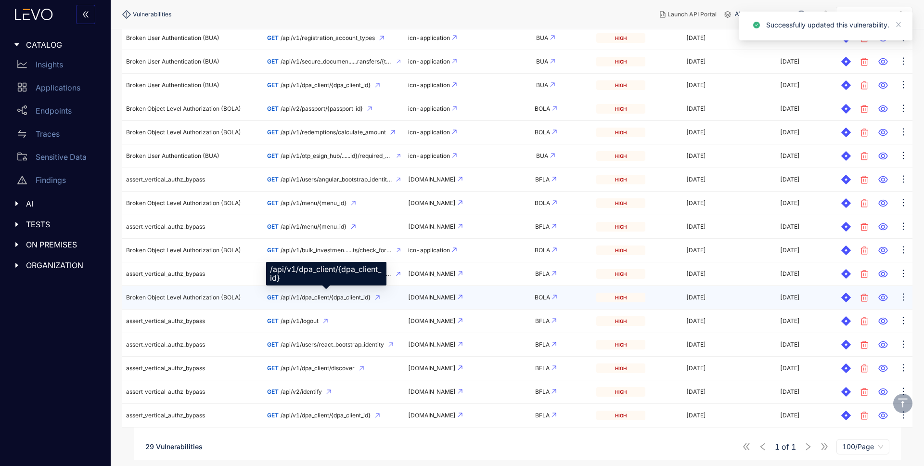
click at [300, 295] on span "/api/v1/dpa_client/{dpa_client_id}" at bounding box center [326, 297] width 90 height 7
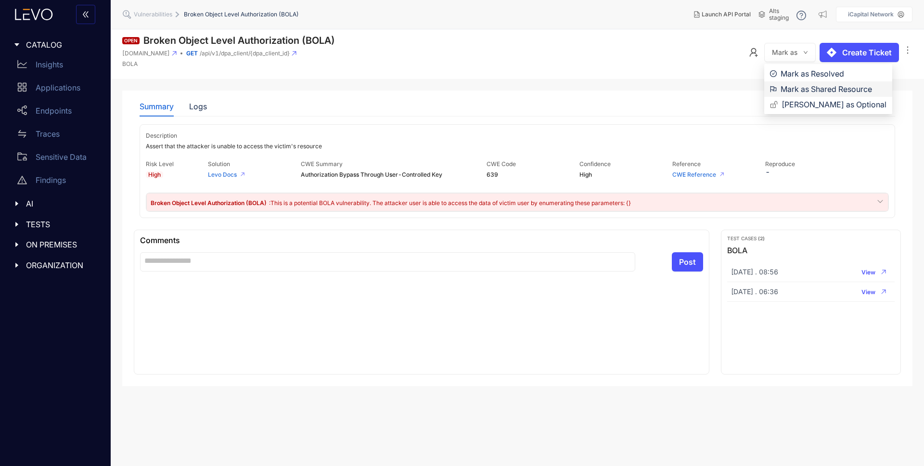
click at [797, 91] on span "Mark as Shared Resource" at bounding box center [834, 89] width 106 height 11
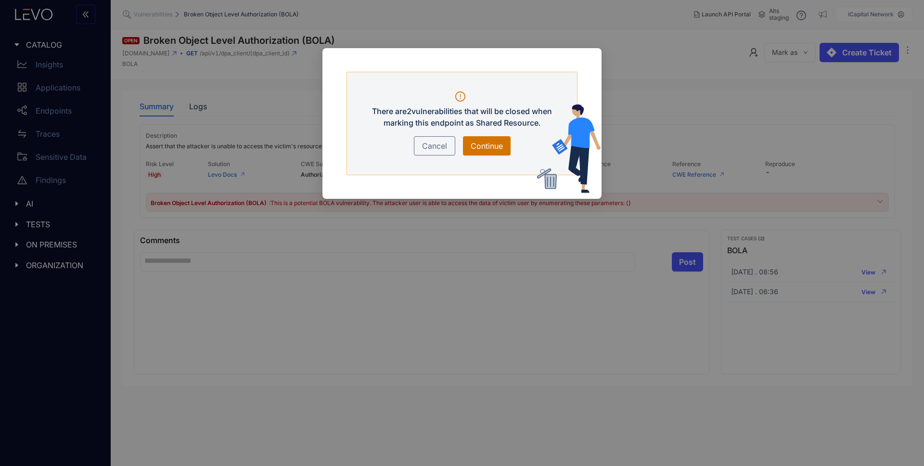
click at [493, 146] on span "Continue" at bounding box center [487, 146] width 32 height 12
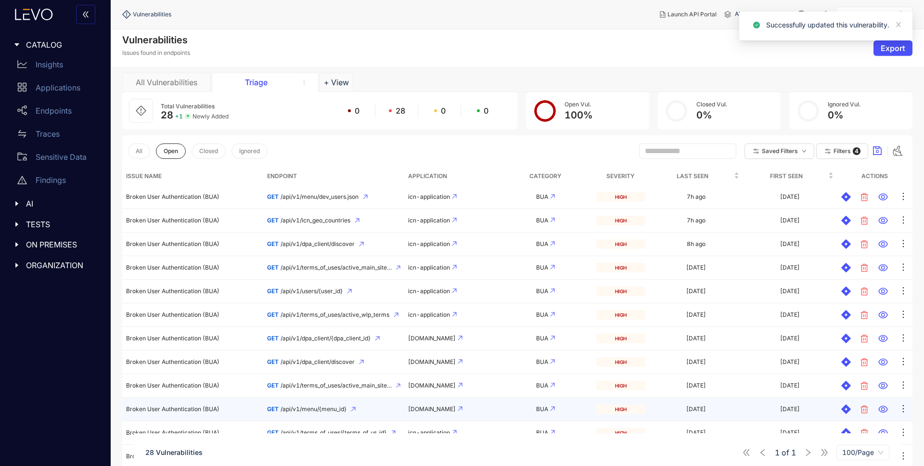
scroll to position [398, 0]
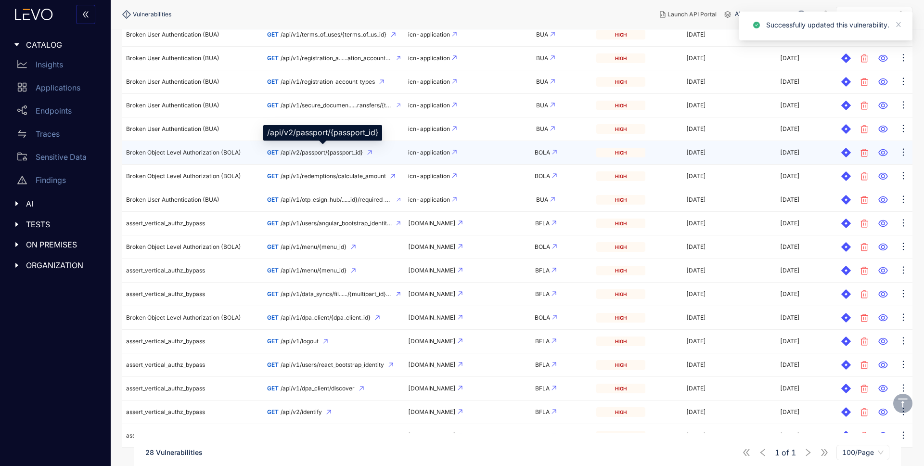
click at [316, 151] on span "/api/v2/passport/{passport_id}" at bounding box center [322, 152] width 82 height 7
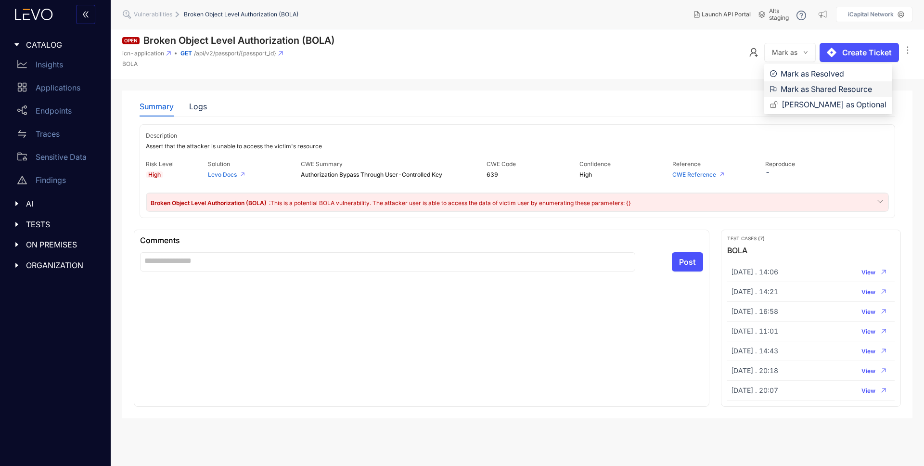
click at [809, 91] on span "Mark as Shared Resource" at bounding box center [834, 89] width 106 height 11
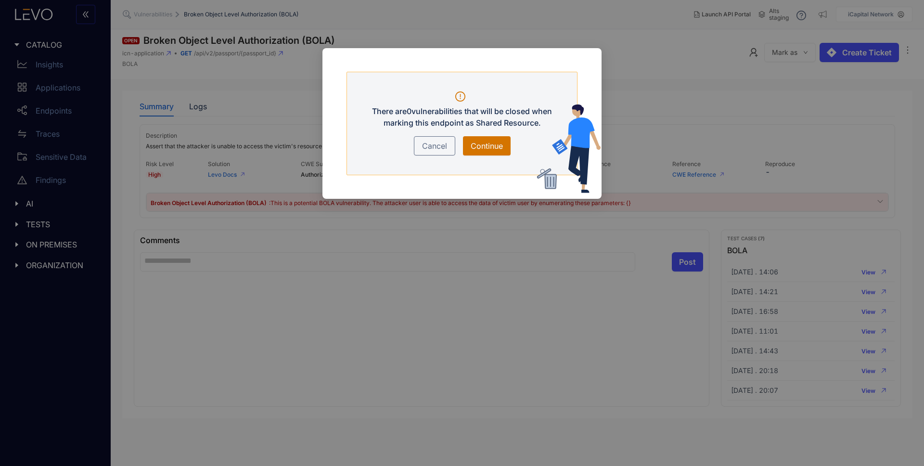
click at [487, 146] on span "Continue" at bounding box center [487, 146] width 32 height 12
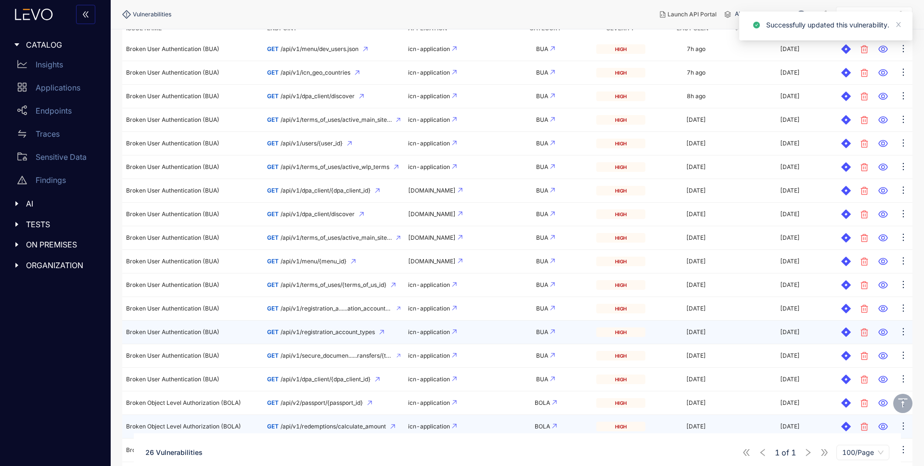
scroll to position [321, 0]
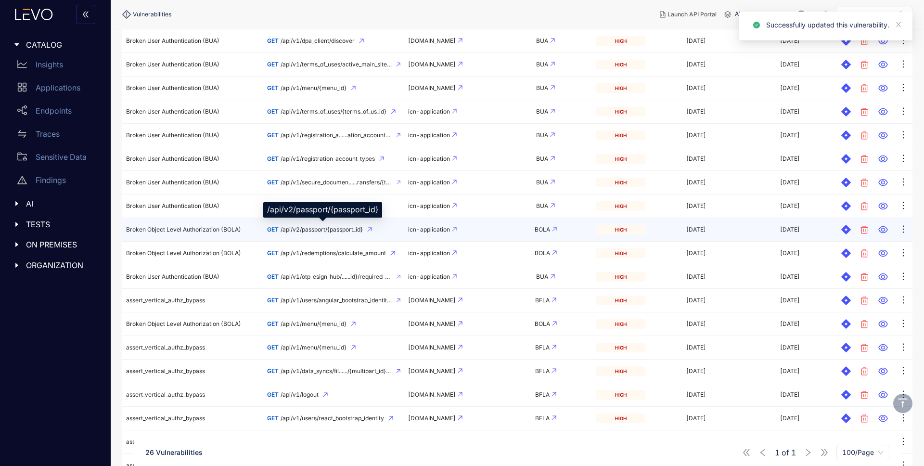
click at [301, 231] on span "/api/v2/passport/{passport_id}" at bounding box center [322, 229] width 82 height 7
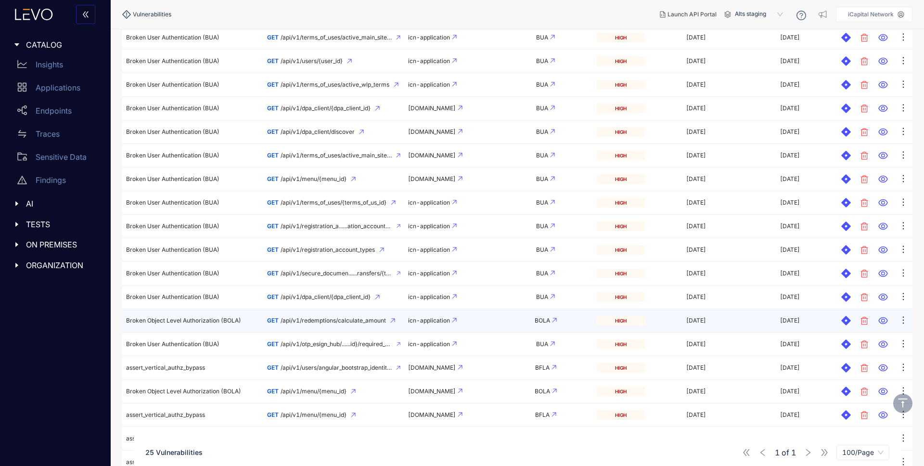
scroll to position [348, 0]
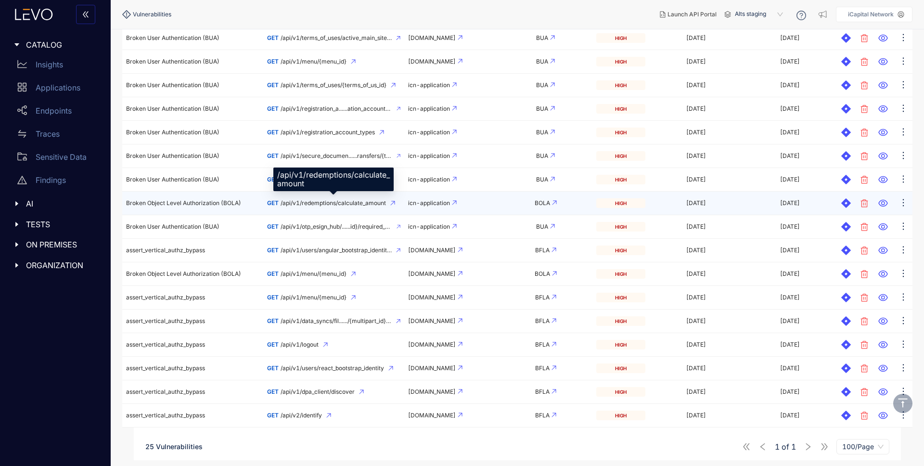
click at [301, 202] on span "/api/v1/redemptions/calculate_amount" at bounding box center [333, 203] width 105 height 7
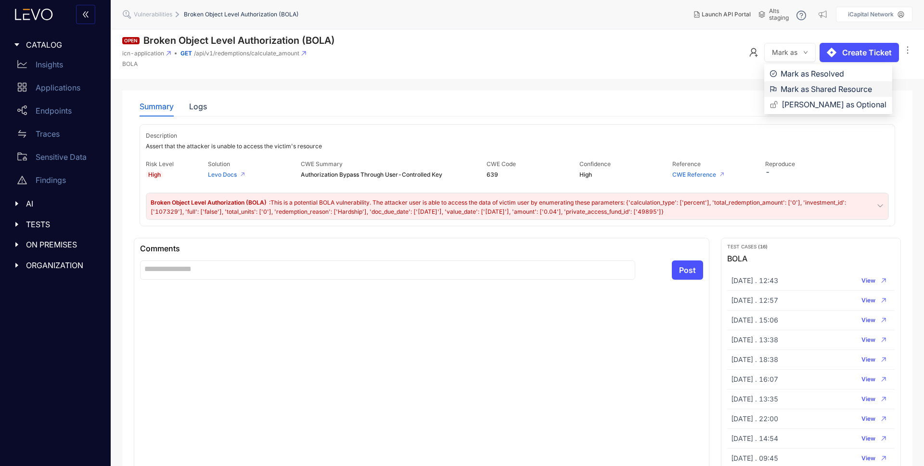
click at [794, 90] on span "Mark as Shared Resource" at bounding box center [834, 89] width 106 height 11
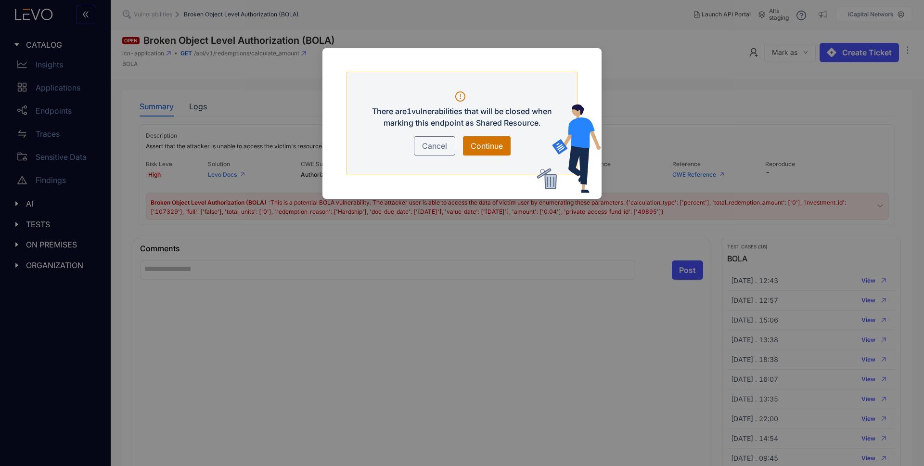
click at [479, 145] on span "Continue" at bounding box center [487, 146] width 32 height 12
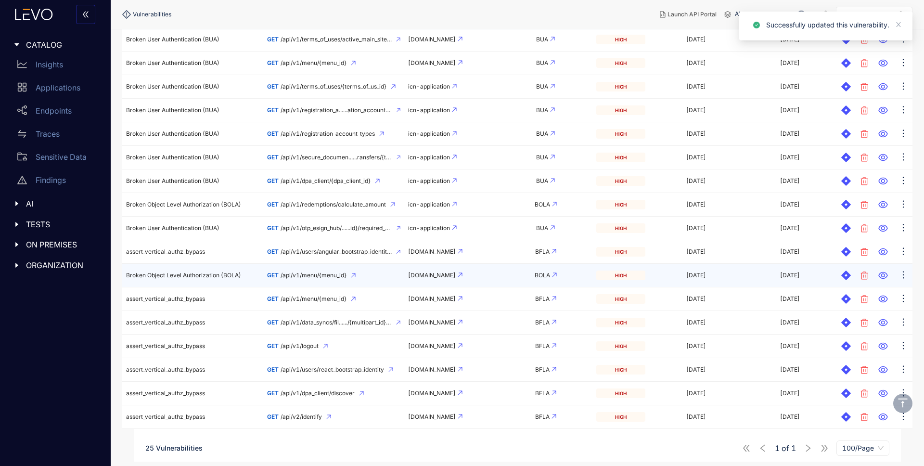
scroll to position [348, 0]
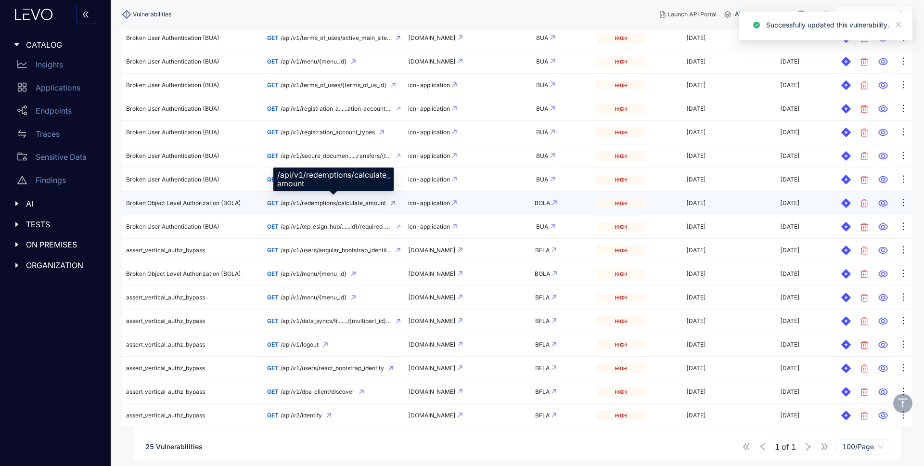
click at [342, 203] on span "/api/v1/redemptions/calculate_amount" at bounding box center [333, 203] width 105 height 7
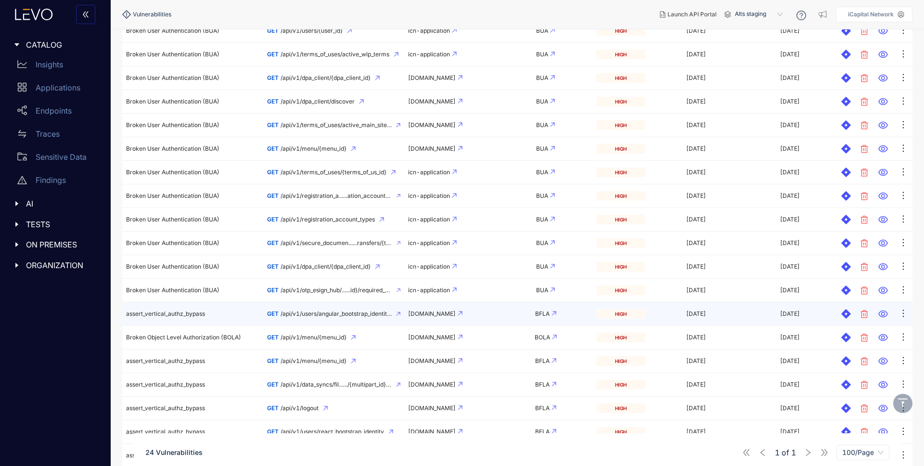
scroll to position [324, 0]
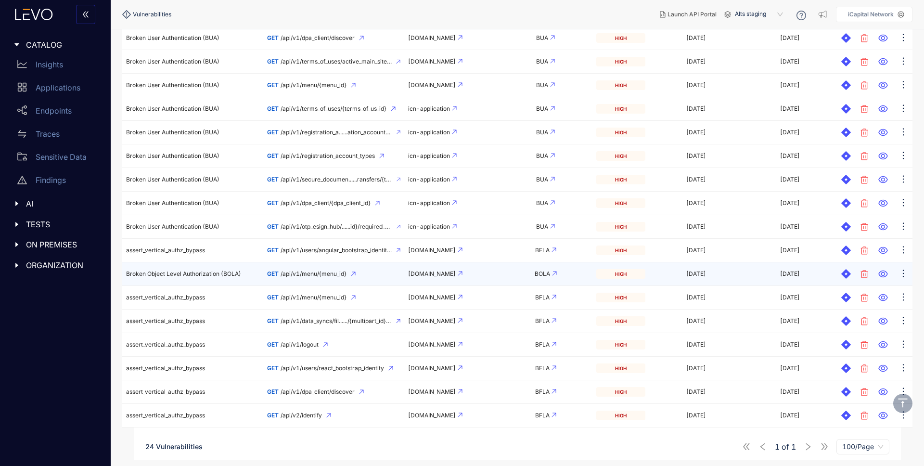
click at [317, 270] on td "GET /api/v1/menu/{menu_id}" at bounding box center [333, 274] width 141 height 24
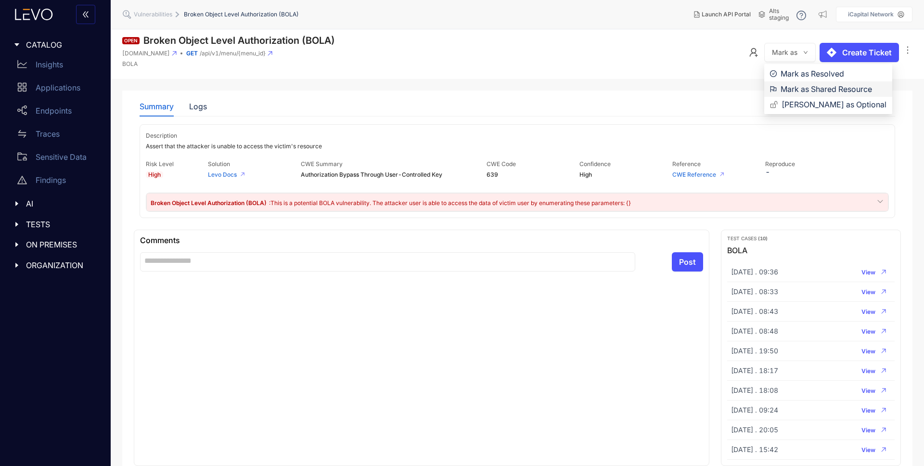
click at [799, 90] on span "Mark as Shared Resource" at bounding box center [834, 89] width 106 height 11
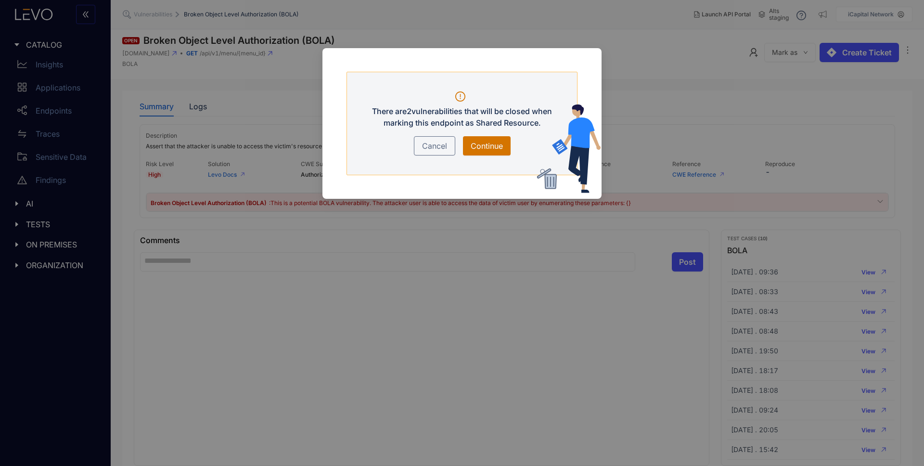
click at [481, 146] on span "Continue" at bounding box center [487, 146] width 32 height 12
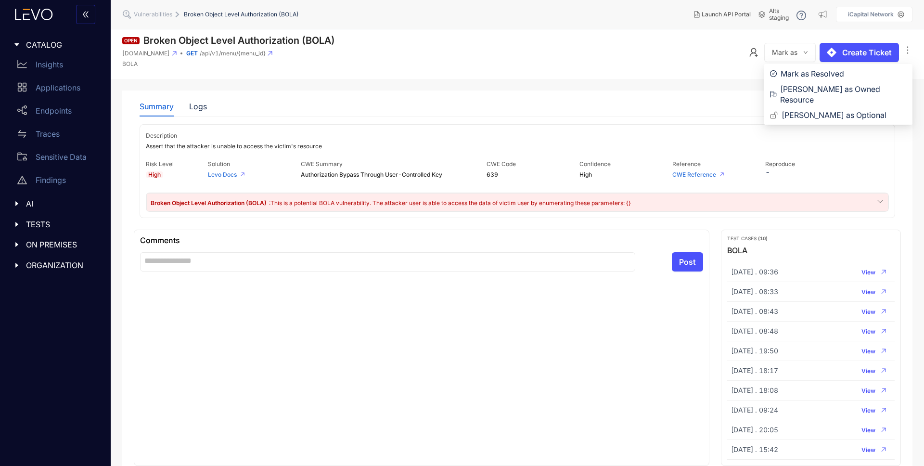
click at [787, 51] on span "Mark as" at bounding box center [785, 53] width 26 height 8
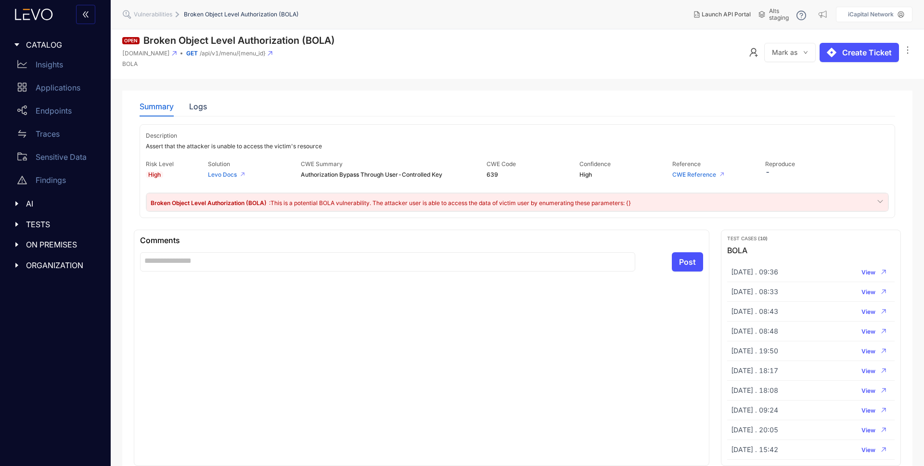
click at [426, 63] on header "Open Broken Object Level Authorization (BOLA) [DOMAIN_NAME] GET /api/v1/menu/{m…" at bounding box center [518, 54] width 814 height 50
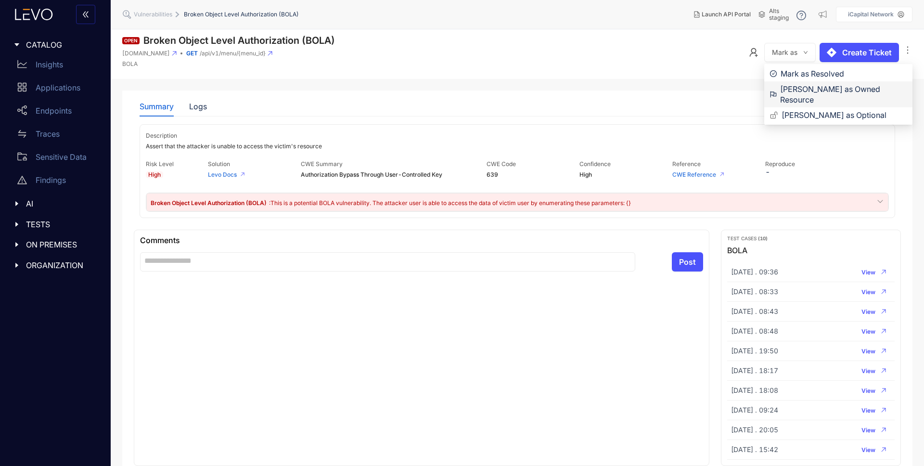
click at [803, 91] on span "[PERSON_NAME] as Owned Resource" at bounding box center [844, 94] width 127 height 21
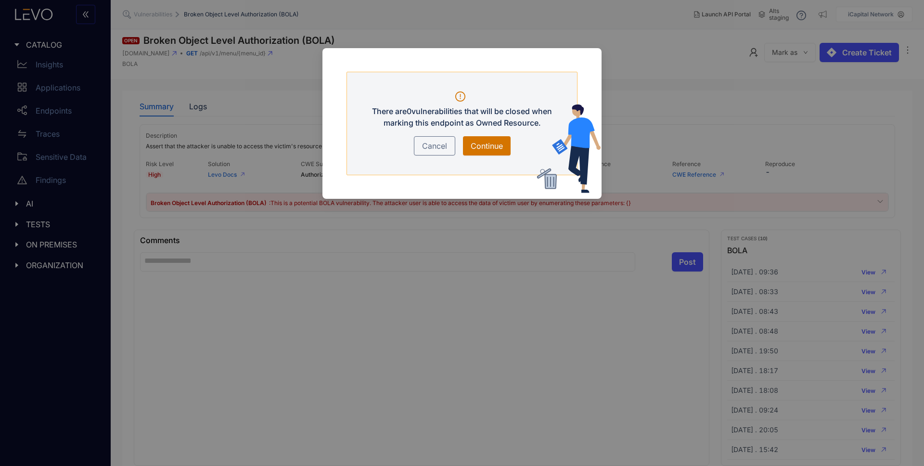
click at [496, 144] on span "Continue" at bounding box center [487, 146] width 32 height 12
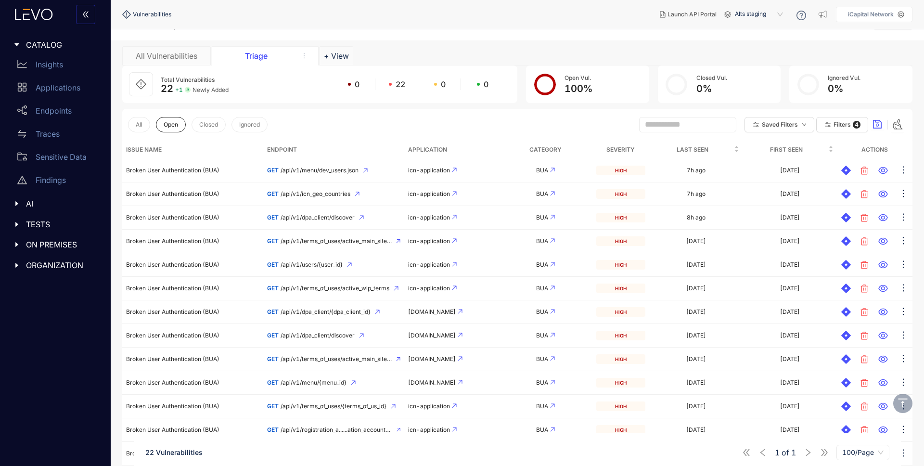
scroll to position [15, 0]
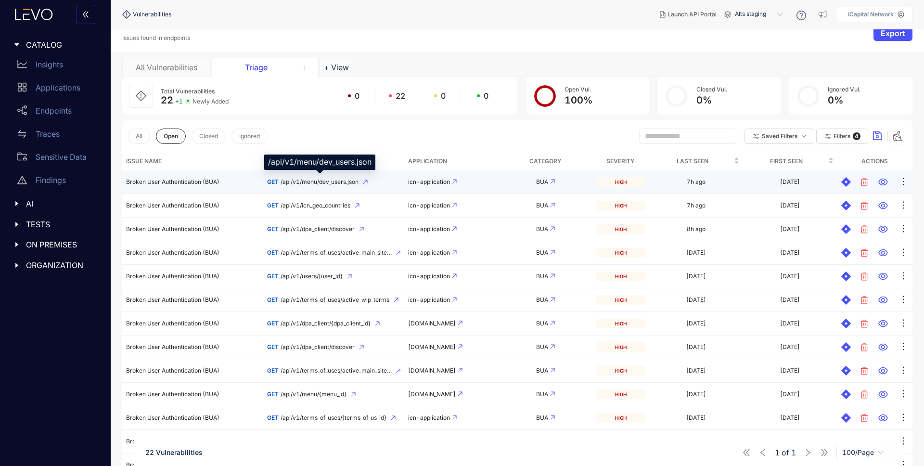
click at [325, 182] on span "/api/v1/menu/dev_users.json" at bounding box center [320, 182] width 78 height 7
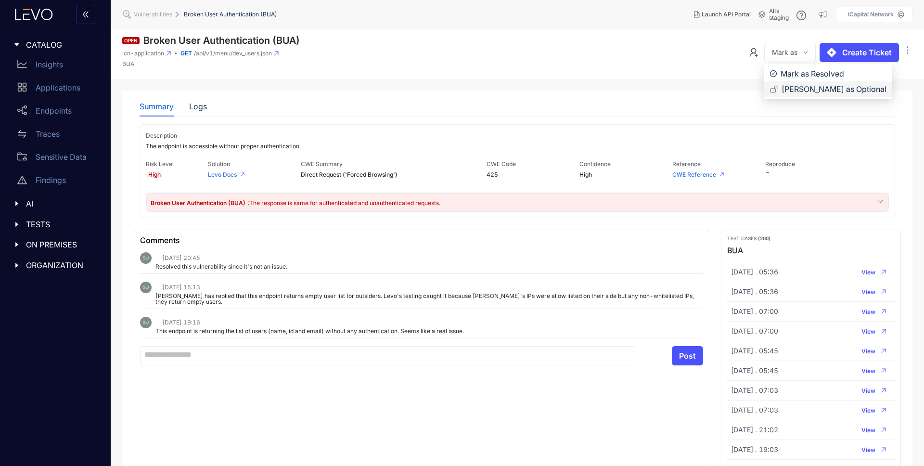
click at [812, 90] on span "[PERSON_NAME] as Optional" at bounding box center [834, 89] width 105 height 11
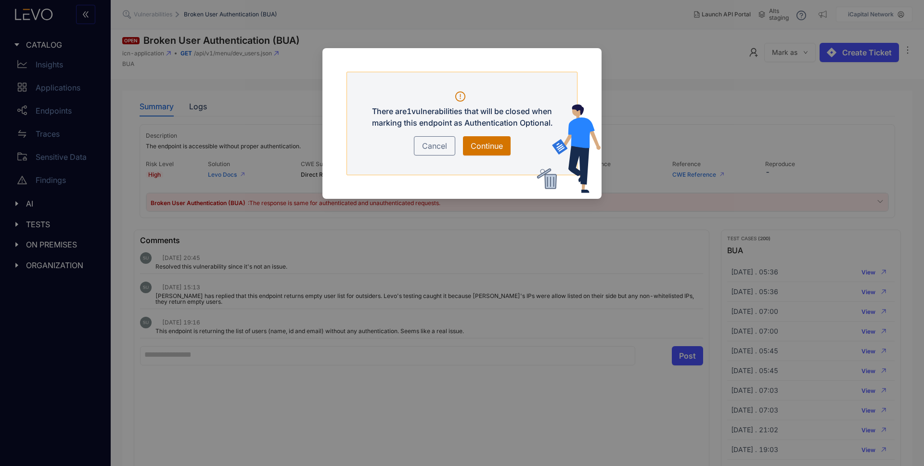
click at [482, 144] on span "Continue" at bounding box center [487, 146] width 32 height 12
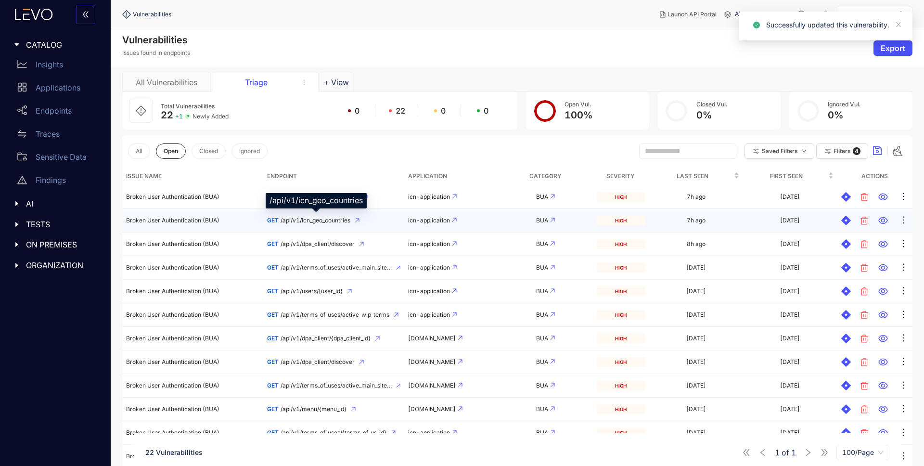
click at [330, 222] on span "/api/v1/icn_geo_countries" at bounding box center [316, 220] width 70 height 7
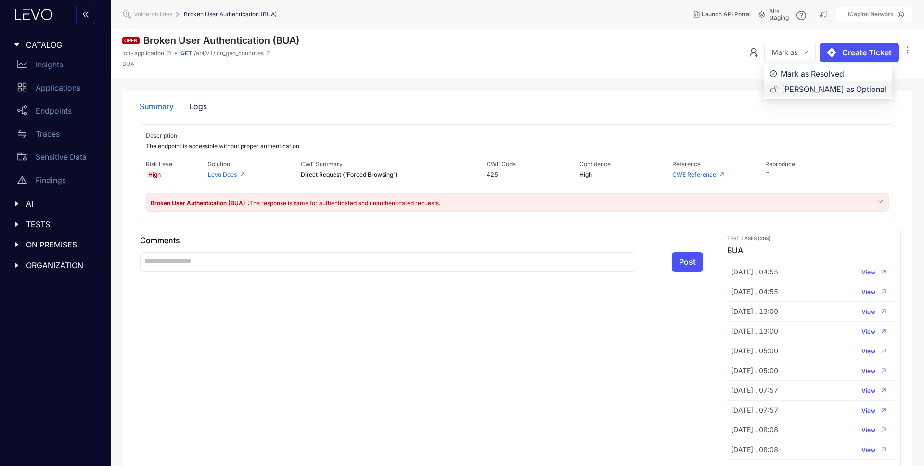
click at [797, 90] on span "[PERSON_NAME] as Optional" at bounding box center [834, 89] width 105 height 11
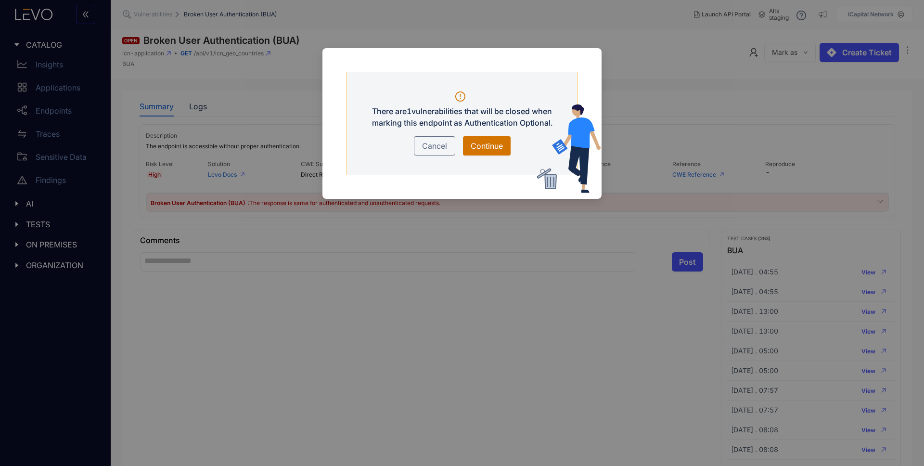
click at [478, 141] on span "Continue" at bounding box center [487, 146] width 32 height 12
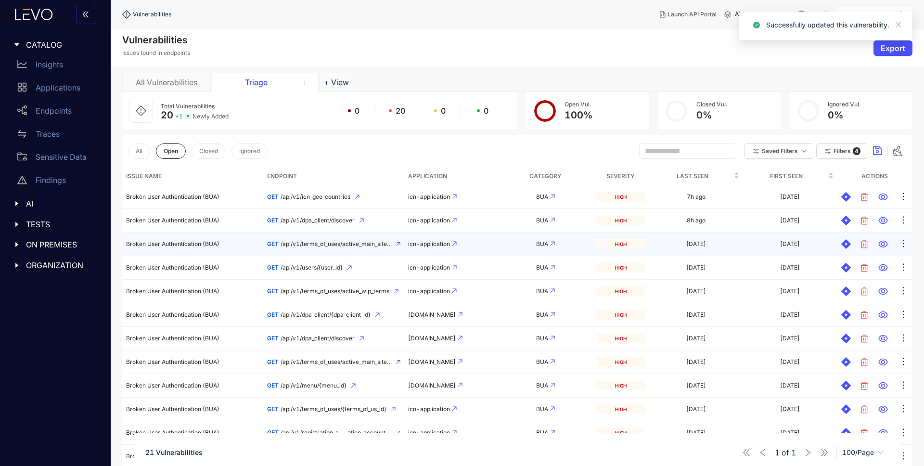
click at [346, 246] on span "/api/v1/terms_of_uses/active_main_site_terms" at bounding box center [336, 244] width 111 height 7
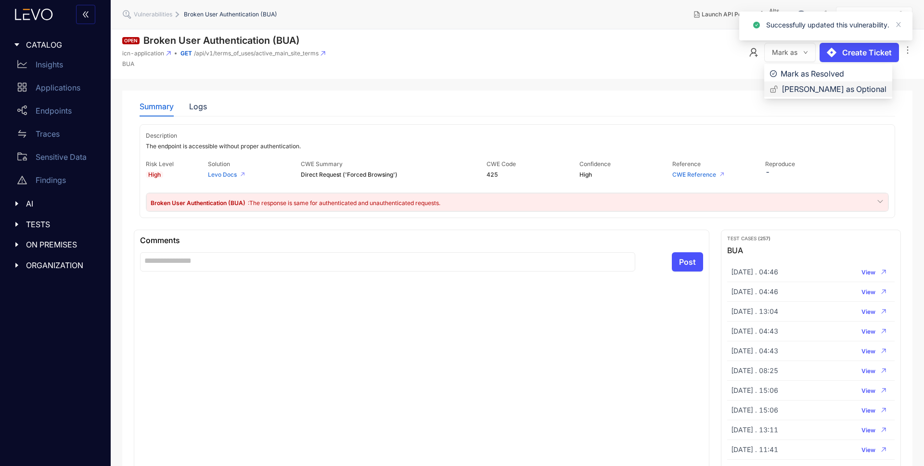
click at [808, 88] on span "[PERSON_NAME] as Optional" at bounding box center [834, 89] width 105 height 11
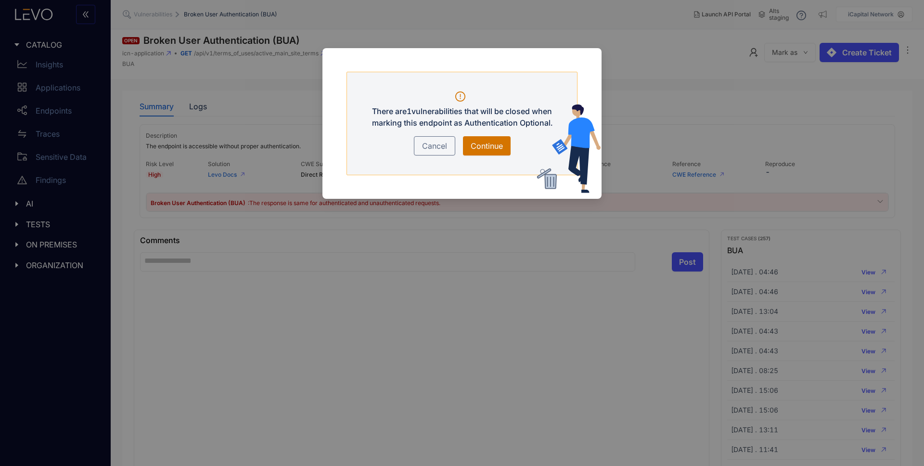
click at [491, 143] on span "Continue" at bounding box center [487, 146] width 32 height 12
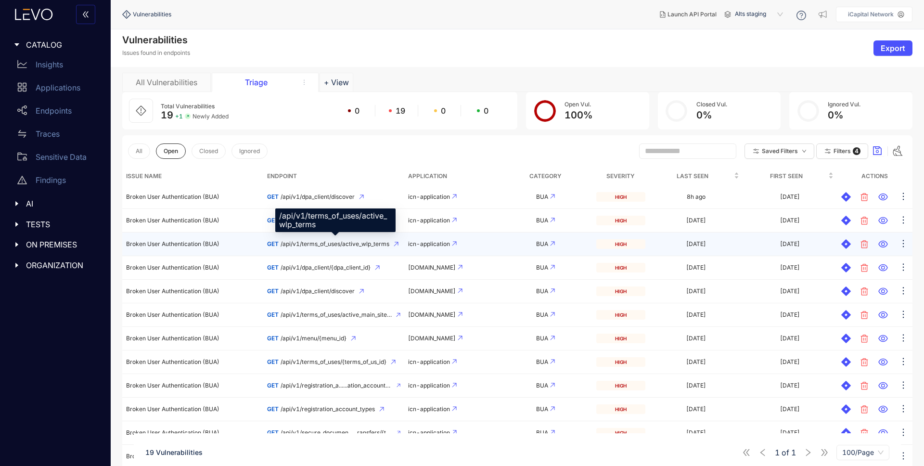
click at [325, 244] on span "/api/v1/terms_of_uses/active_wlp_terms" at bounding box center [335, 244] width 109 height 7
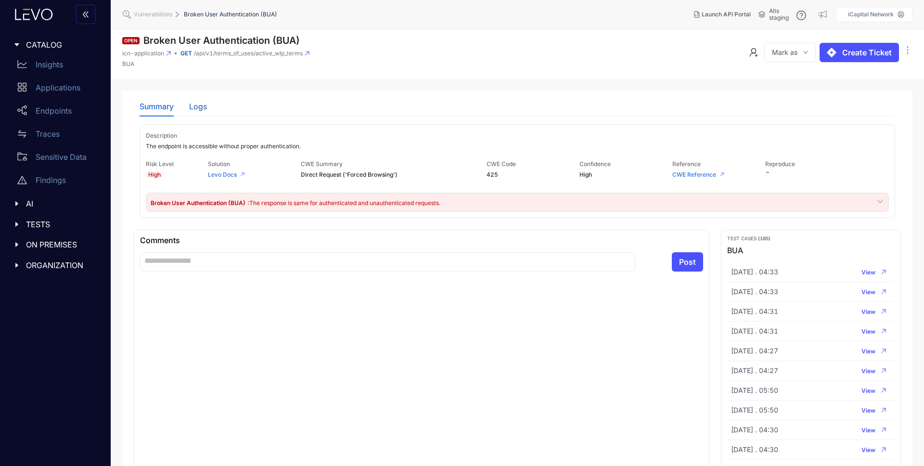
click at [196, 109] on div "Logs" at bounding box center [198, 106] width 18 height 9
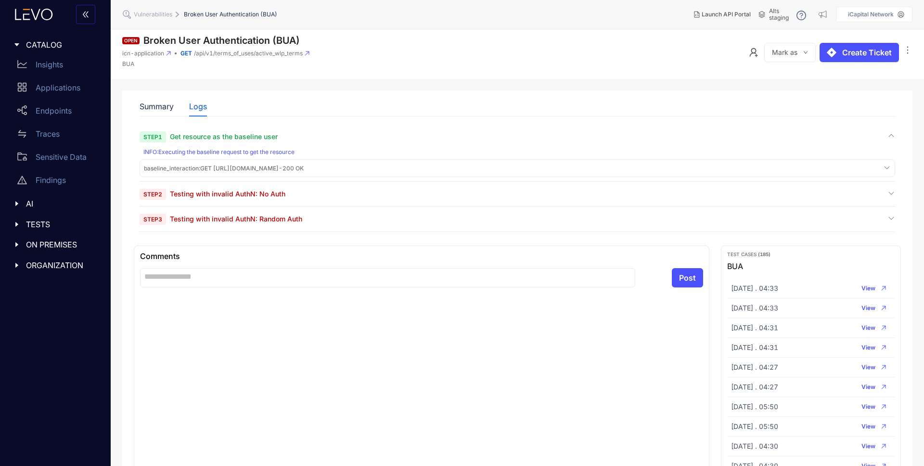
click at [258, 195] on span "Testing with invalid AuthN: No Auth" at bounding box center [228, 194] width 116 height 8
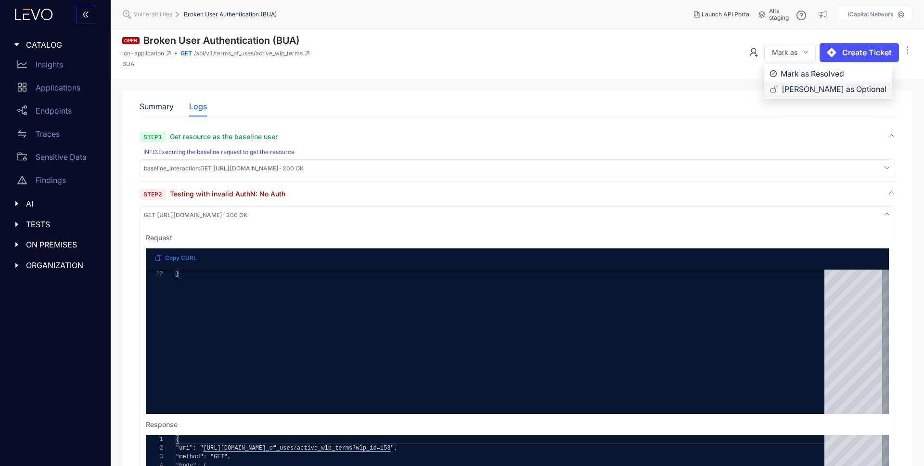
click at [807, 90] on span "[PERSON_NAME] as Optional" at bounding box center [834, 89] width 105 height 11
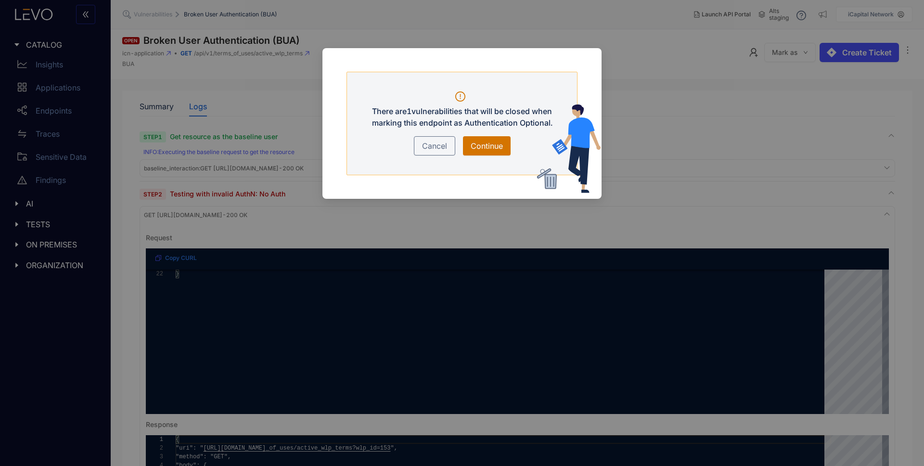
click at [476, 145] on span "Continue" at bounding box center [487, 146] width 32 height 12
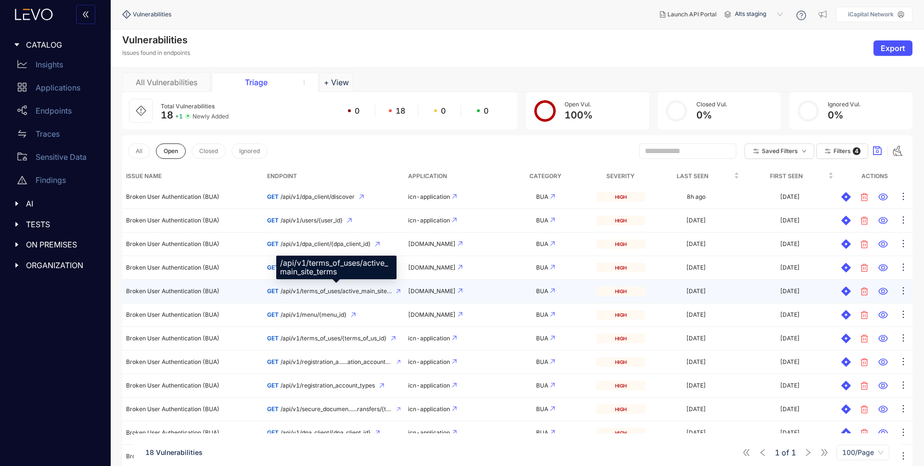
click at [330, 293] on span "/api/v1/terms_of_uses/active_main_site_terms" at bounding box center [336, 291] width 111 height 7
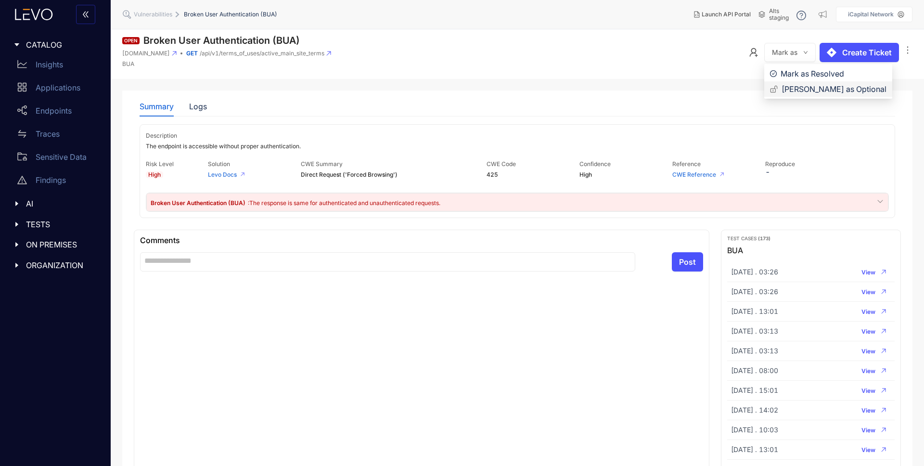
click at [801, 91] on span "[PERSON_NAME] as Optional" at bounding box center [834, 89] width 105 height 11
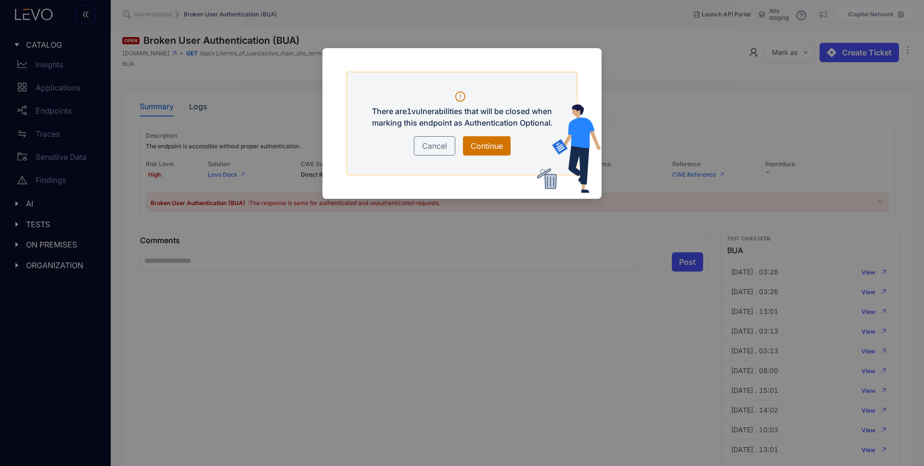
click at [498, 149] on span "Continue" at bounding box center [487, 146] width 32 height 12
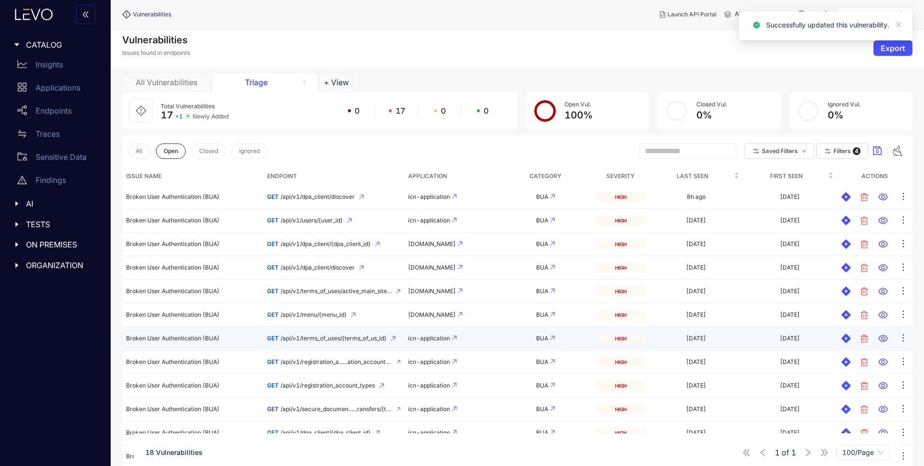
click at [350, 340] on span "/api/v1/terms_of_uses/{terms_of_us_id}" at bounding box center [334, 338] width 106 height 7
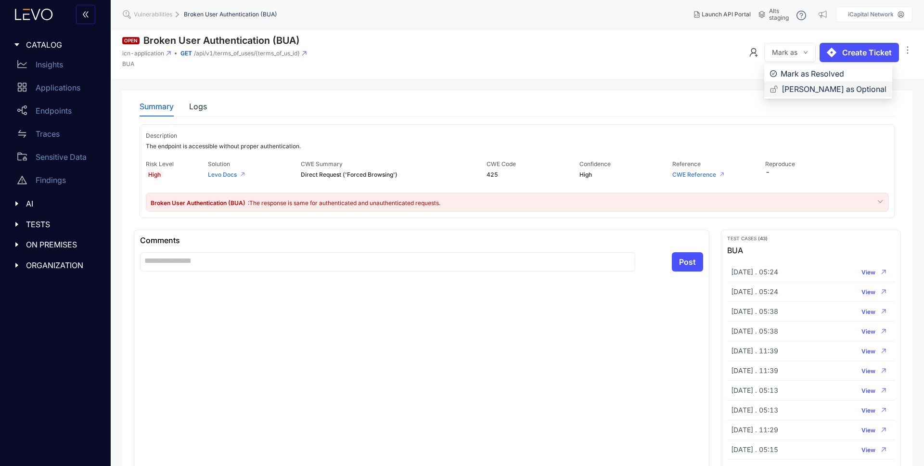
click at [799, 91] on span "[PERSON_NAME] as Optional" at bounding box center [834, 89] width 105 height 11
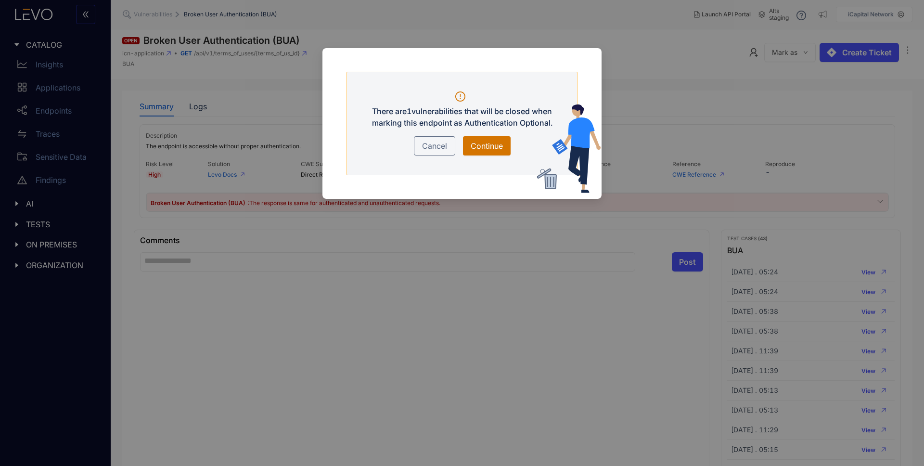
click at [488, 144] on span "Continue" at bounding box center [487, 146] width 32 height 12
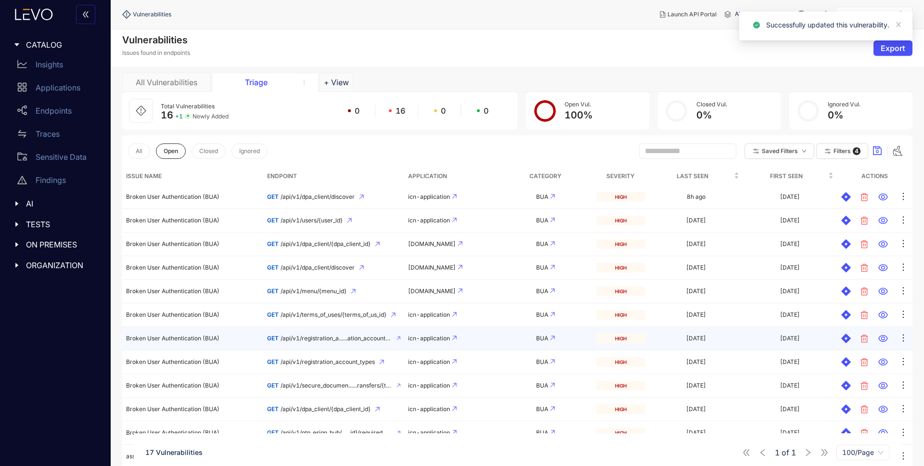
scroll to position [87, 0]
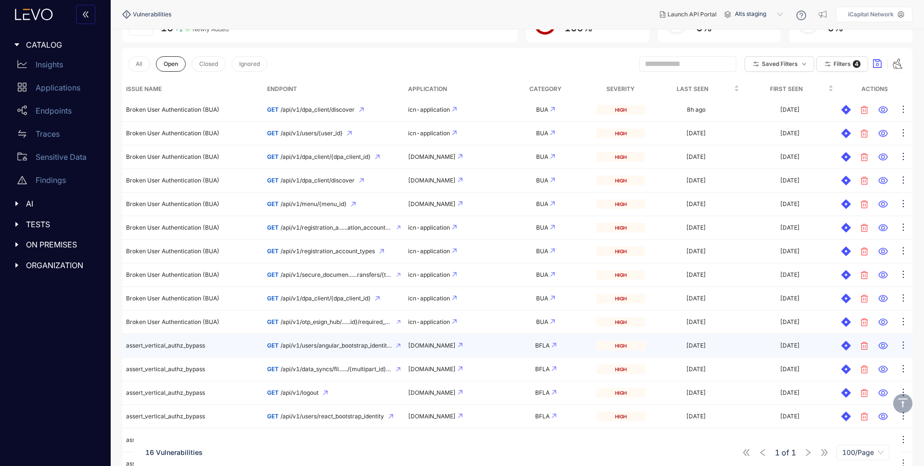
click at [320, 347] on span "/api/v1/users/angular_bootstrap_identity.json" at bounding box center [336, 345] width 111 height 7
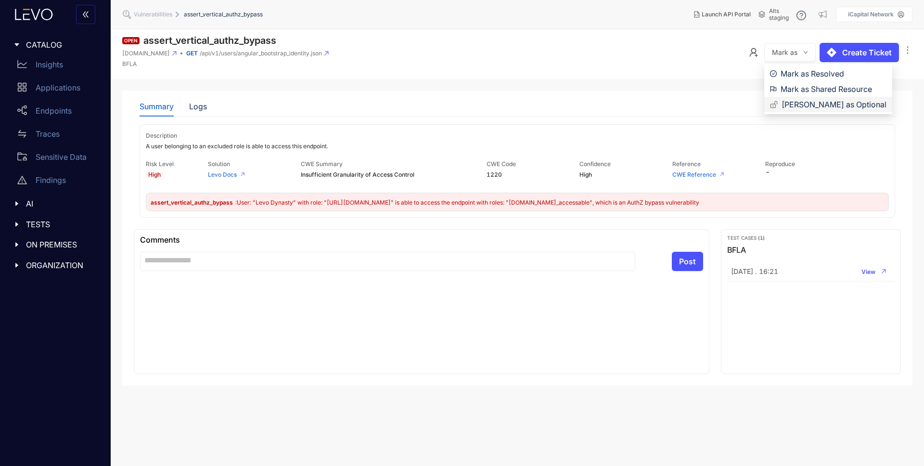
click at [804, 104] on span "[PERSON_NAME] as Optional" at bounding box center [834, 104] width 105 height 11
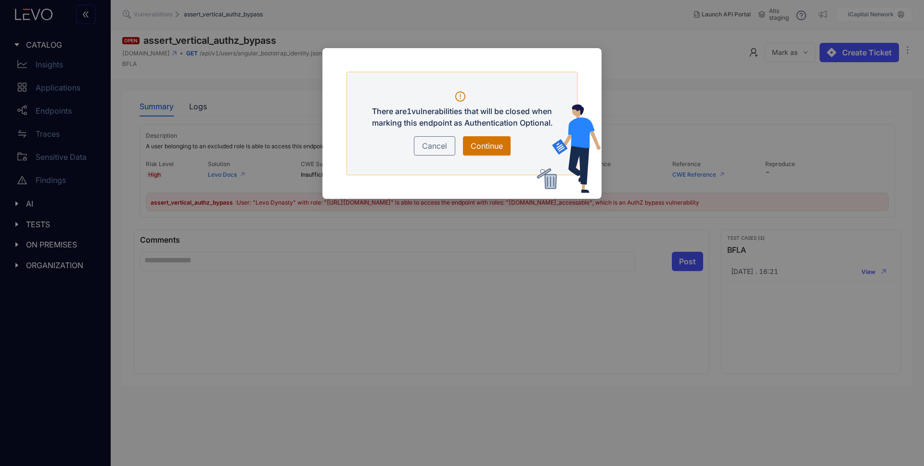
click at [485, 144] on span "Continue" at bounding box center [487, 146] width 32 height 12
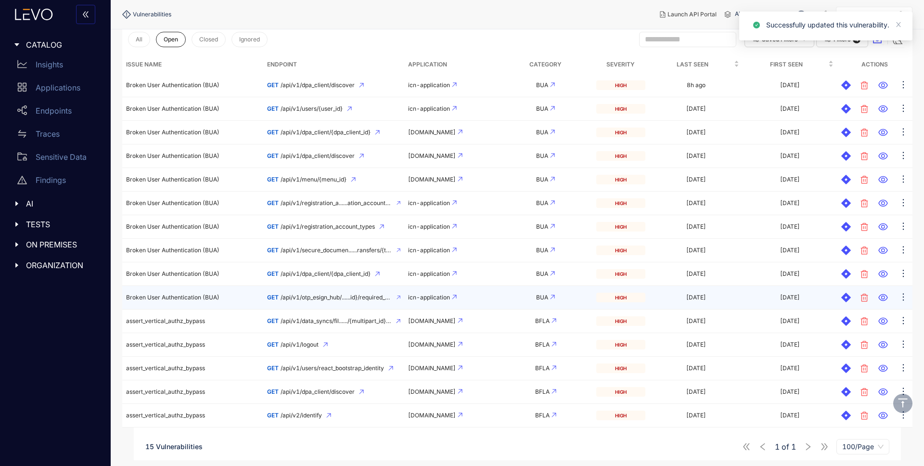
scroll to position [112, 0]
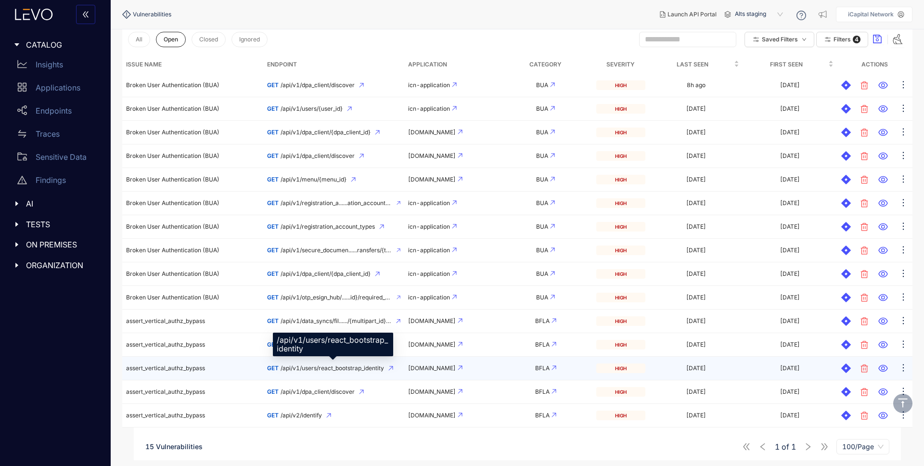
click at [332, 369] on span "/api/v1/users/react_bootstrap_identity" at bounding box center [333, 368] width 104 height 7
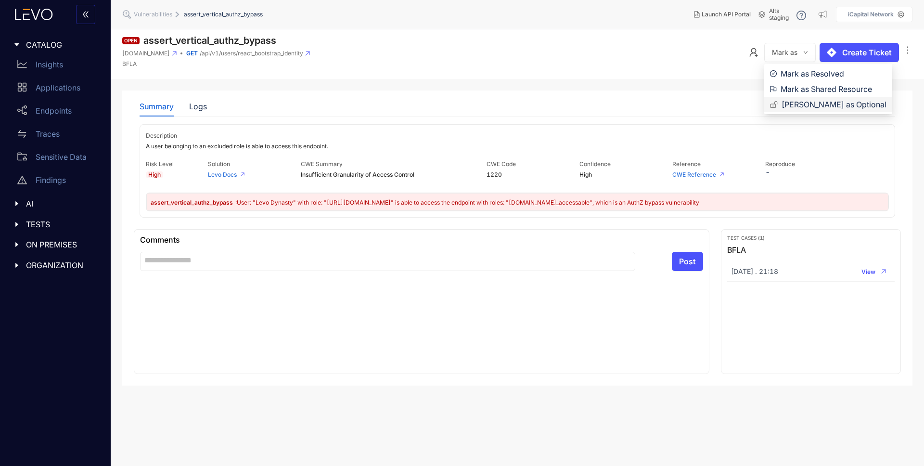
click at [797, 102] on span "[PERSON_NAME] as Optional" at bounding box center [834, 104] width 105 height 11
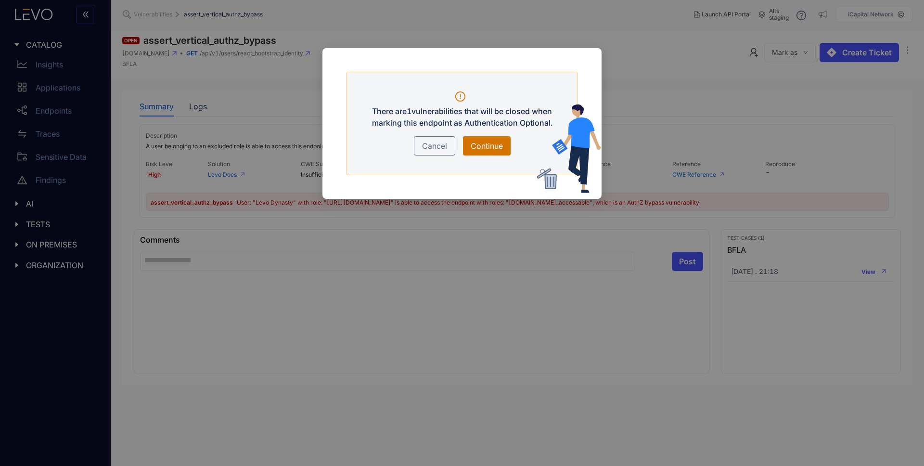
click at [480, 143] on span "Continue" at bounding box center [487, 146] width 32 height 12
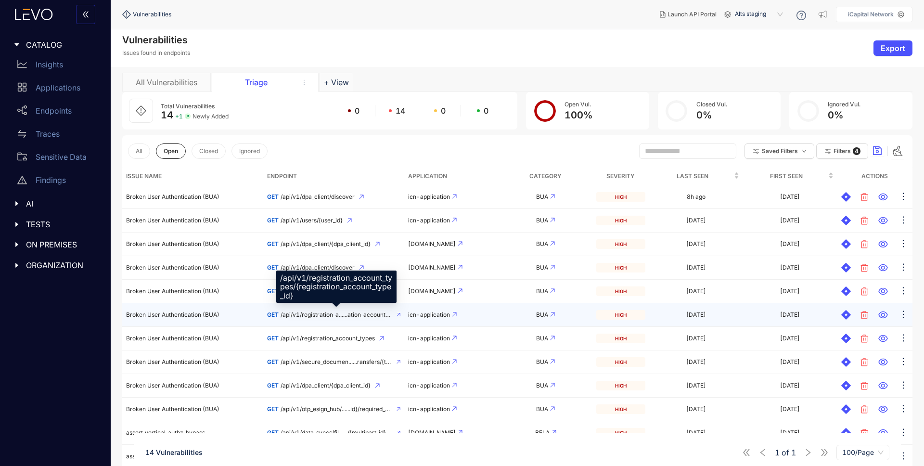
click at [366, 316] on span "/api/v1/registration_a......ation_account_type_id}" at bounding box center [337, 315] width 112 height 7
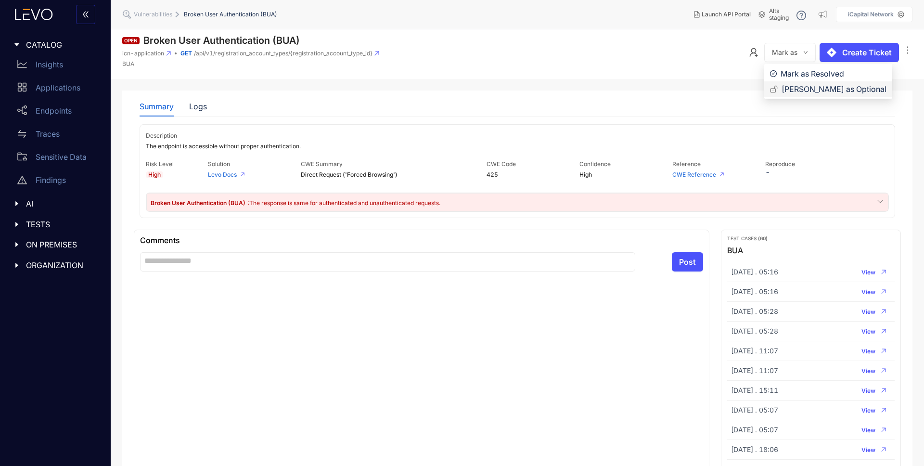
click at [808, 87] on span "[PERSON_NAME] as Optional" at bounding box center [834, 89] width 105 height 11
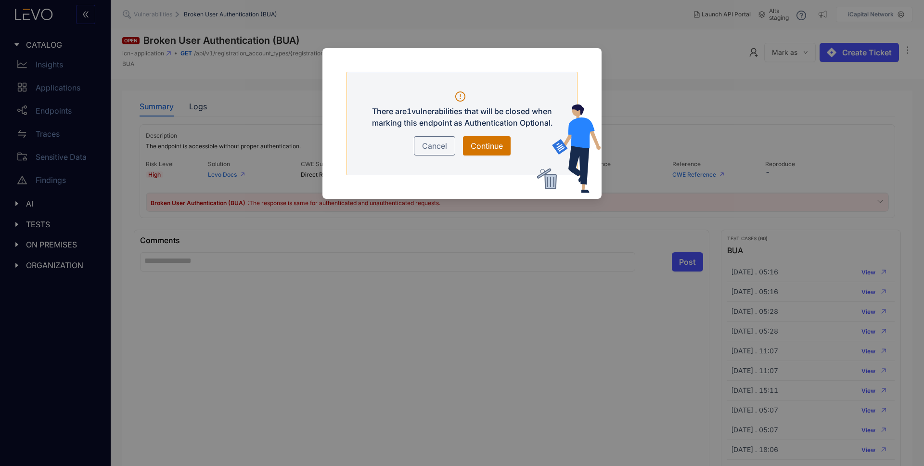
click at [495, 141] on span "Continue" at bounding box center [487, 146] width 32 height 12
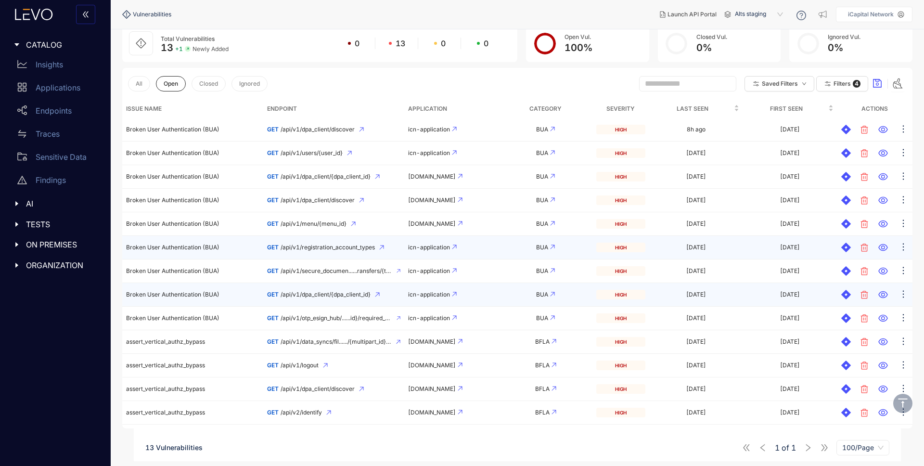
scroll to position [68, 0]
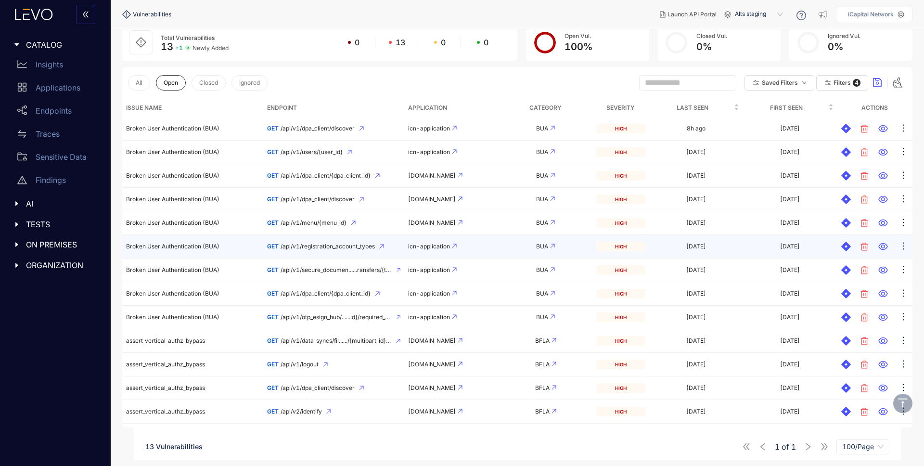
click at [318, 248] on span "/api/v1/registration_account_types" at bounding box center [328, 246] width 94 height 7
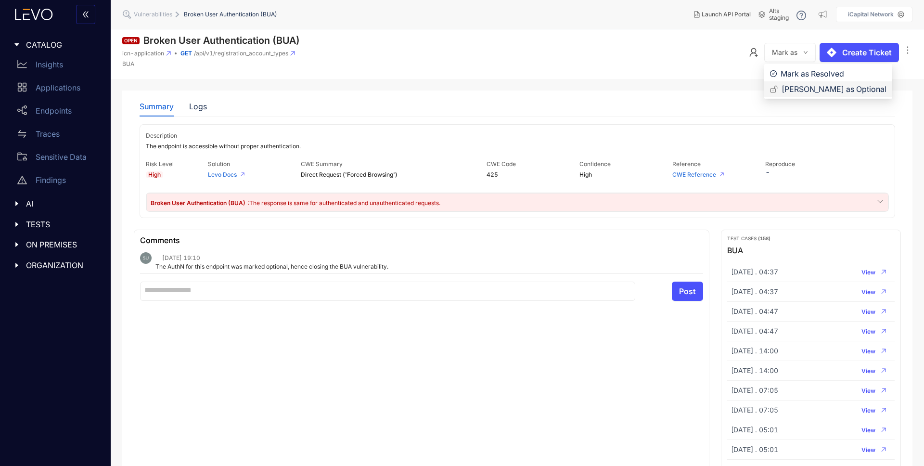
click at [811, 90] on span "[PERSON_NAME] as Optional" at bounding box center [834, 89] width 105 height 11
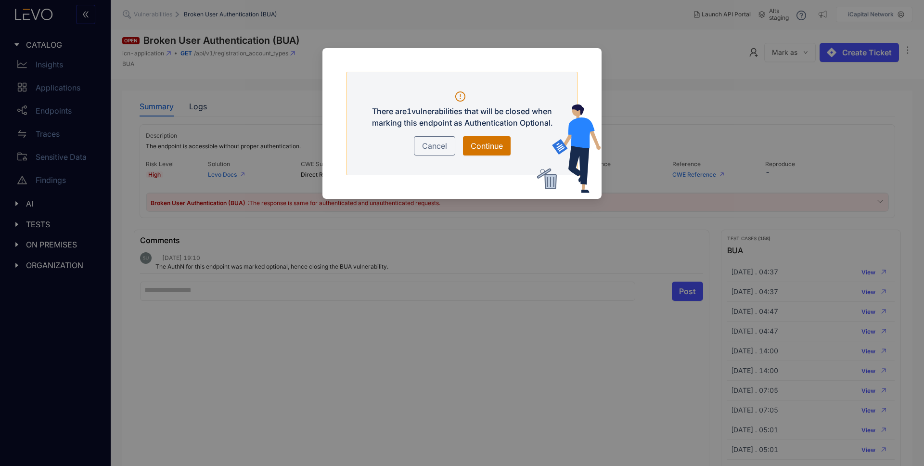
click at [493, 145] on span "Continue" at bounding box center [487, 146] width 32 height 12
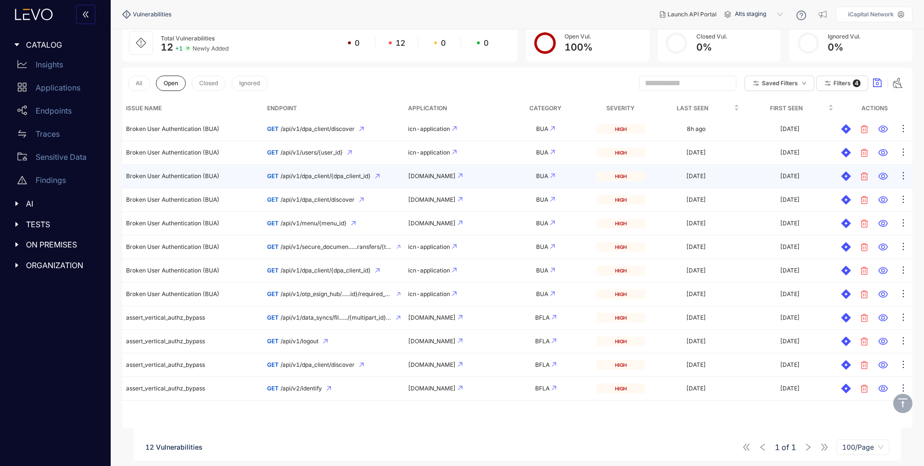
scroll to position [68, 0]
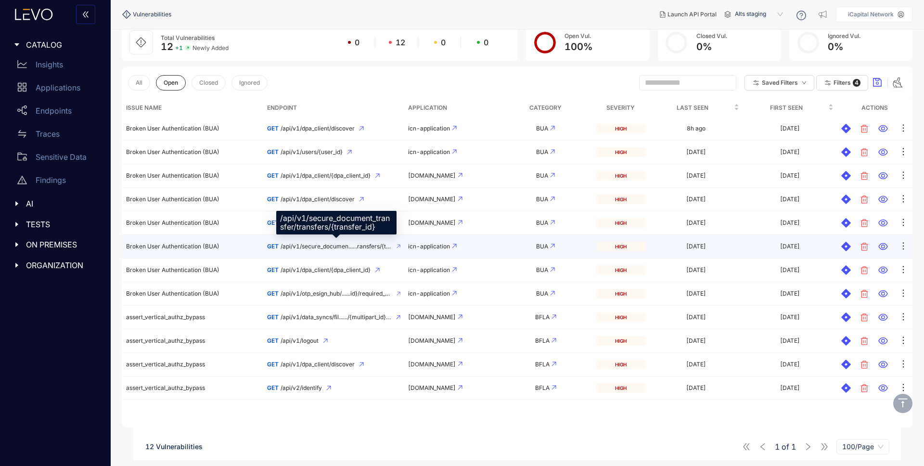
click at [310, 249] on span "/api/v1/secure_documen......ransfers/{transfer_id}" at bounding box center [337, 246] width 112 height 7
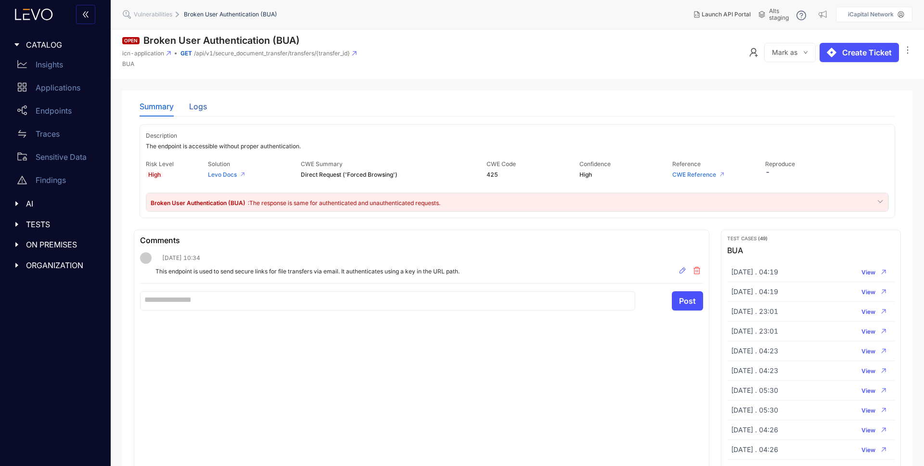
click at [199, 104] on div "Logs" at bounding box center [198, 106] width 18 height 9
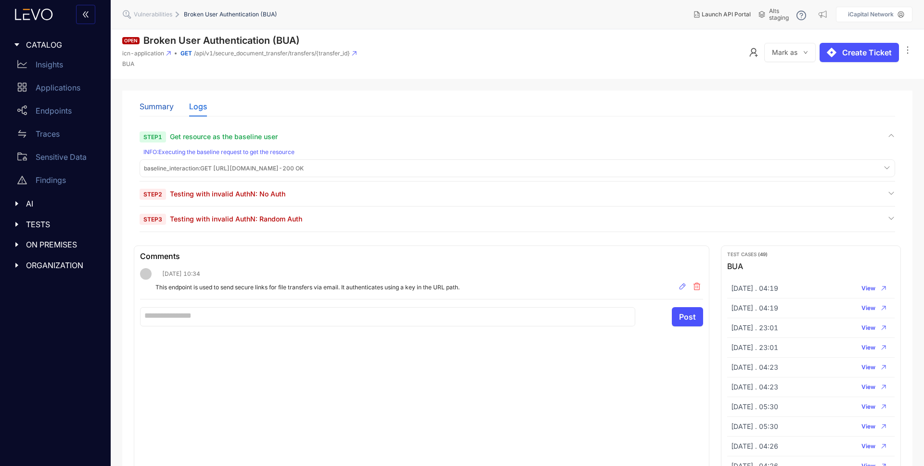
click at [148, 109] on div "Summary" at bounding box center [157, 106] width 34 height 9
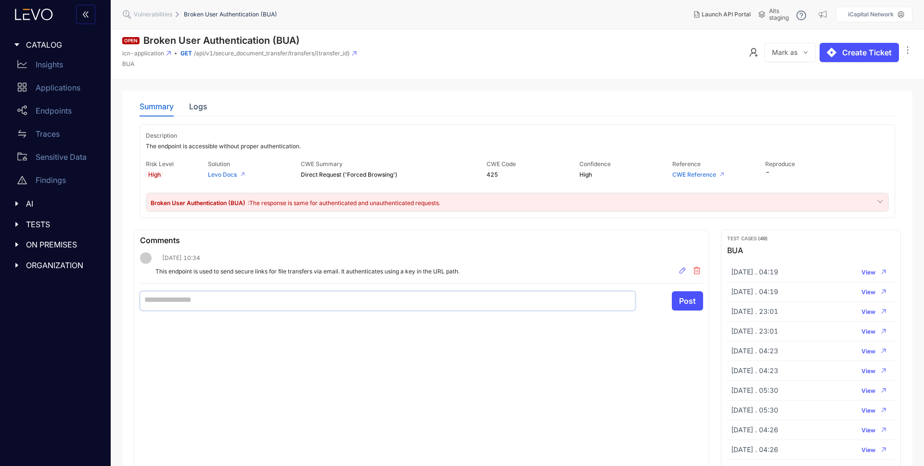
click at [229, 292] on textarea at bounding box center [387, 300] width 495 height 19
type textarea "*"
type textarea "**"
type textarea "***"
type textarea "****"
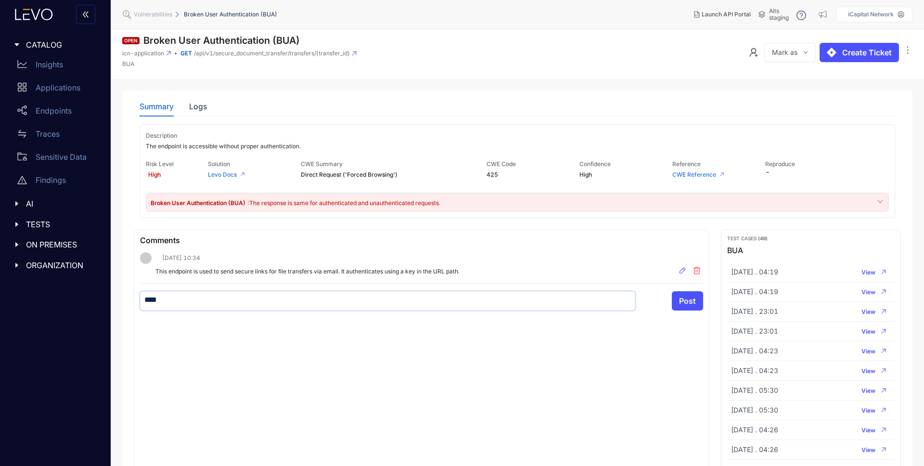
type textarea "****"
type textarea "******"
type textarea "*******"
type textarea "********"
type textarea "*********"
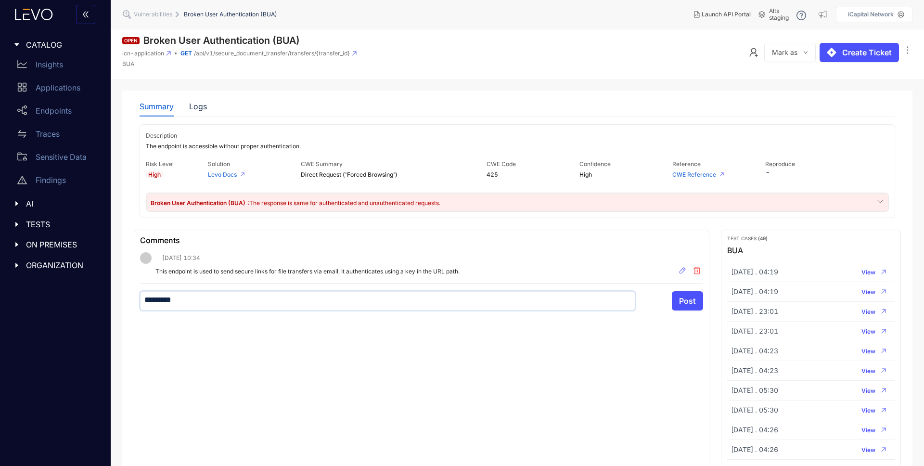
type textarea "**********"
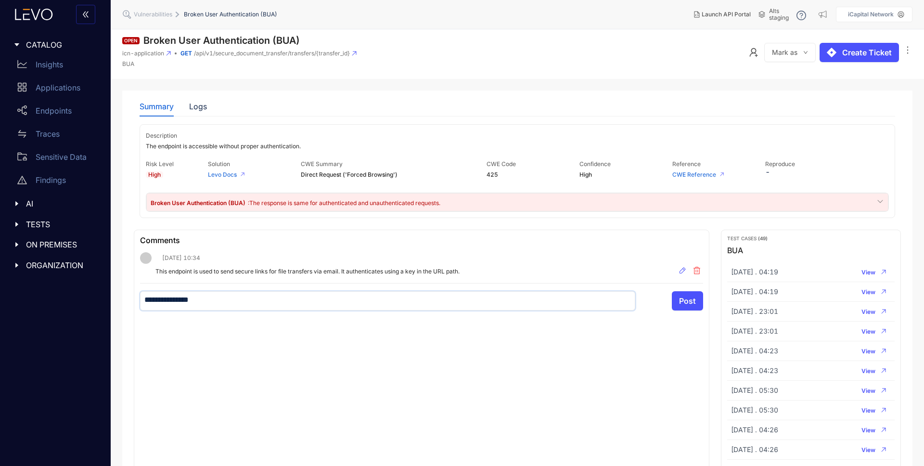
type textarea "**********"
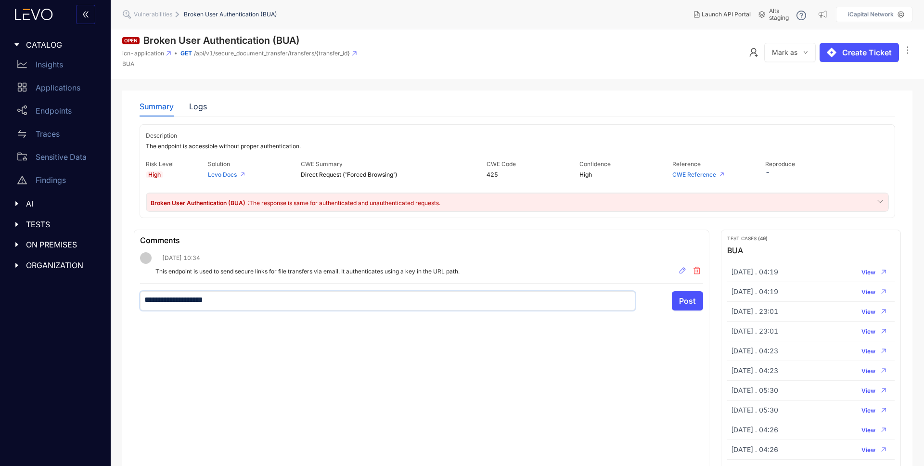
type textarea "**********"
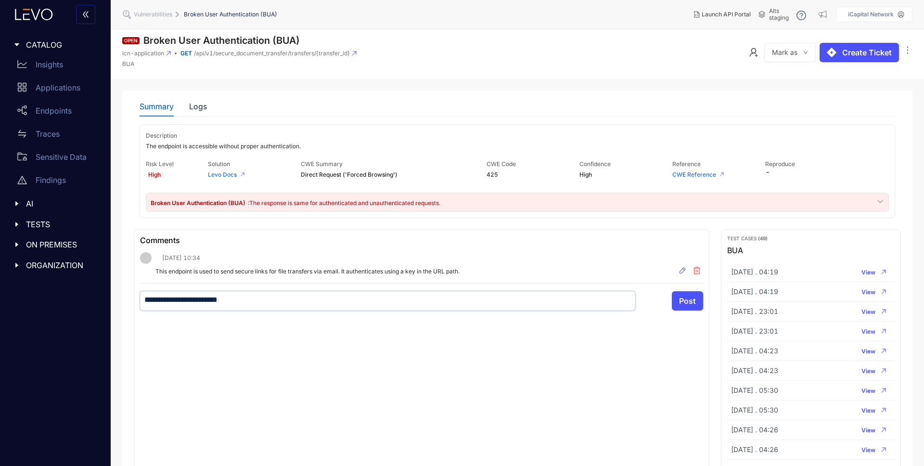
type textarea "**********"
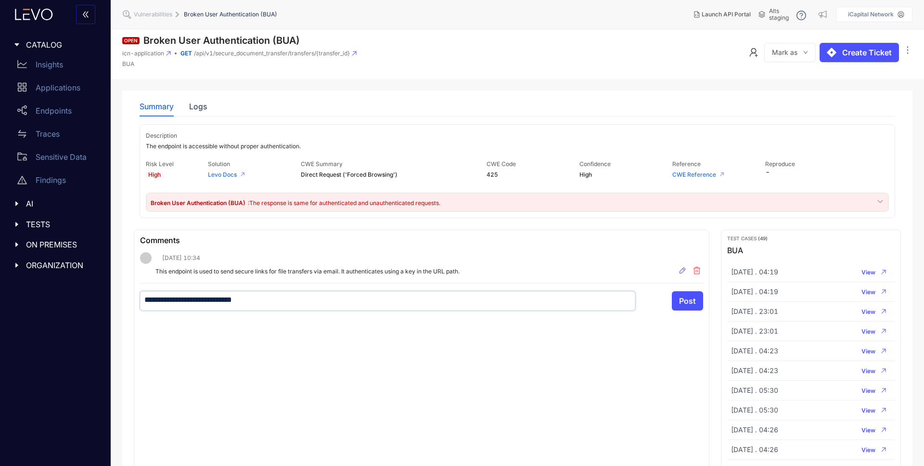
type textarea "**********"
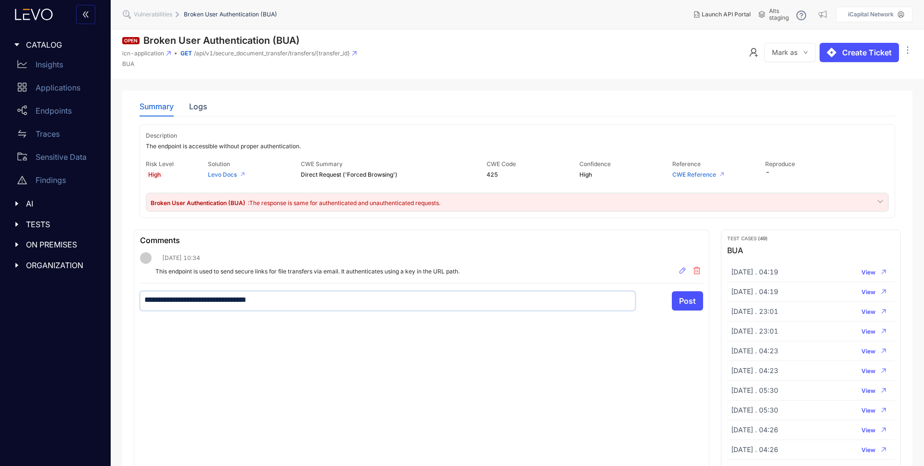
type textarea "**********"
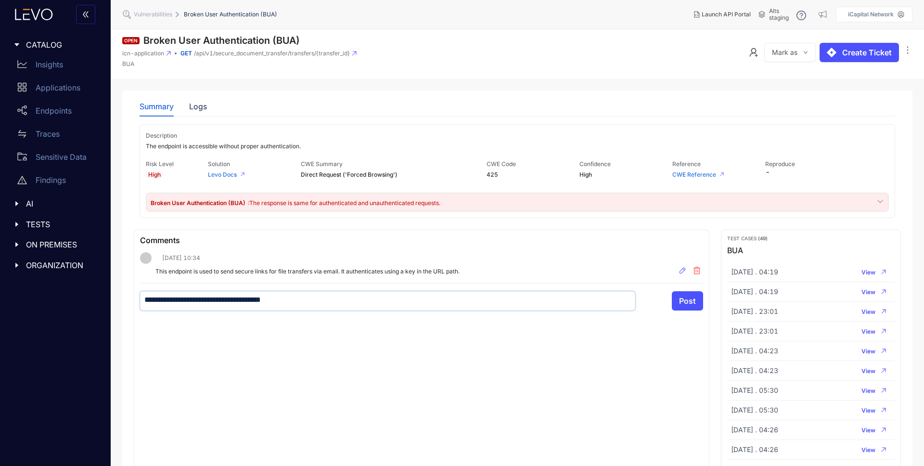
type textarea "**********"
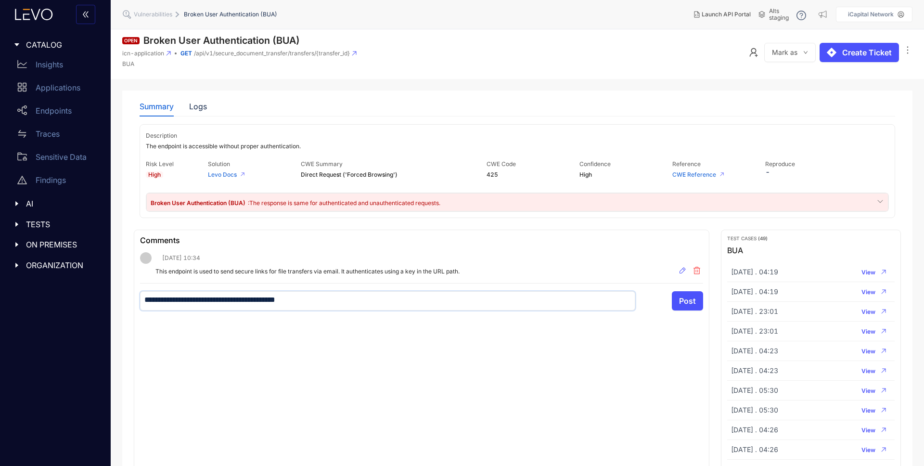
type textarea "**********"
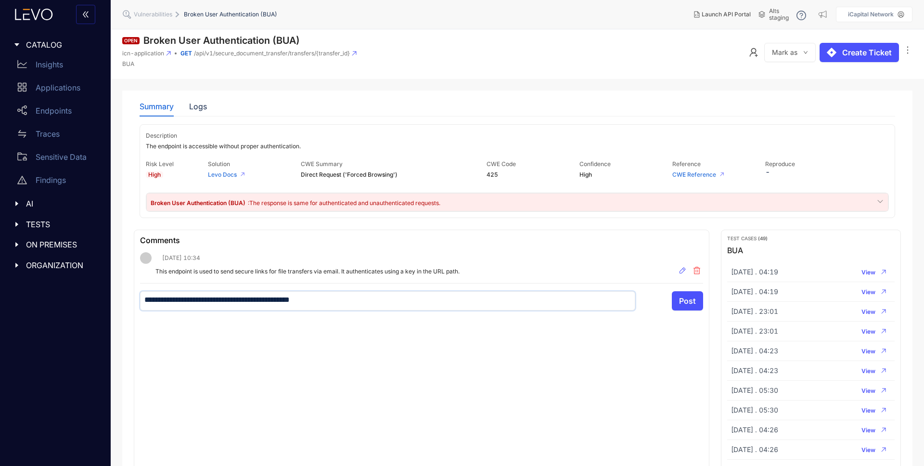
type textarea "**********"
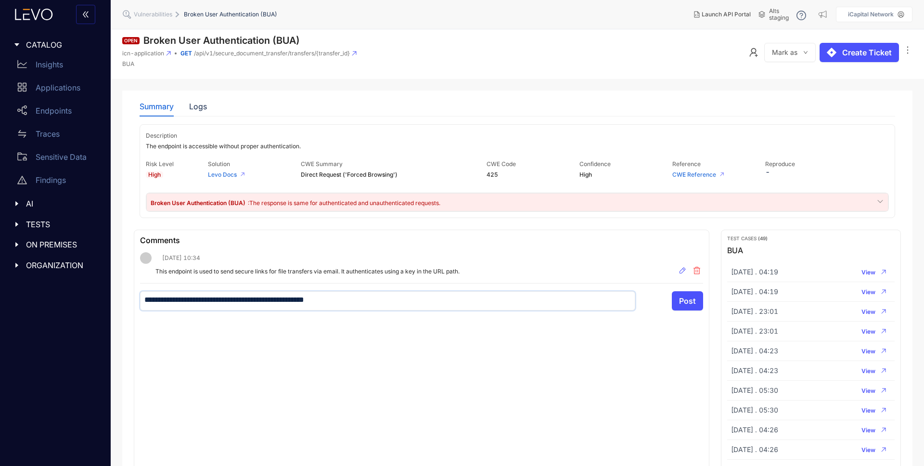
type textarea "**********"
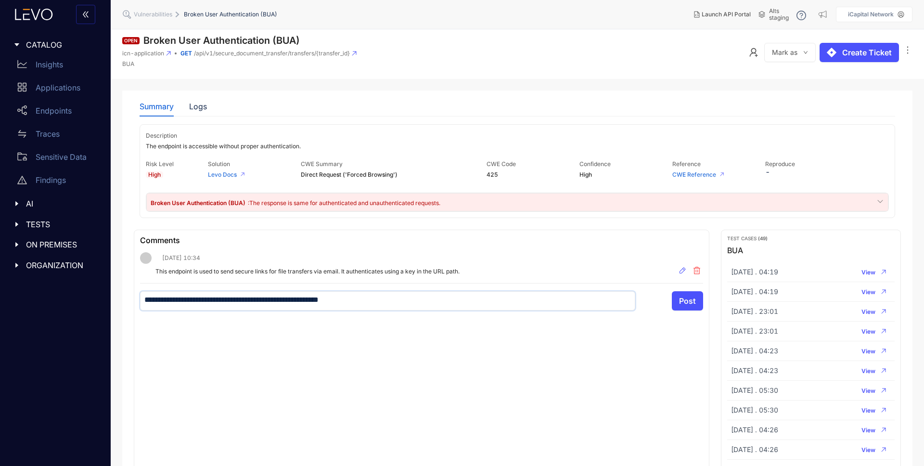
type textarea "**********"
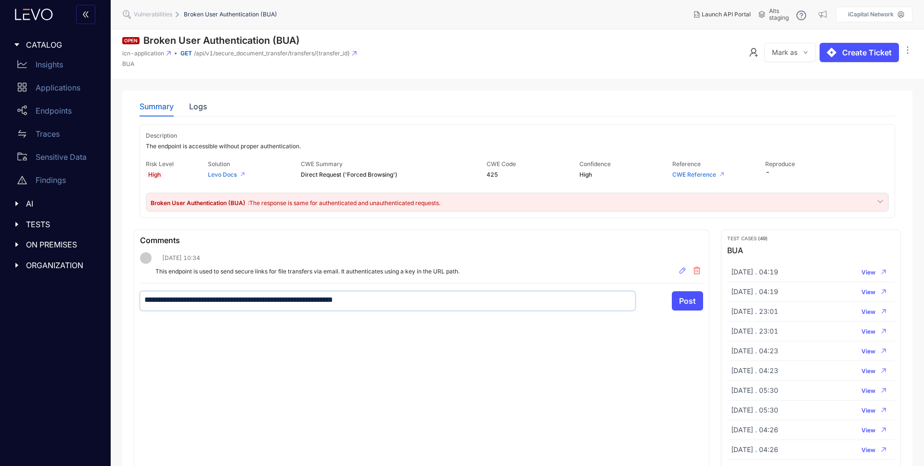
type textarea "**********"
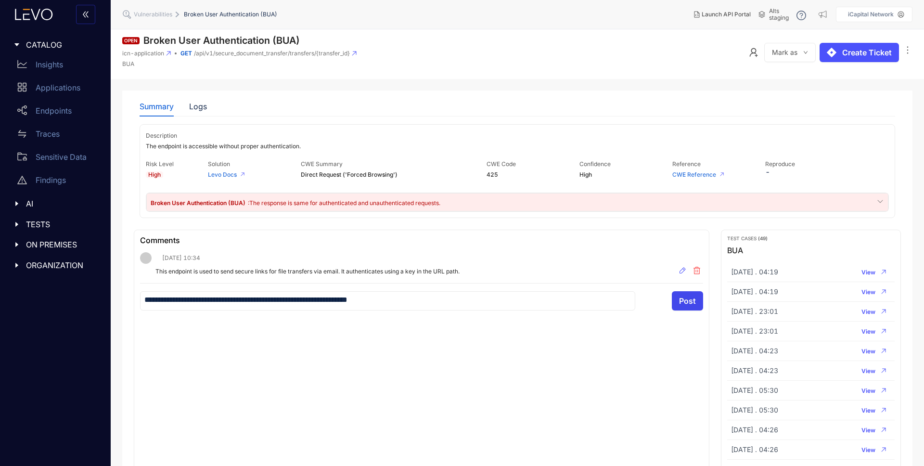
click at [683, 301] on span "Post" at bounding box center [687, 301] width 17 height 9
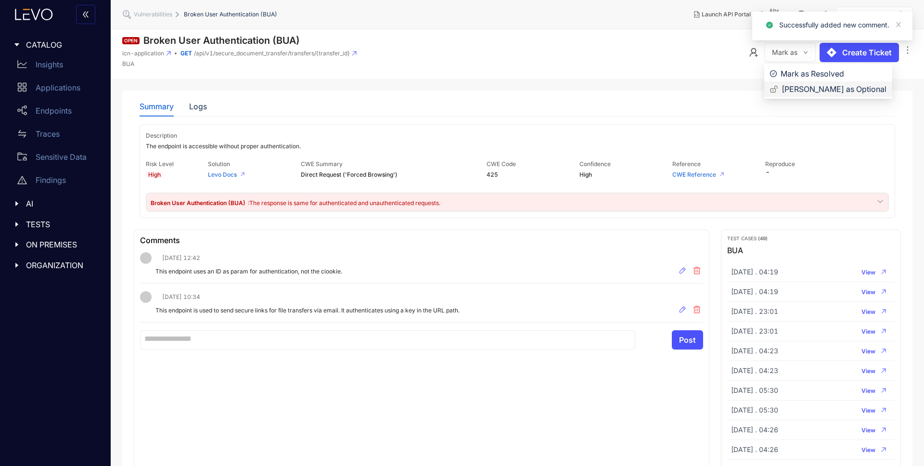
click at [803, 90] on span "[PERSON_NAME] as Optional" at bounding box center [834, 89] width 105 height 11
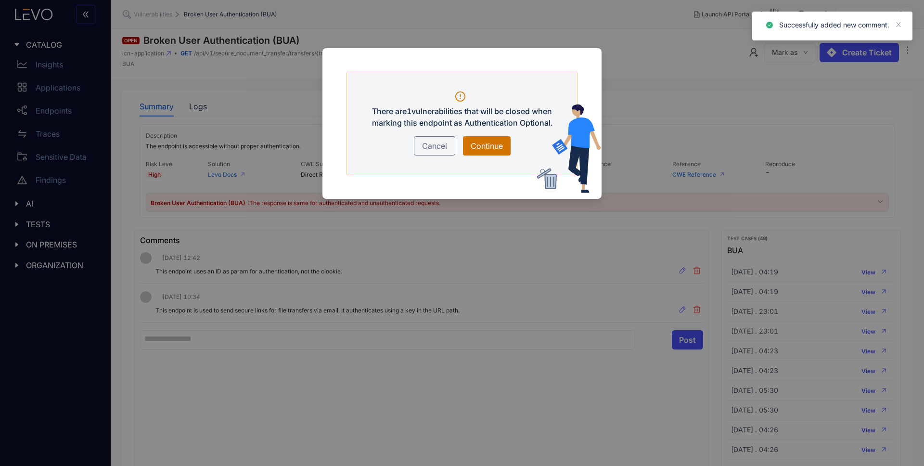
click at [490, 141] on span "Continue" at bounding box center [487, 146] width 32 height 12
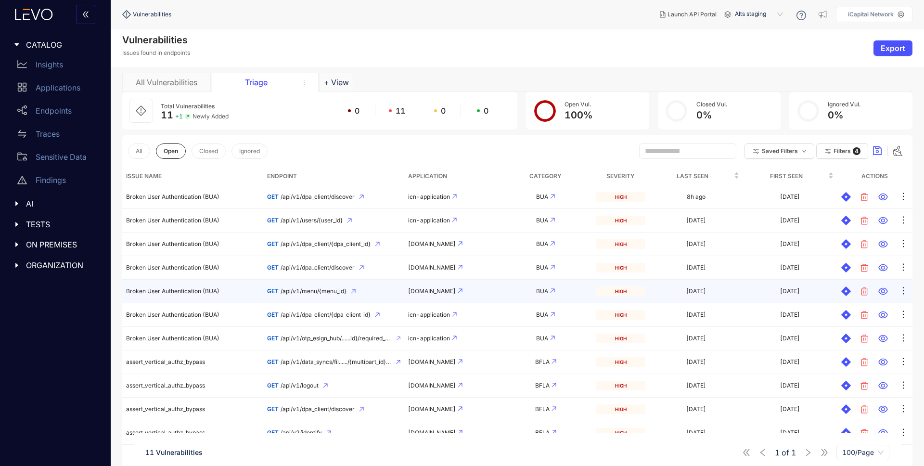
click at [383, 290] on div "GET /api/v1/menu/{menu_id}" at bounding box center [333, 291] width 133 height 7
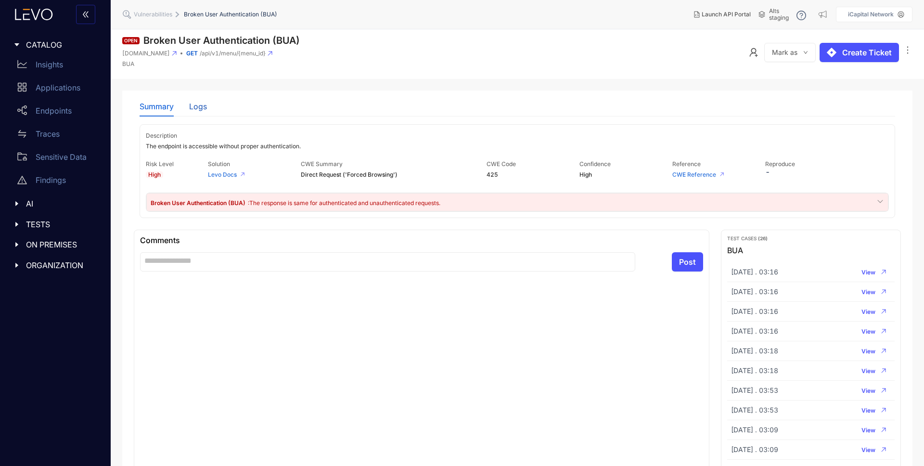
click at [198, 107] on div "Logs" at bounding box center [198, 106] width 18 height 9
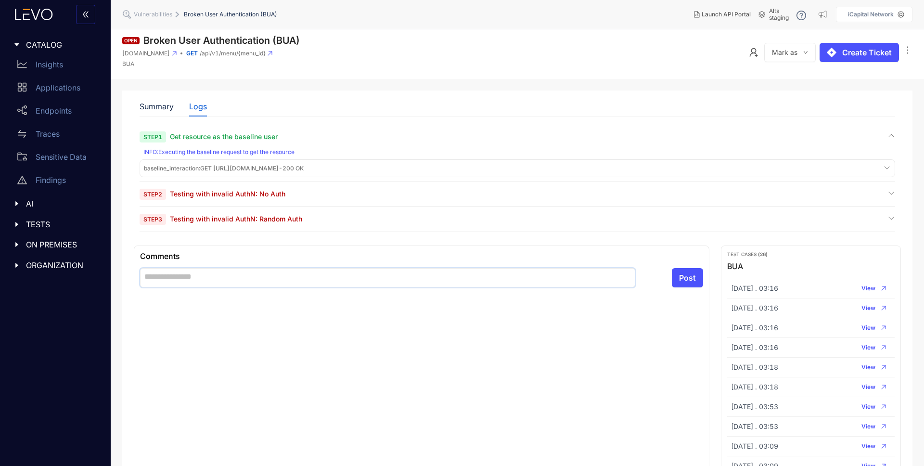
click at [244, 281] on textarea at bounding box center [387, 277] width 495 height 19
type textarea "*"
type textarea "**"
type textarea "***"
type textarea "****"
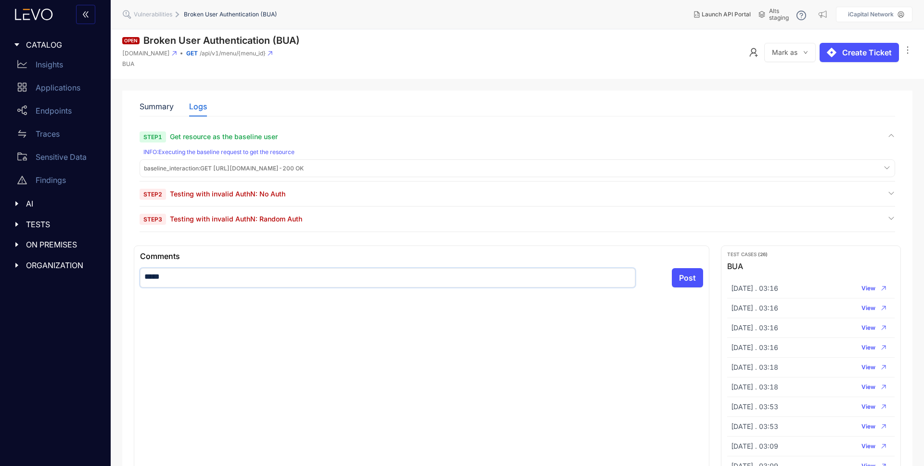
type textarea "******"
type textarea "*******"
type textarea "*********"
type textarea "**********"
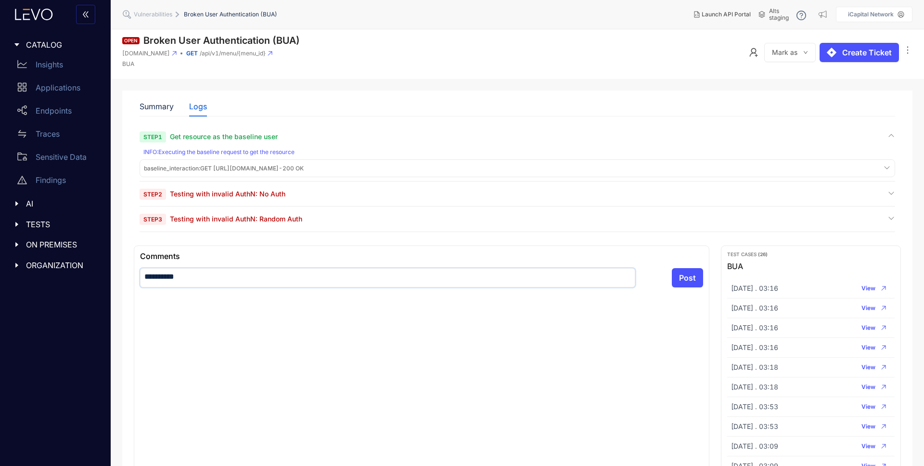
type textarea "**********"
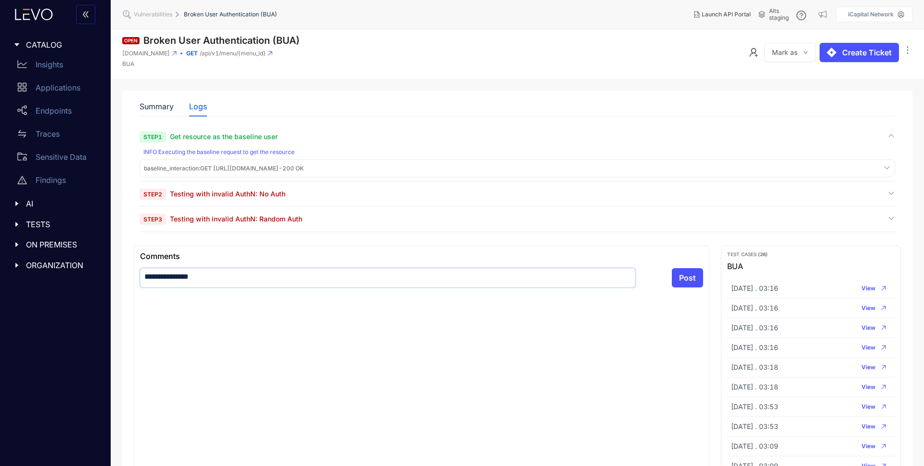
type textarea "**********"
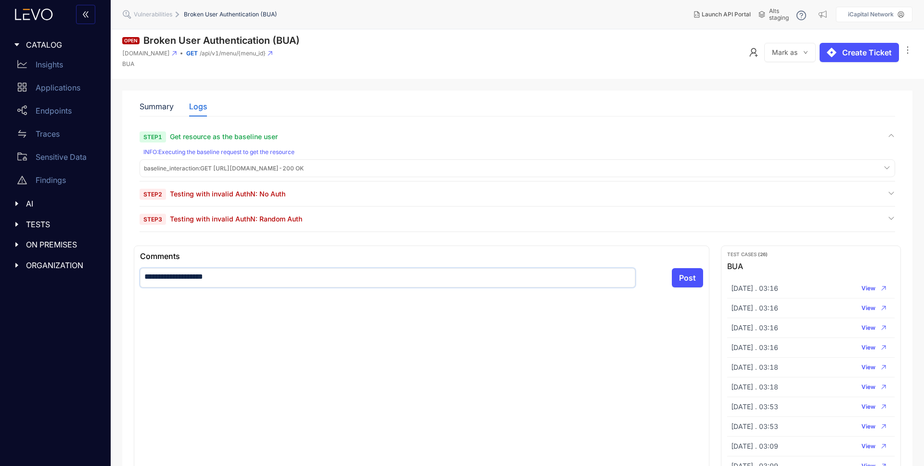
type textarea "**********"
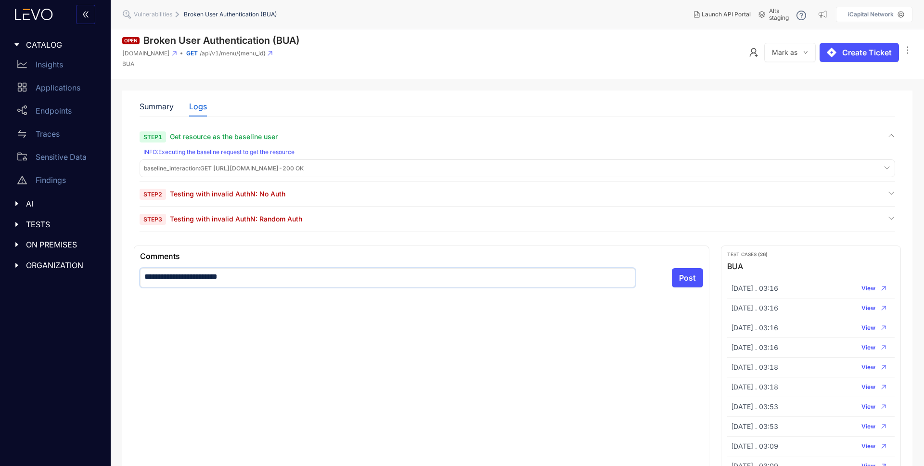
type textarea "**********"
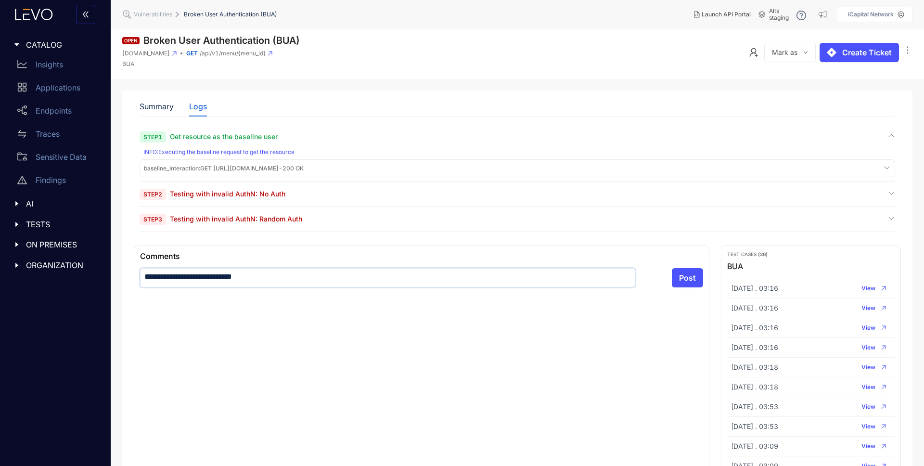
type textarea "**********"
click at [693, 280] on span "Post" at bounding box center [687, 277] width 17 height 9
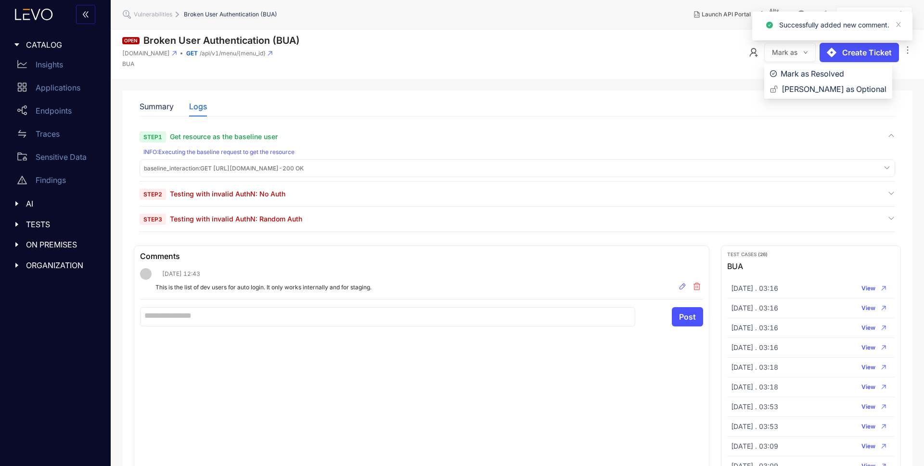
click at [798, 50] on button "Mark as" at bounding box center [791, 52] width 52 height 19
click at [815, 89] on span "[PERSON_NAME] as Optional" at bounding box center [834, 89] width 105 height 11
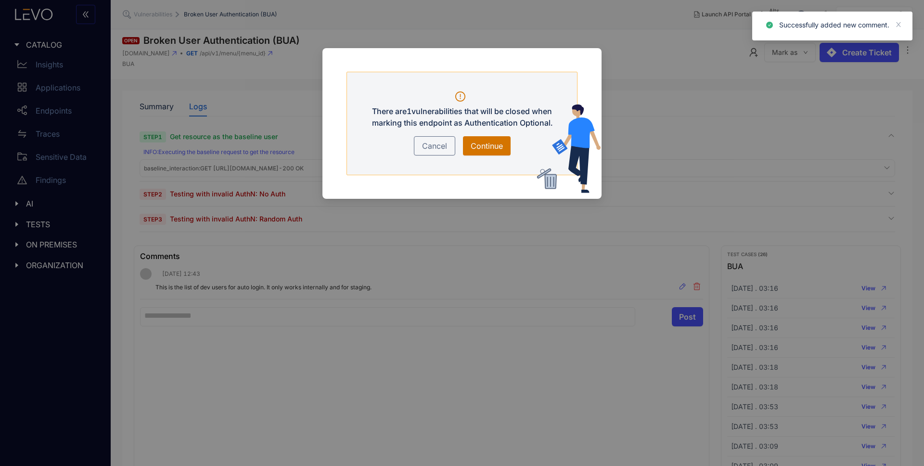
click at [491, 147] on span "Continue" at bounding box center [487, 146] width 32 height 12
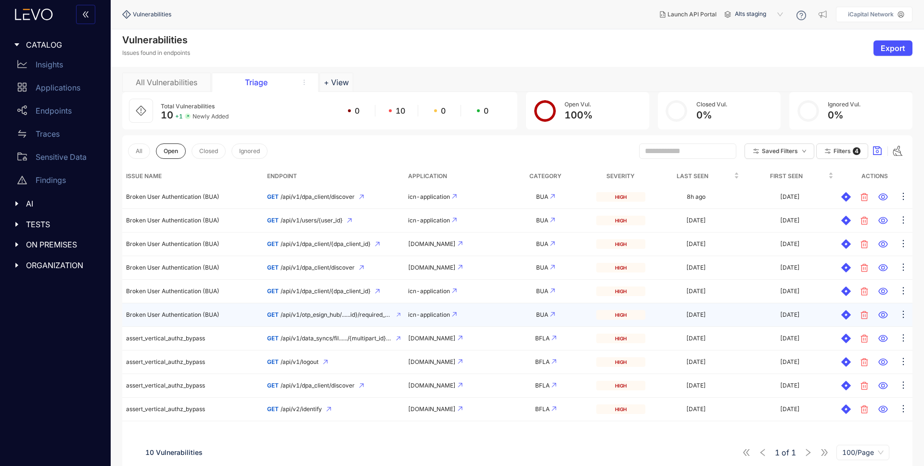
click at [342, 312] on span "/api/v1/otp_esign_hub/......id}/required_documents" at bounding box center [337, 315] width 112 height 7
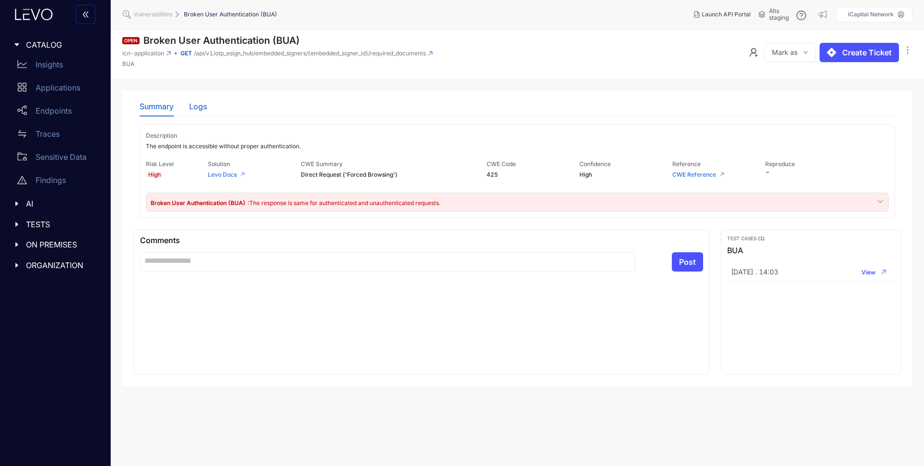
click at [201, 104] on div "Logs" at bounding box center [198, 106] width 18 height 9
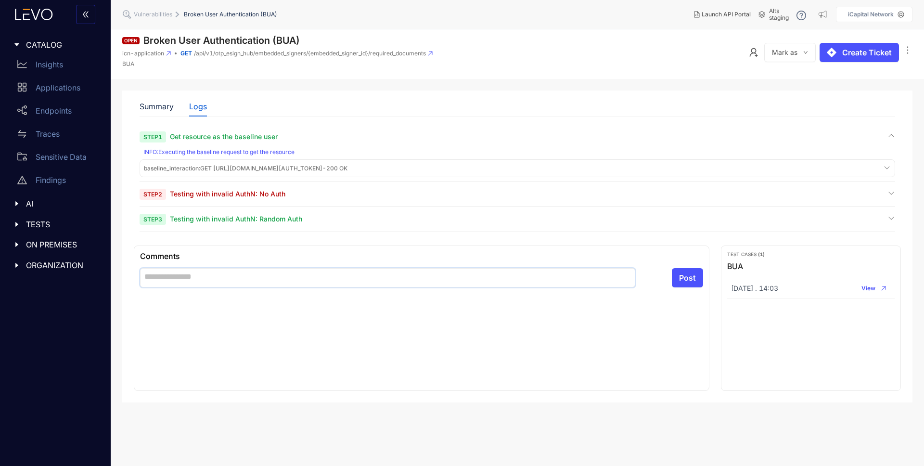
click at [250, 282] on textarea at bounding box center [387, 277] width 495 height 19
click at [216, 280] on textarea "**********" at bounding box center [387, 277] width 495 height 19
click at [184, 280] on textarea "**********" at bounding box center [387, 277] width 495 height 19
click at [690, 282] on span "Post" at bounding box center [687, 277] width 17 height 9
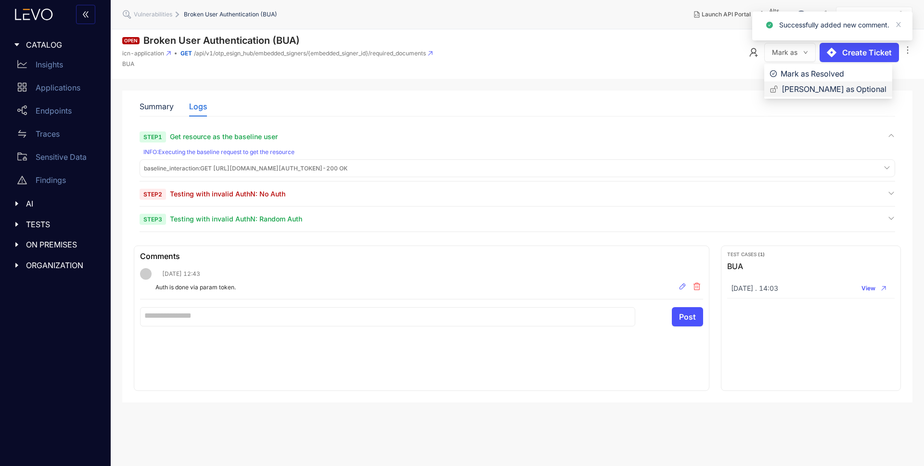
click at [813, 91] on span "[PERSON_NAME] as Optional" at bounding box center [834, 89] width 105 height 11
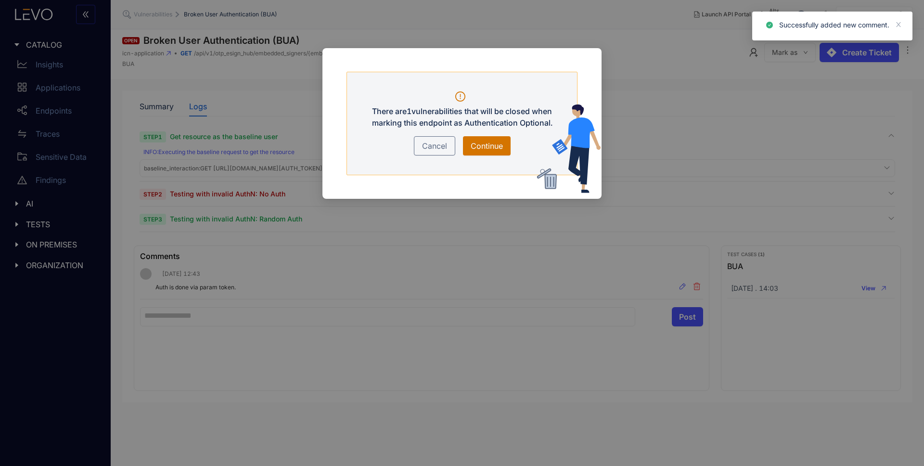
click at [485, 140] on span "Continue" at bounding box center [487, 146] width 32 height 12
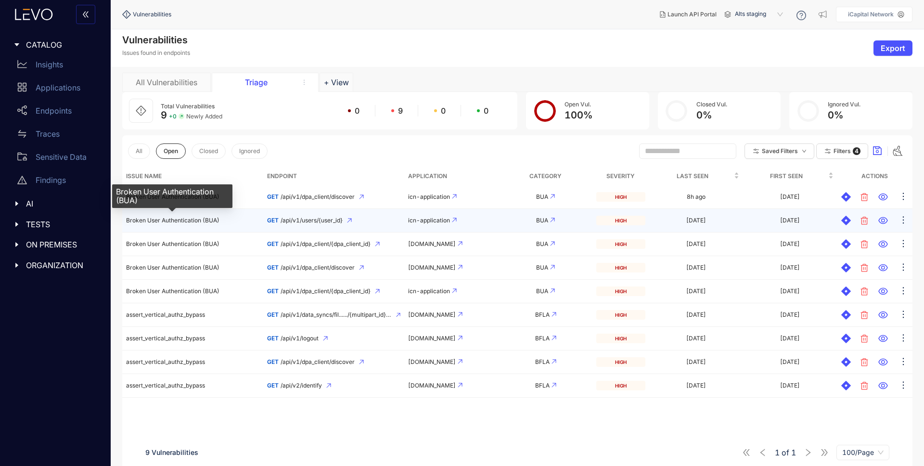
click at [216, 219] on span "Broken User Authentication (BUA)" at bounding box center [172, 220] width 93 height 7
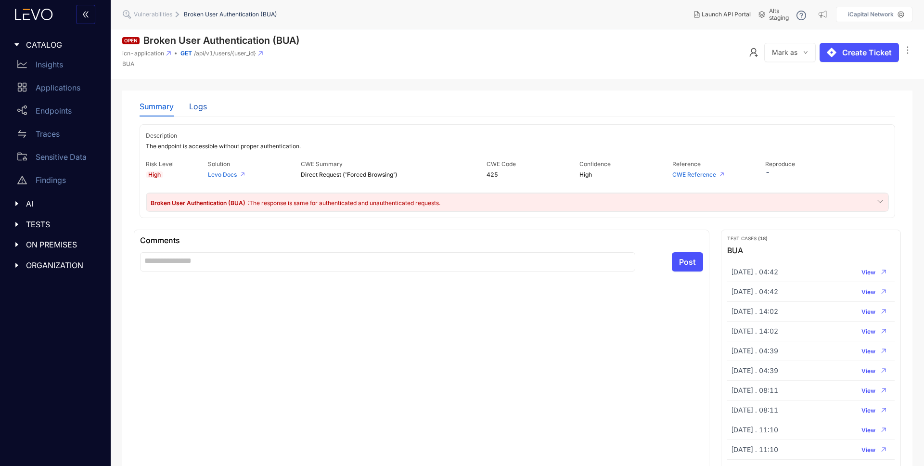
click at [195, 103] on div "Logs" at bounding box center [198, 106] width 18 height 9
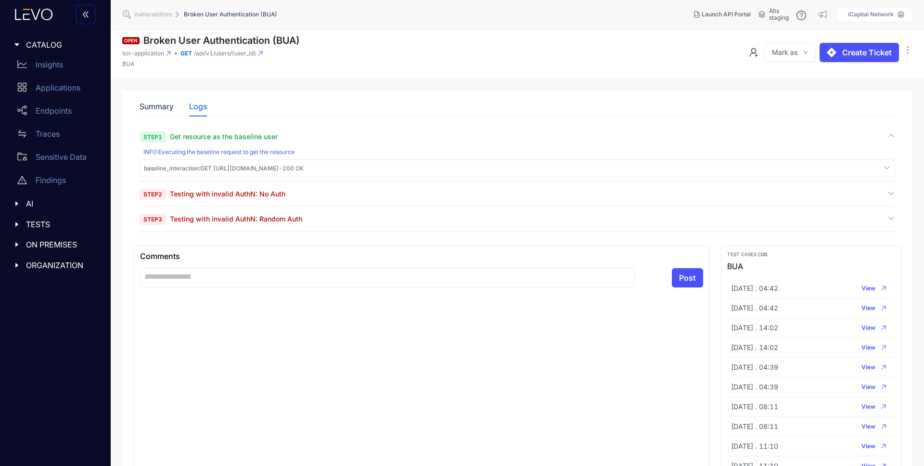
click at [199, 107] on div "Logs" at bounding box center [198, 106] width 18 height 9
click at [220, 171] on div "baseline_interaction : GET [URL][DOMAIN_NAME] - 200 OK" at bounding box center [517, 168] width 751 height 13
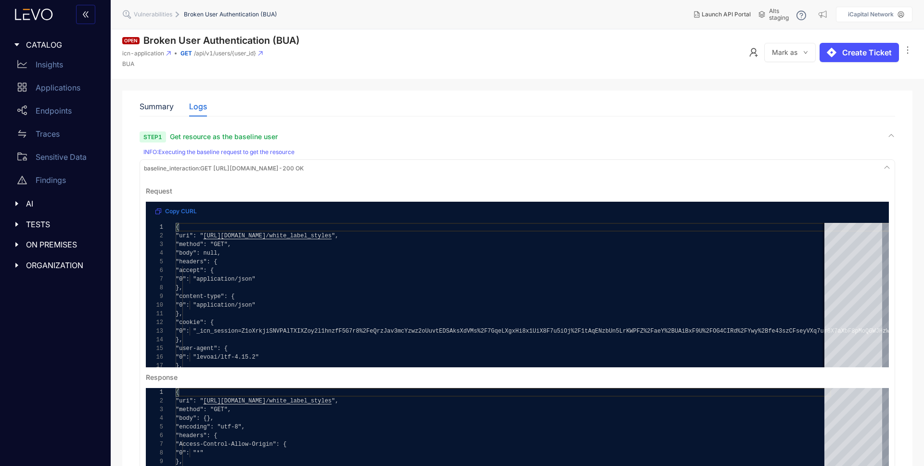
click at [342, 56] on header "Open Broken User Authentication (BUA) icn-application GET /api/v1/users/{user_i…" at bounding box center [518, 54] width 814 height 50
